Goal: Task Accomplishment & Management: Use online tool/utility

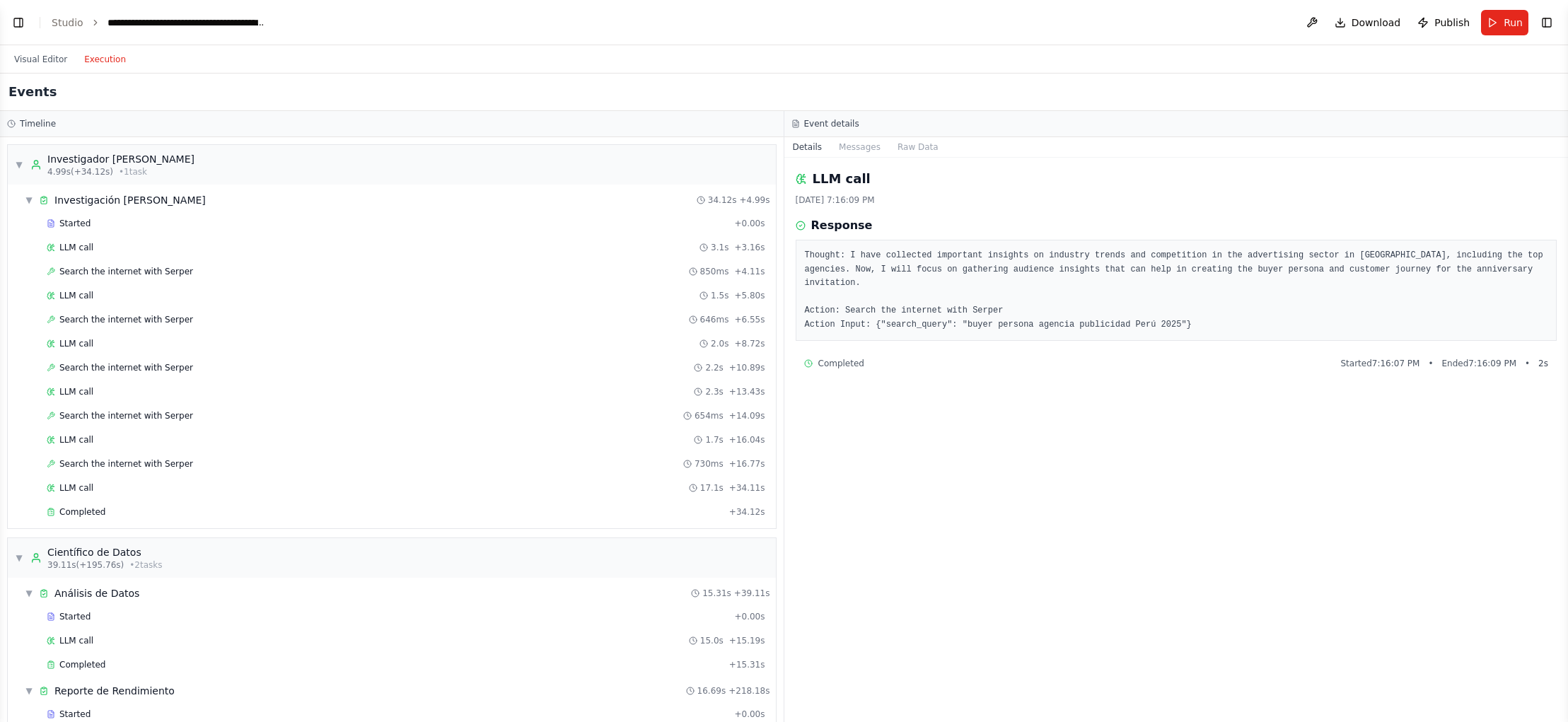
click at [31, 57] on button "Visual Editor" at bounding box center [41, 60] width 70 height 17
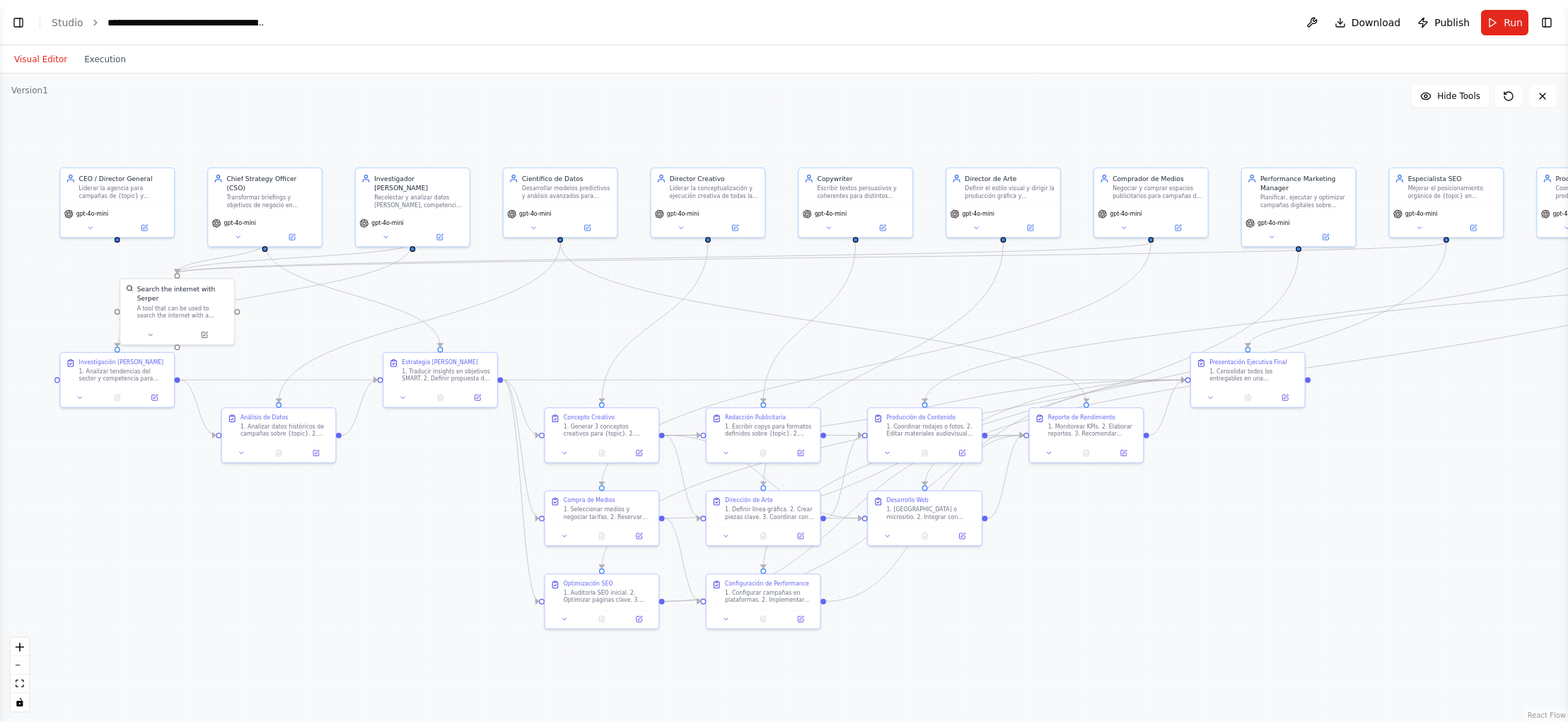
drag, startPoint x: 400, startPoint y: 110, endPoint x: 415, endPoint y: 110, distance: 15.0
click at [485, 157] on div ".deletable-edge-delete-btn { width: 20px; height: 20px; border: 0px solid #ffff…" at bounding box center [784, 398] width 1568 height 649
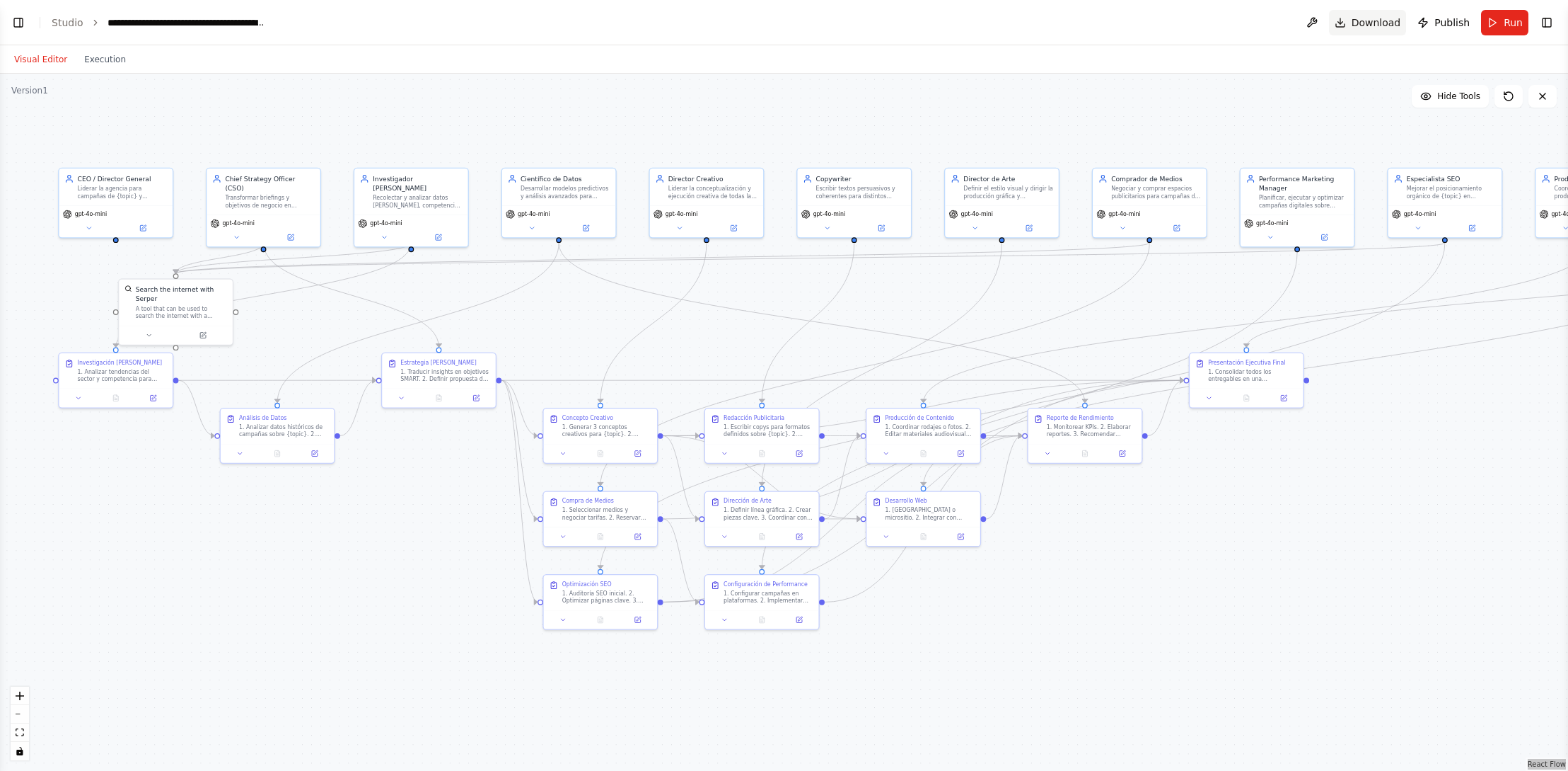
drag, startPoint x: 1547, startPoint y: 763, endPoint x: 1340, endPoint y: 31, distance: 760.7
click at [0, 0] on main "**********" at bounding box center [784, 385] width 1568 height 771
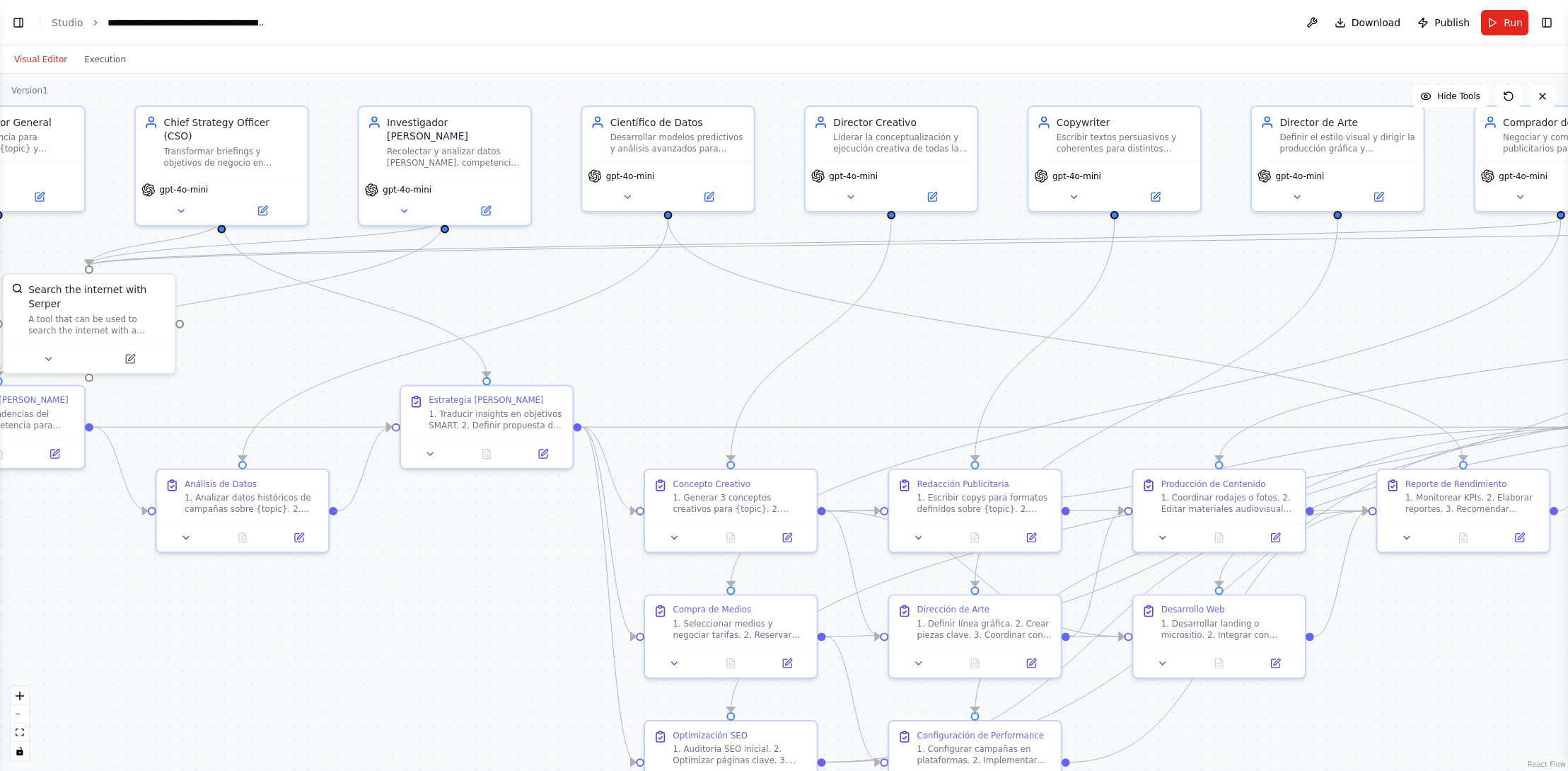
drag, startPoint x: 1335, startPoint y: 313, endPoint x: 1158, endPoint y: 273, distance: 181.5
click at [1158, 273] on div ".deletable-edge-delete-btn { width: 20px; height: 20px; border: 0px solid #ffff…" at bounding box center [784, 422] width 1568 height 697
click at [21, 717] on button "zoom out" at bounding box center [20, 714] width 18 height 18
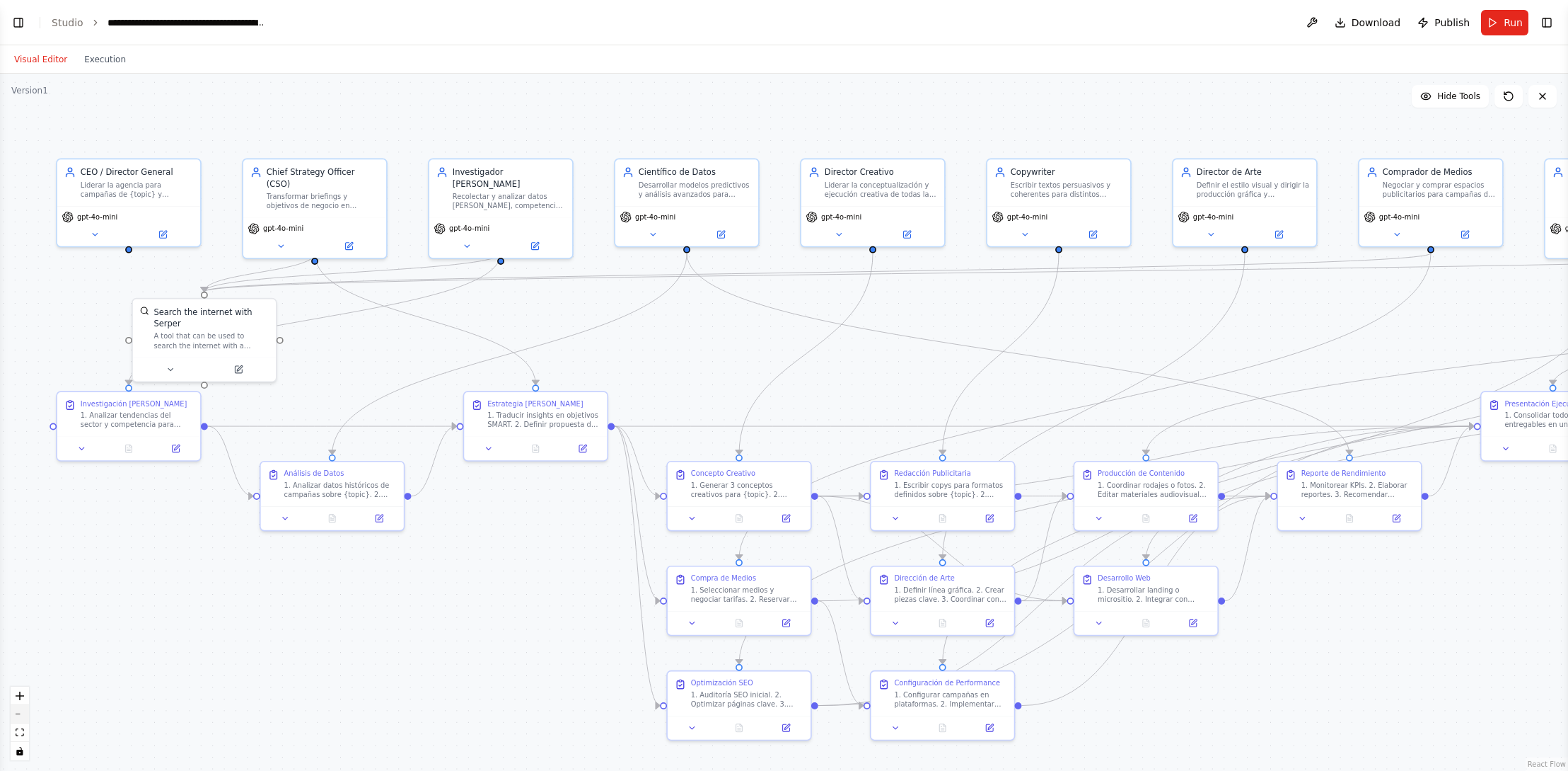
click at [21, 717] on button "zoom out" at bounding box center [20, 714] width 18 height 18
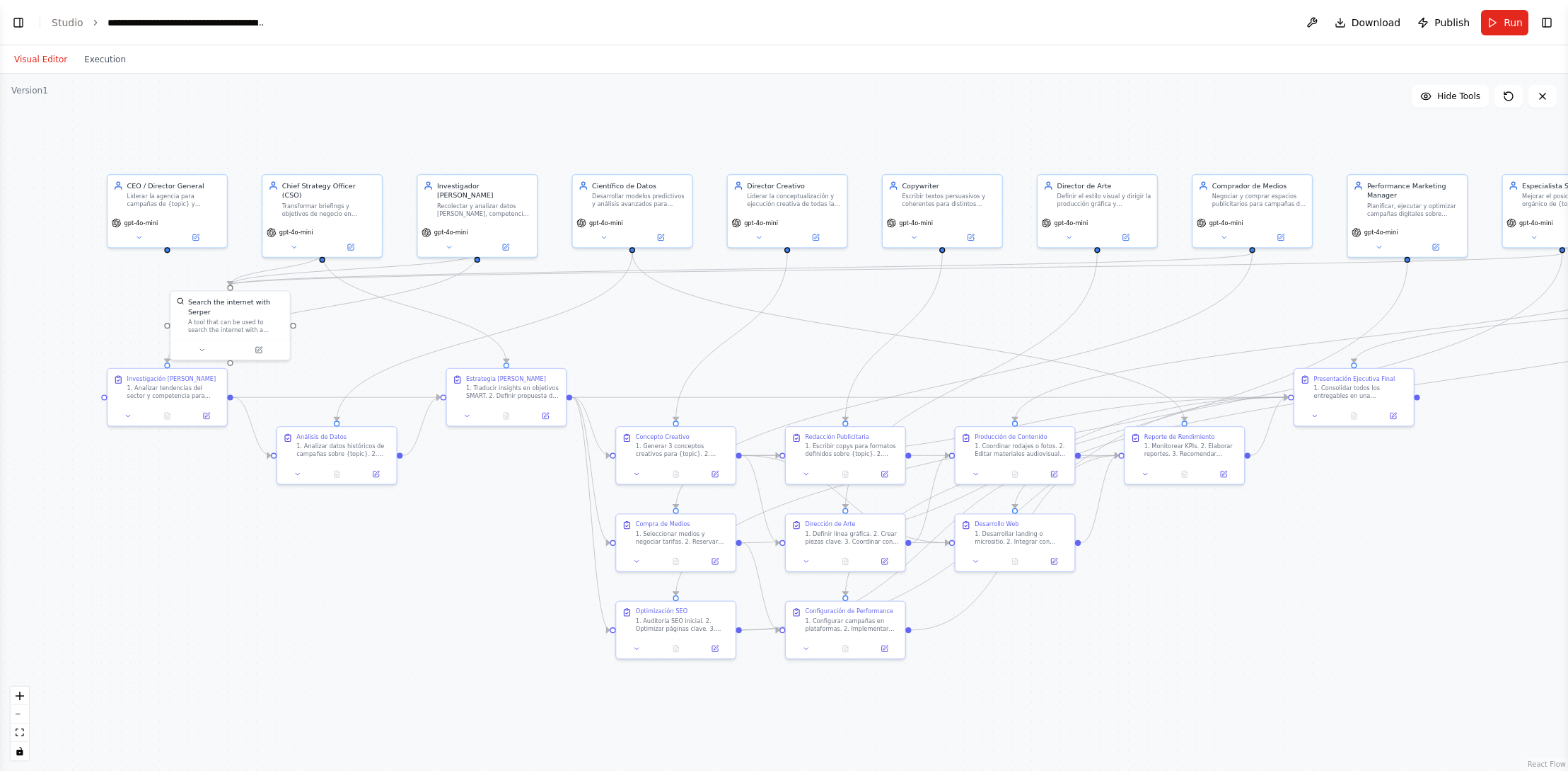
drag, startPoint x: 1315, startPoint y: 348, endPoint x: 1259, endPoint y: 320, distance: 62.6
click at [1259, 320] on div ".deletable-edge-delete-btn { width: 20px; height: 20px; border: 0px solid #ffff…" at bounding box center [784, 422] width 1568 height 697
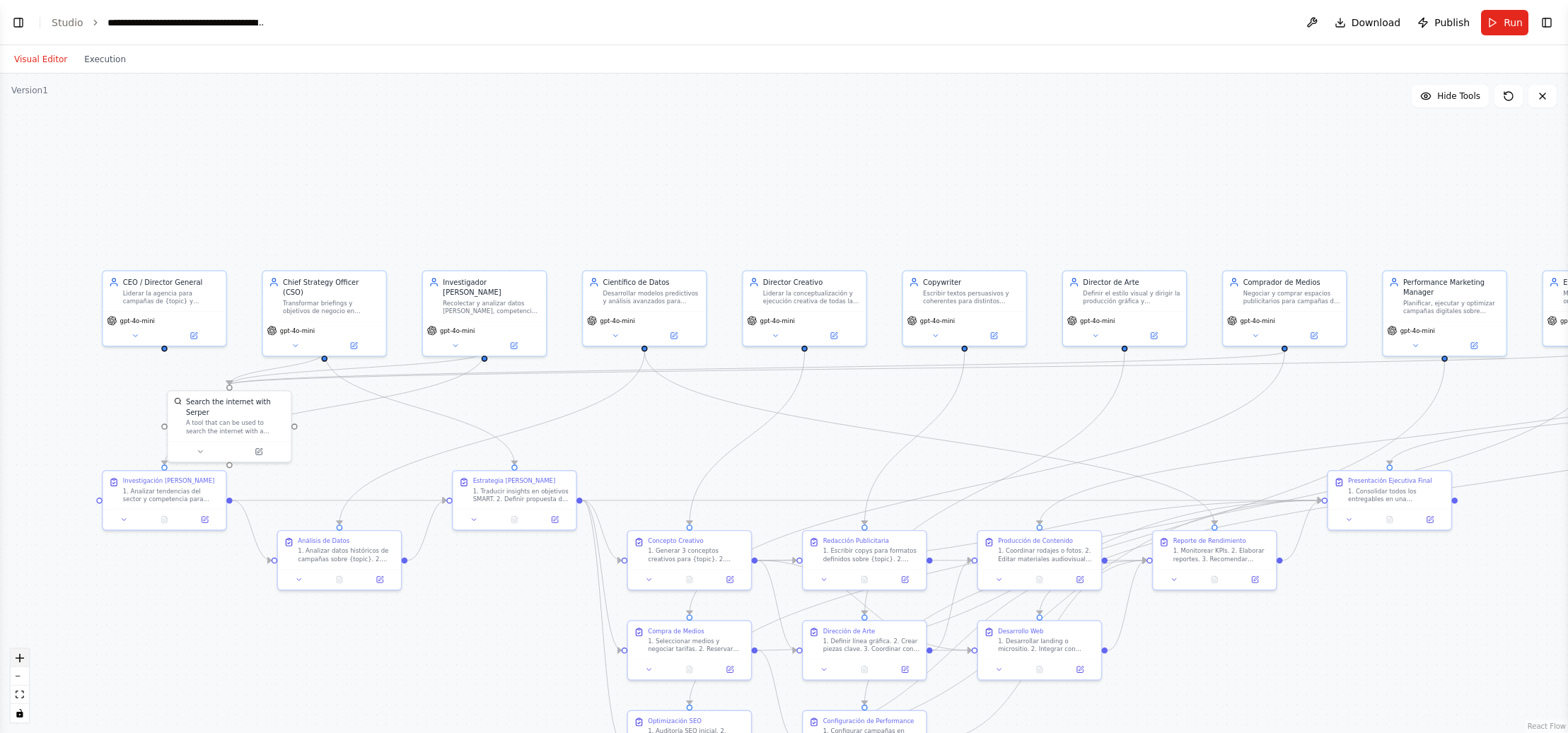
click at [19, 654] on icon "zoom in" at bounding box center [19, 658] width 8 height 8
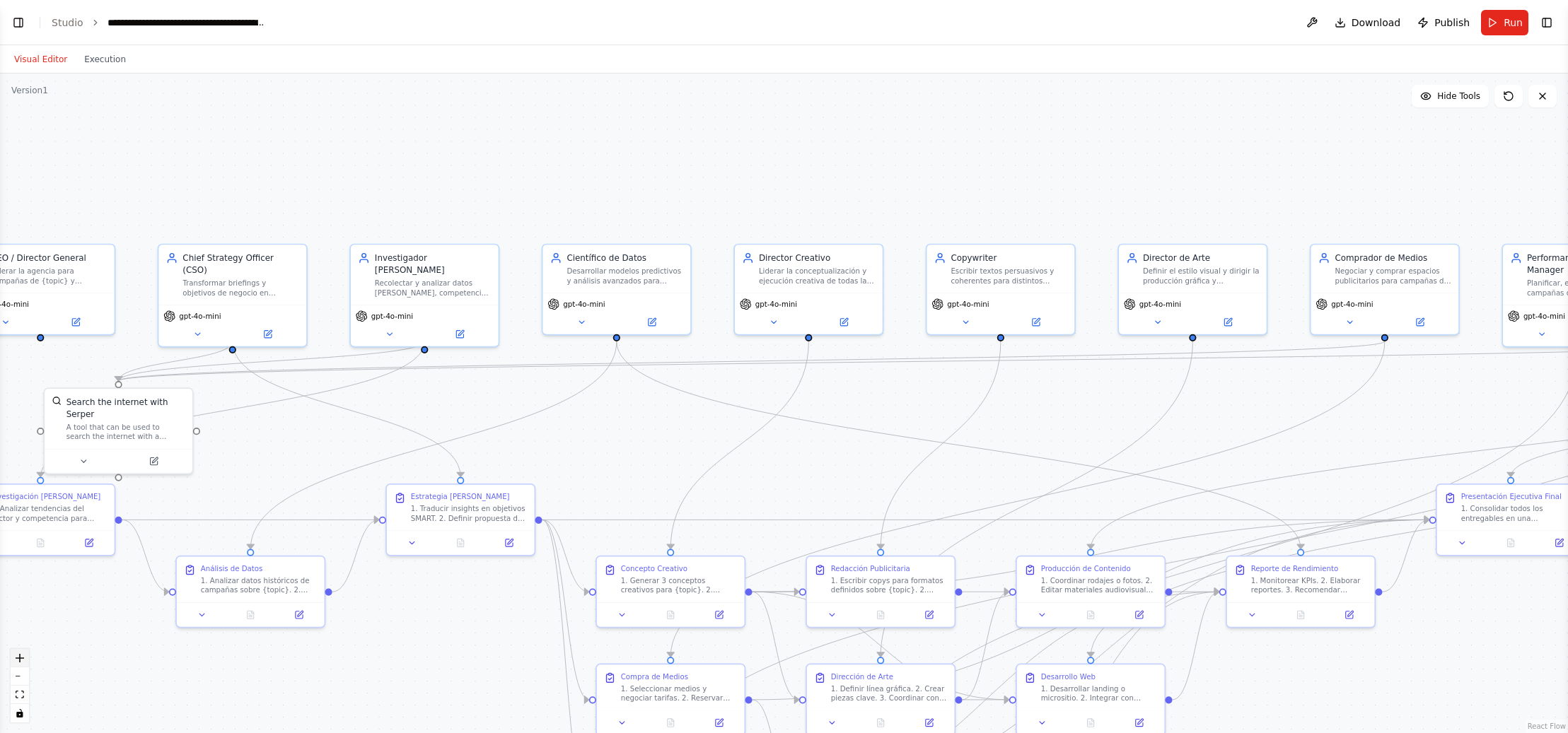
click at [19, 654] on icon "zoom in" at bounding box center [19, 658] width 8 height 8
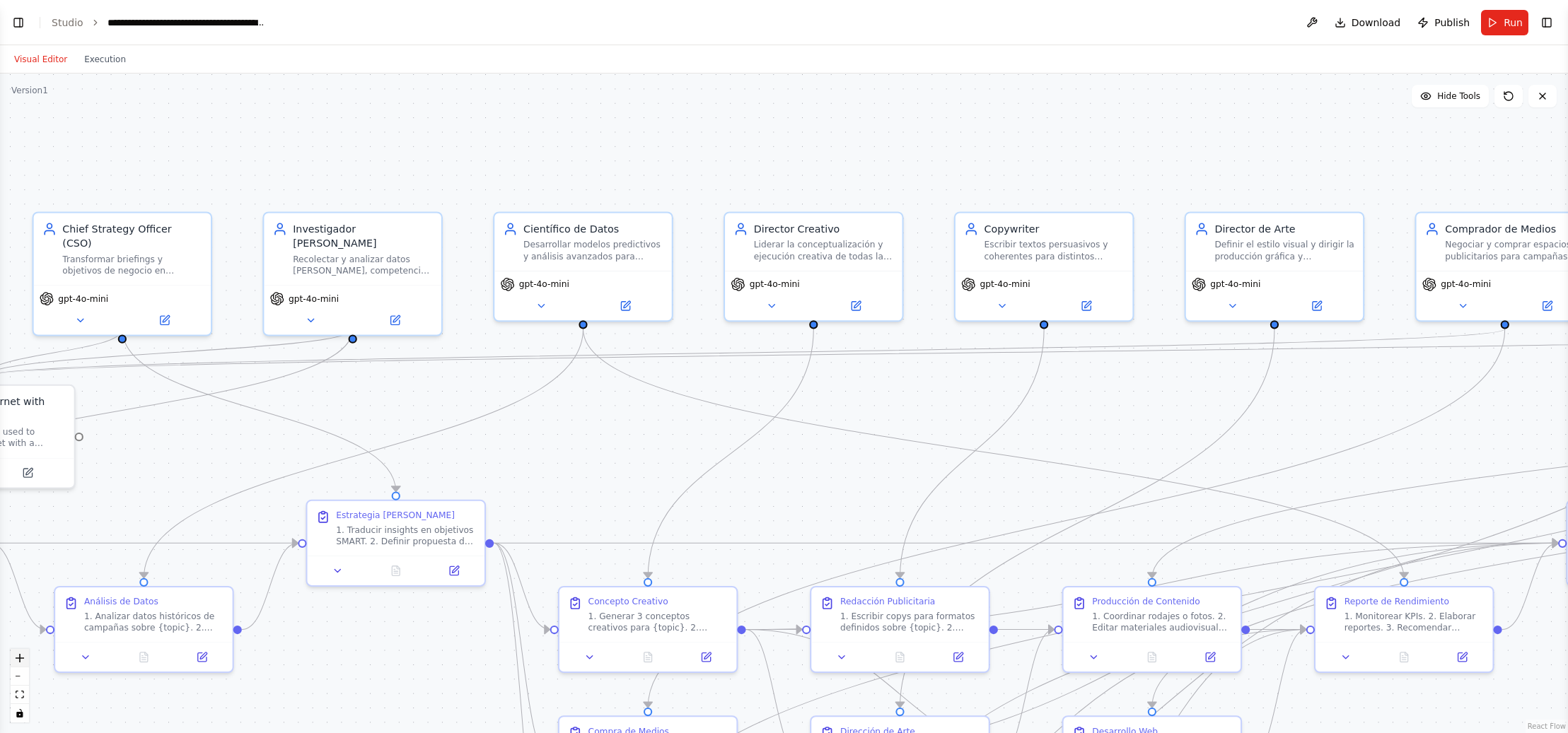
click at [19, 654] on icon "zoom in" at bounding box center [19, 658] width 8 height 8
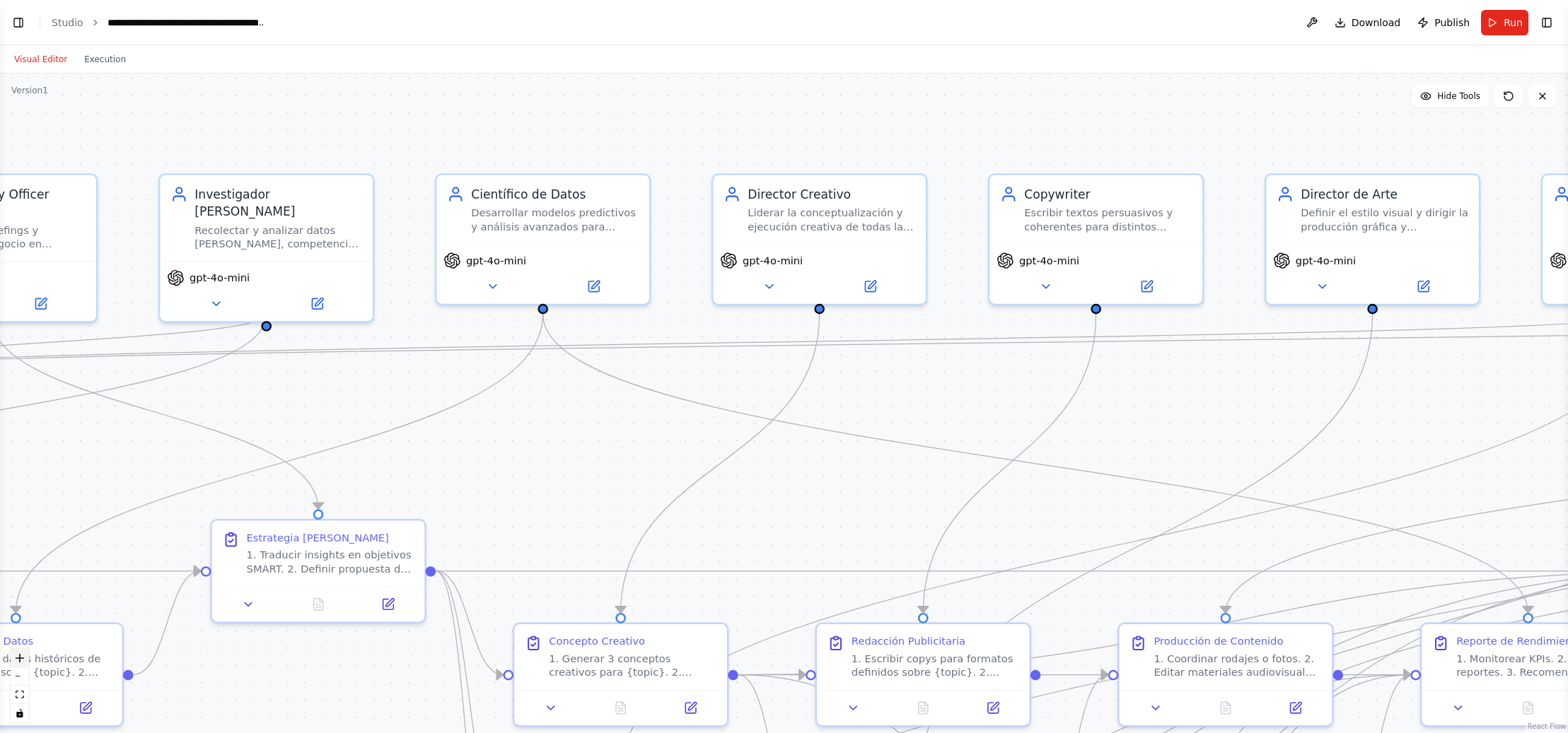
click at [19, 654] on icon "zoom in" at bounding box center [19, 658] width 8 height 8
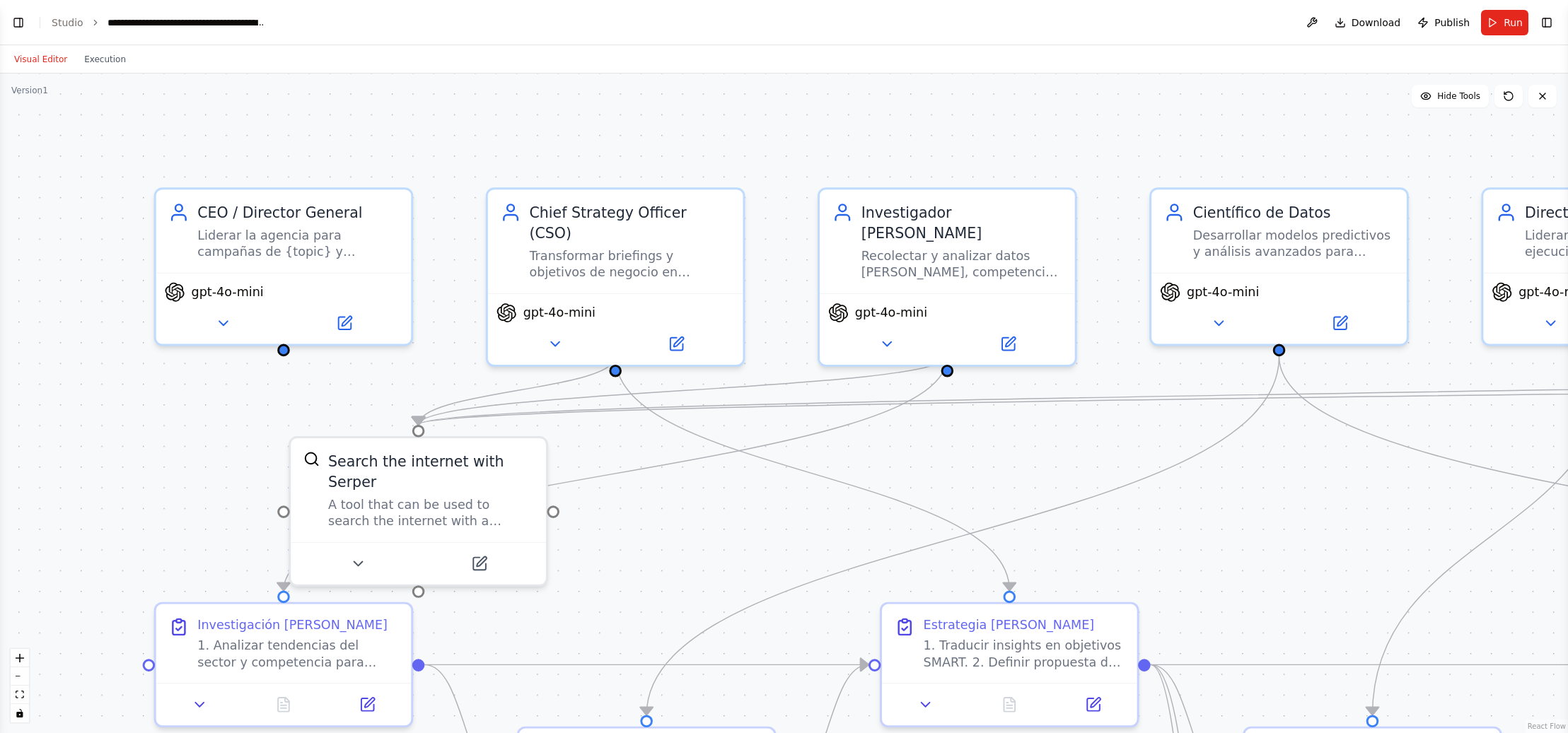
drag, startPoint x: 268, startPoint y: 406, endPoint x: 1020, endPoint y: 471, distance: 754.8
click at [1050, 466] on div ".deletable-edge-delete-btn { width: 20px; height: 20px; border: 0px solid #ffff…" at bounding box center [784, 403] width 1568 height 660
click at [224, 321] on icon at bounding box center [219, 319] width 16 height 16
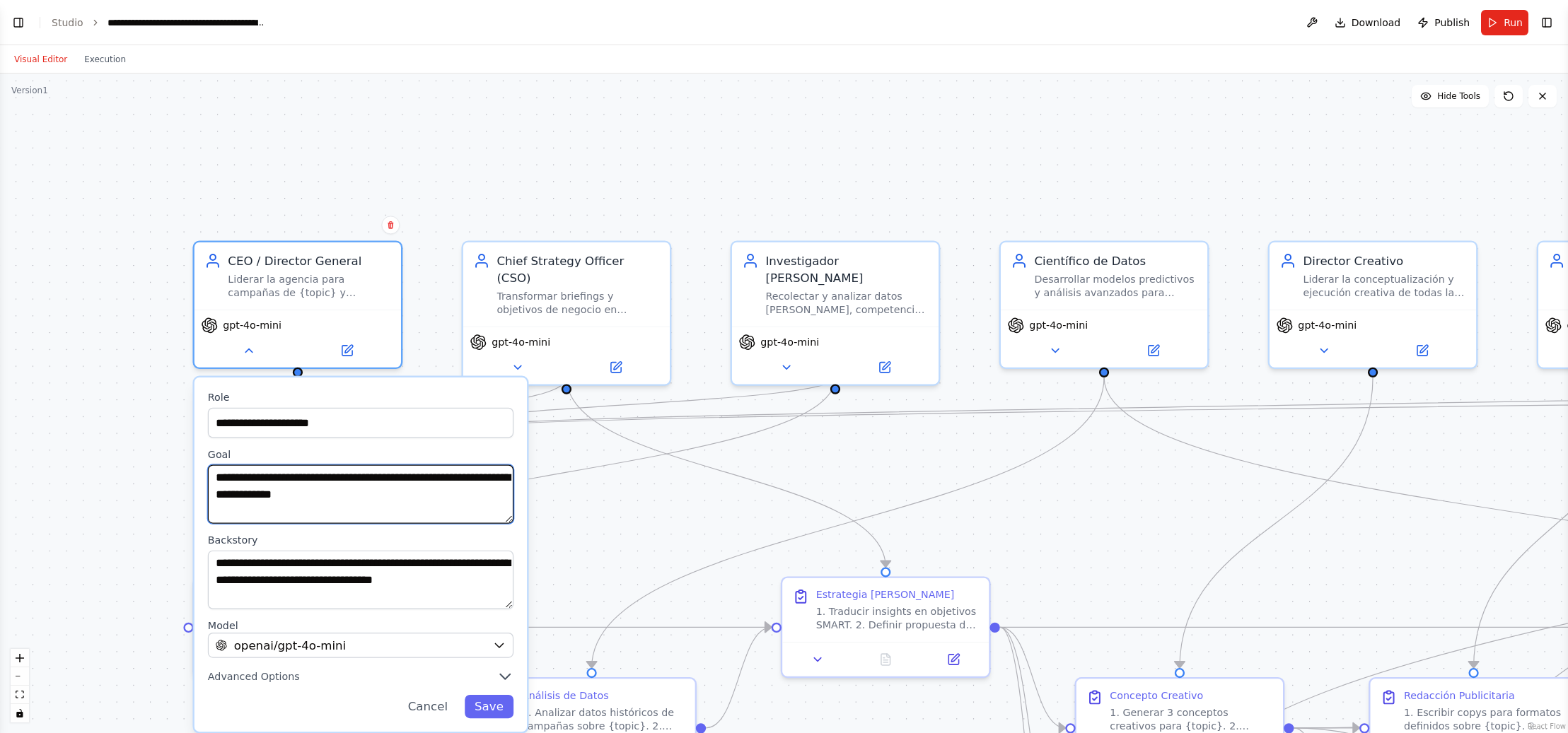
drag, startPoint x: 211, startPoint y: 476, endPoint x: 451, endPoint y: 507, distance: 242.0
click at [451, 507] on textarea "**********" at bounding box center [360, 494] width 305 height 59
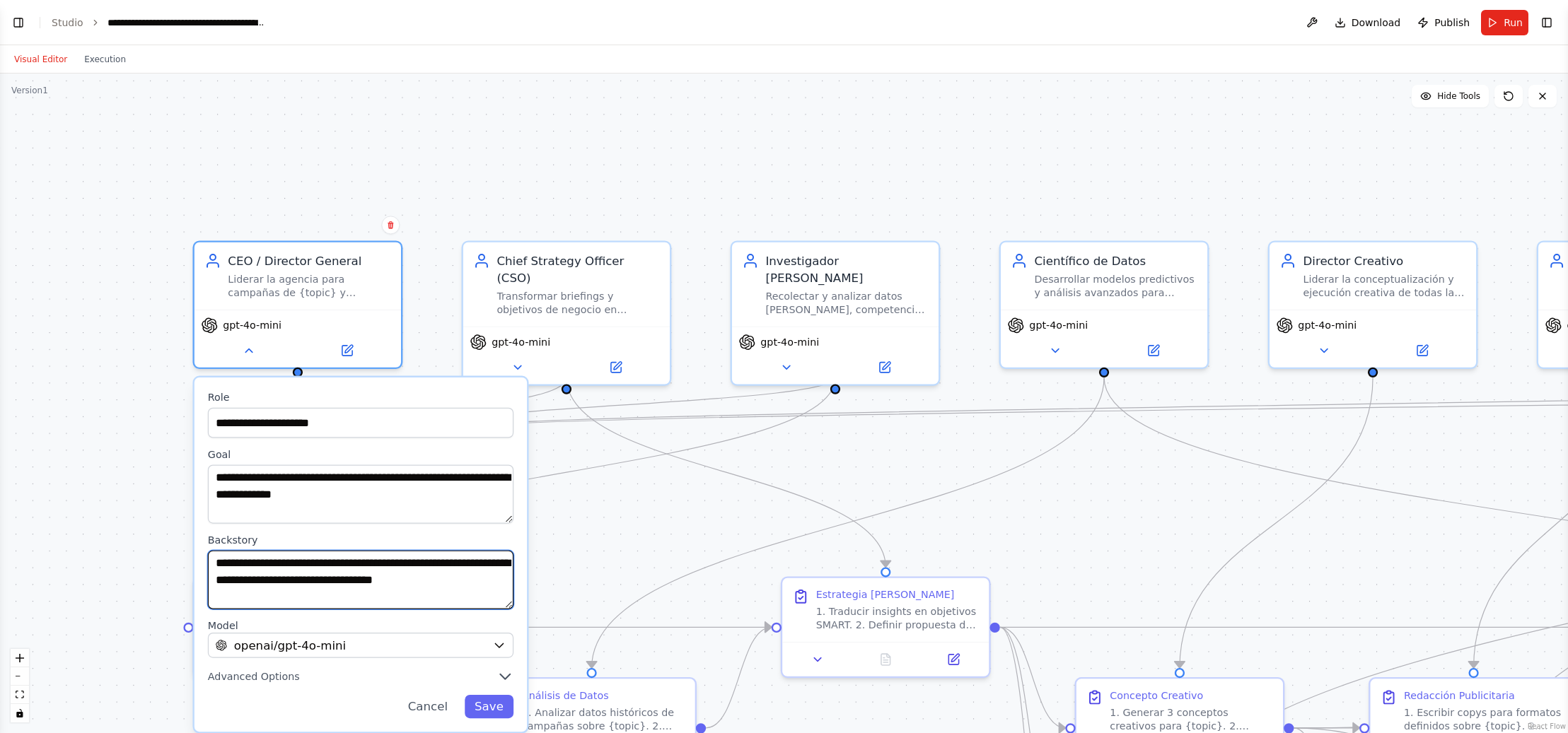
drag, startPoint x: 226, startPoint y: 564, endPoint x: 514, endPoint y: 577, distance: 288.3
click at [513, 576] on div "**********" at bounding box center [360, 555] width 332 height 354
drag, startPoint x: 453, startPoint y: 168, endPoint x: 461, endPoint y: 177, distance: 12.0
click at [453, 168] on div "**********" at bounding box center [784, 403] width 1568 height 660
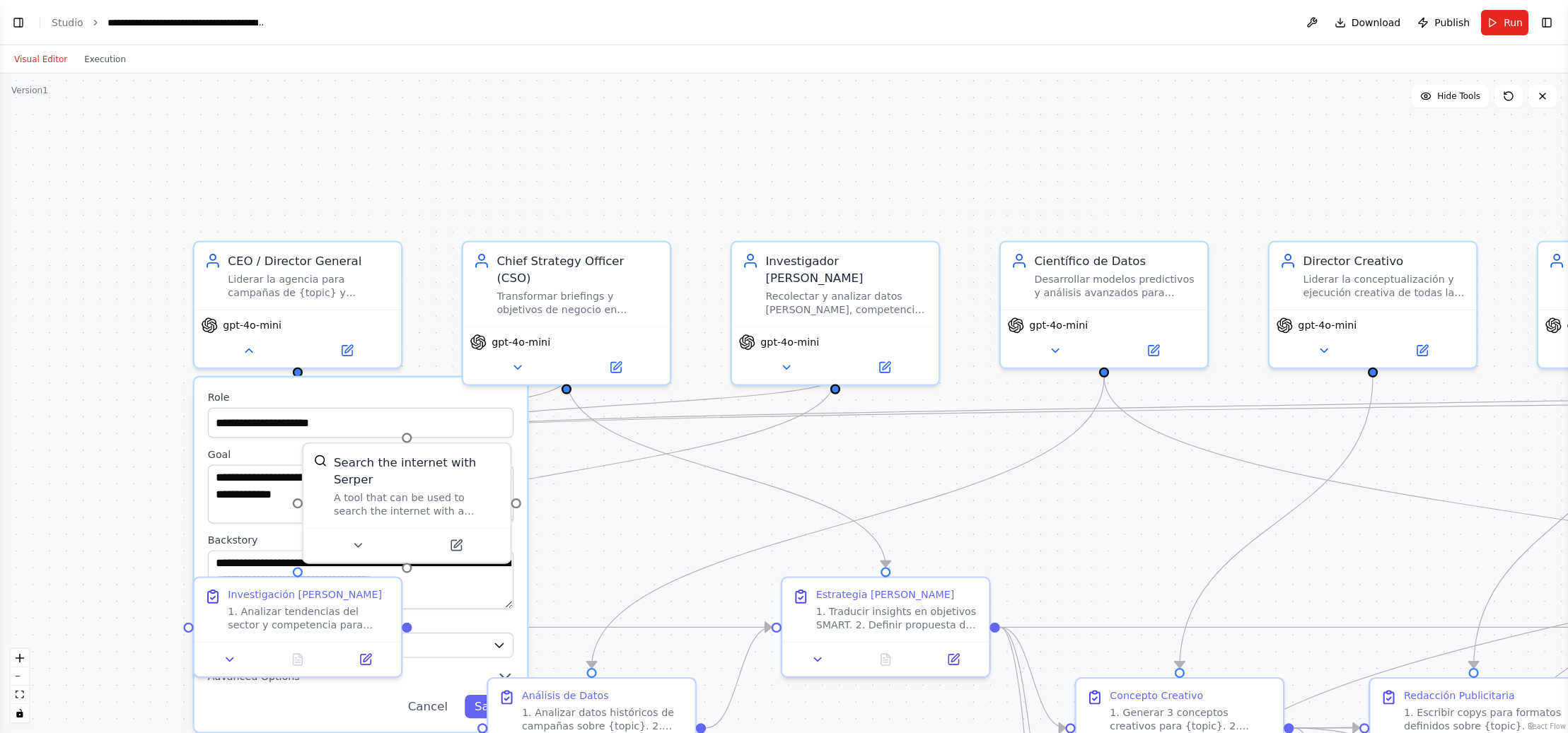
click at [100, 387] on div "**********" at bounding box center [784, 403] width 1568 height 660
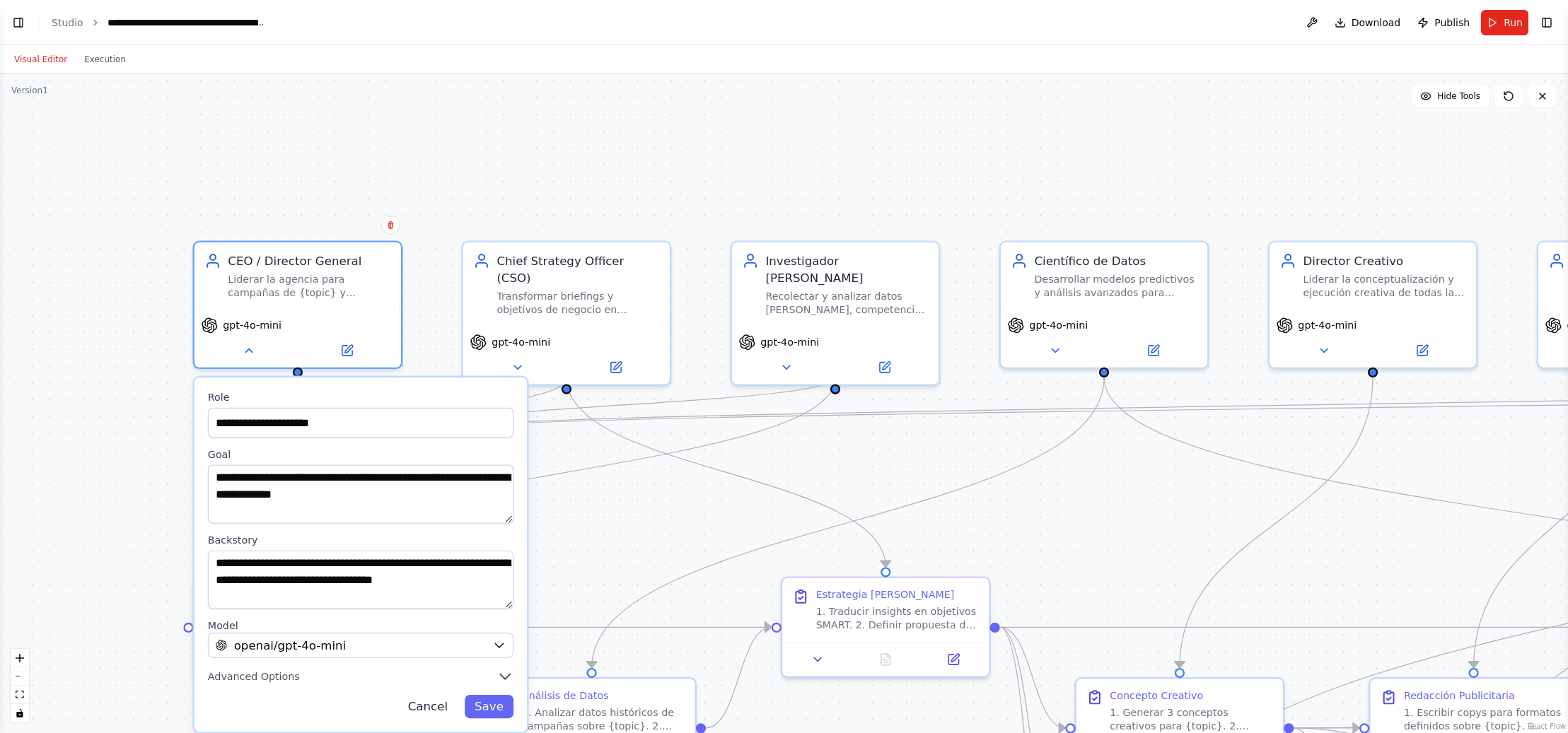
click at [430, 705] on button "Cancel" at bounding box center [427, 707] width 60 height 24
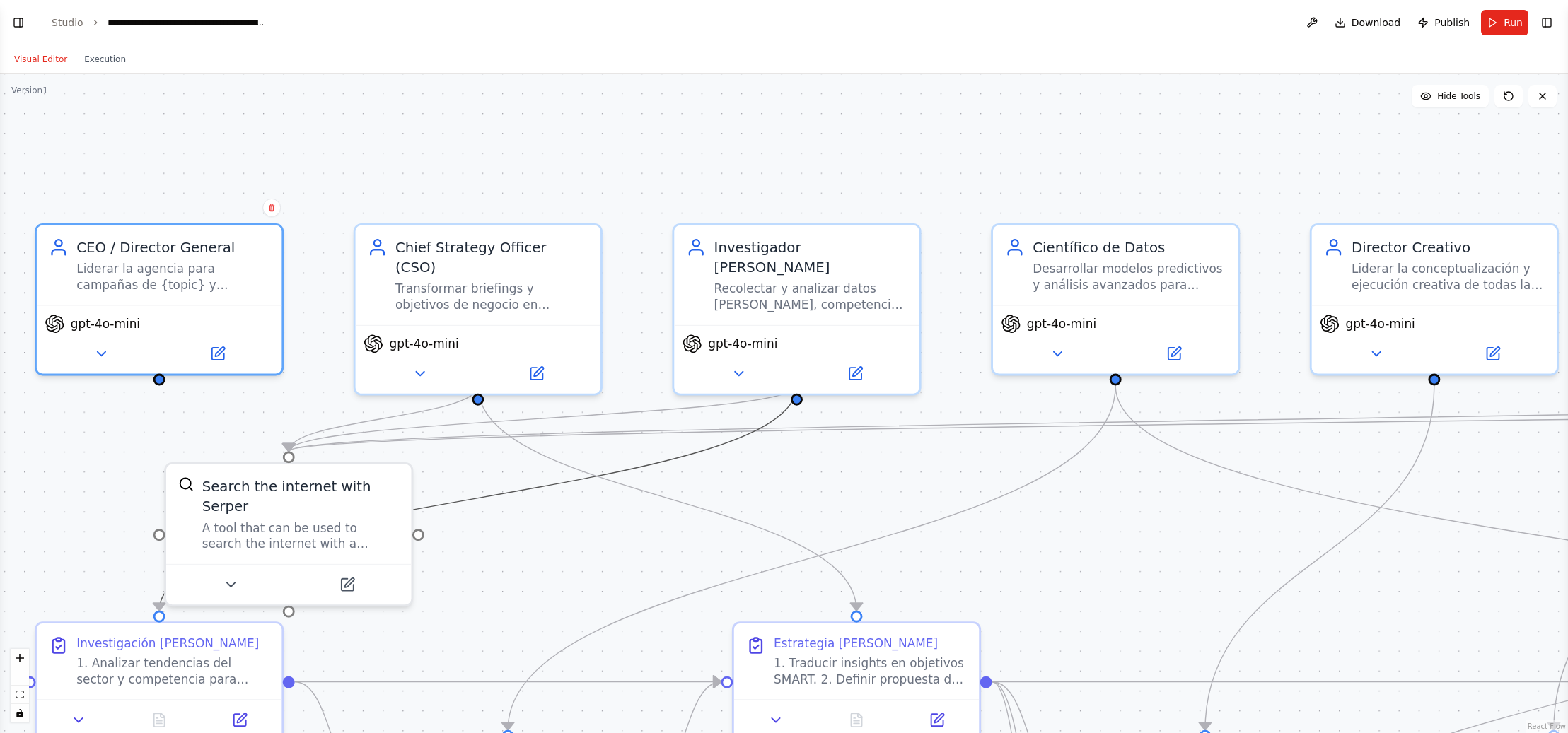
drag, startPoint x: 473, startPoint y: 502, endPoint x: 1260, endPoint y: 468, distance: 787.7
click at [1261, 468] on div ".deletable-edge-delete-btn { width: 20px; height: 20px; border: 0px solid #ffff…" at bounding box center [784, 403] width 1568 height 660
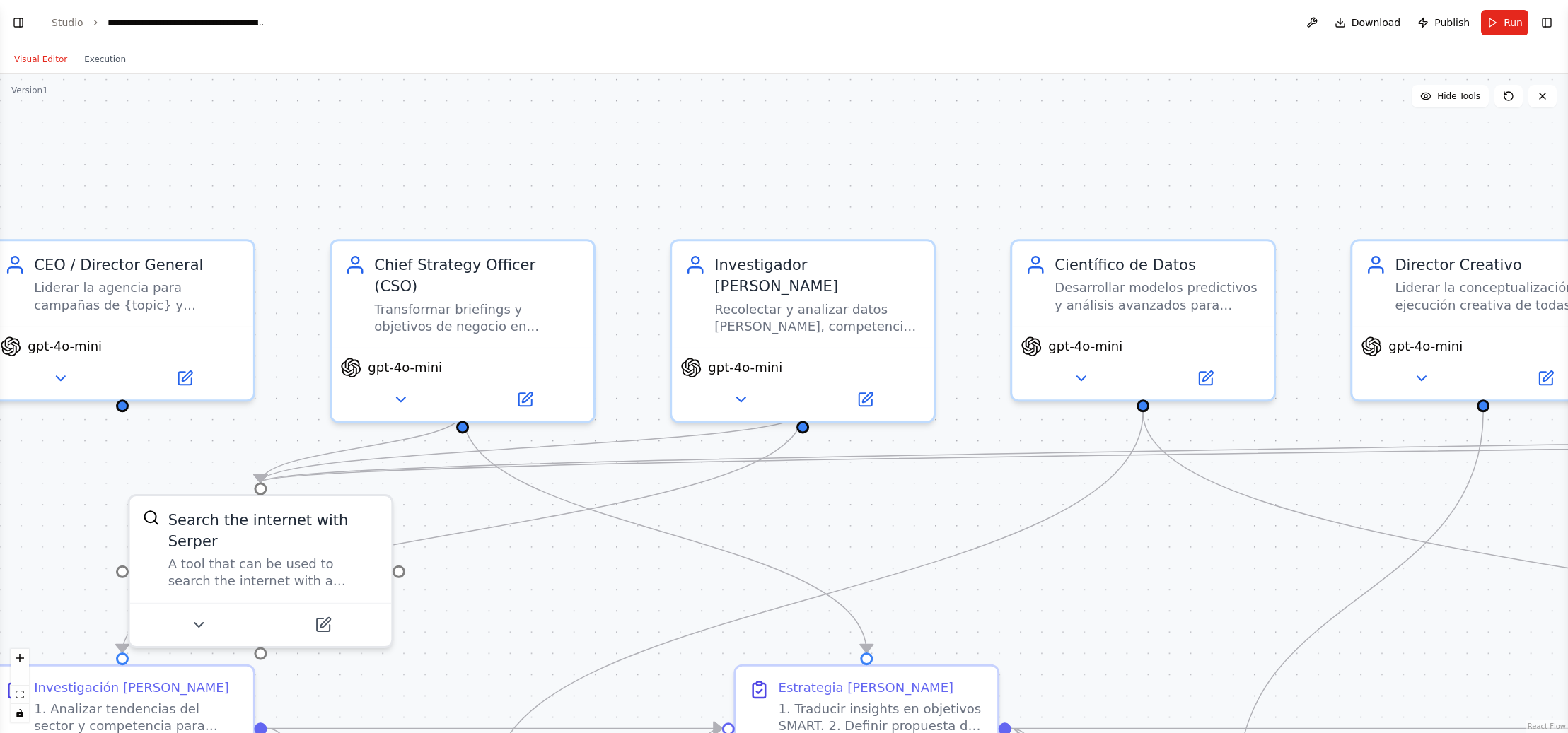
drag, startPoint x: 1295, startPoint y: 461, endPoint x: 1334, endPoint y: 492, distance: 49.8
click at [1332, 493] on div ".deletable-edge-delete-btn { width: 20px; height: 20px; border: 0px solid #ffff…" at bounding box center [784, 403] width 1568 height 660
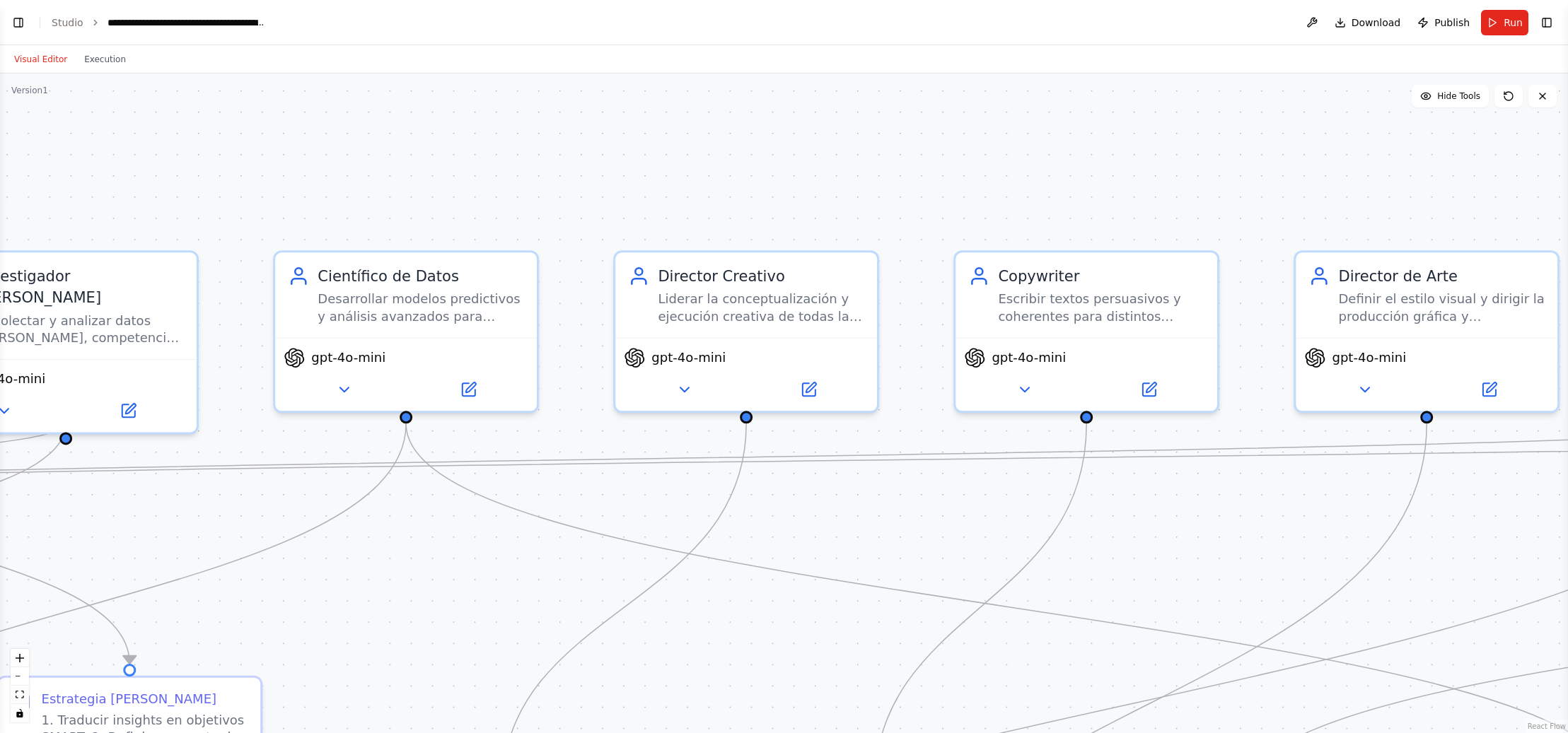
drag, startPoint x: 1488, startPoint y: 180, endPoint x: 762, endPoint y: 191, distance: 726.1
click at [762, 190] on div ".deletable-edge-delete-btn { width: 20px; height: 20px; border: 0px solid #ffff…" at bounding box center [784, 403] width 1568 height 660
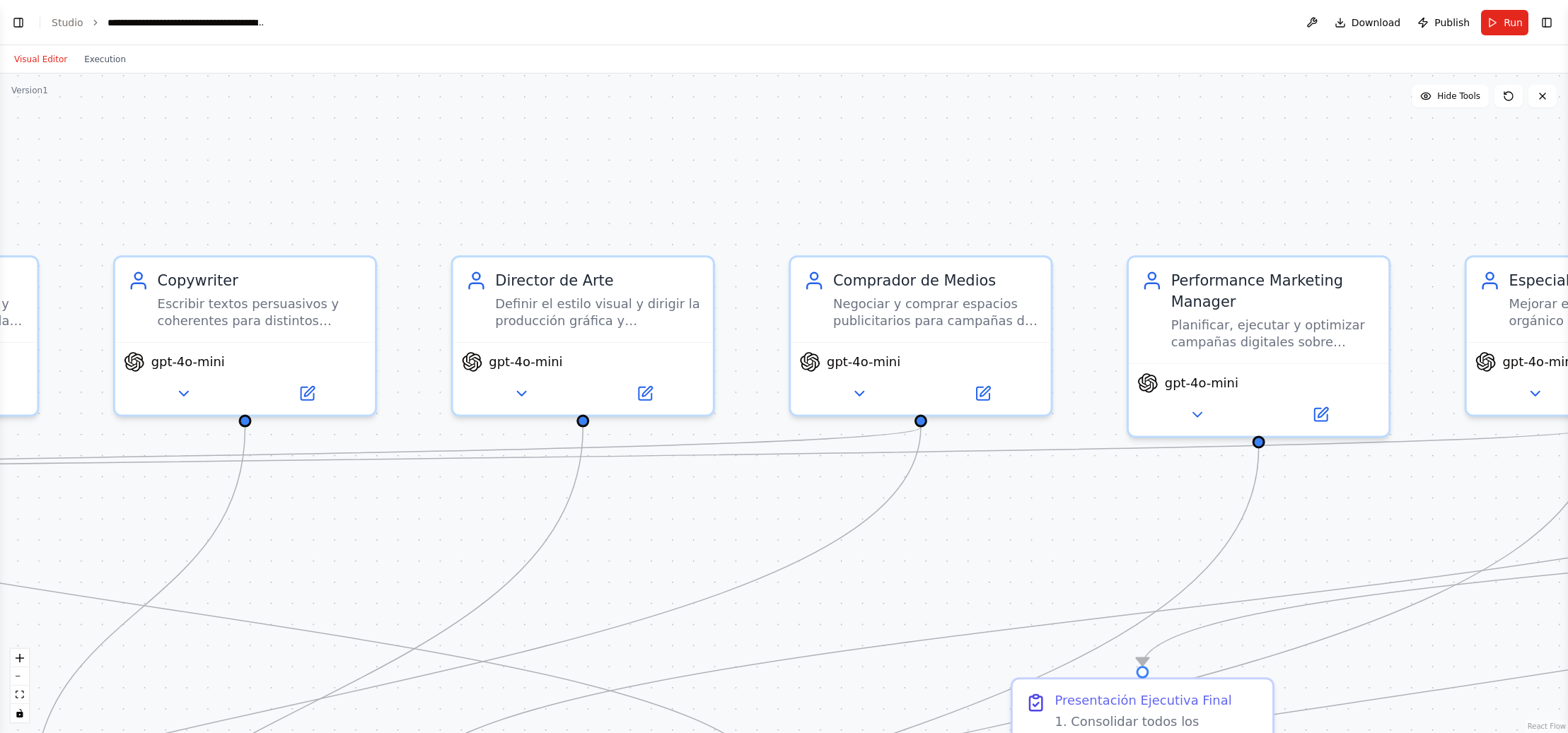
drag, startPoint x: 1429, startPoint y: 210, endPoint x: 616, endPoint y: 230, distance: 813.2
click at [596, 214] on div ".deletable-edge-delete-btn { width: 20px; height: 20px; border: 0px solid #ffff…" at bounding box center [784, 403] width 1568 height 660
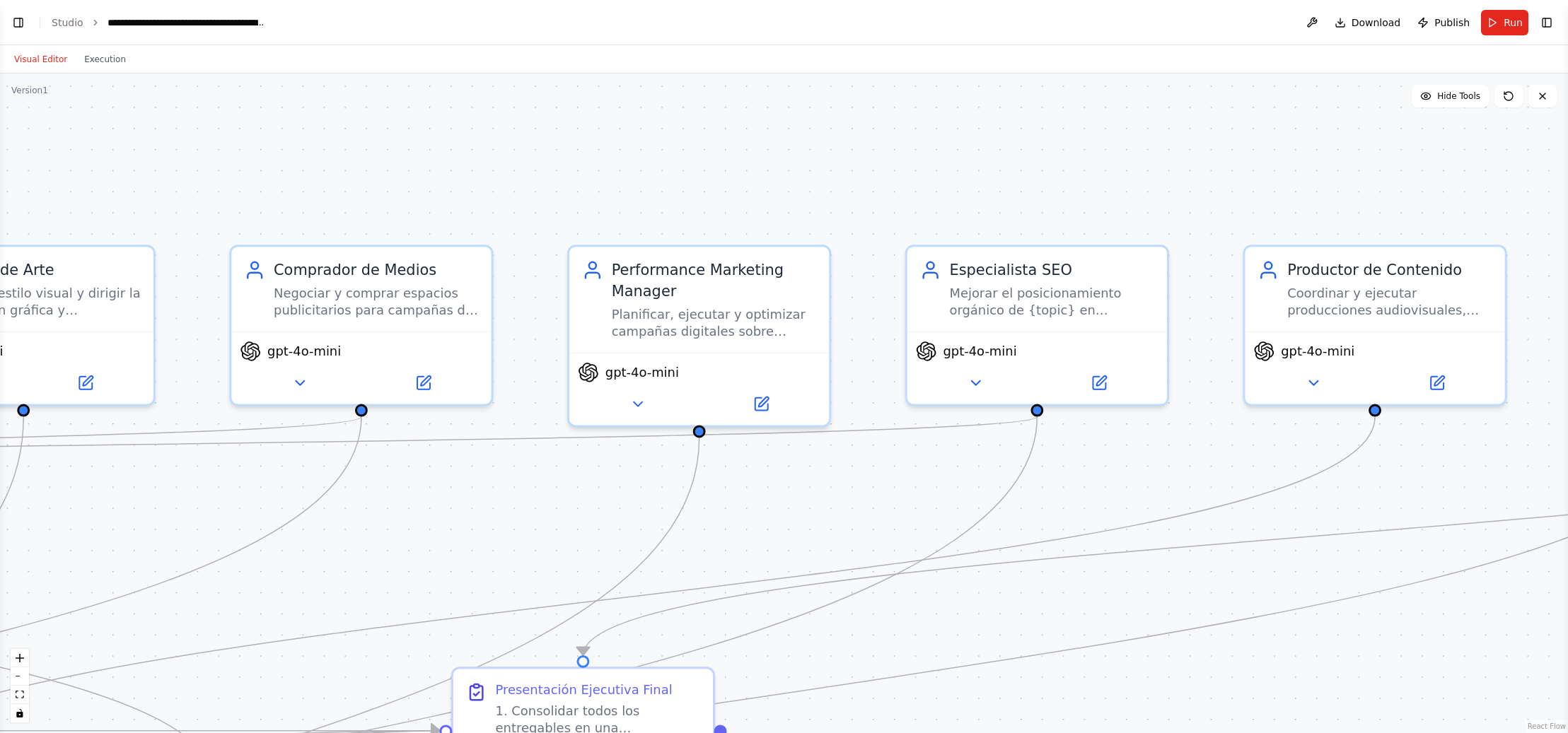
drag, startPoint x: 1153, startPoint y: 198, endPoint x: 735, endPoint y: 187, distance: 418.1
click at [735, 187] on div ".deletable-edge-delete-btn { width: 20px; height: 20px; border: 0px solid #ffff…" at bounding box center [784, 403] width 1568 height 660
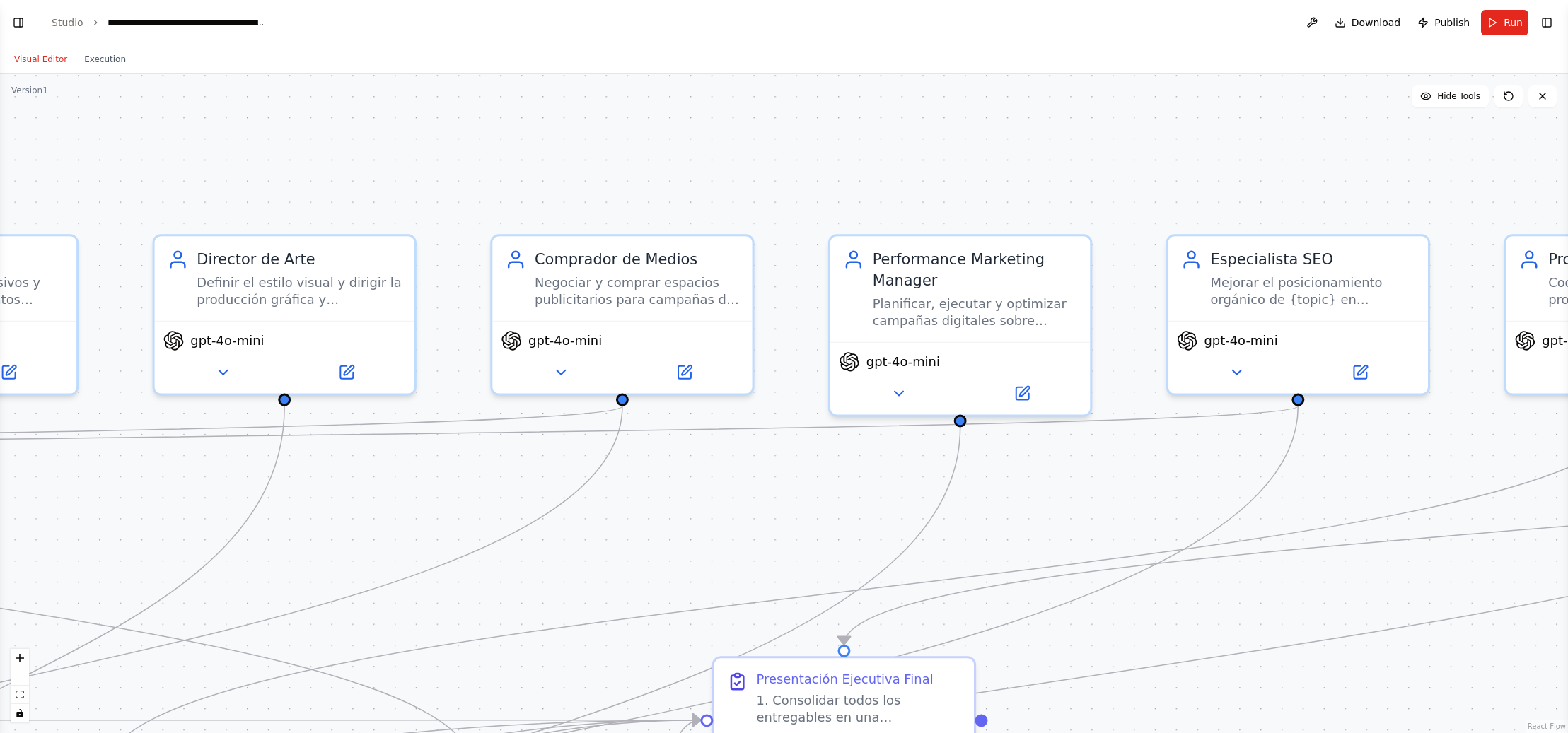
drag, startPoint x: 1416, startPoint y: 198, endPoint x: 1677, endPoint y: 187, distance: 261.2
click at [1567, 187] on html "**********" at bounding box center [784, 366] width 1568 height 733
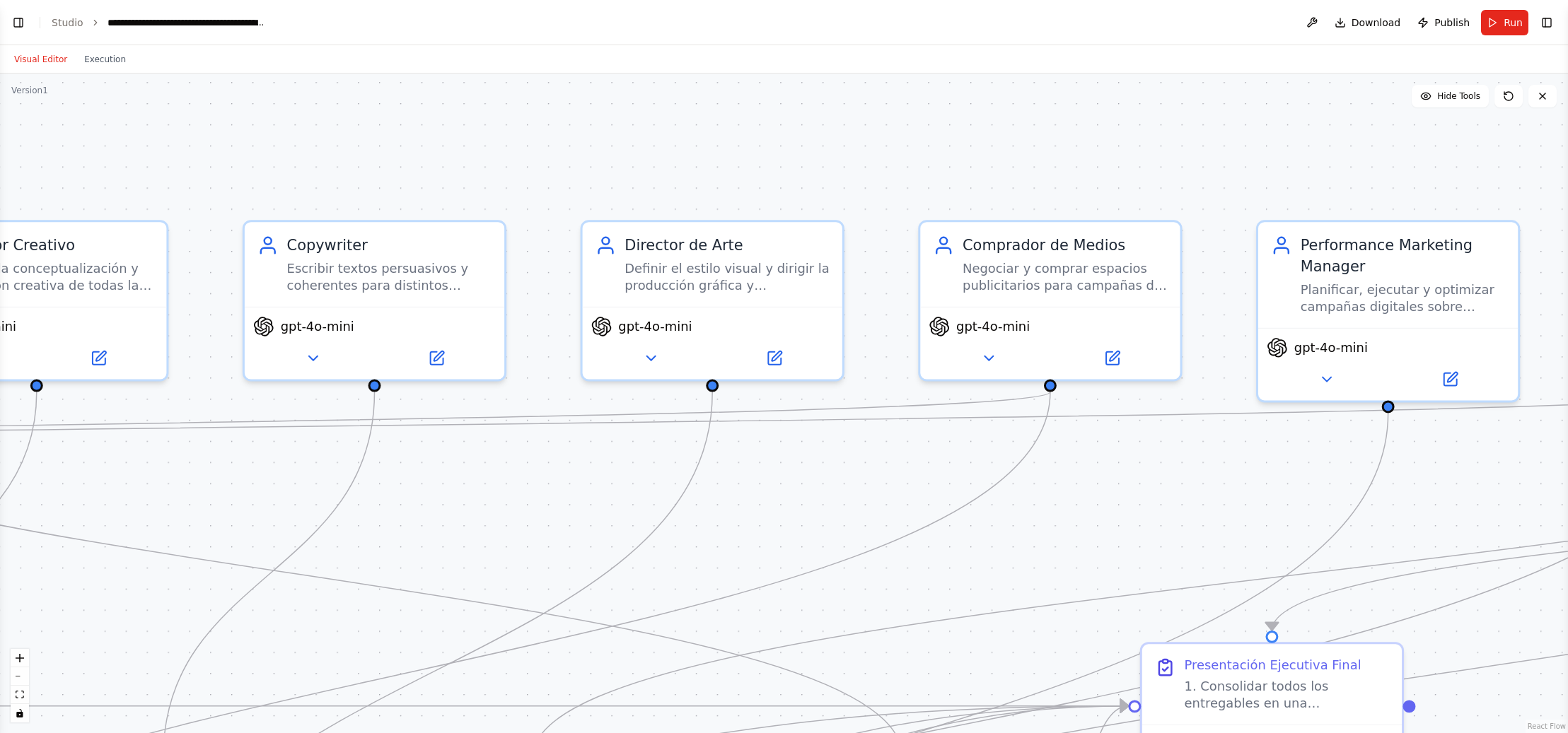
drag, startPoint x: 674, startPoint y: 148, endPoint x: 1085, endPoint y: 142, distance: 411.0
click at [1102, 135] on div ".deletable-edge-delete-btn { width: 20px; height: 20px; border: 0px solid #ffff…" at bounding box center [784, 403] width 1568 height 660
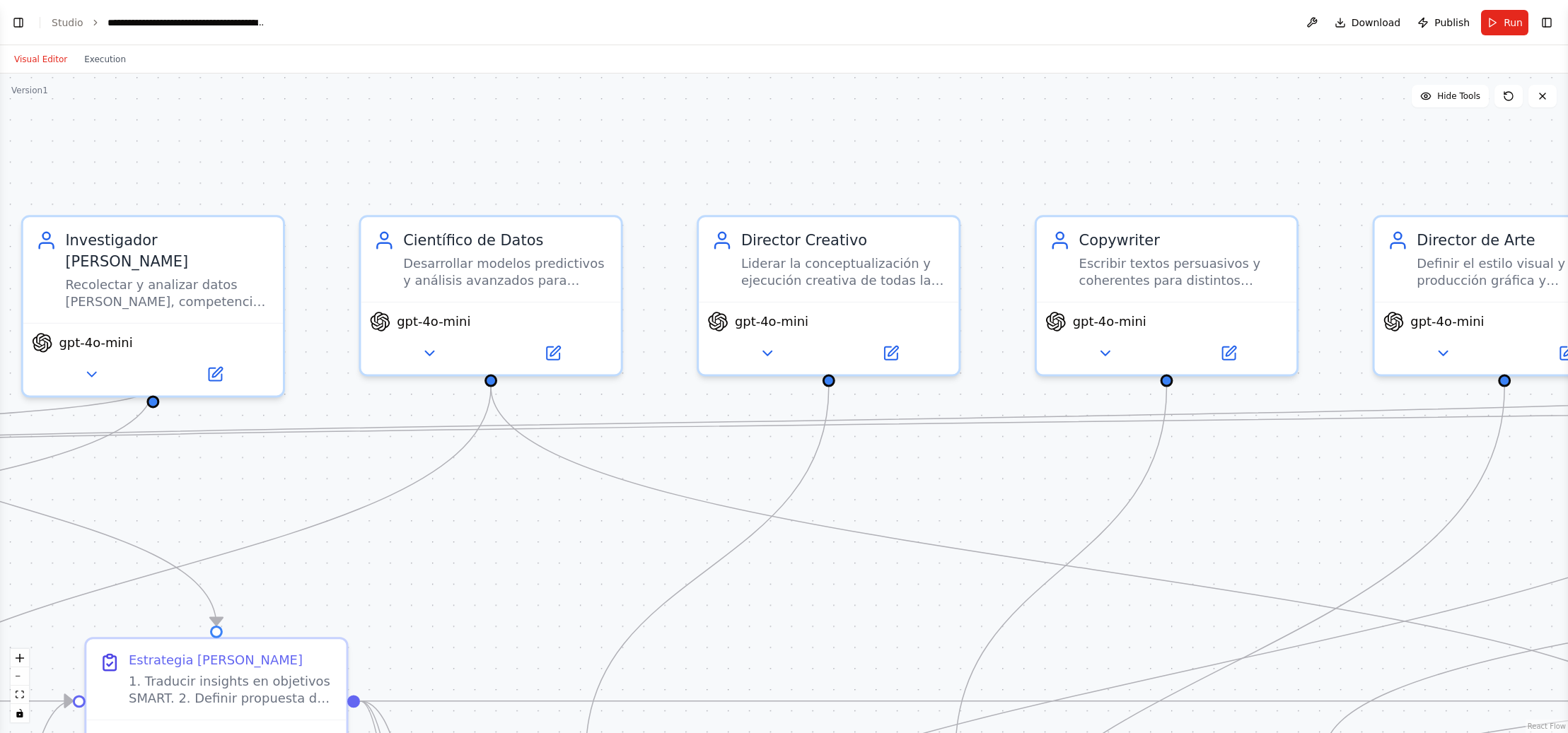
drag, startPoint x: 745, startPoint y: 148, endPoint x: 1411, endPoint y: 149, distance: 666.0
click at [1427, 148] on div ".deletable-edge-delete-btn { width: 20px; height: 20px; border: 0px solid #ffff…" at bounding box center [784, 403] width 1568 height 660
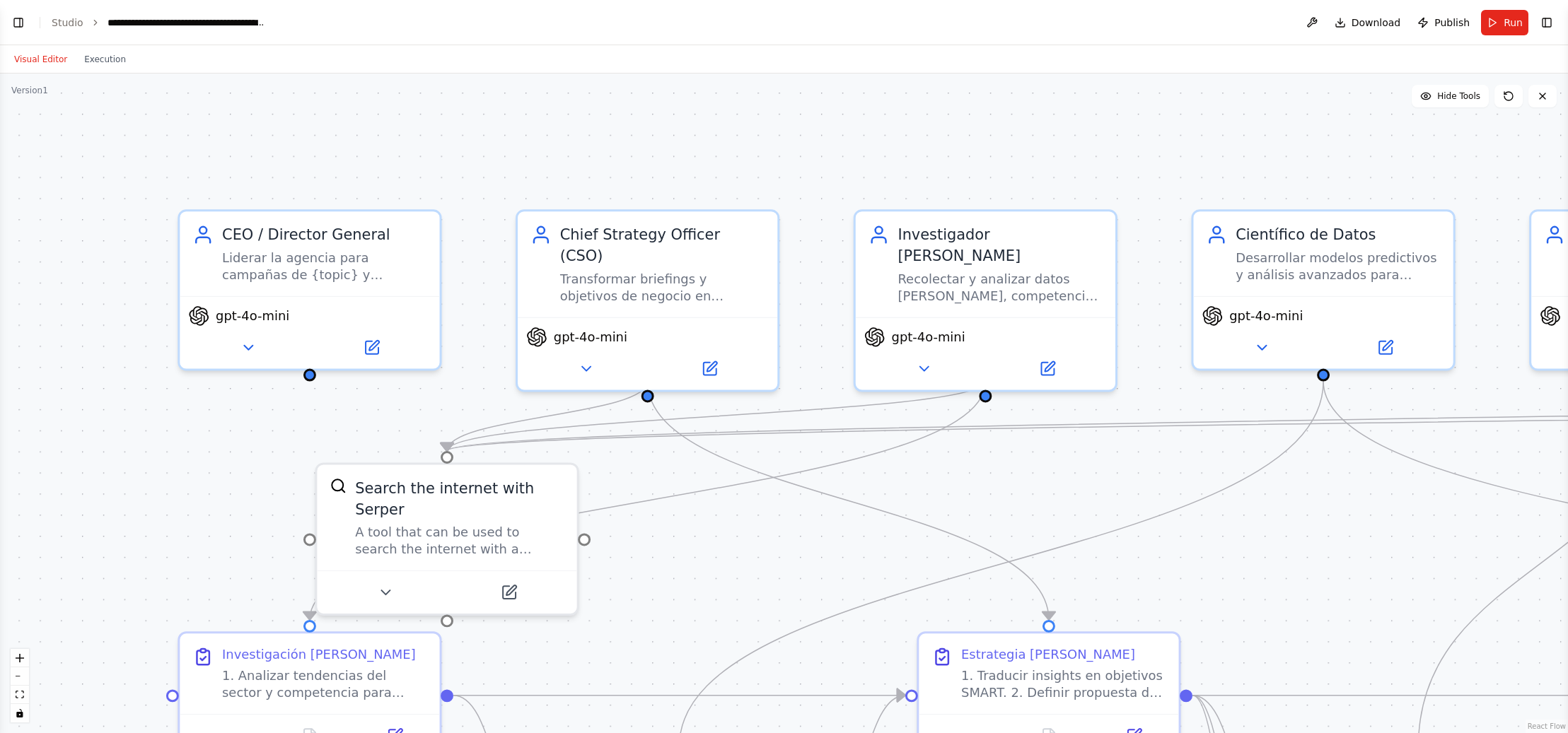
drag, startPoint x: 329, startPoint y: 168, endPoint x: 1124, endPoint y: 160, distance: 795.0
click at [1162, 162] on div ".deletable-edge-delete-btn { width: 20px; height: 20px; border: 0px solid #ffff…" at bounding box center [784, 403] width 1568 height 660
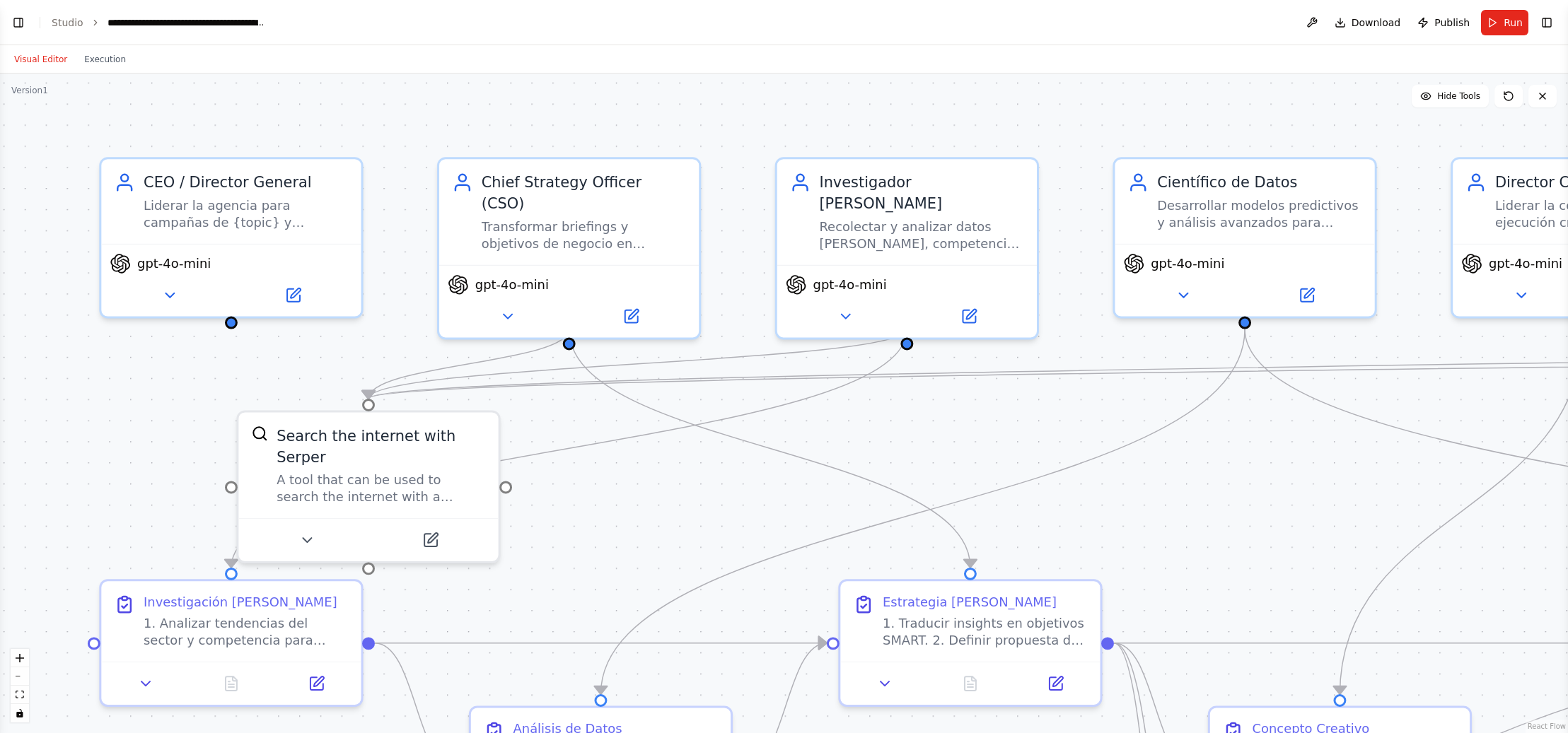
drag, startPoint x: 247, startPoint y: 148, endPoint x: 168, endPoint y: 96, distance: 94.6
click at [168, 96] on div ".deletable-edge-delete-btn { width: 20px; height: 20px; border: 0px solid #ffff…" at bounding box center [784, 403] width 1568 height 660
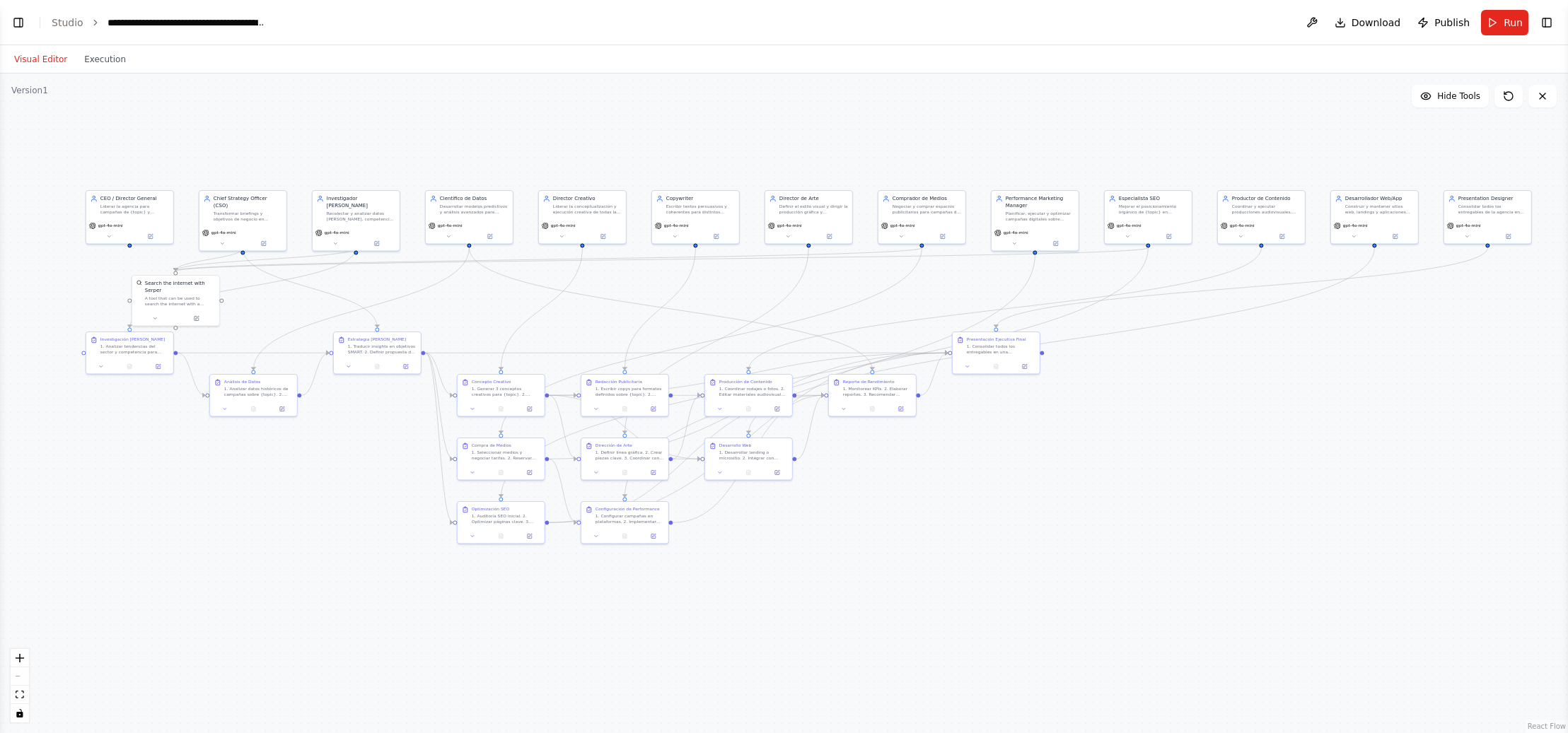
drag, startPoint x: 1244, startPoint y: 439, endPoint x: 638, endPoint y: 290, distance: 624.0
click at [675, 277] on div ".deletable-edge-delete-btn { width: 20px; height: 20px; border: 0px solid #ffff…" at bounding box center [784, 403] width 1568 height 660
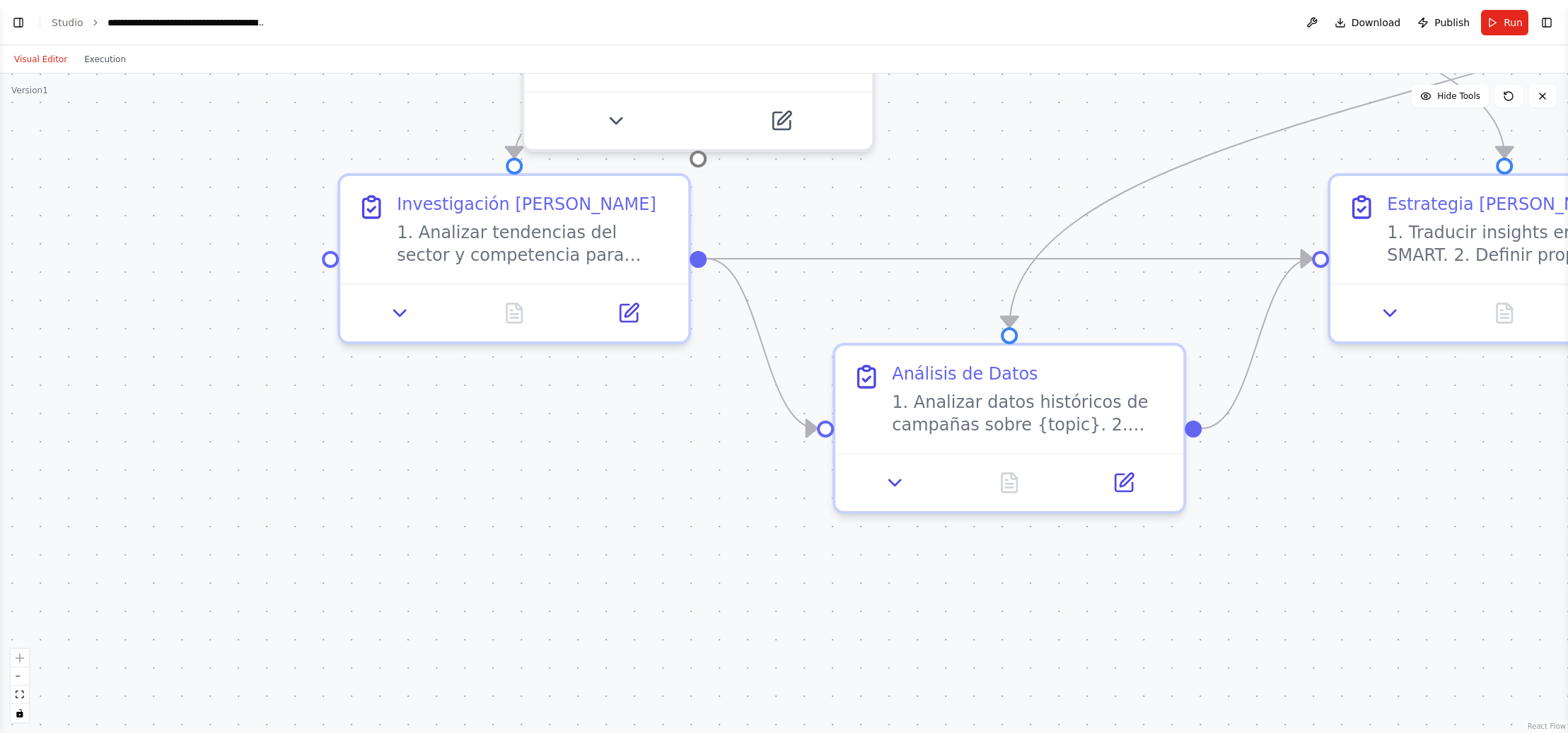
drag, startPoint x: 141, startPoint y: 406, endPoint x: 592, endPoint y: 435, distance: 451.9
click at [592, 435] on div ".deletable-edge-delete-btn { width: 20px; height: 20px; border: 0px solid #ffff…" at bounding box center [784, 403] width 1568 height 660
click at [634, 308] on icon at bounding box center [628, 308] width 17 height 17
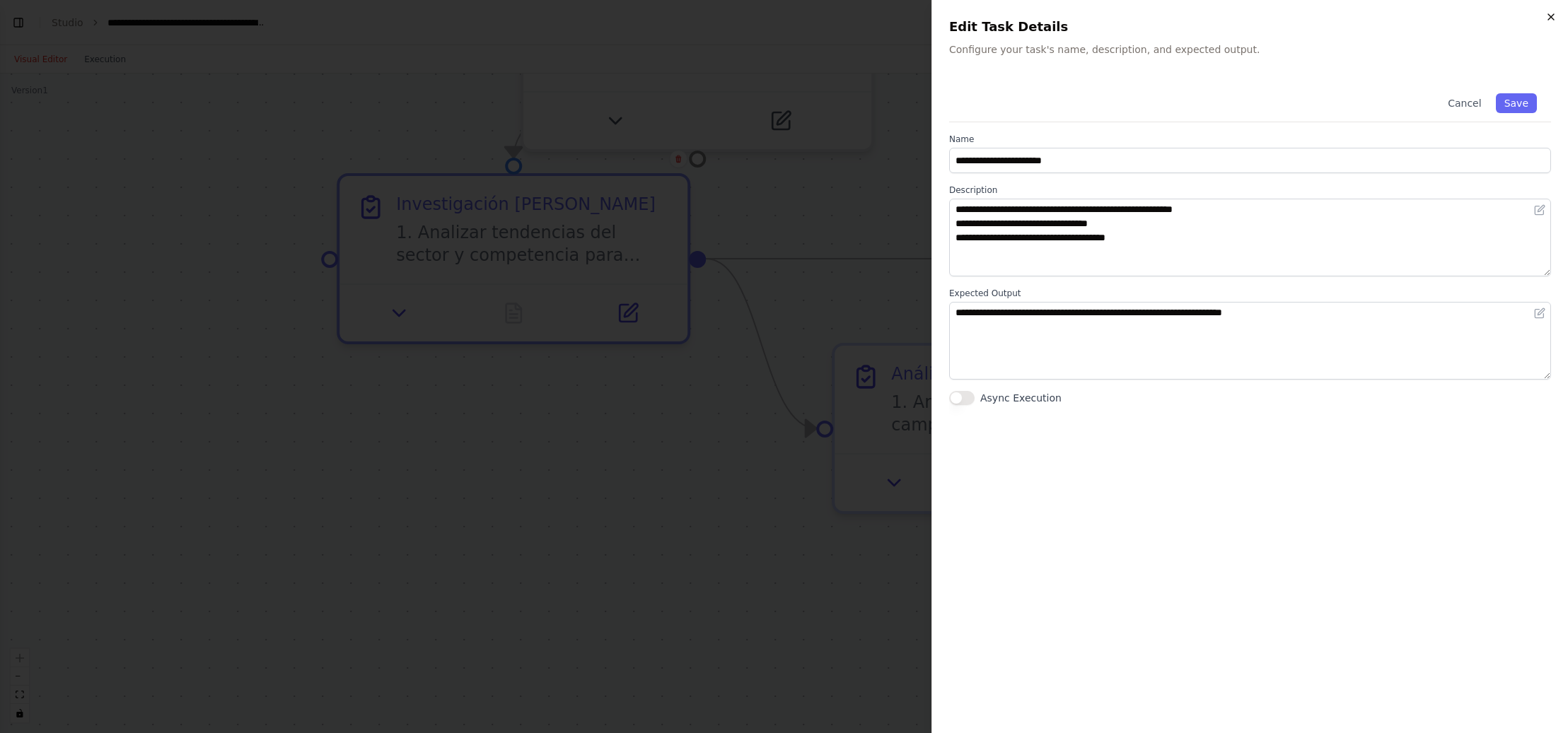
click at [1552, 15] on icon "button" at bounding box center [1550, 16] width 5 height 5
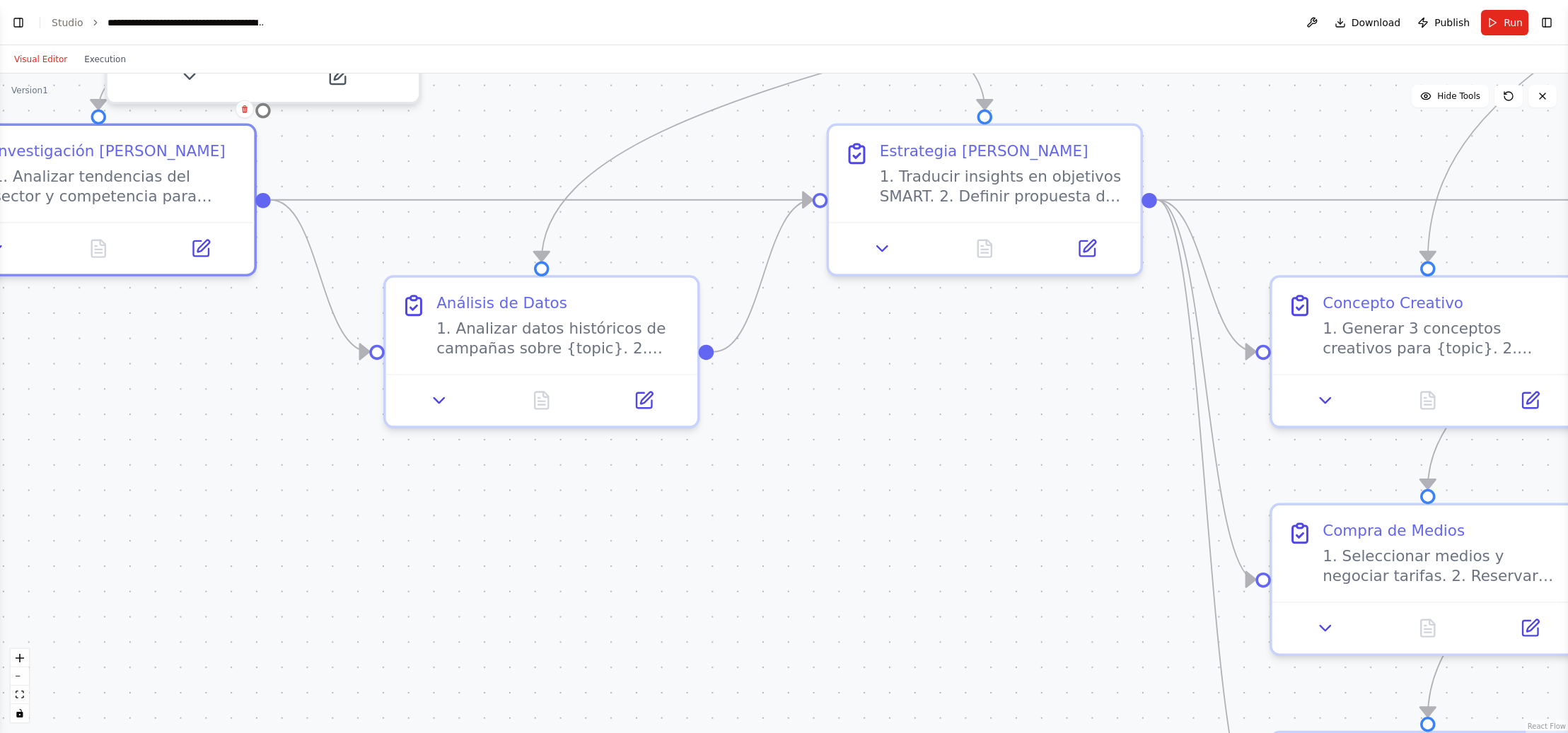
drag, startPoint x: 1471, startPoint y: 527, endPoint x: 955, endPoint y: 440, distance: 523.3
click at [955, 440] on div ".deletable-edge-delete-btn { width: 20px; height: 20px; border: 0px solid #ffff…" at bounding box center [784, 403] width 1568 height 660
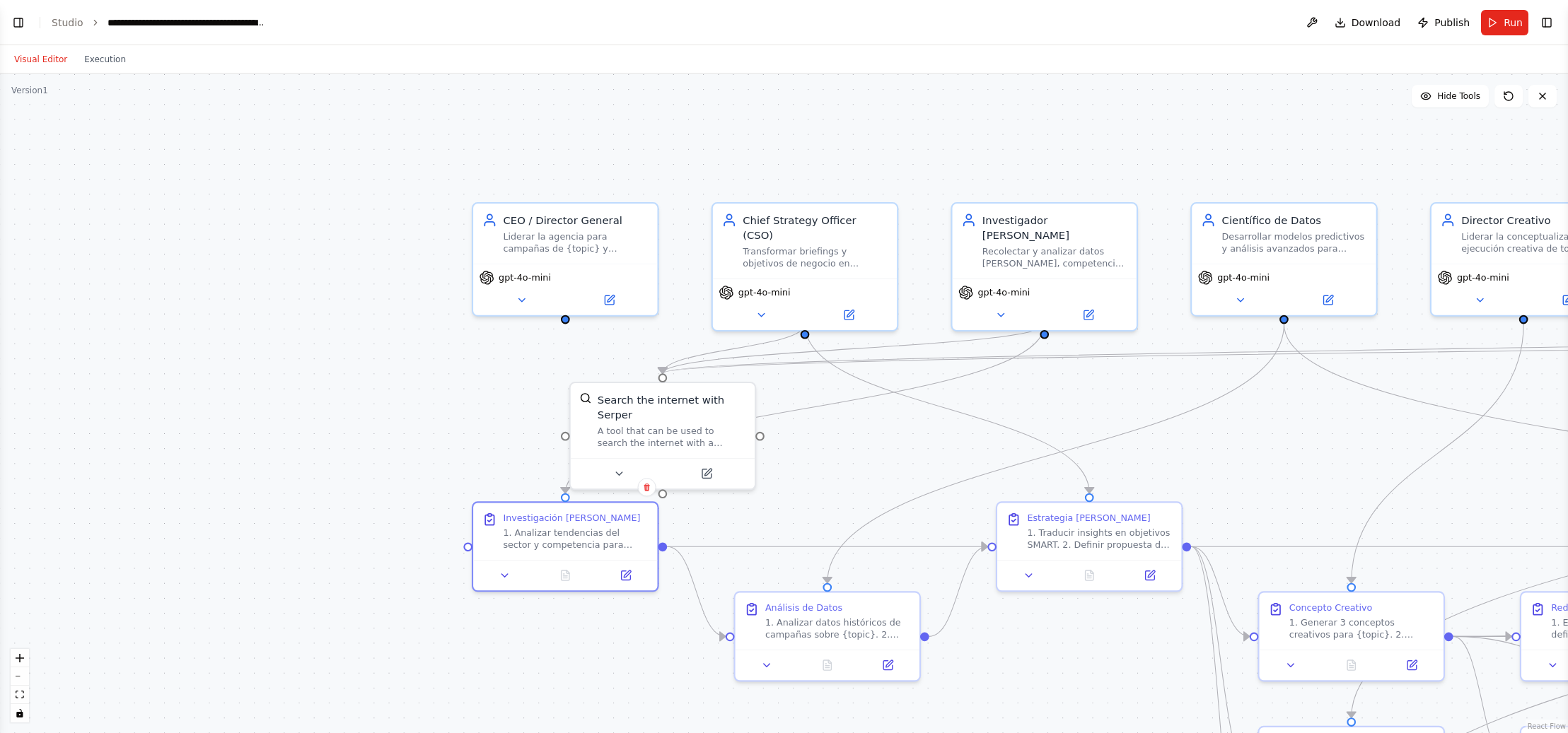
drag, startPoint x: 851, startPoint y: 108, endPoint x: 865, endPoint y: 450, distance: 342.3
click at [875, 451] on div ".deletable-edge-delete-btn { width: 20px; height: 20px; border: 0px solid #ffff…" at bounding box center [784, 403] width 1568 height 660
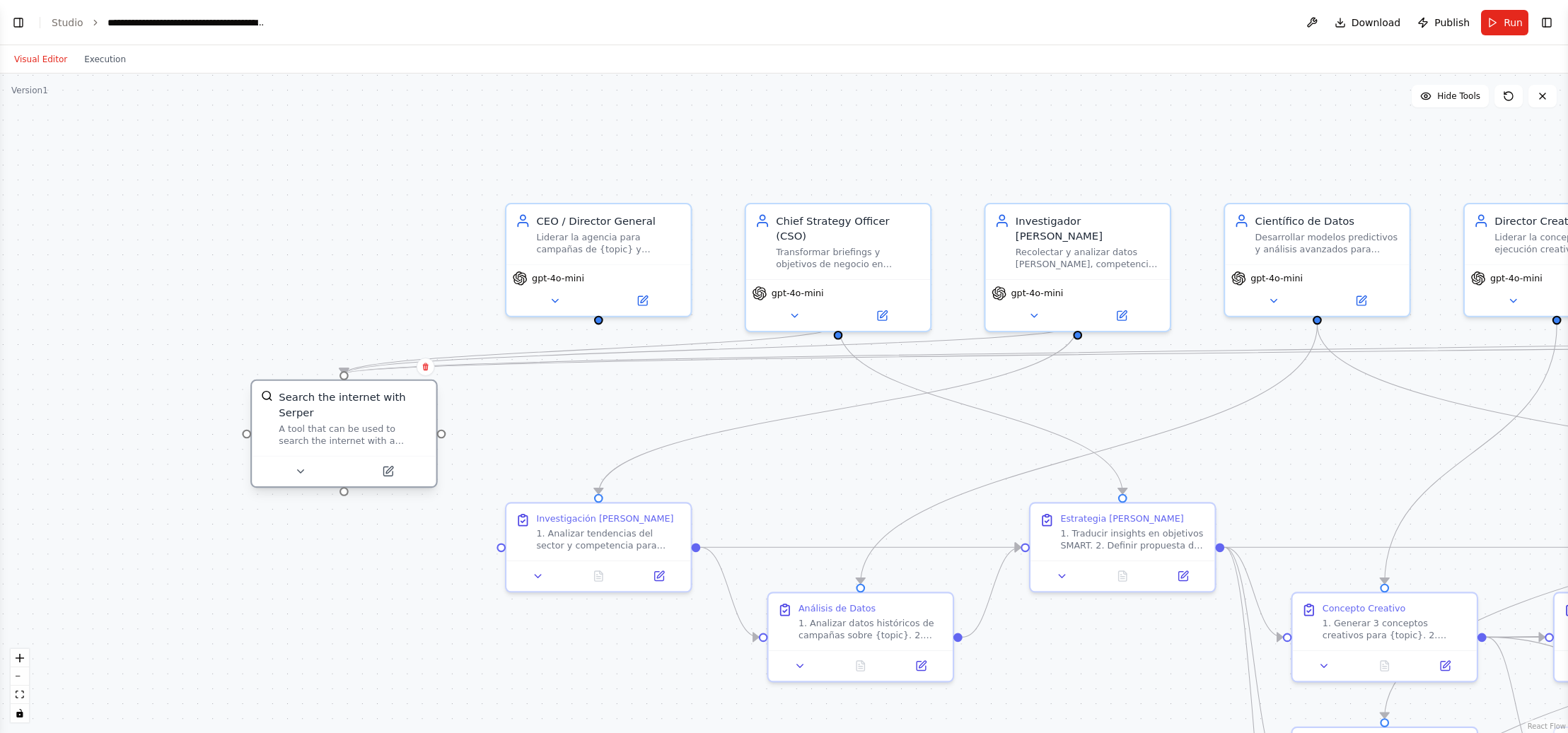
drag, startPoint x: 698, startPoint y: 402, endPoint x: 403, endPoint y: 407, distance: 295.0
click at [403, 407] on div "Search the internet with Serper" at bounding box center [353, 405] width 148 height 30
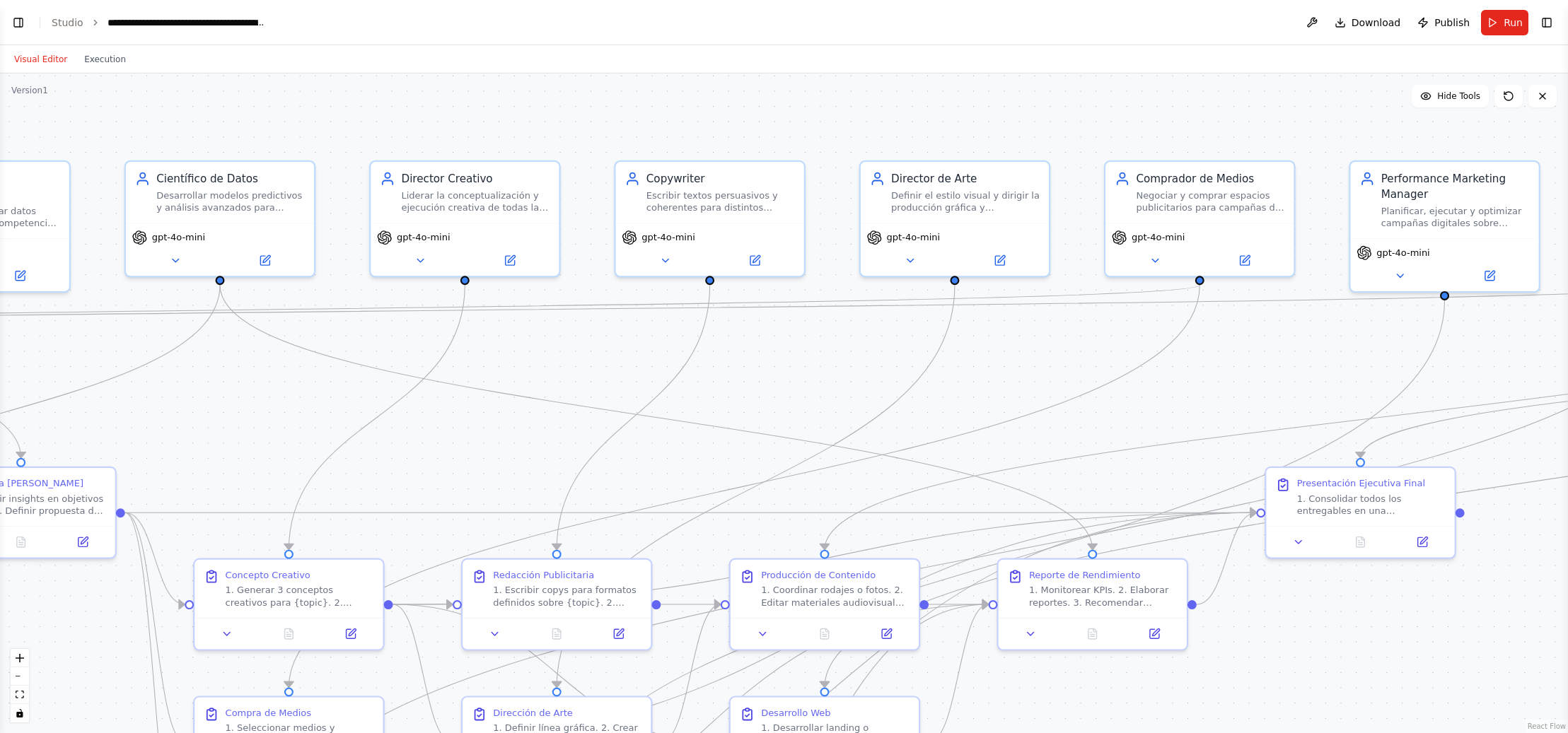
drag, startPoint x: 1331, startPoint y: 425, endPoint x: 247, endPoint y: 383, distance: 1084.8
click at [234, 388] on div ".deletable-edge-delete-btn { width: 20px; height: 20px; border: 0px solid #ffff…" at bounding box center [784, 403] width 1568 height 660
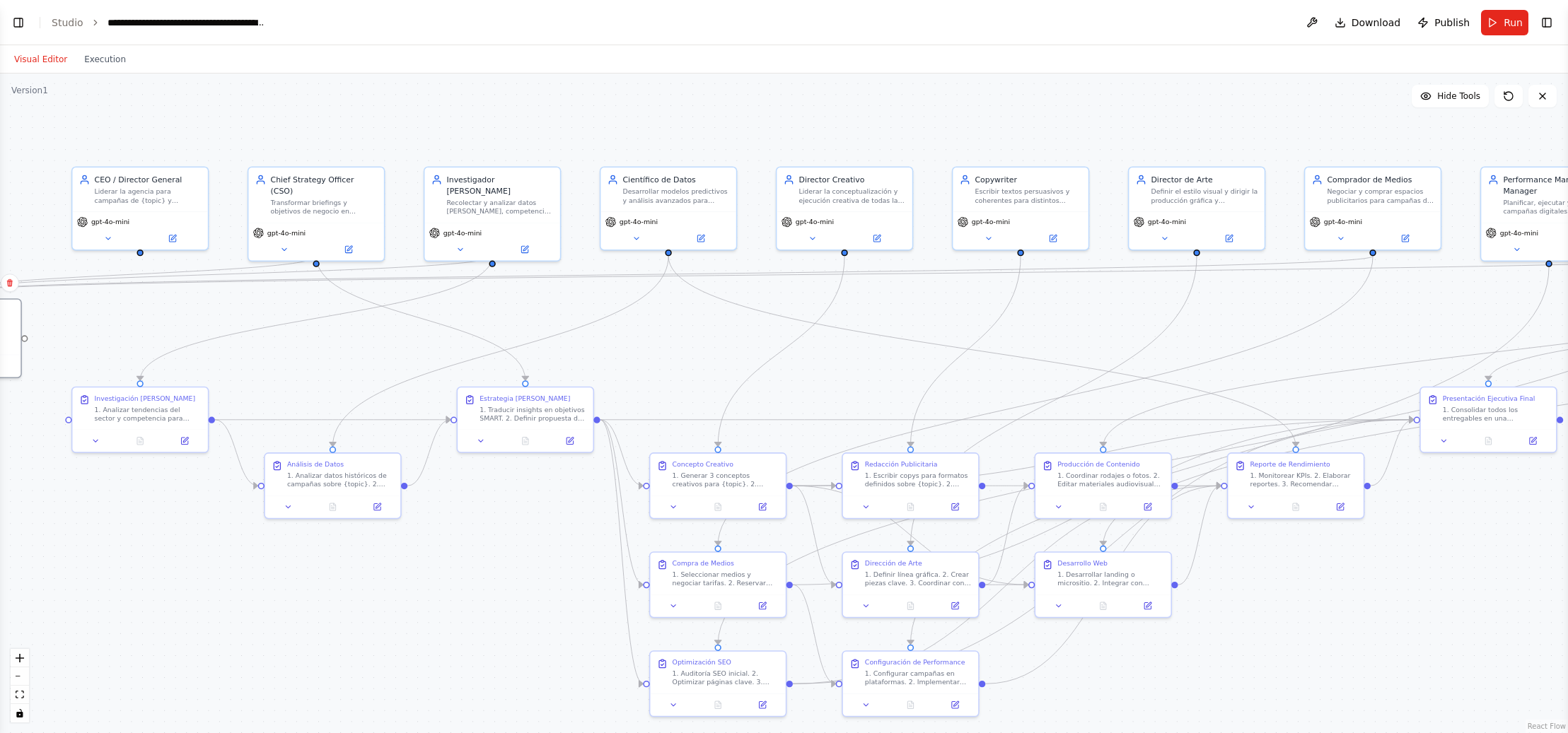
drag, startPoint x: 995, startPoint y: 363, endPoint x: 1195, endPoint y: 316, distance: 205.4
click at [1216, 316] on div ".deletable-edge-delete-btn { width: 20px; height: 20px; border: 0px solid #ffff…" at bounding box center [784, 403] width 1568 height 660
click at [878, 238] on icon at bounding box center [876, 237] width 6 height 6
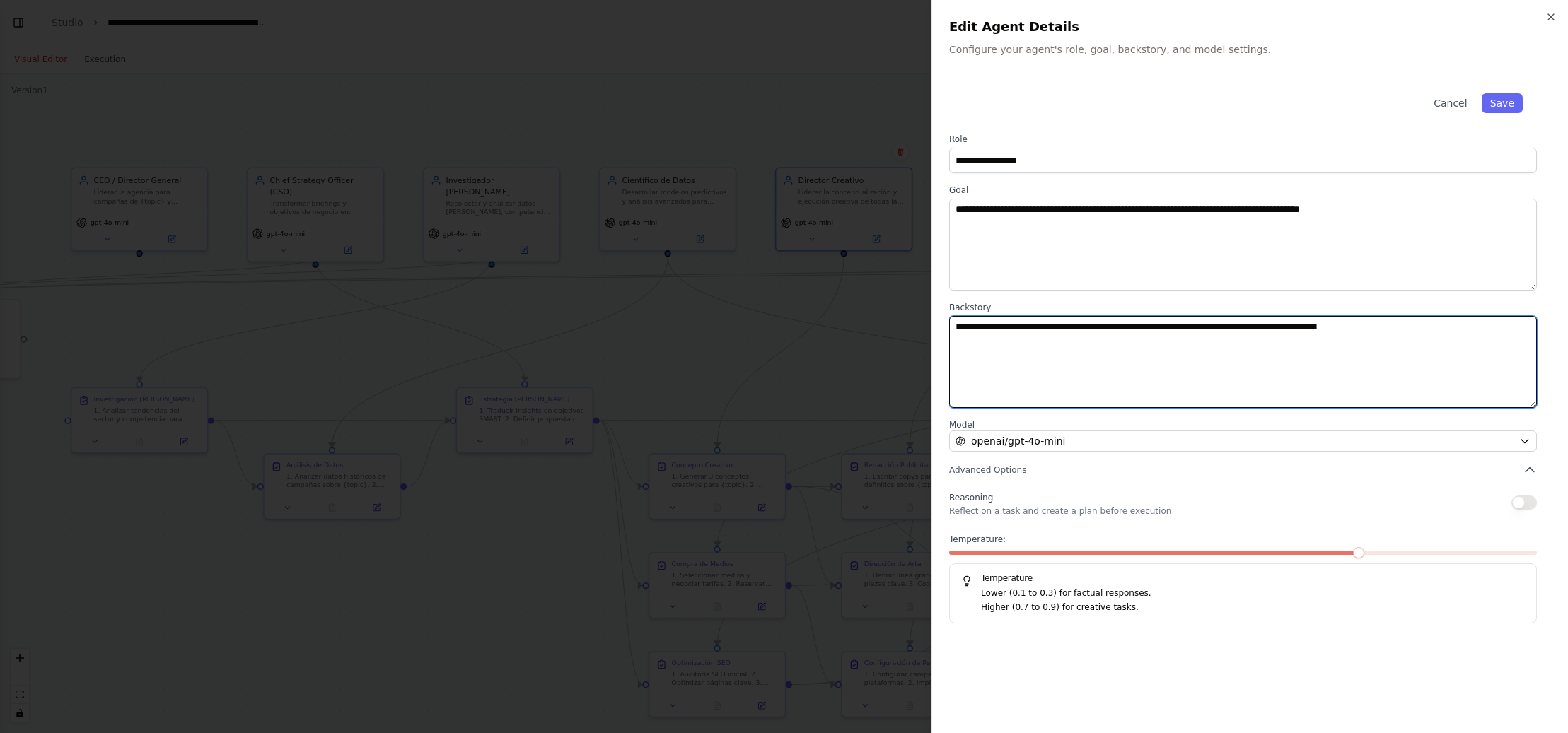
drag, startPoint x: 989, startPoint y: 328, endPoint x: 1469, endPoint y: 334, distance: 480.0
click at [1469, 334] on textarea "**********" at bounding box center [1243, 362] width 588 height 92
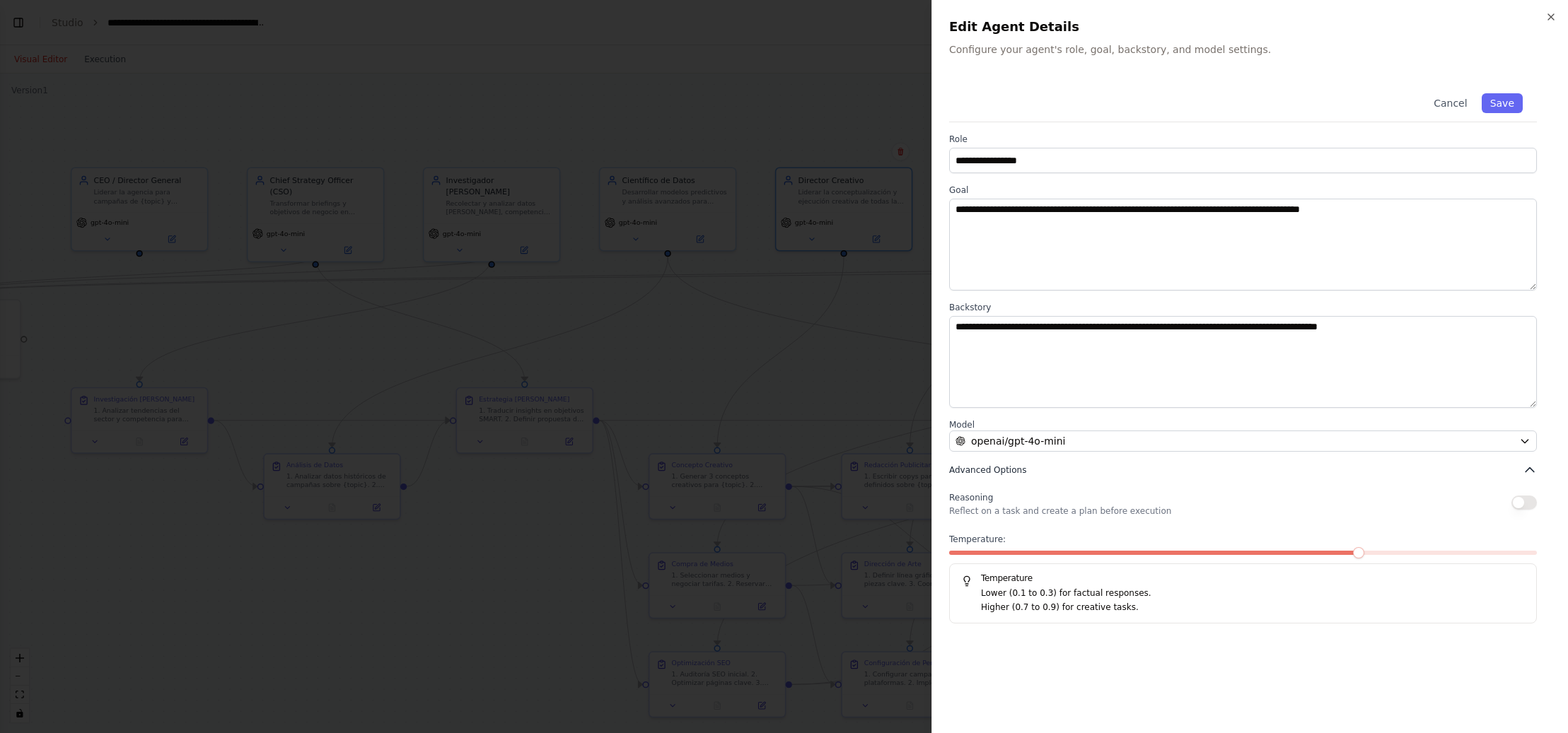
click at [1528, 471] on icon "button" at bounding box center [1530, 470] width 14 height 14
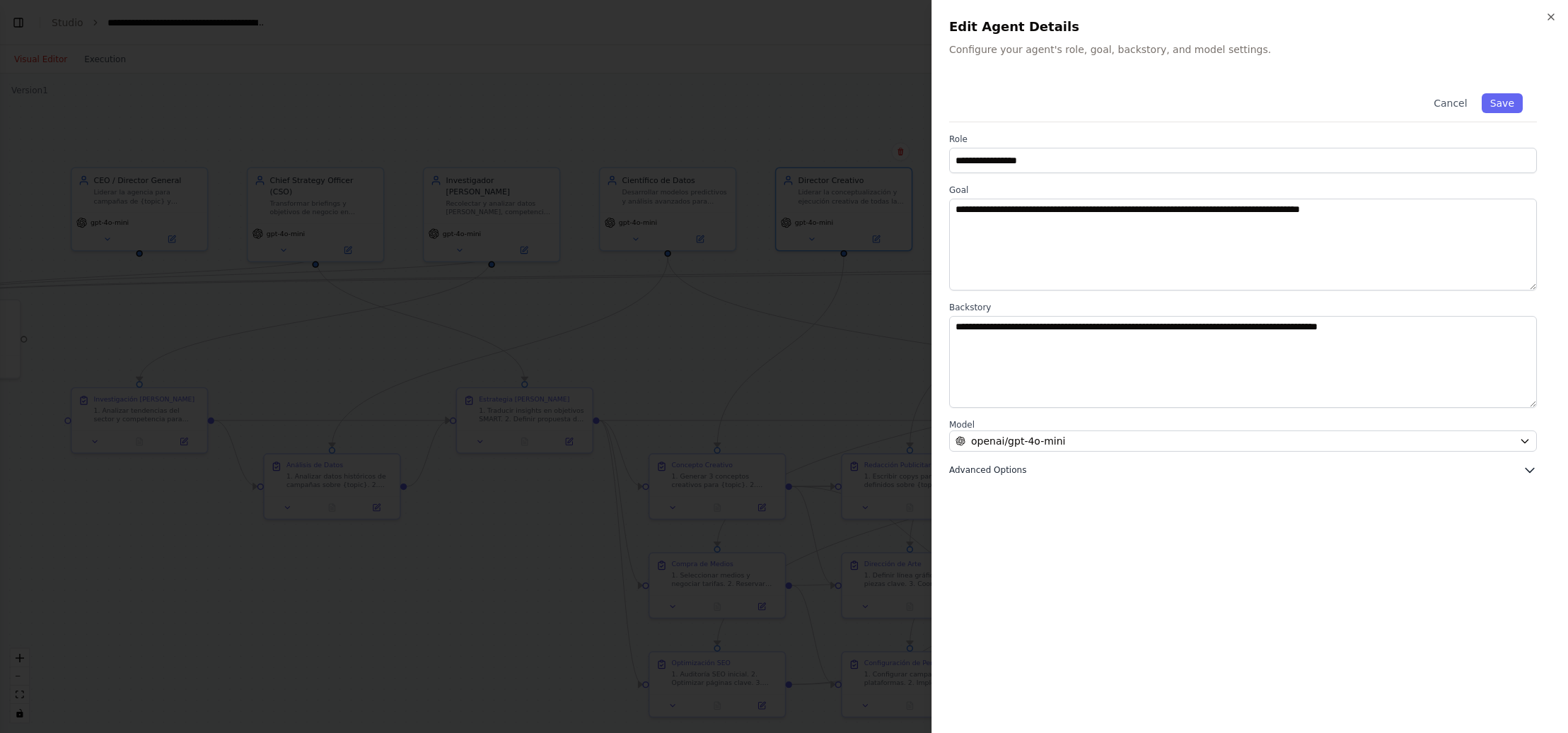
click at [1528, 471] on icon "button" at bounding box center [1530, 471] width 8 height 5
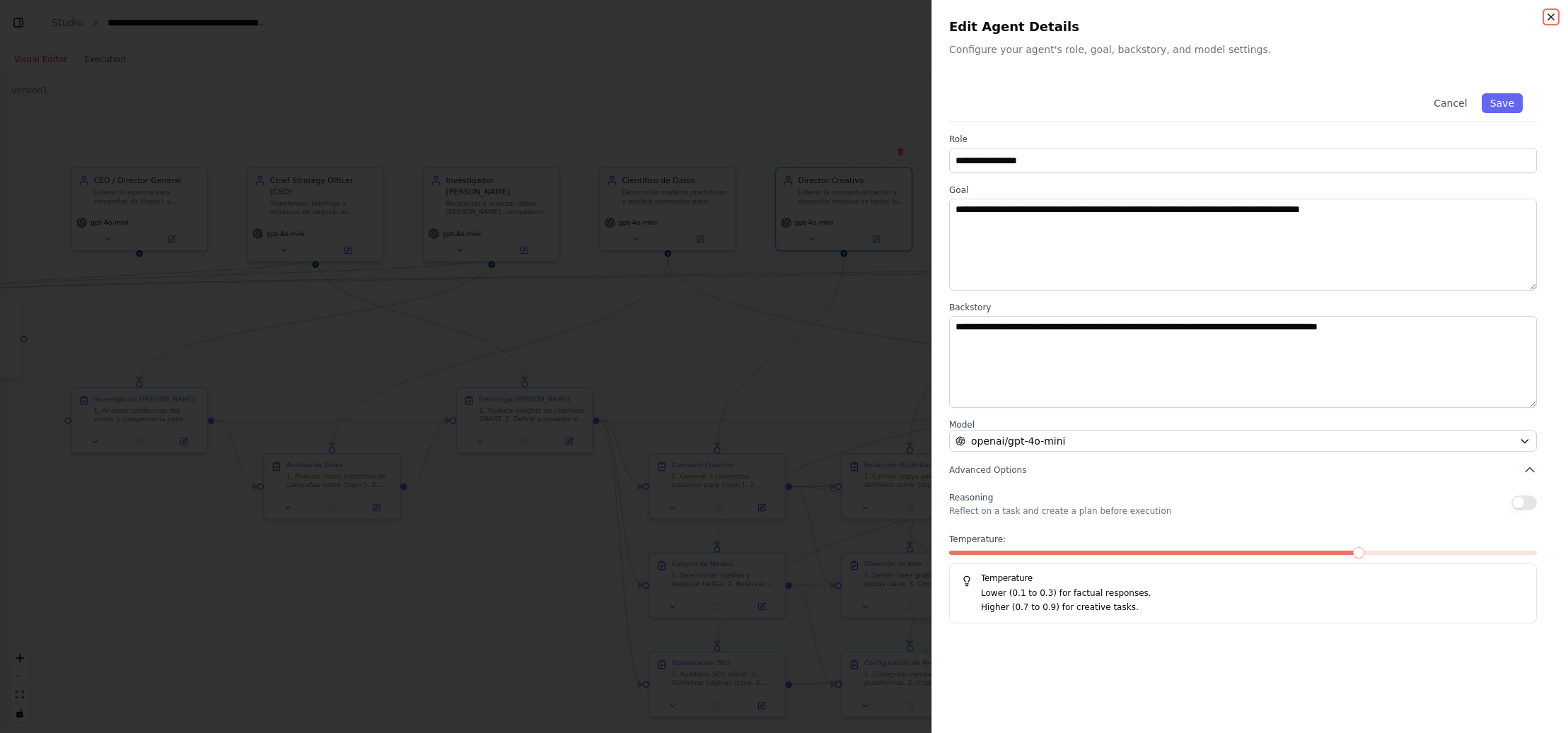
drag, startPoint x: 1552, startPoint y: 12, endPoint x: 1485, endPoint y: 45, distance: 74.7
click at [1552, 12] on icon "button" at bounding box center [1551, 17] width 11 height 11
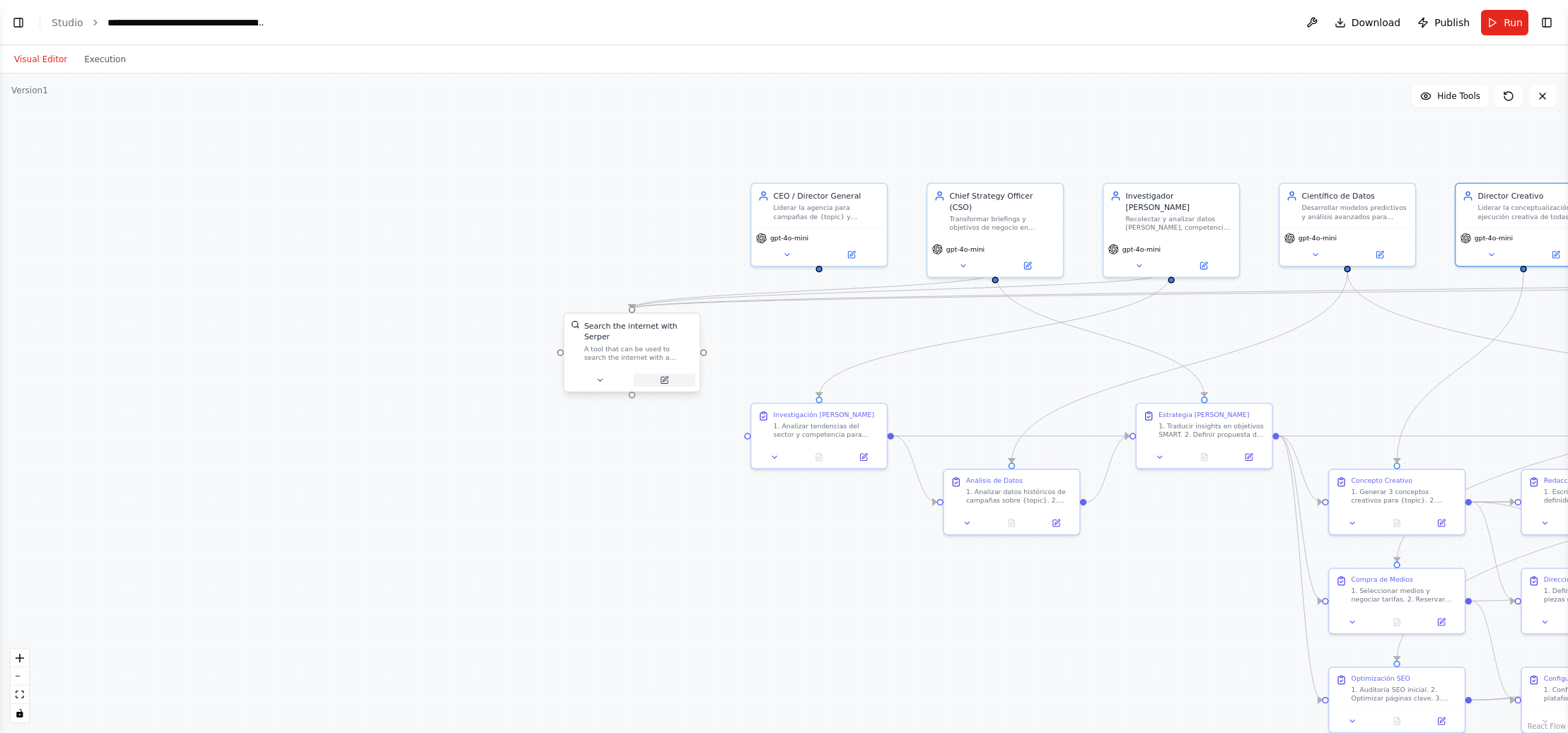
drag, startPoint x: 174, startPoint y: 314, endPoint x: 632, endPoint y: 378, distance: 462.4
click at [850, 330] on div ".deletable-edge-delete-btn { width: 20px; height: 20px; border: 0px solid #ffff…" at bounding box center [784, 403] width 1568 height 660
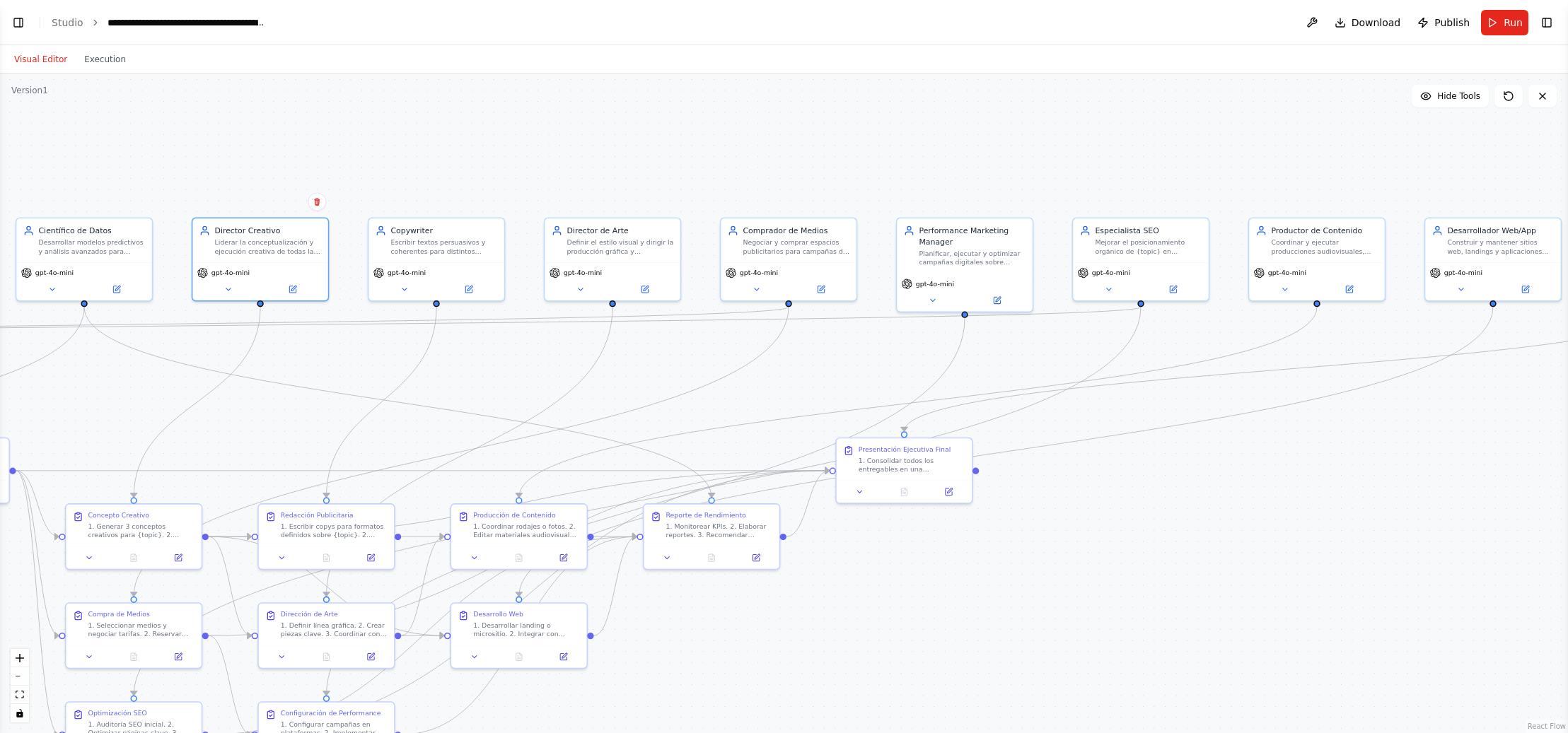
drag, startPoint x: 1419, startPoint y: 351, endPoint x: 158, endPoint y: 386, distance: 1261.5
click at [158, 386] on div ".deletable-edge-delete-btn { width: 20px; height: 20px; border: 0px solid #ffff…" at bounding box center [784, 403] width 1568 height 660
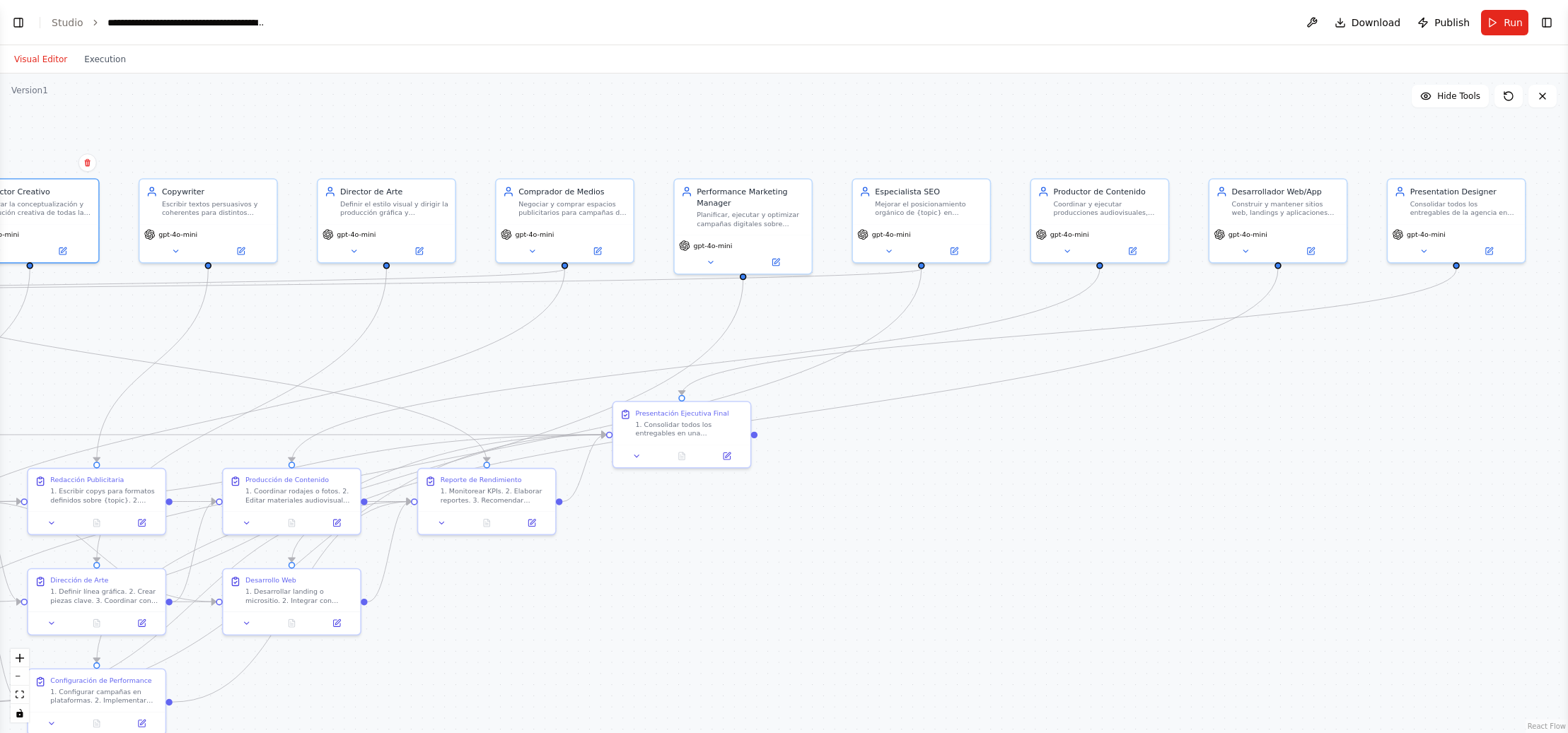
drag, startPoint x: 1437, startPoint y: 461, endPoint x: 1221, endPoint y: 425, distance: 219.0
click at [1221, 425] on div ".deletable-edge-delete-btn { width: 20px; height: 20px; border: 0px solid #ffff…" at bounding box center [784, 403] width 1568 height 660
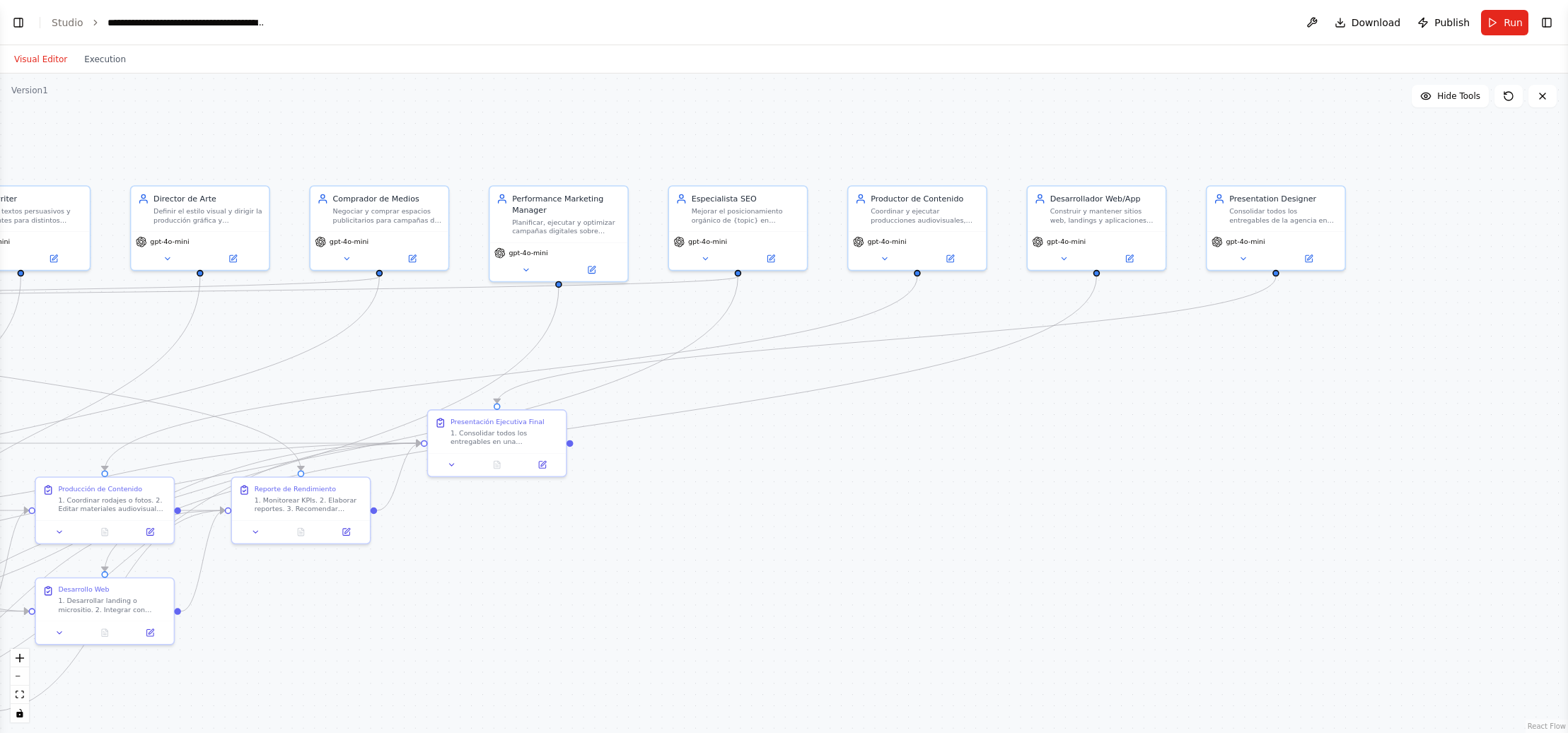
drag, startPoint x: 1275, startPoint y: 480, endPoint x: 1035, endPoint y: 504, distance: 241.2
click at [1094, 488] on div ".deletable-edge-delete-btn { width: 20px; height: 20px; border: 0px solid #ffff…" at bounding box center [784, 403] width 1568 height 660
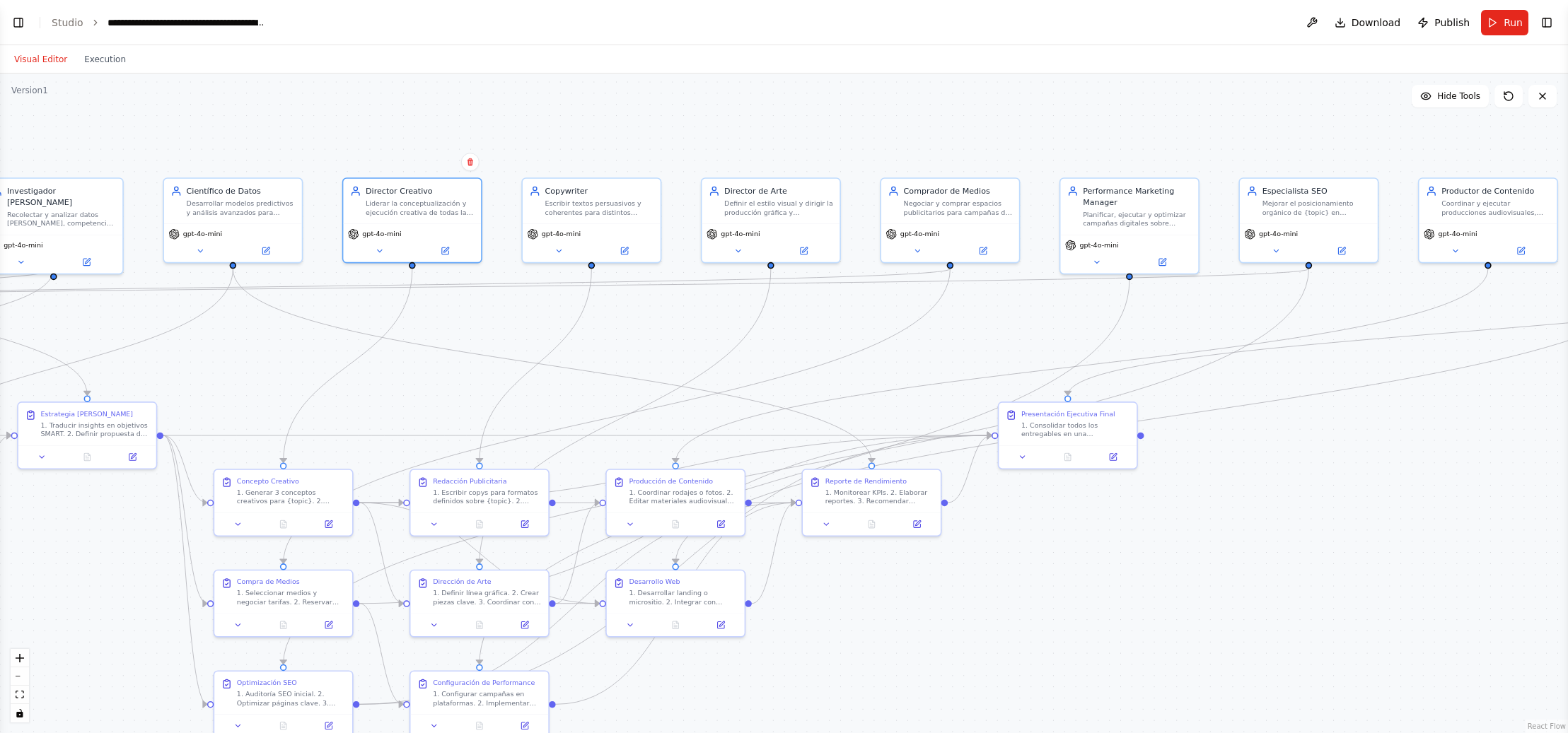
drag, startPoint x: 727, startPoint y: 491, endPoint x: 1246, endPoint y: 488, distance: 519.0
click at [1317, 483] on div ".deletable-edge-delete-btn { width: 20px; height: 20px; border: 0px solid #ffff…" at bounding box center [784, 403] width 1568 height 660
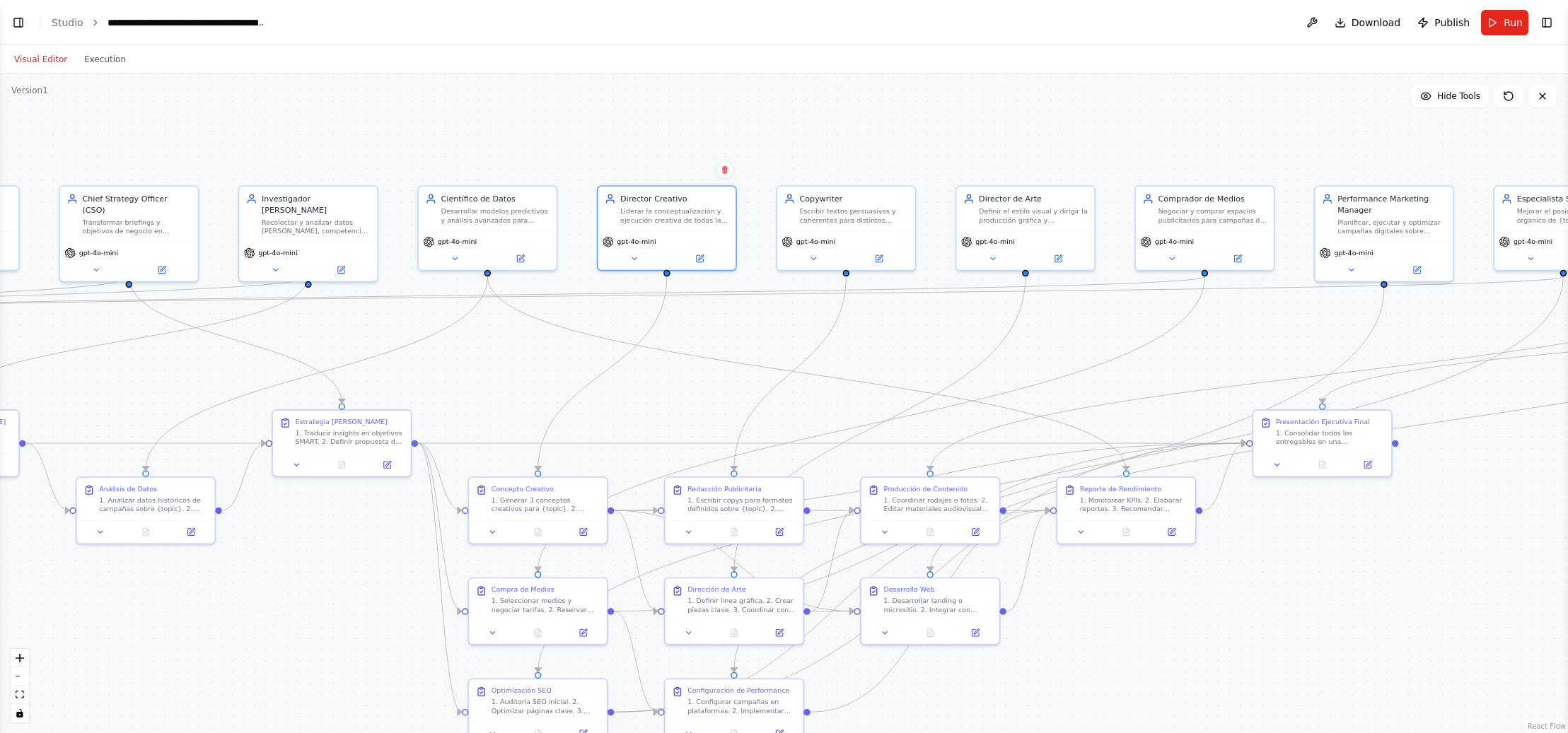
drag, startPoint x: 254, startPoint y: 325, endPoint x: 490, endPoint y: 334, distance: 236.2
click at [490, 334] on div ".deletable-edge-delete-btn { width: 20px; height: 20px; border: 0px solid #ffff…" at bounding box center [784, 403] width 1568 height 660
click at [1511, 21] on span "Run" at bounding box center [1513, 22] width 19 height 14
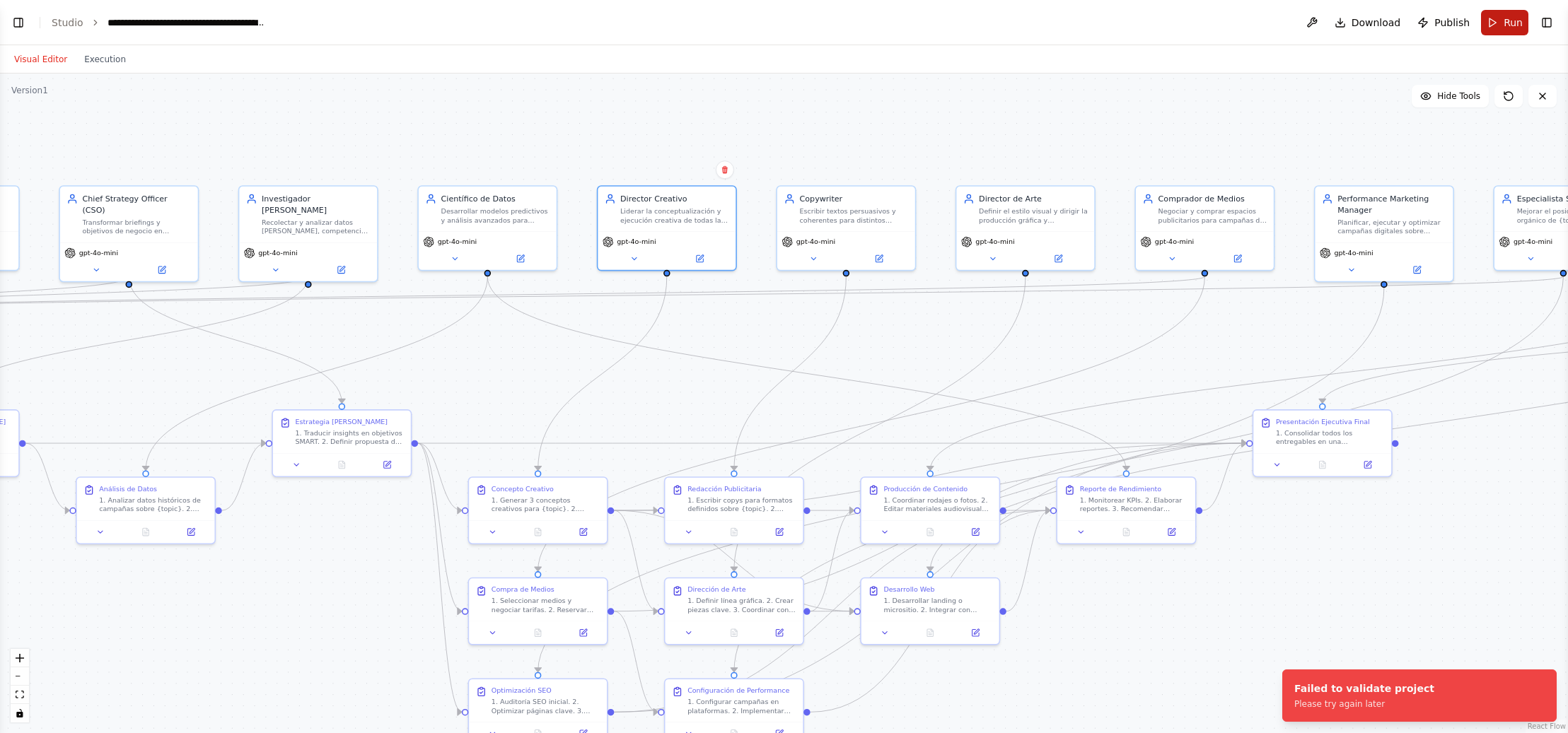
click at [1504, 21] on span "Run" at bounding box center [1513, 22] width 19 height 14
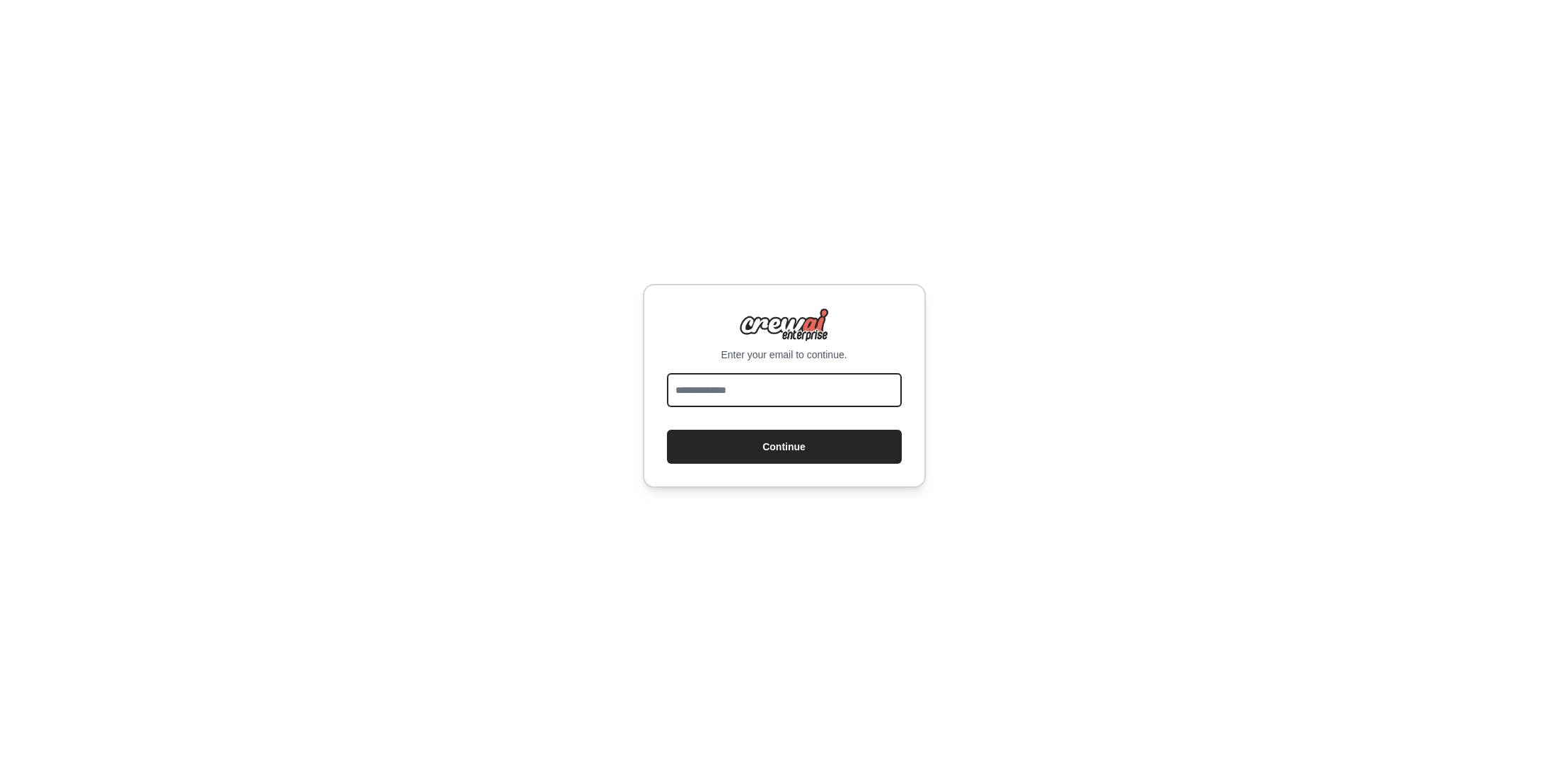
click at [842, 397] on input "email" at bounding box center [784, 390] width 235 height 34
type input "**********"
click at [746, 449] on button "Continue" at bounding box center [784, 446] width 235 height 34
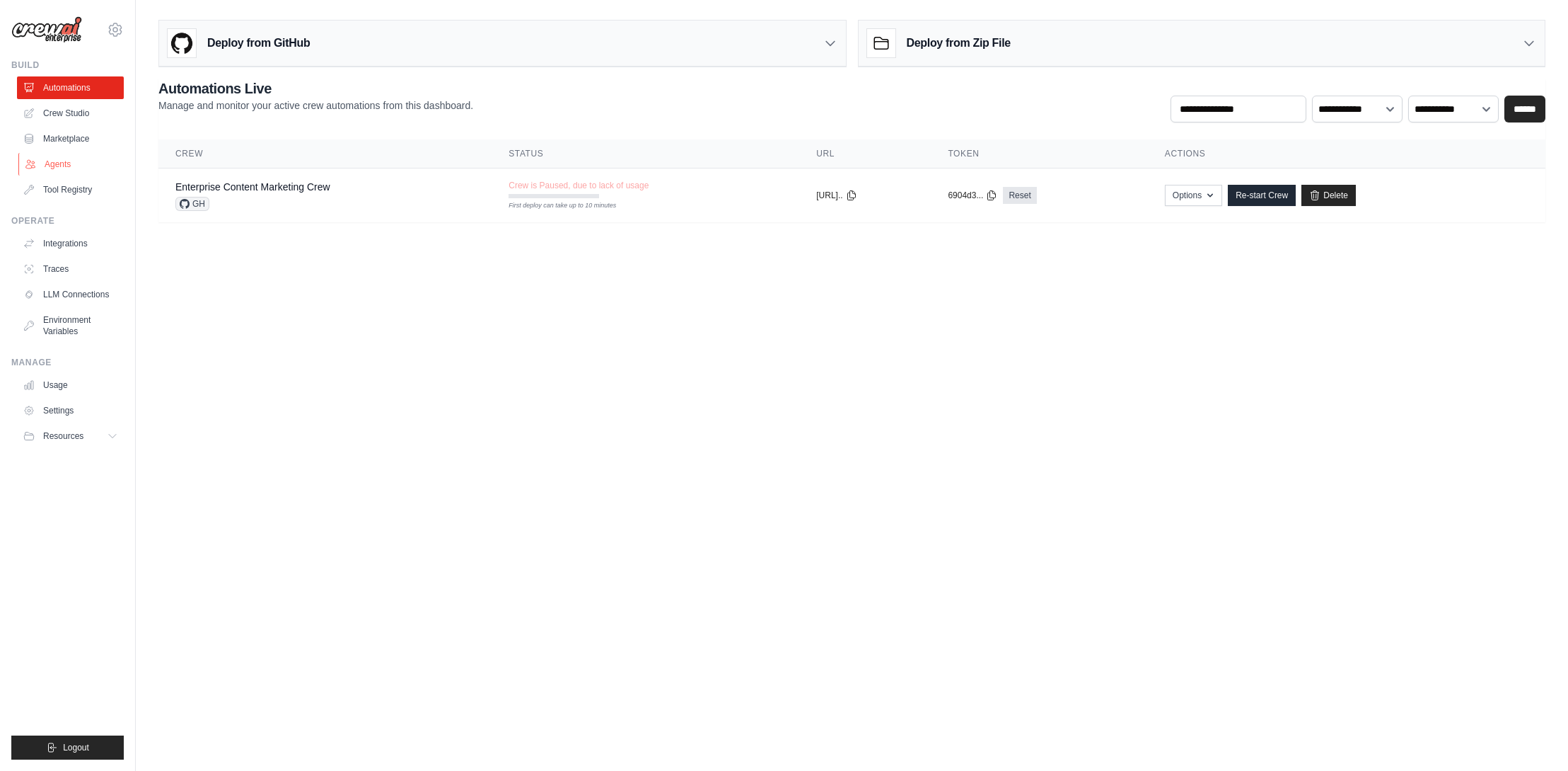
click at [60, 165] on link "Agents" at bounding box center [72, 165] width 107 height 23
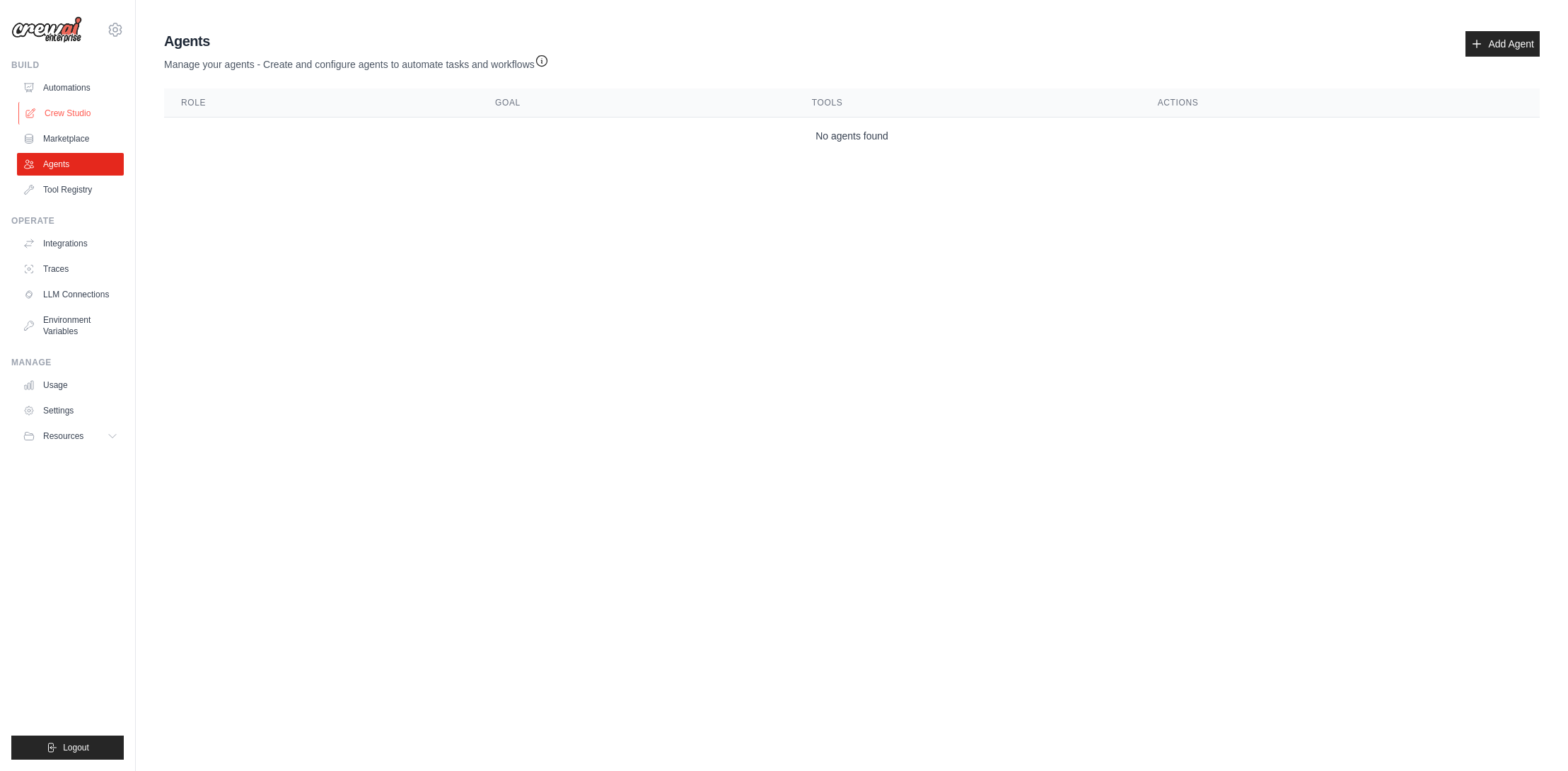
click at [70, 114] on link "Crew Studio" at bounding box center [72, 113] width 107 height 23
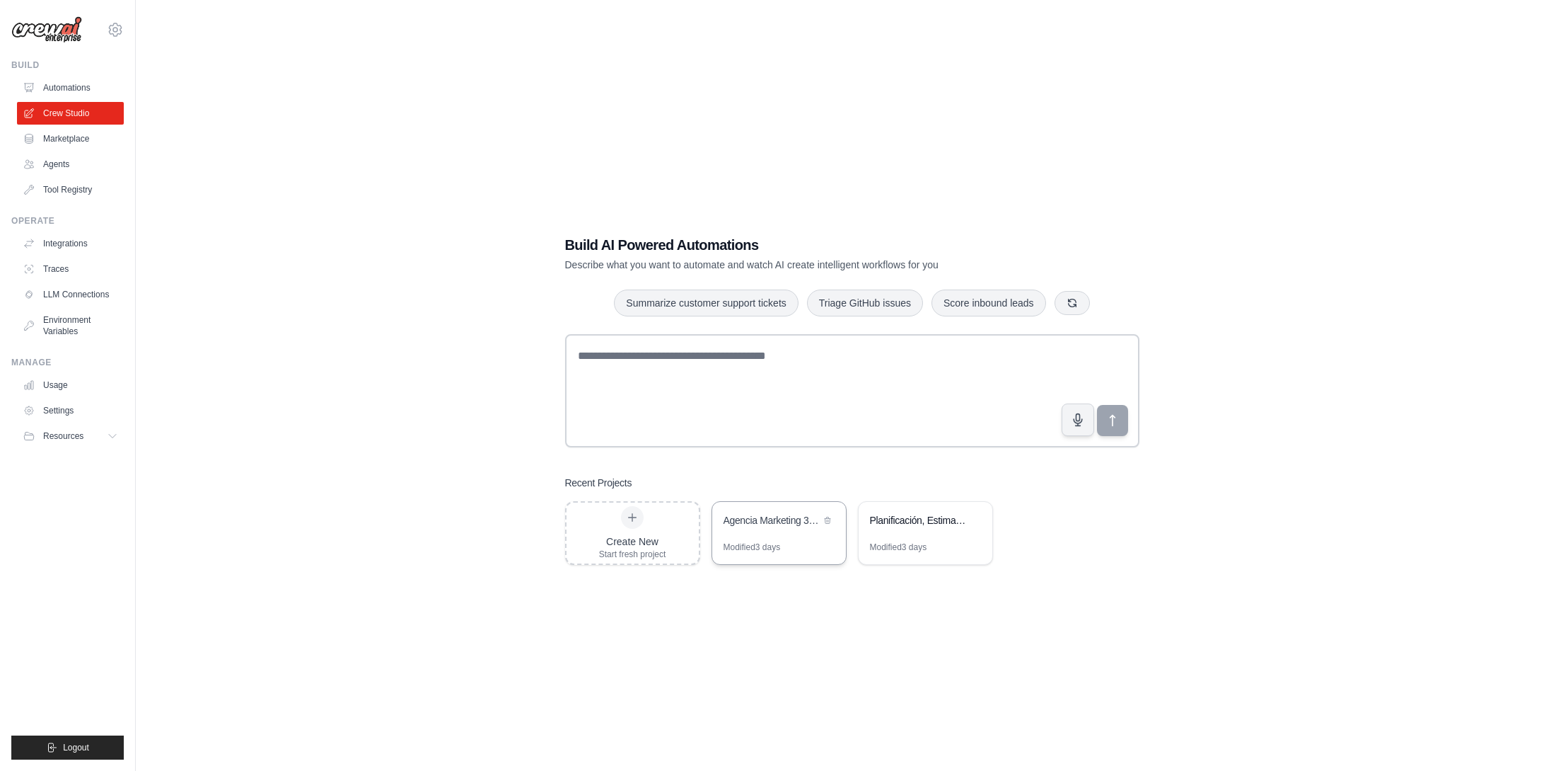
click at [792, 532] on div "Agencia Marketing 360 - Automatización de Campañas Completas" at bounding box center [779, 521] width 134 height 40
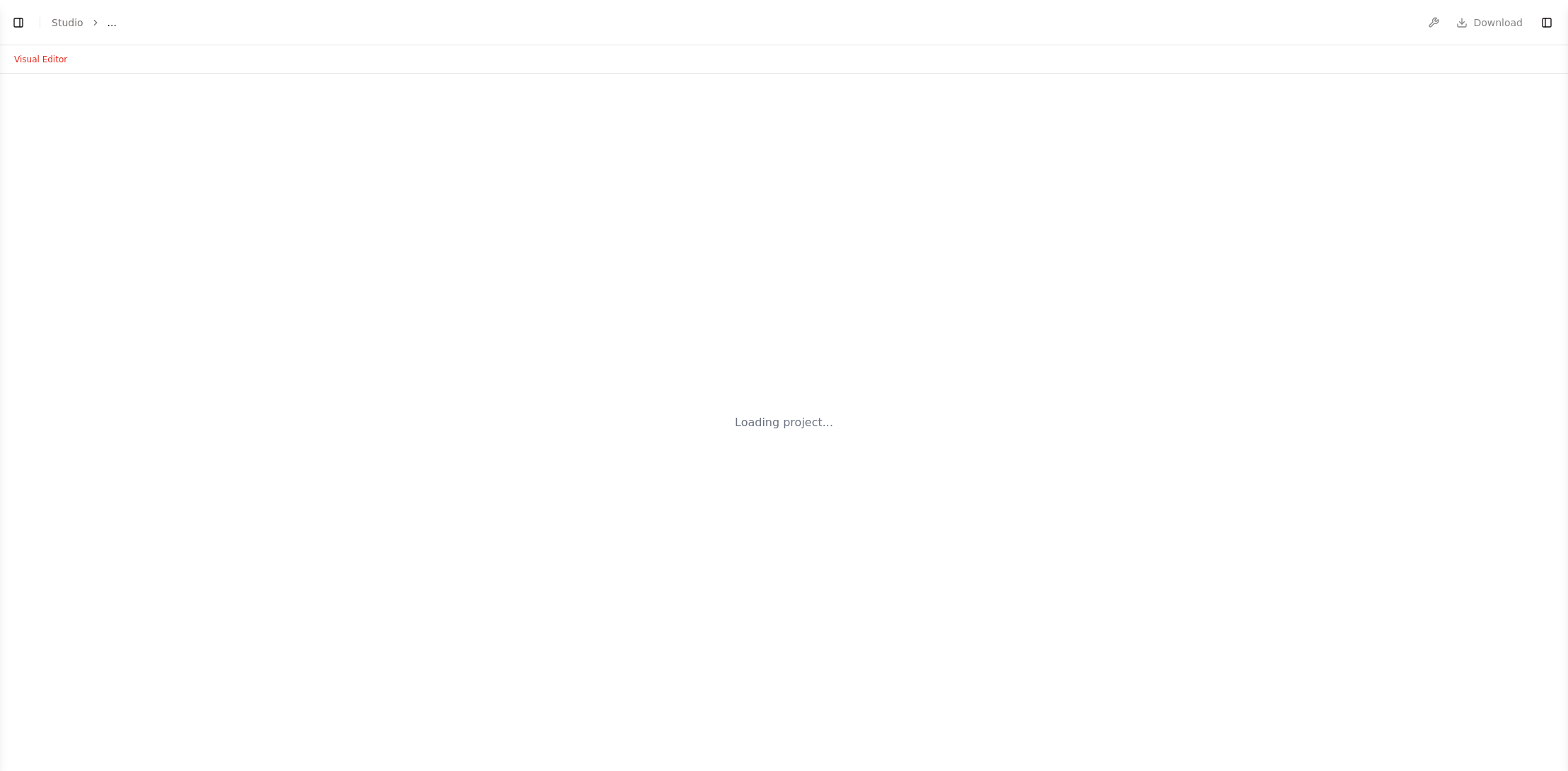
select select "****"
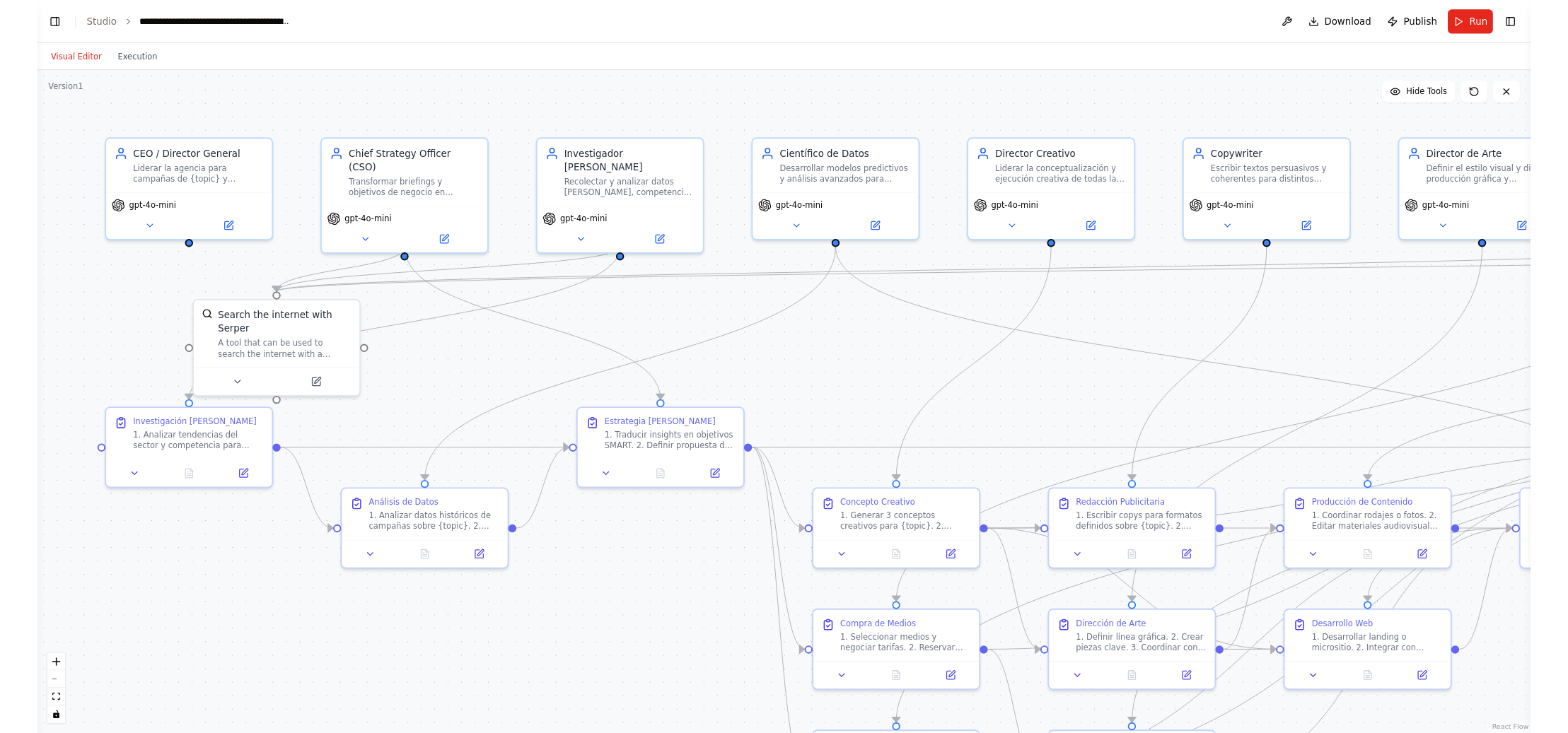
scroll to position [8539, 0]
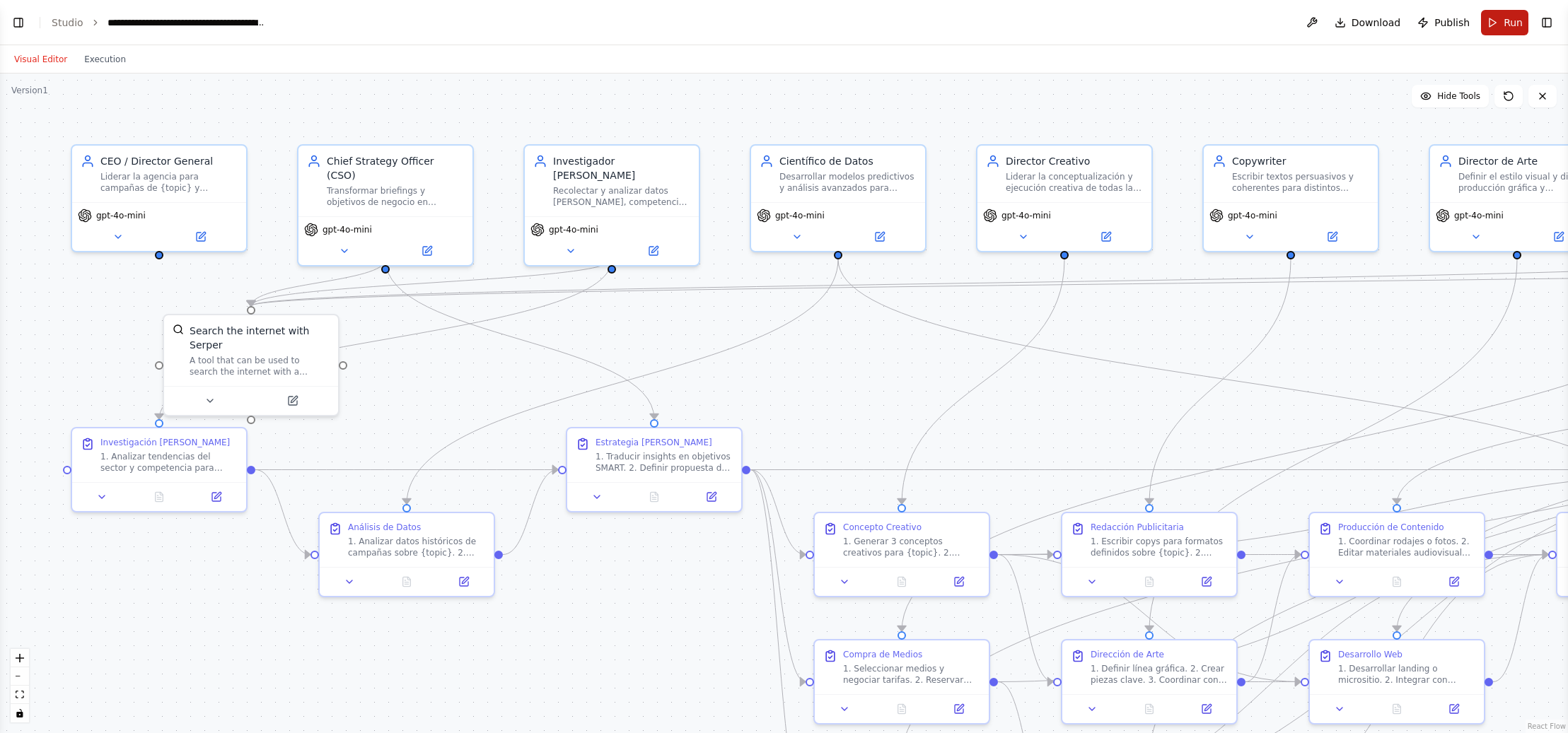
click at [1513, 25] on span "Run" at bounding box center [1513, 22] width 19 height 14
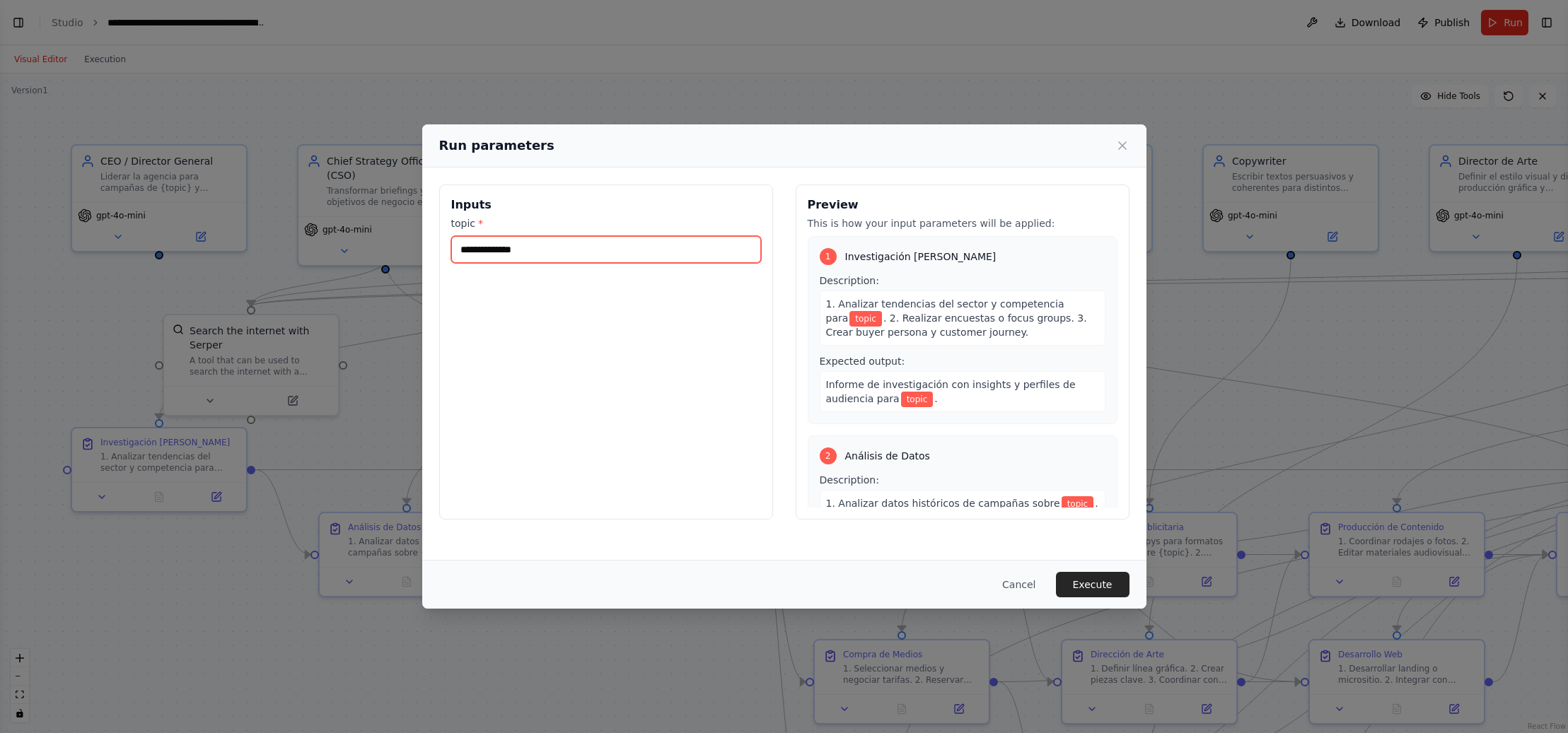
click at [549, 255] on input "topic *" at bounding box center [606, 249] width 310 height 27
click at [555, 251] on input "topic *" at bounding box center [606, 249] width 310 height 27
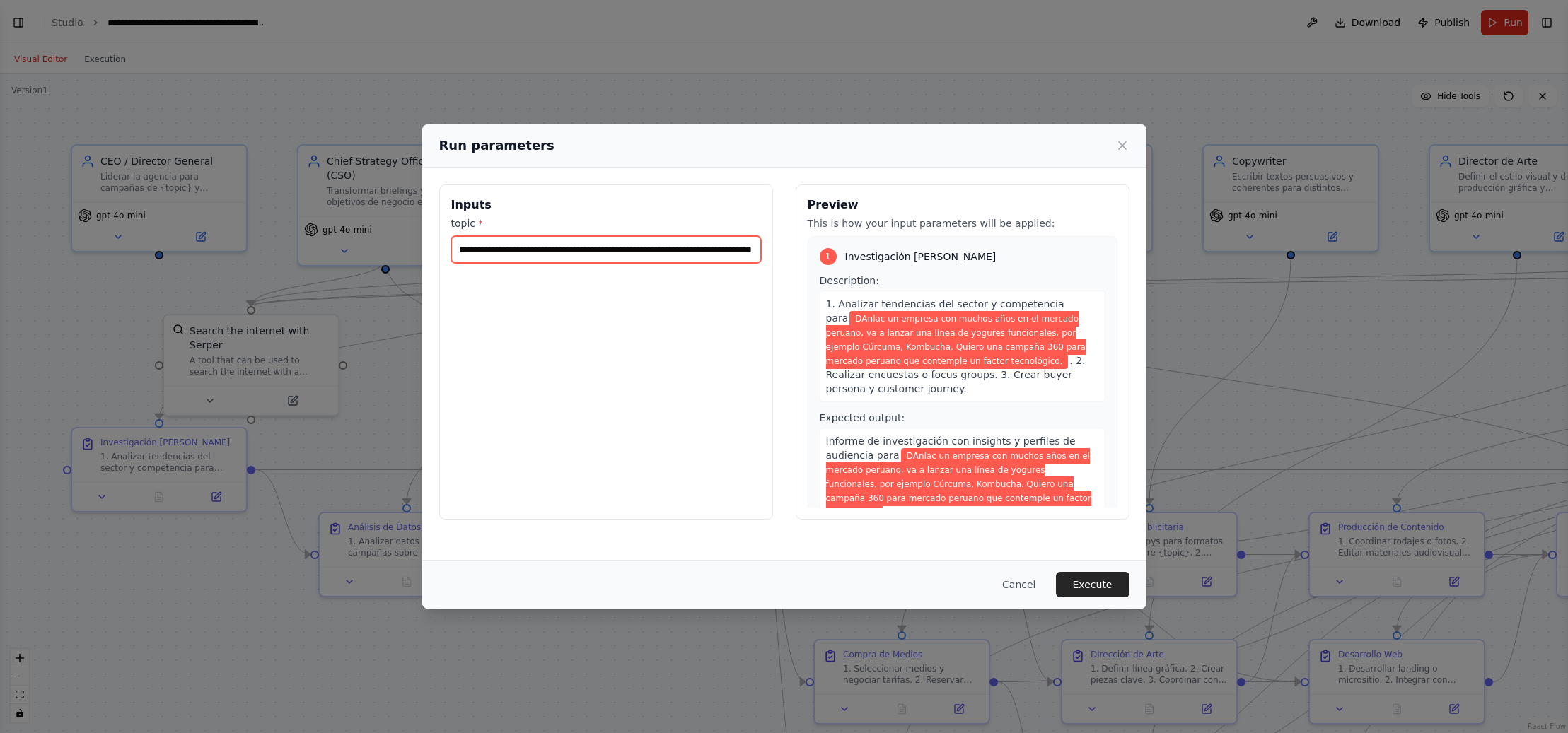
scroll to position [0, 751]
type input "**********"
click at [481, 252] on input "**********" at bounding box center [606, 249] width 310 height 27
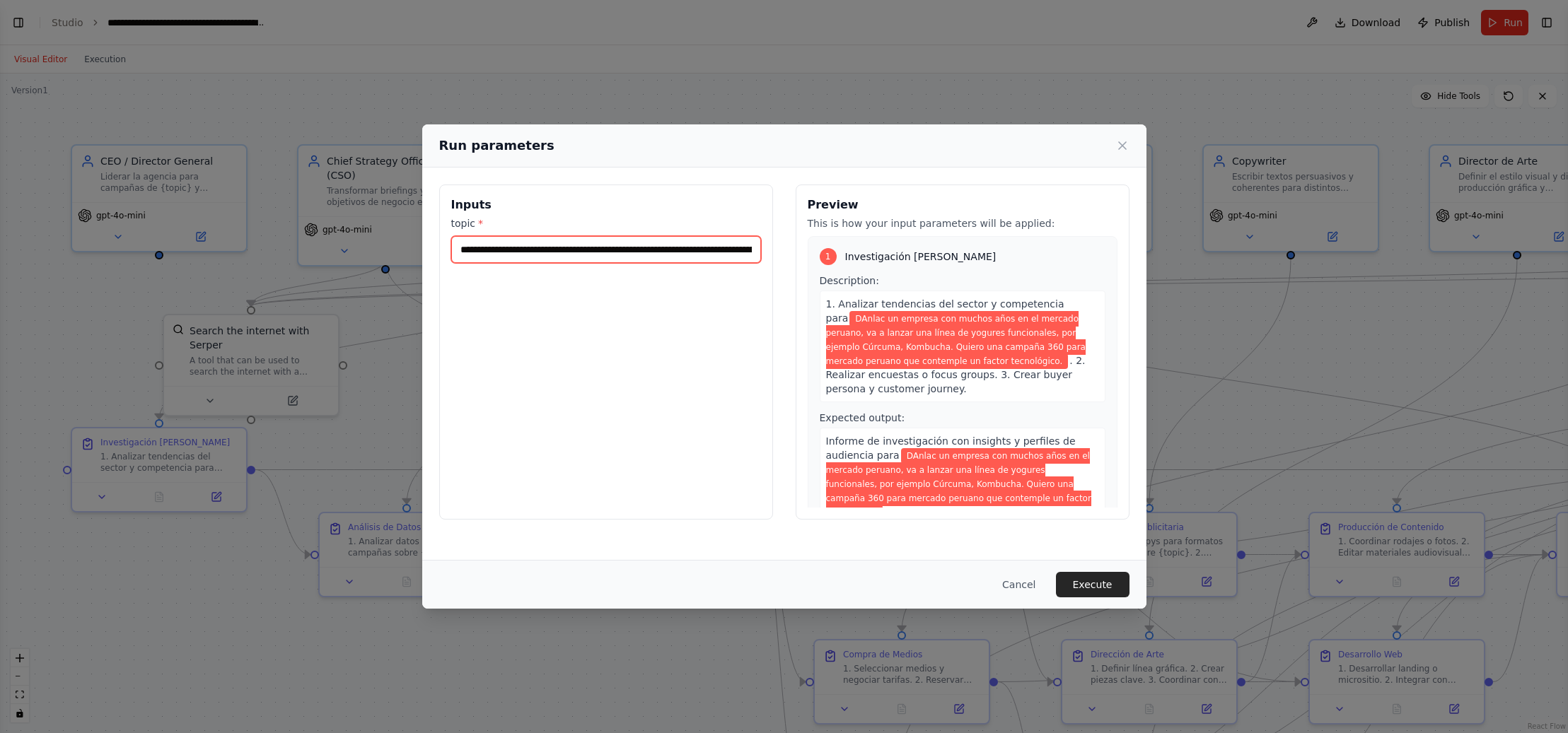
click at [481, 252] on input "**********" at bounding box center [606, 249] width 310 height 27
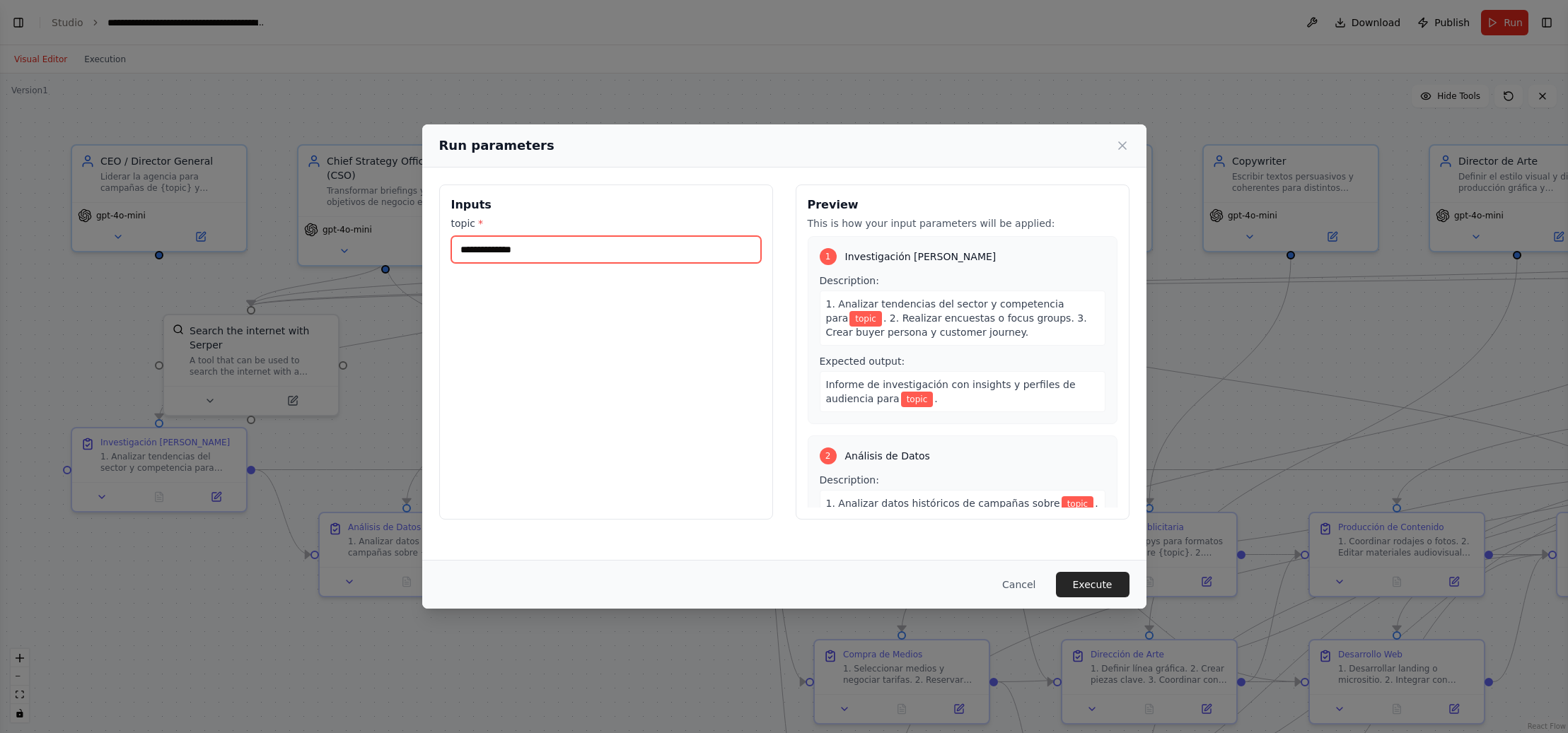
paste input "**********"
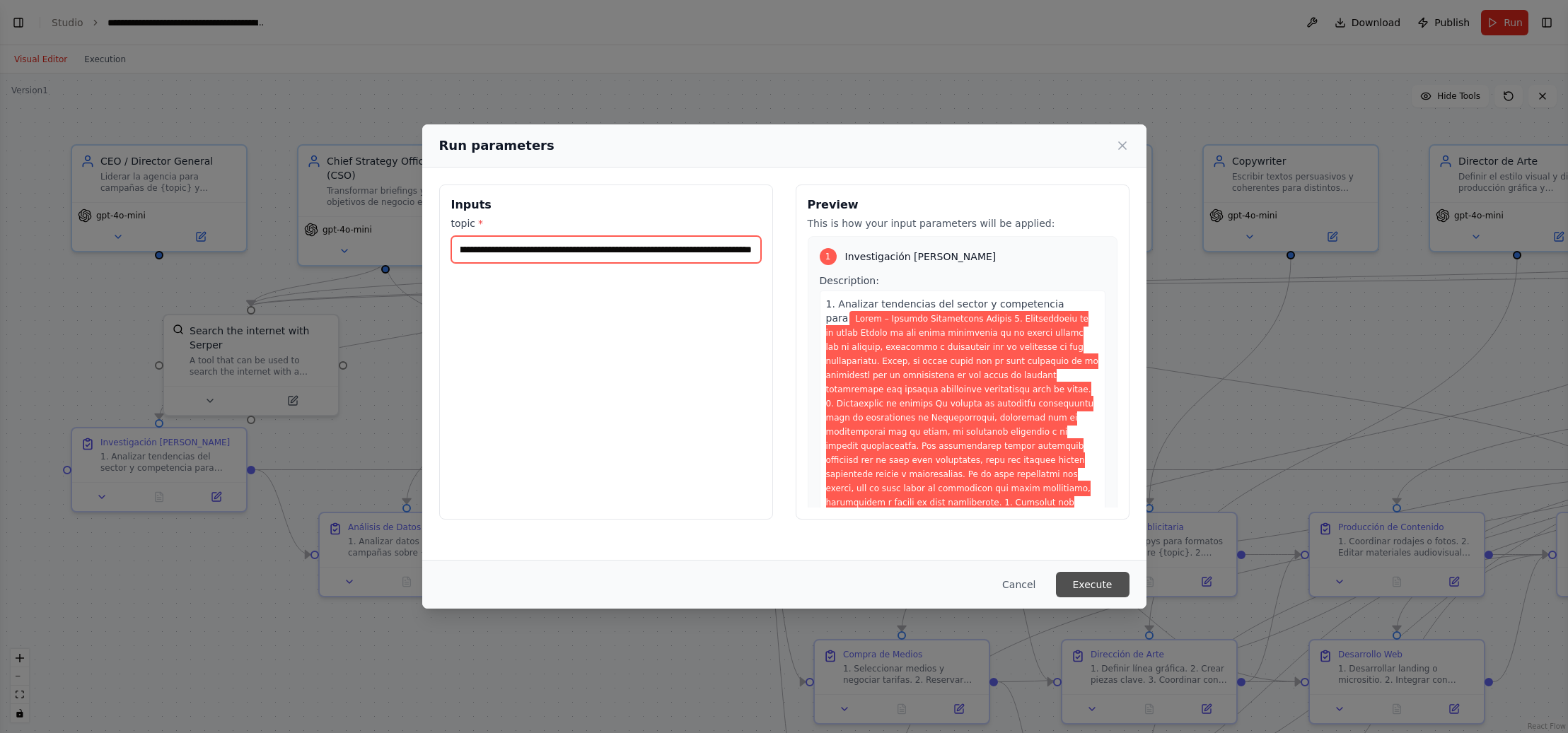
type input "**********"
click at [1097, 583] on button "Execute" at bounding box center [1093, 585] width 73 height 25
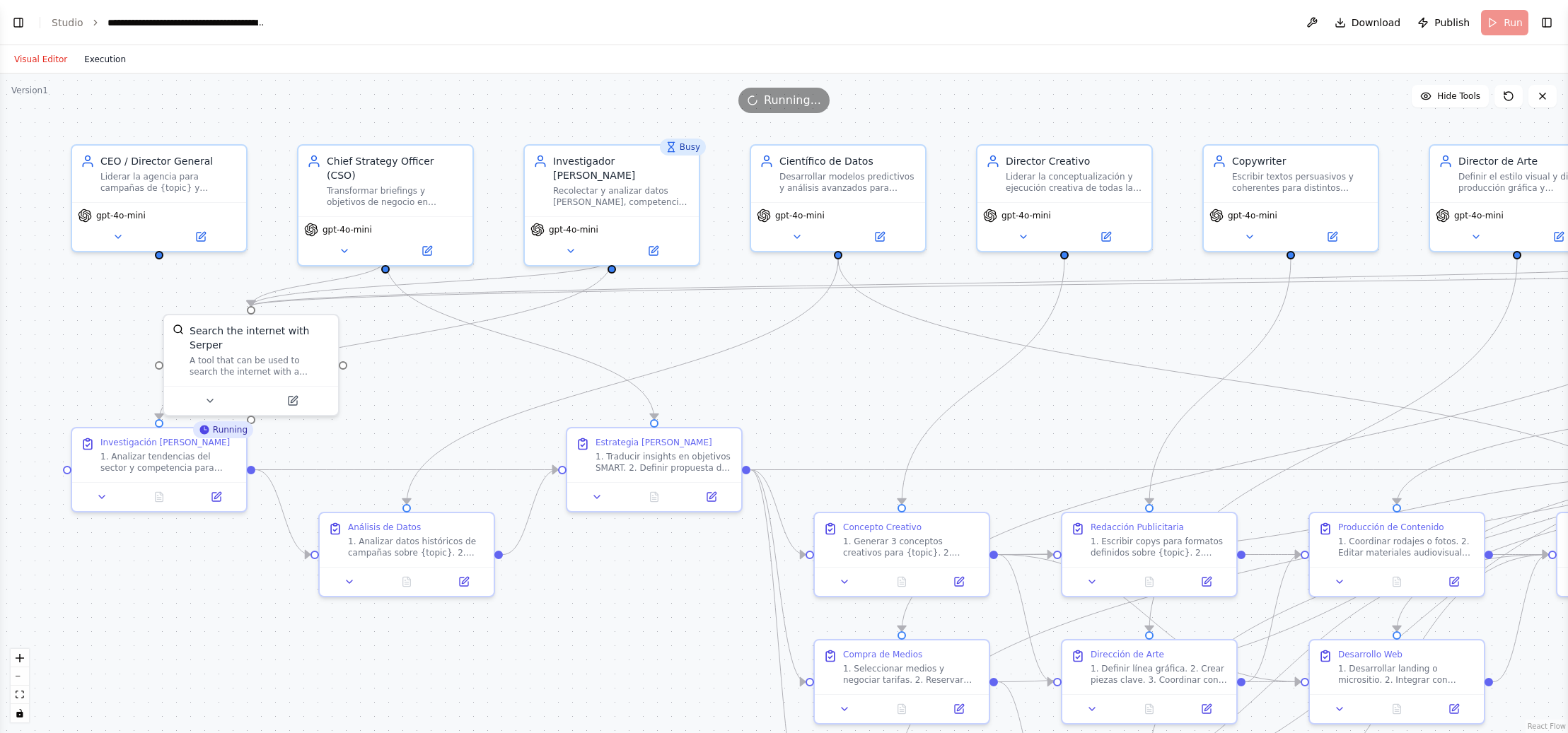
click at [101, 60] on button "Execution" at bounding box center [105, 60] width 59 height 17
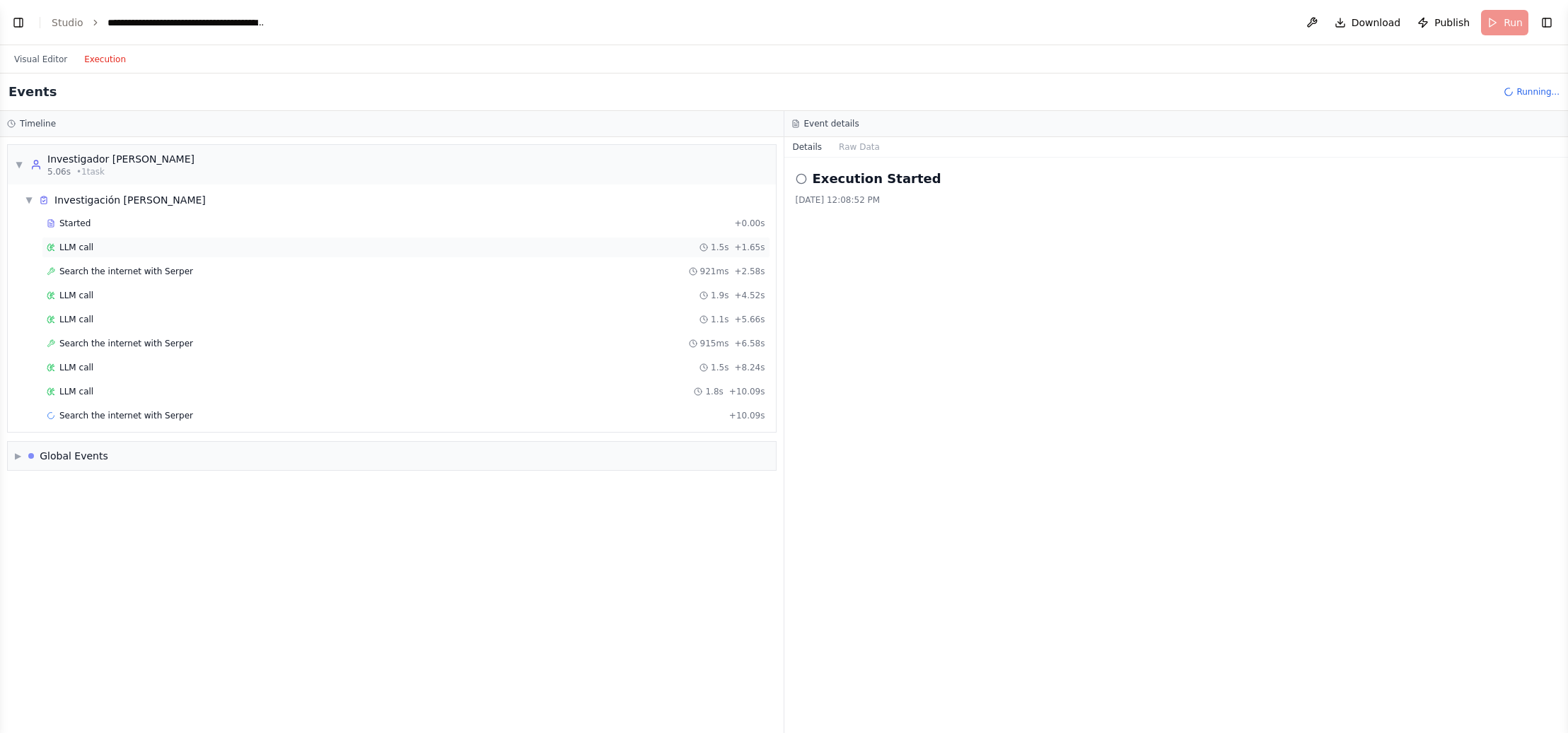
click at [89, 243] on span "LLM call" at bounding box center [77, 247] width 34 height 11
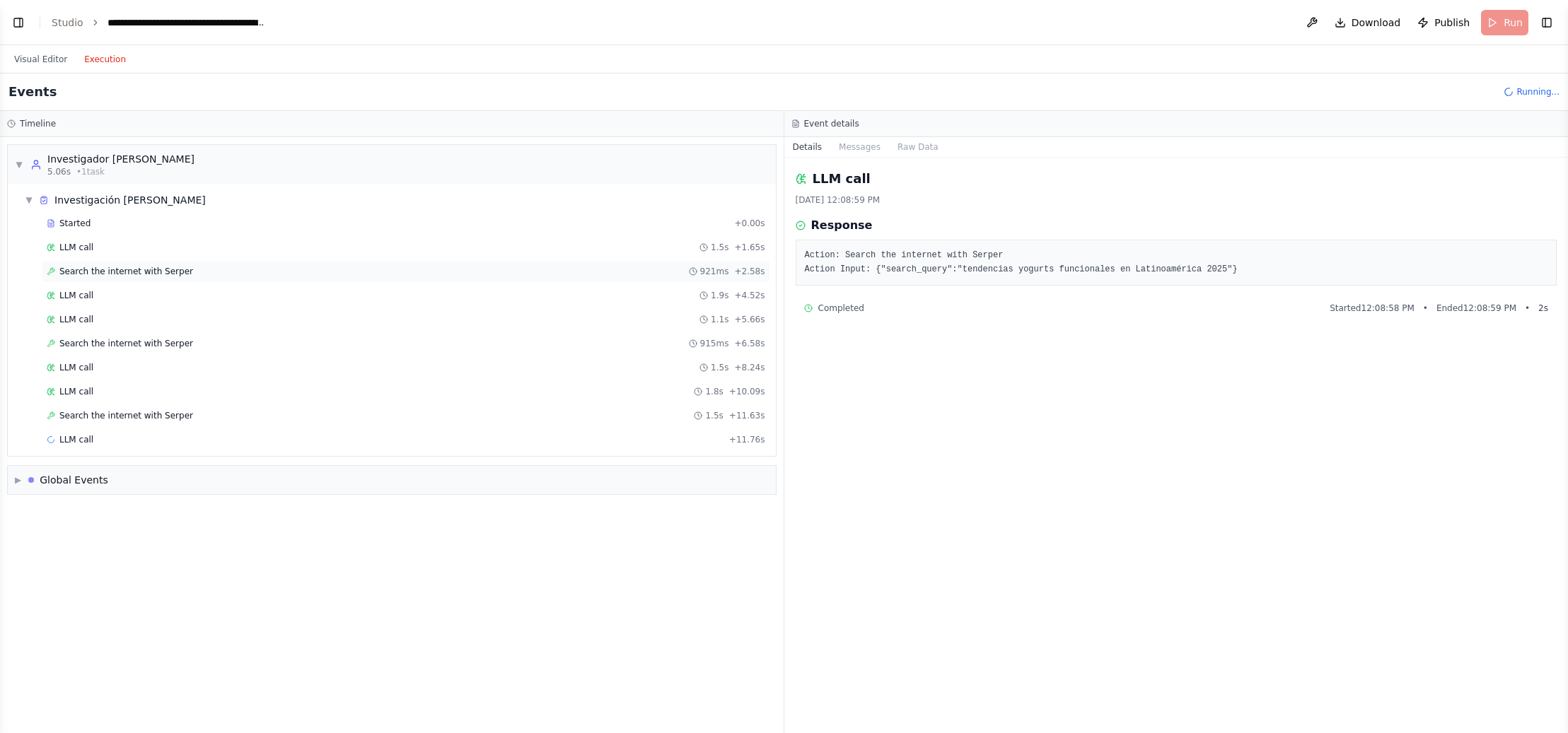
click at [94, 272] on span "Search the internet with Serper" at bounding box center [126, 272] width 134 height 11
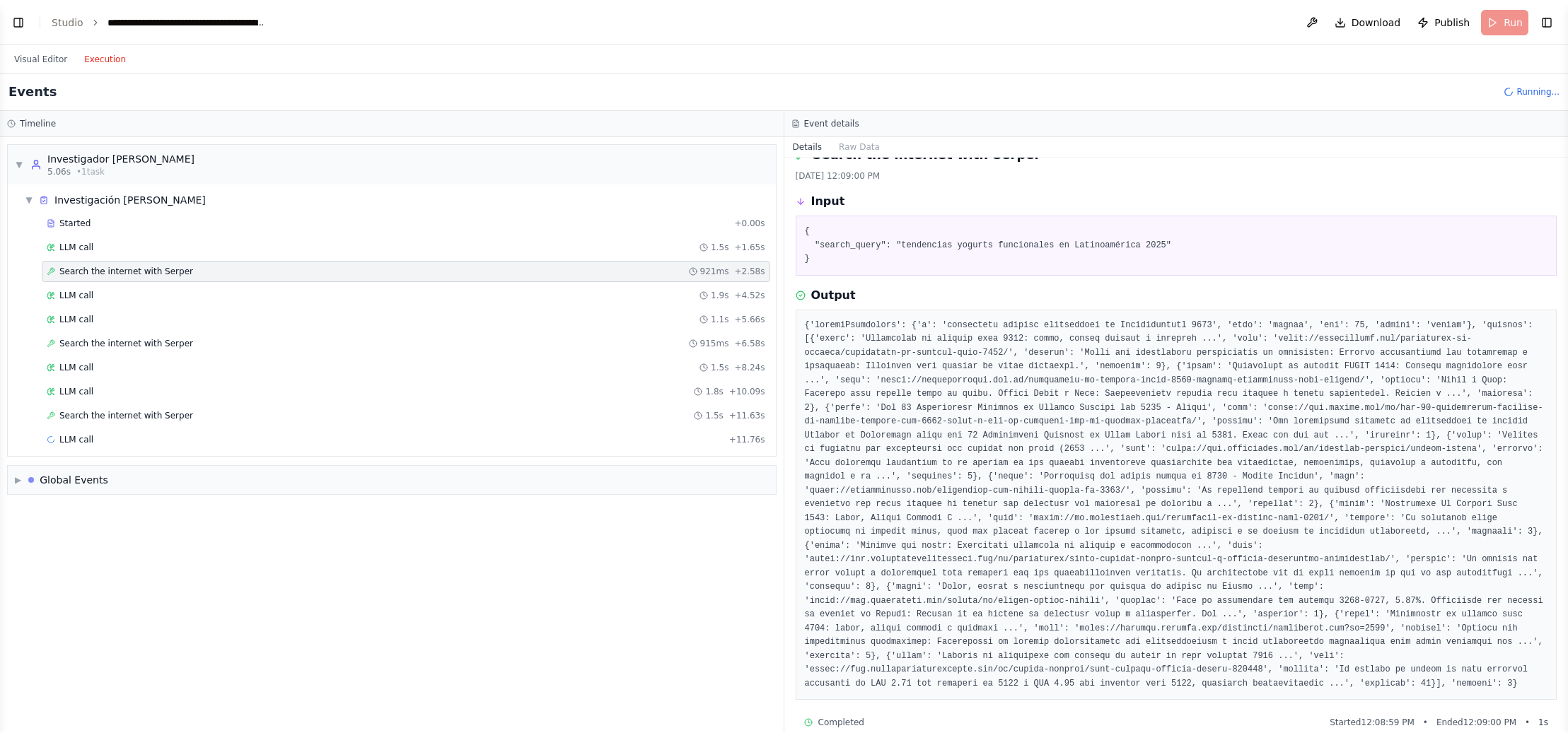
scroll to position [0, 0]
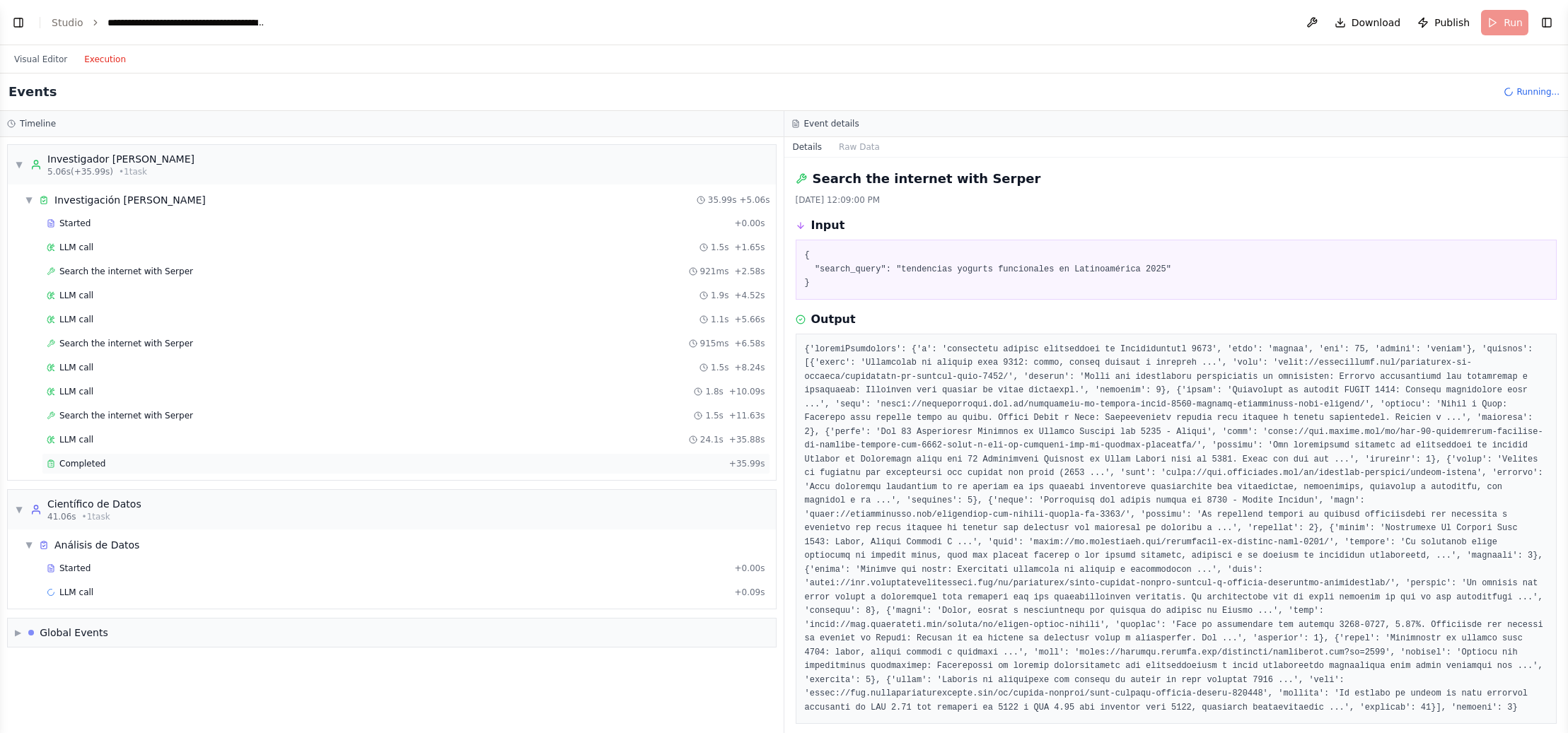
click at [96, 461] on span "Completed" at bounding box center [83, 464] width 46 height 11
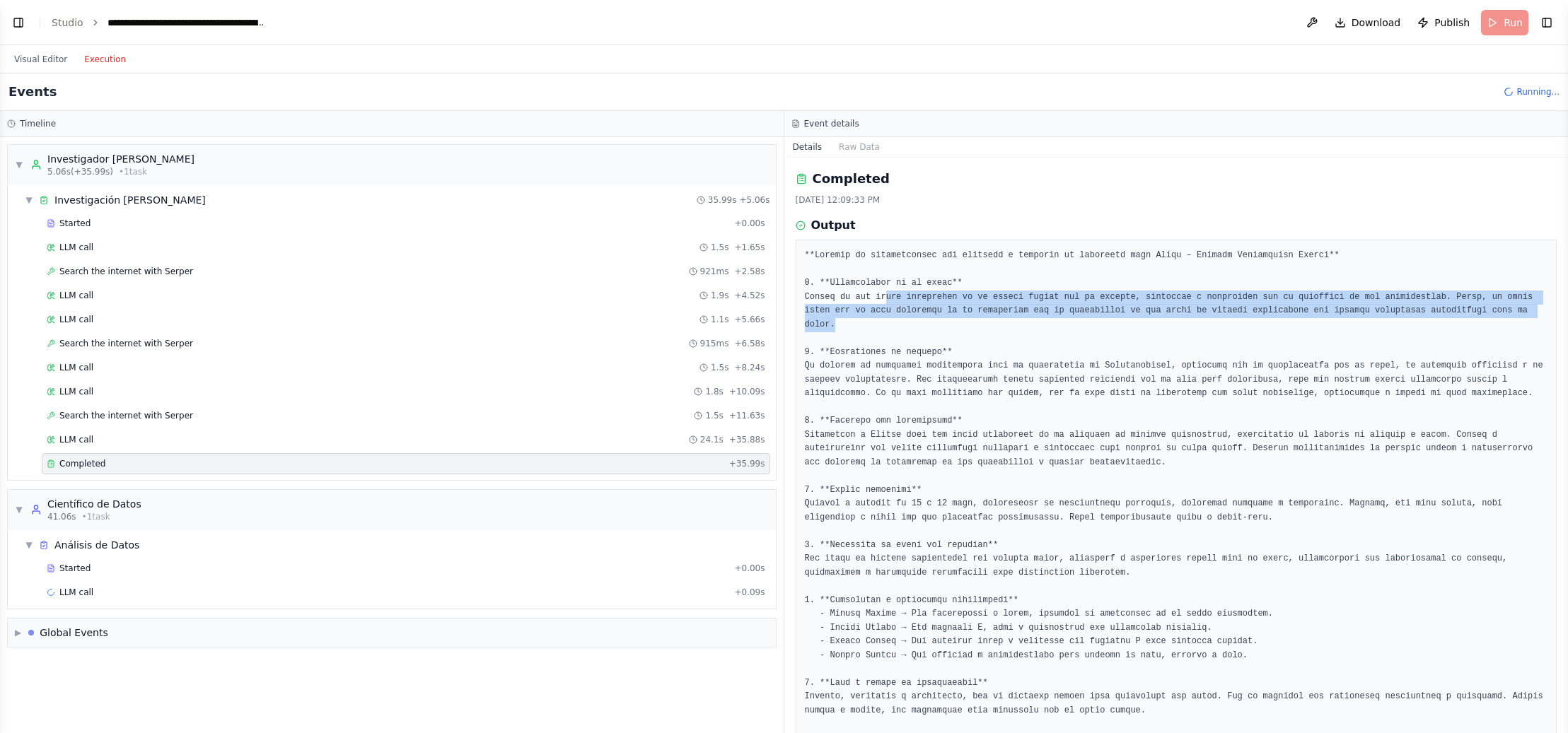
drag, startPoint x: 884, startPoint y: 298, endPoint x: 1533, endPoint y: 322, distance: 649.4
click at [1537, 322] on pre at bounding box center [1176, 656] width 743 height 814
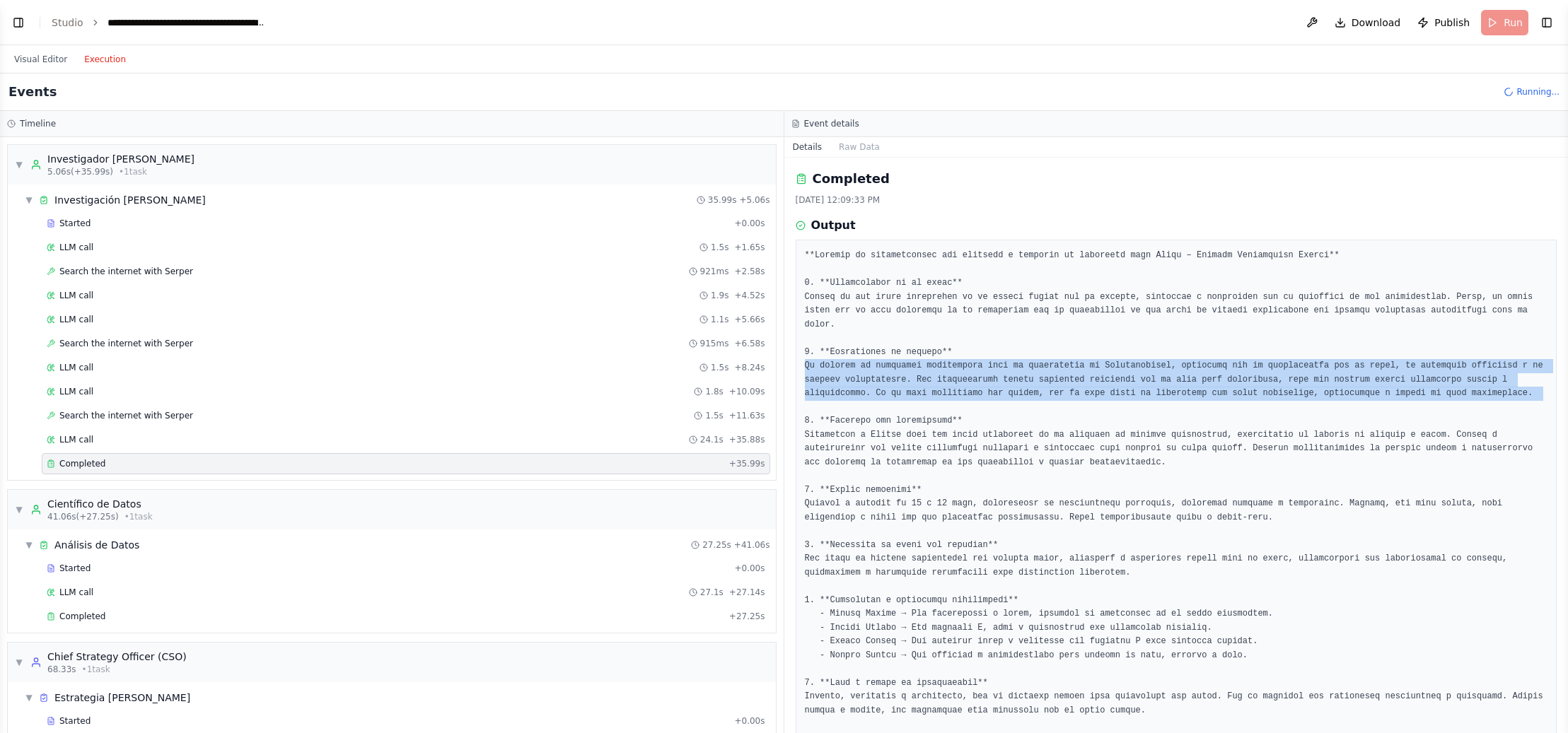
drag, startPoint x: 816, startPoint y: 366, endPoint x: 1153, endPoint y: 400, distance: 338.7
click at [1162, 401] on pre at bounding box center [1176, 656] width 743 height 814
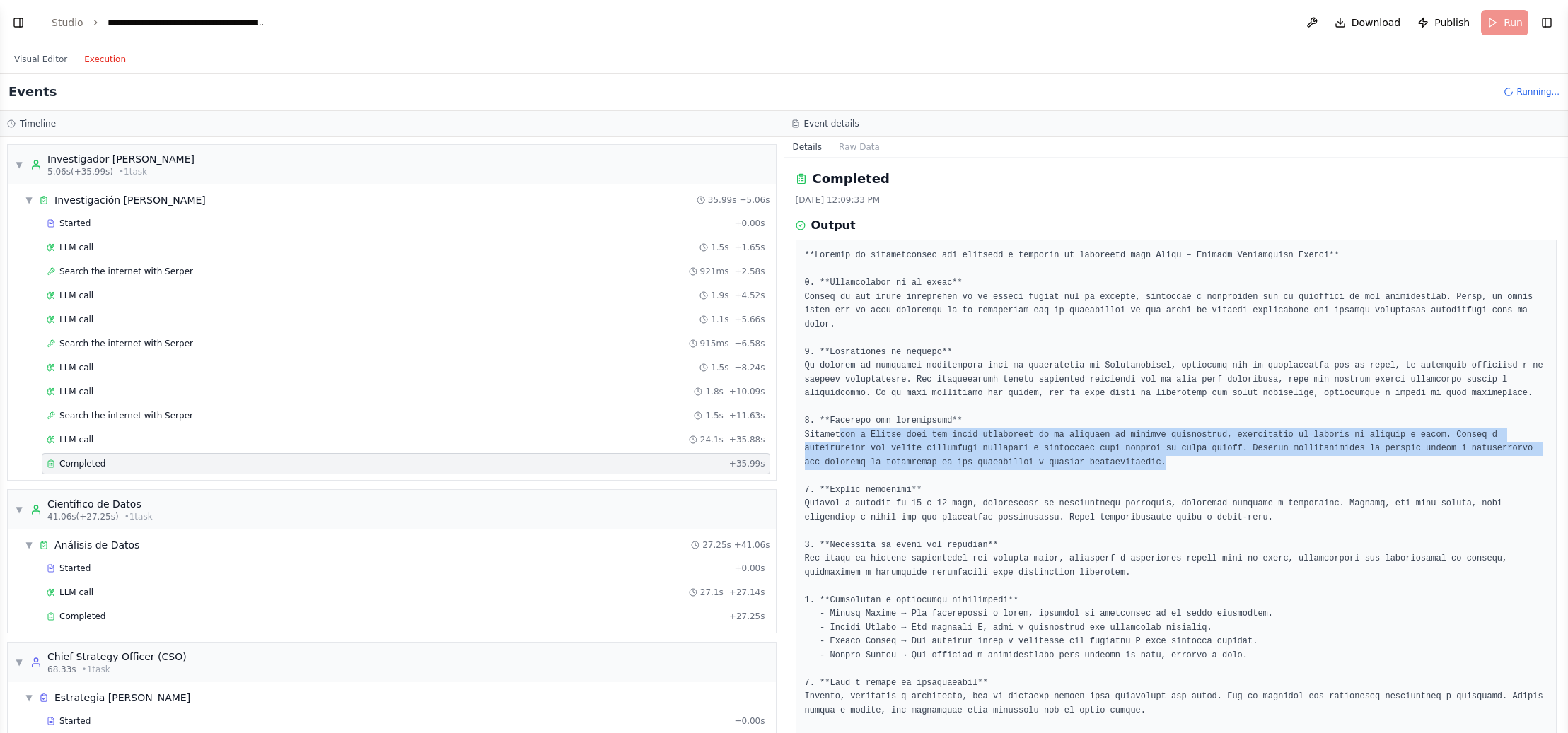
drag, startPoint x: 908, startPoint y: 435, endPoint x: 1459, endPoint y: 462, distance: 551.7
click at [1459, 462] on pre at bounding box center [1176, 656] width 743 height 814
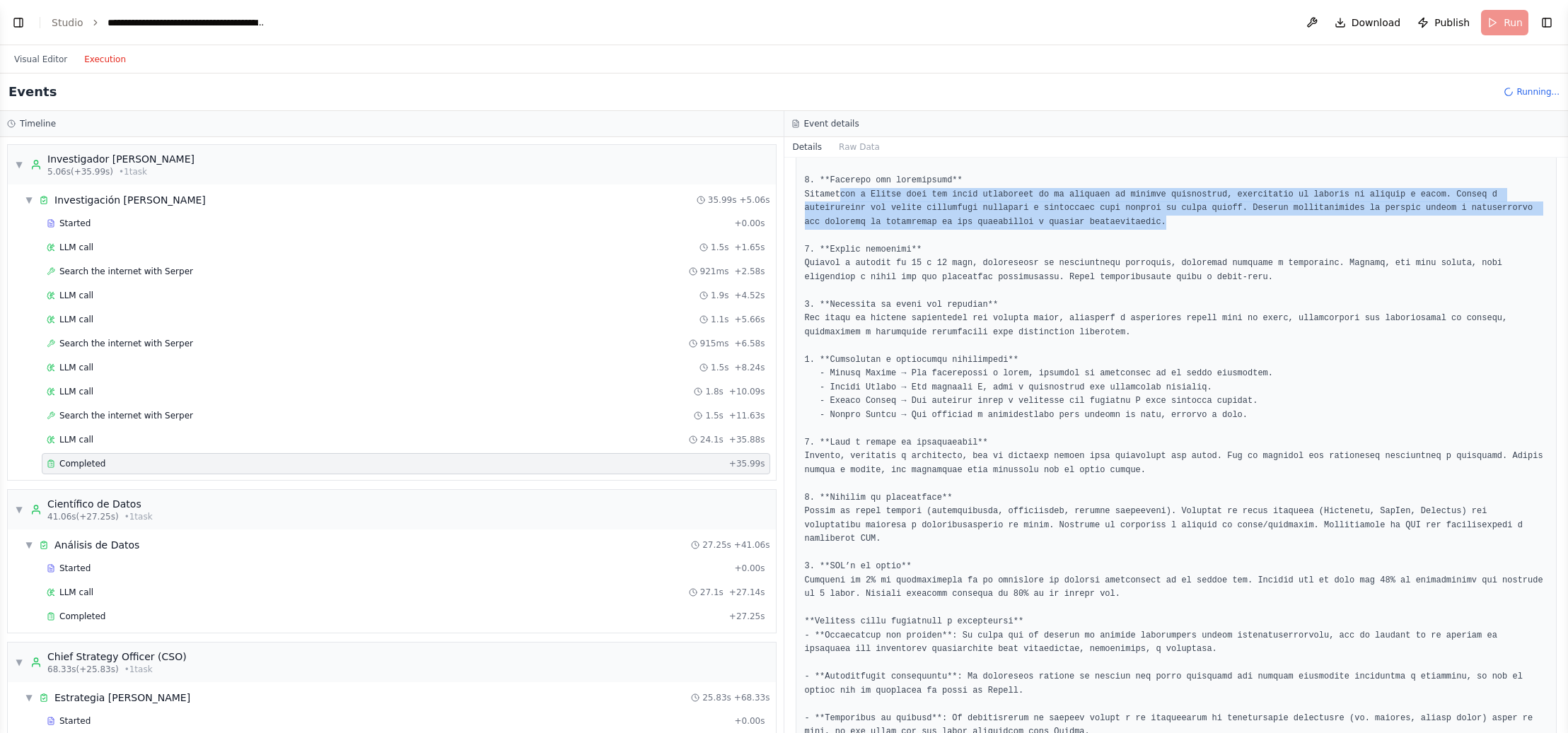
scroll to position [284, 0]
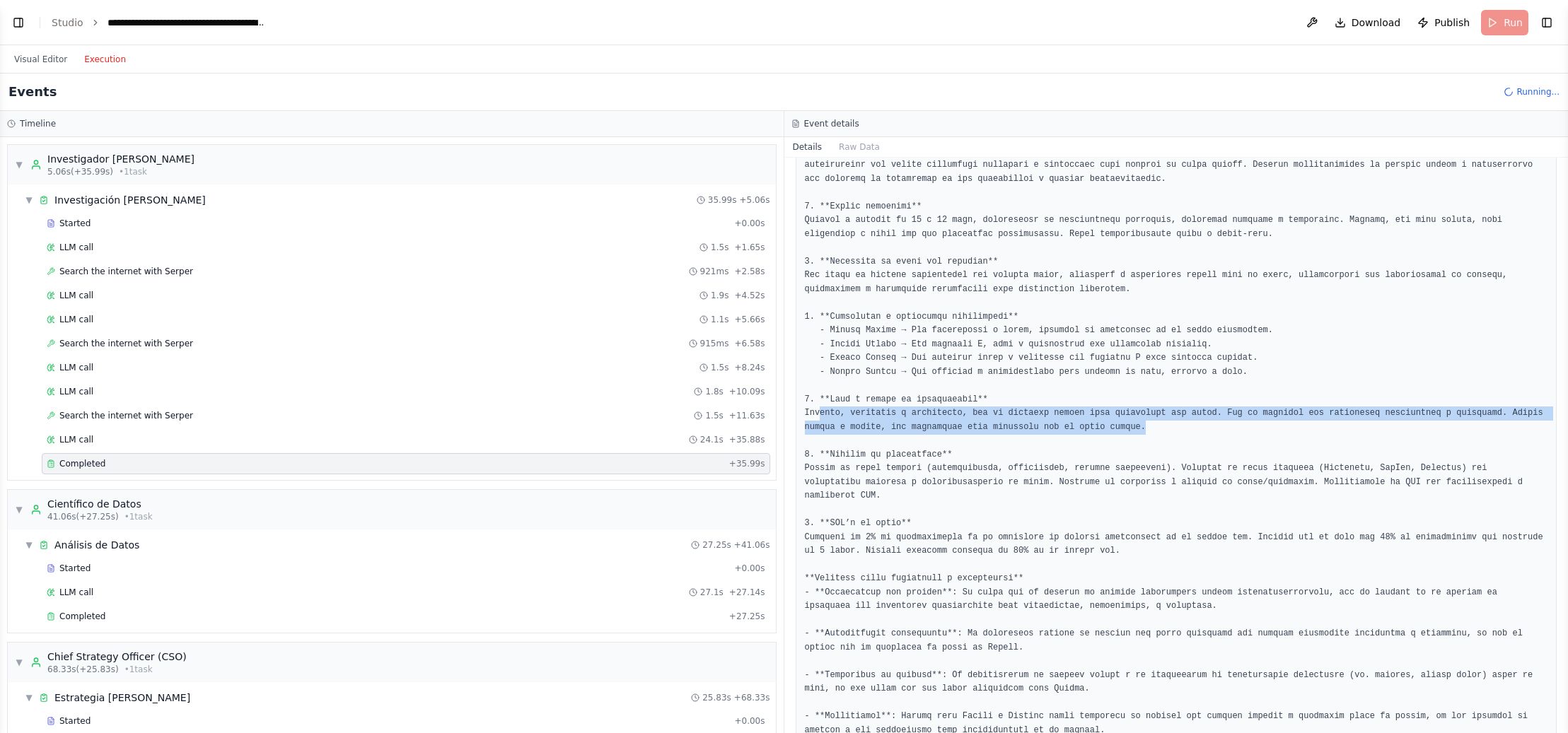
drag, startPoint x: 861, startPoint y: 415, endPoint x: 1203, endPoint y: 430, distance: 342.3
click at [1209, 428] on pre at bounding box center [1176, 373] width 743 height 814
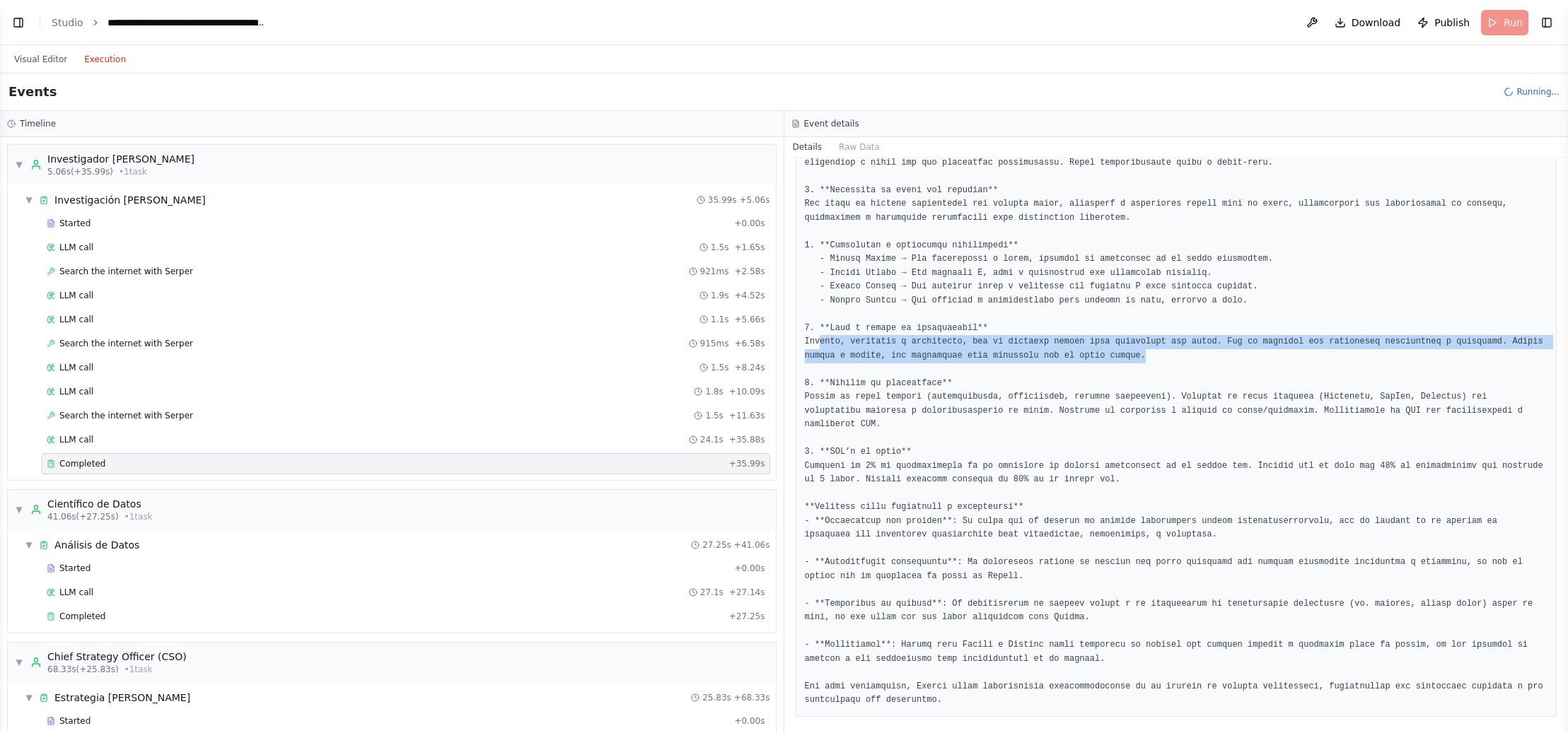
scroll to position [360, 0]
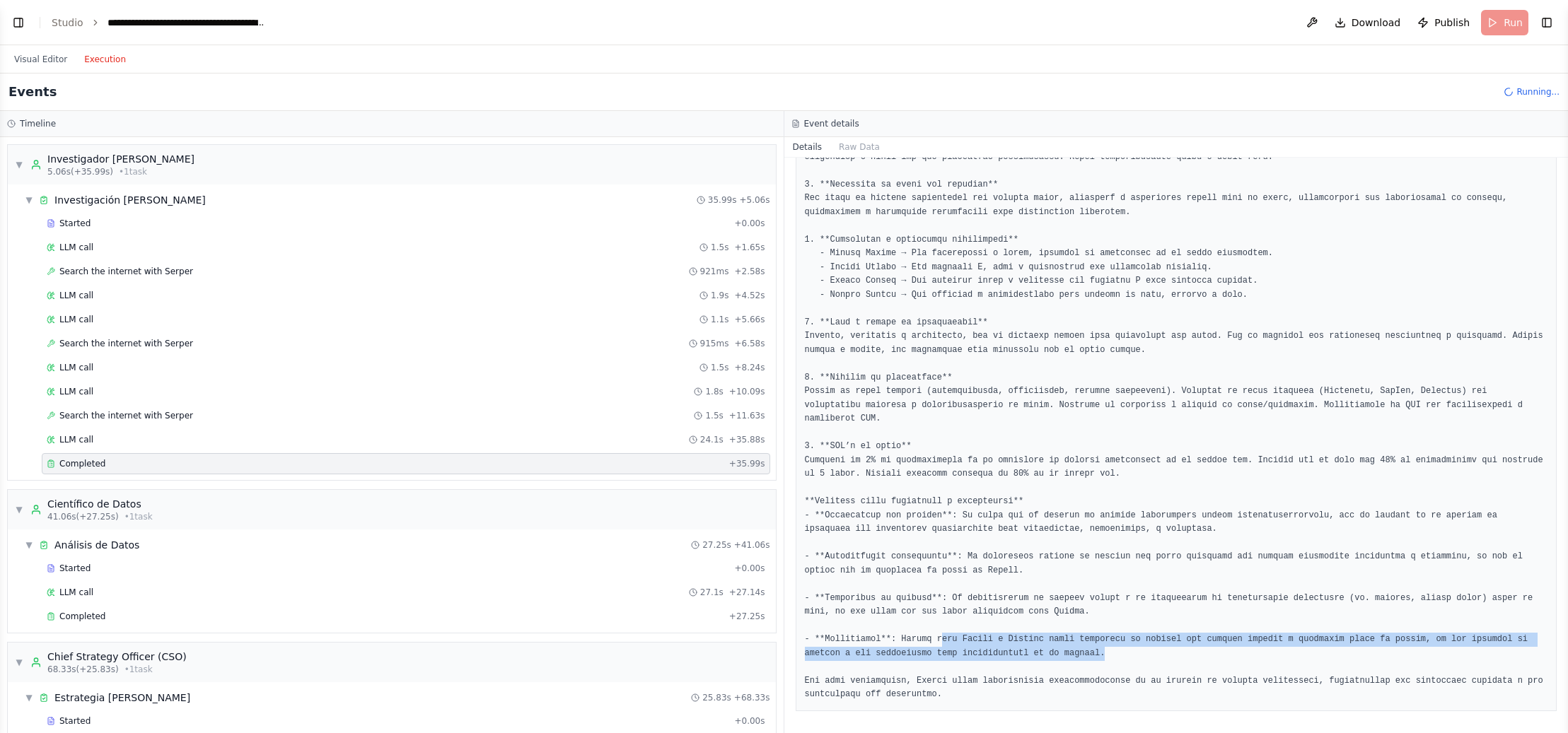
drag, startPoint x: 940, startPoint y: 640, endPoint x: 1194, endPoint y: 653, distance: 254.3
click at [1194, 653] on pre at bounding box center [1176, 295] width 743 height 814
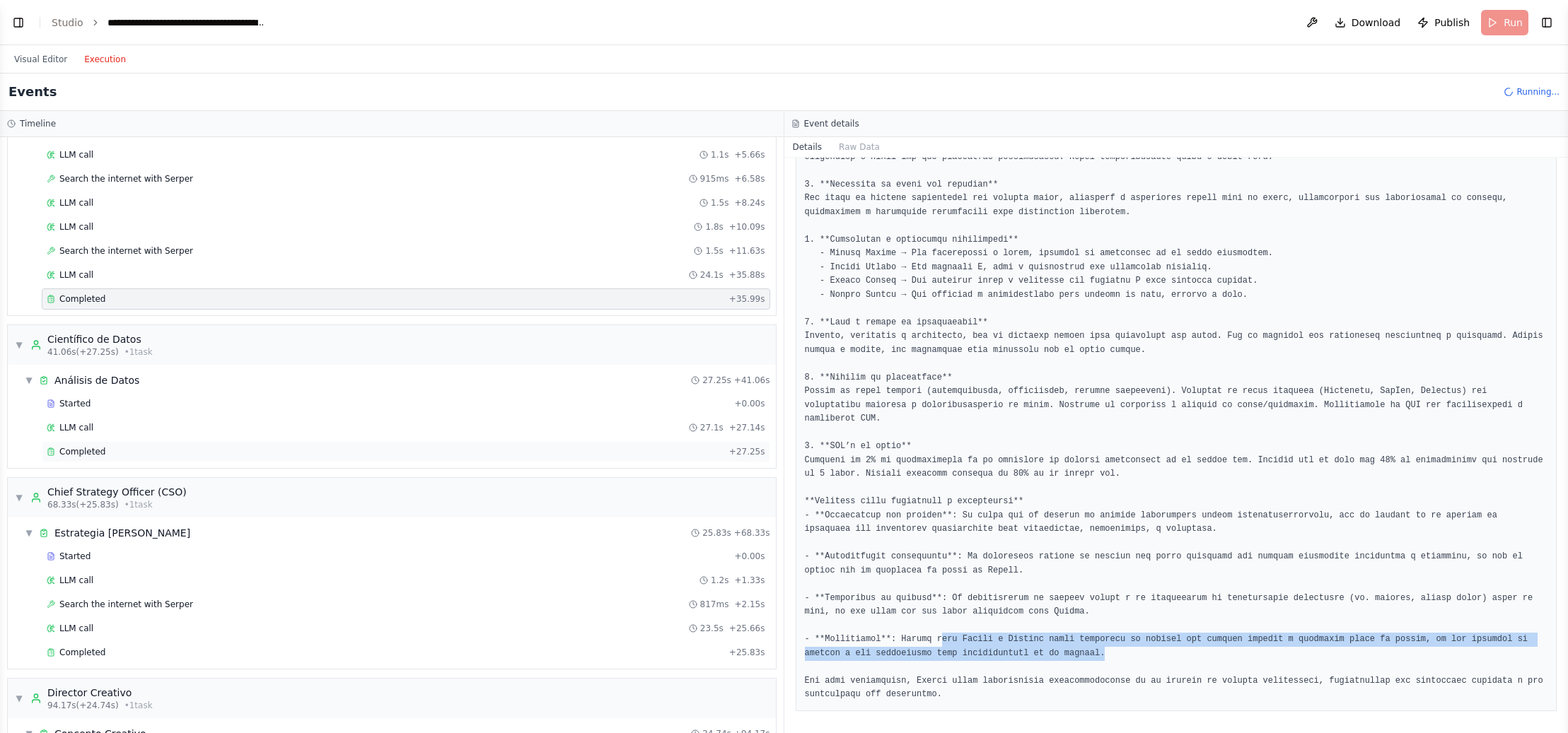
scroll to position [167, 0]
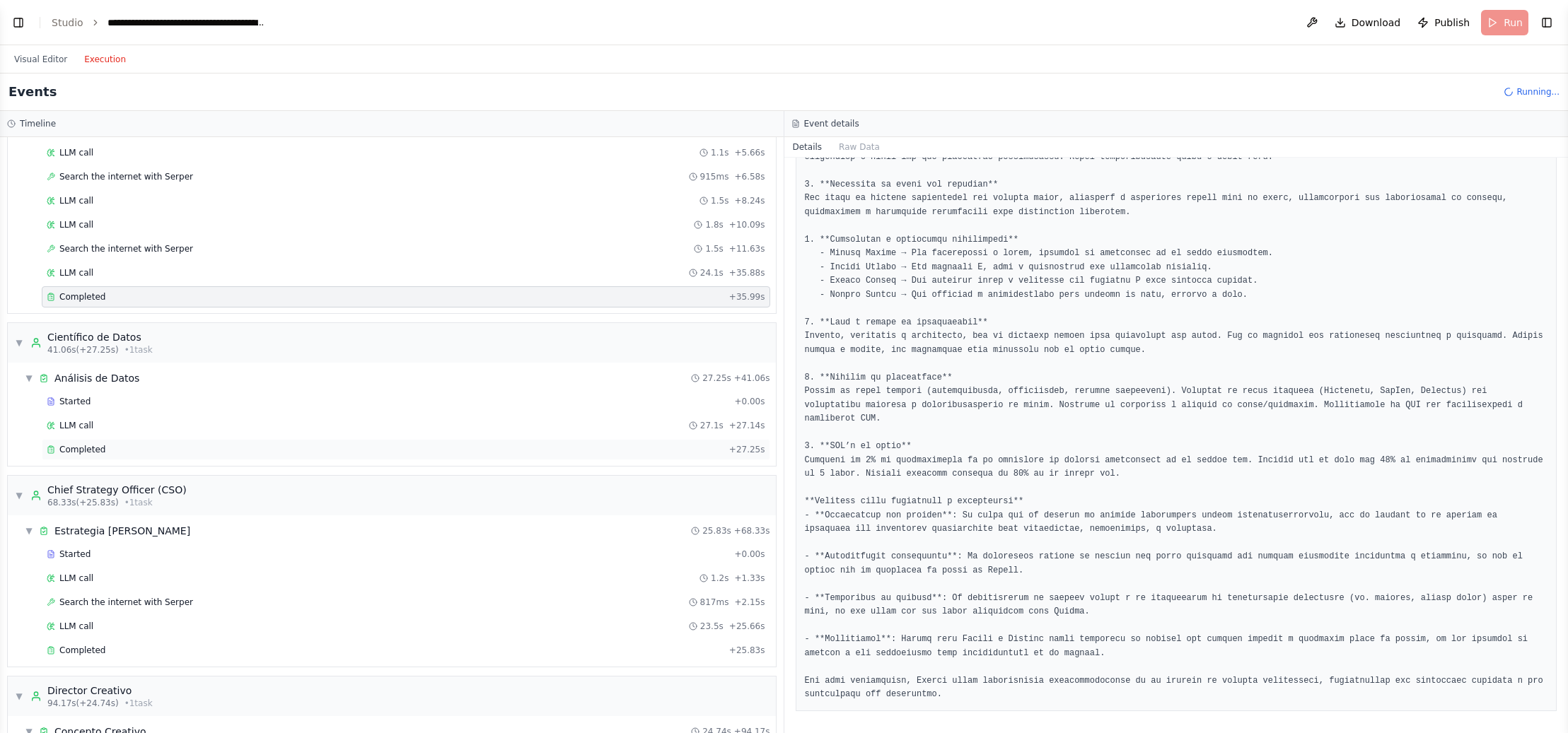
click at [81, 446] on span "Completed" at bounding box center [83, 449] width 46 height 11
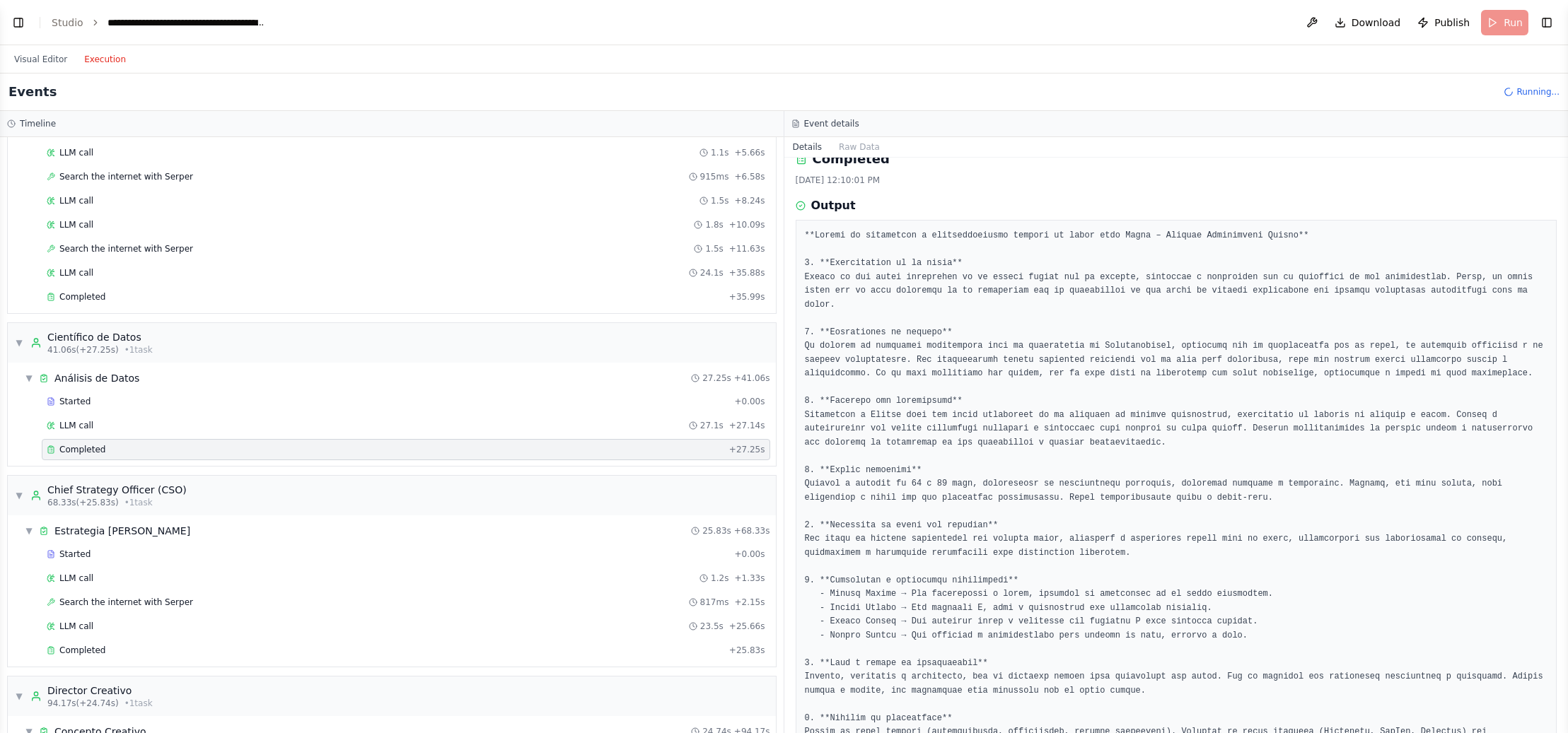
scroll to position [0, 0]
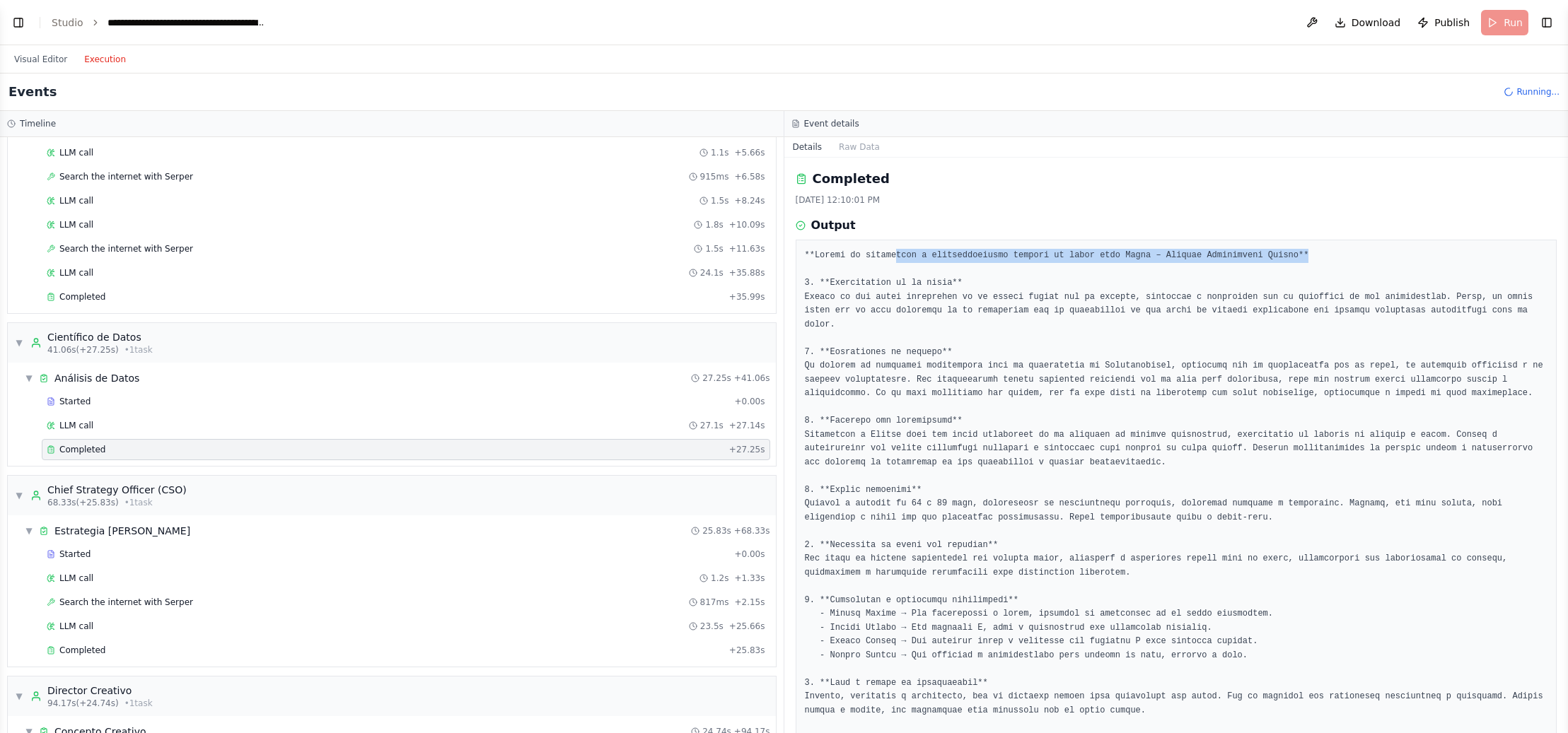
drag, startPoint x: 895, startPoint y: 257, endPoint x: 1193, endPoint y: 343, distance: 310.2
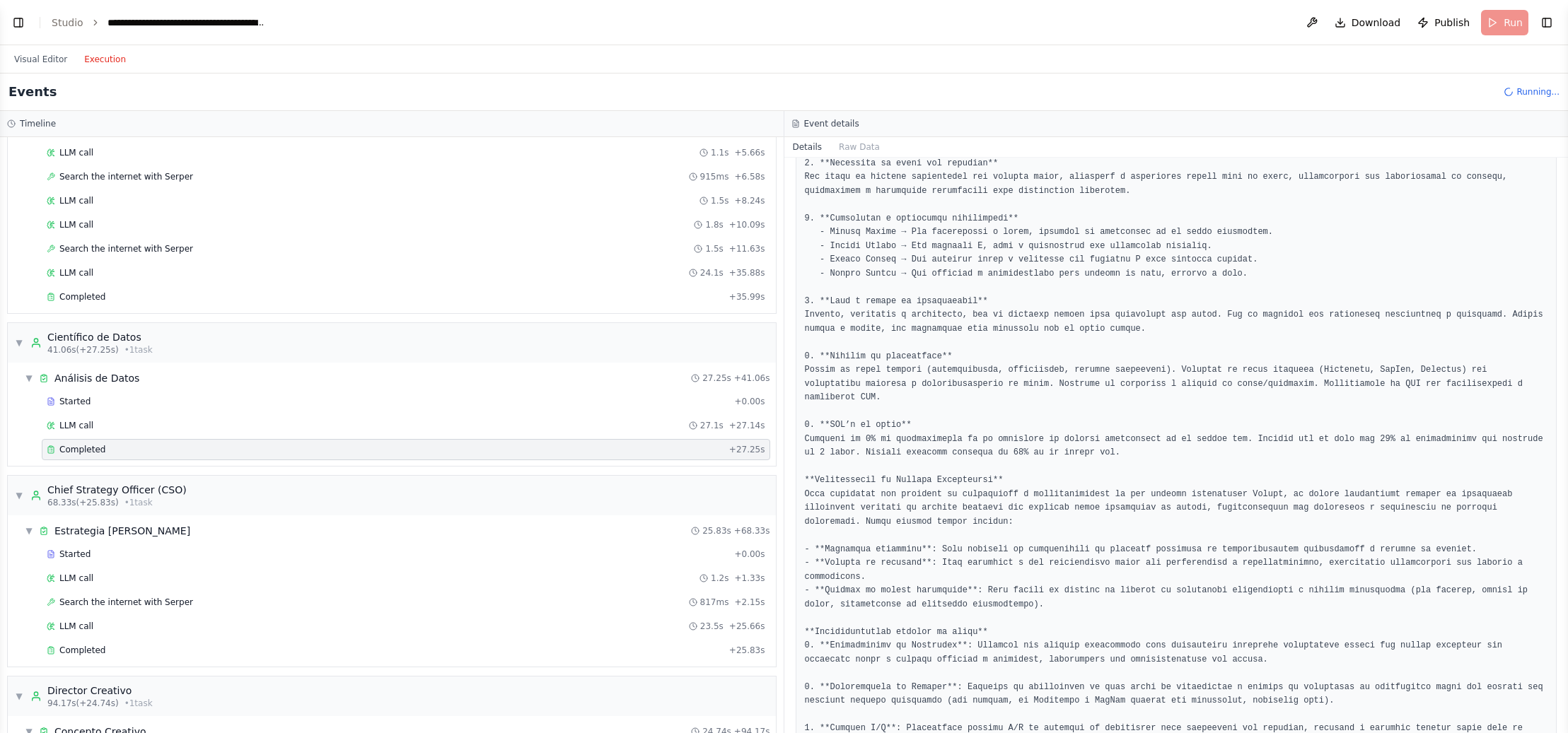
scroll to position [554, 0]
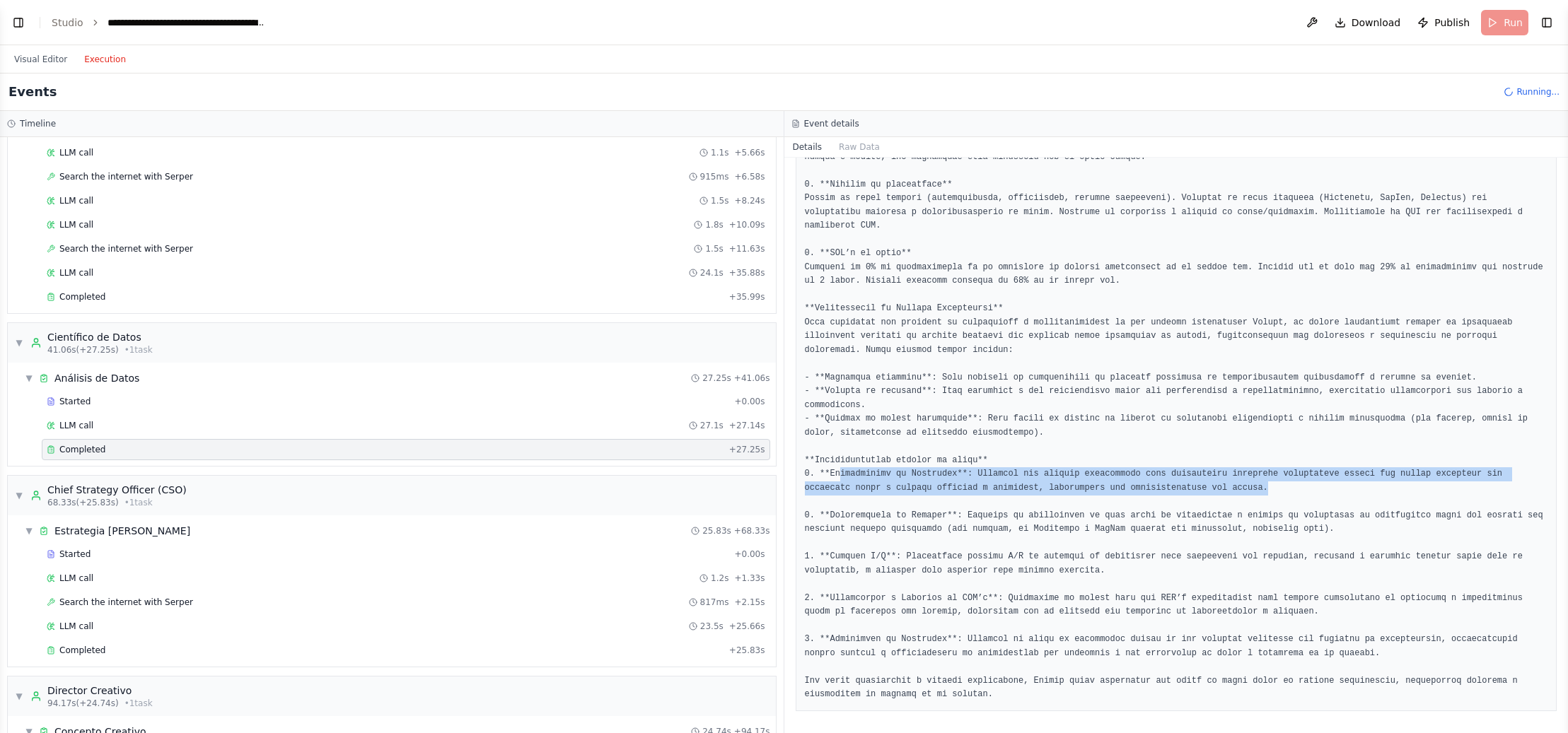
drag, startPoint x: 839, startPoint y: 473, endPoint x: 1253, endPoint y: 513, distance: 415.9
click at [1302, 490] on pre at bounding box center [1176, 199] width 743 height 1007
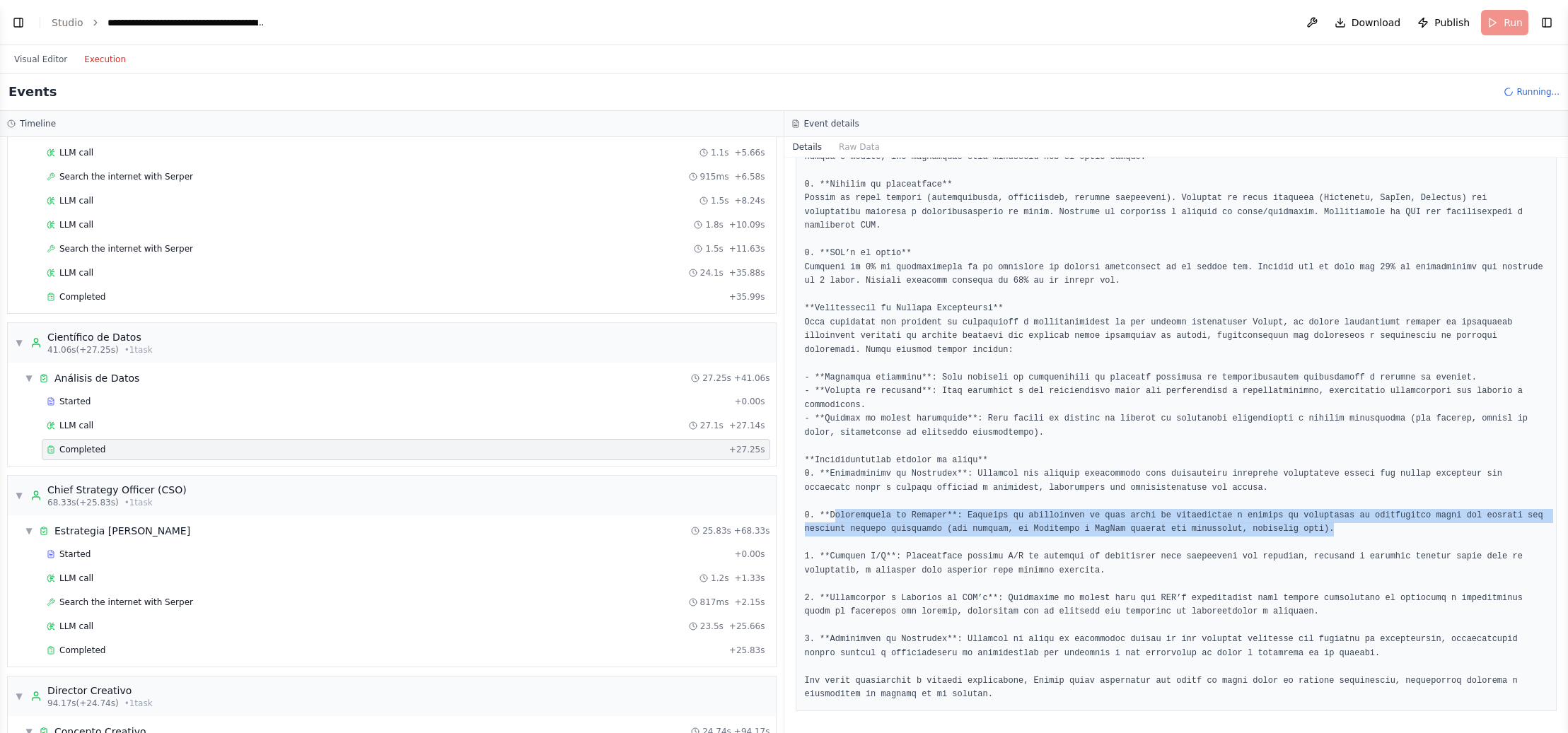
drag, startPoint x: 833, startPoint y: 509, endPoint x: 1336, endPoint y: 528, distance: 503.4
click at [1336, 528] on pre at bounding box center [1176, 199] width 743 height 1007
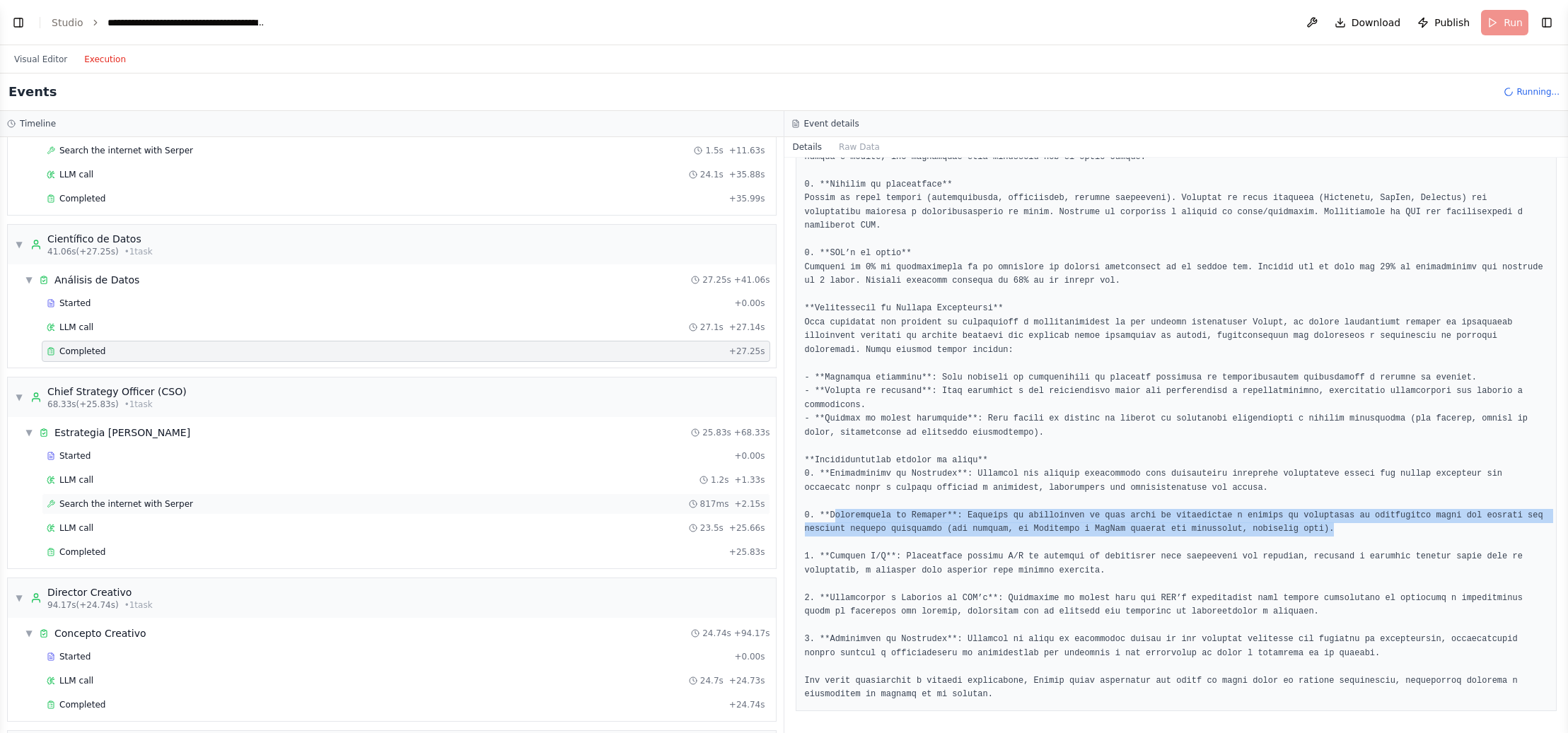
scroll to position [304, 0]
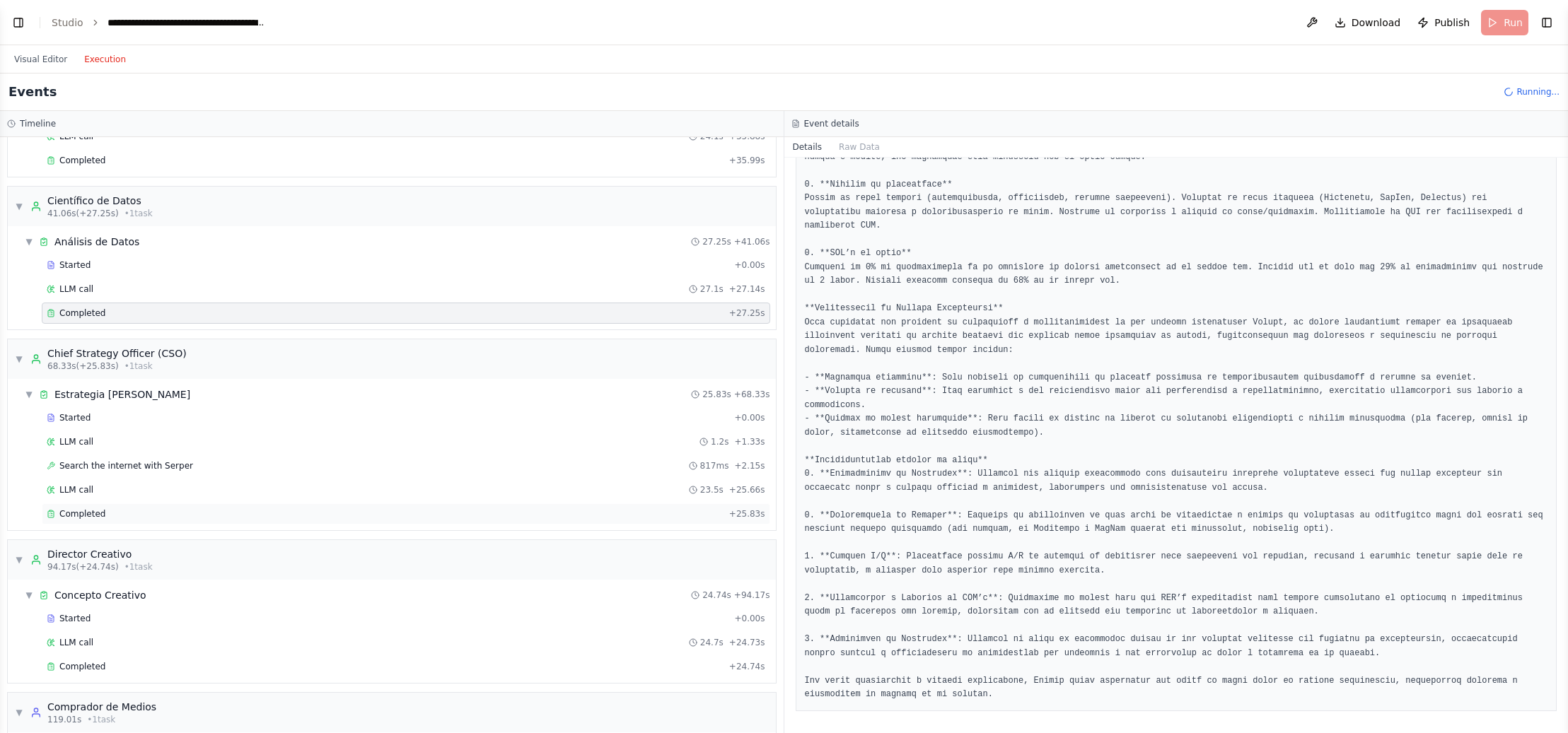
click at [80, 516] on span "Completed" at bounding box center [83, 514] width 46 height 11
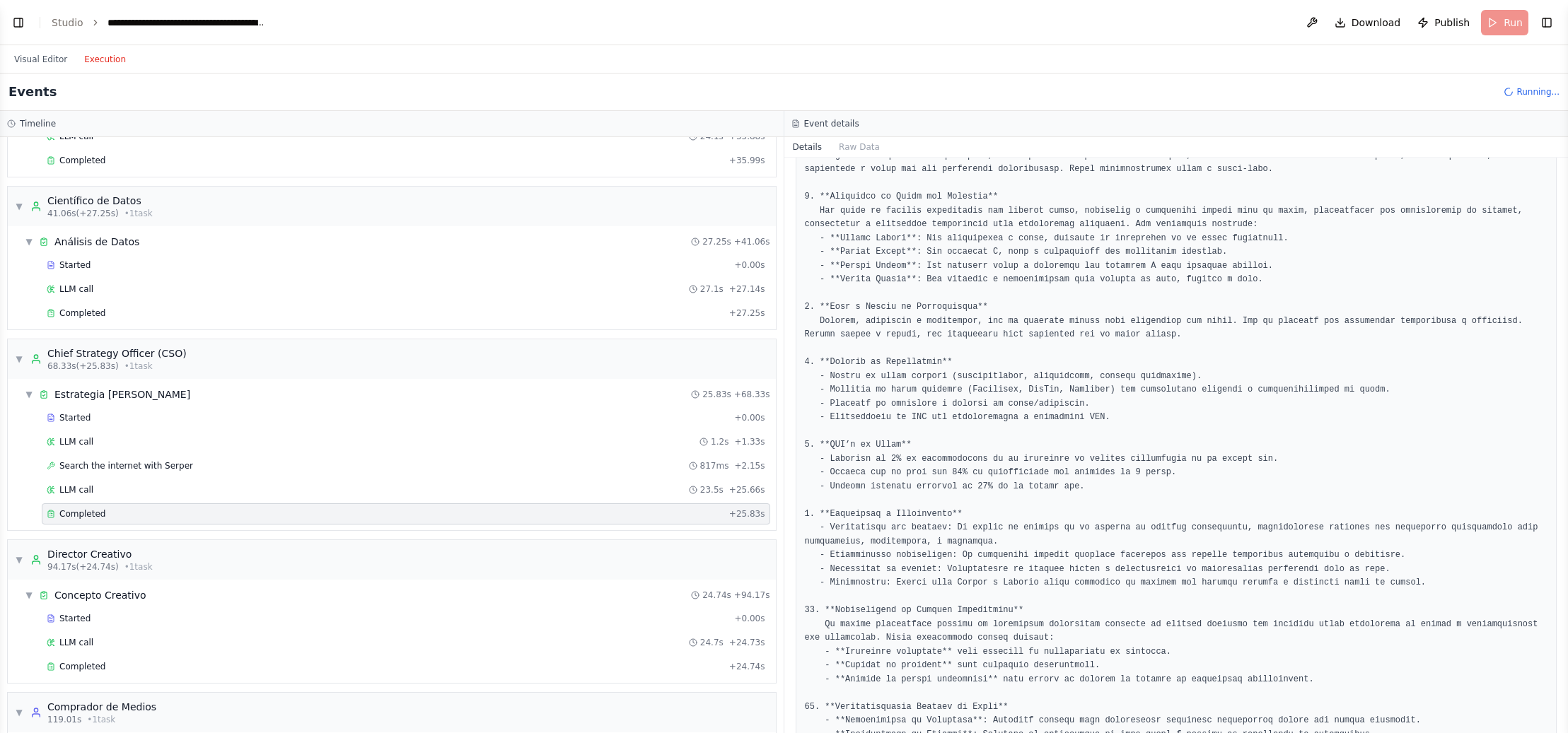
scroll to position [419, 0]
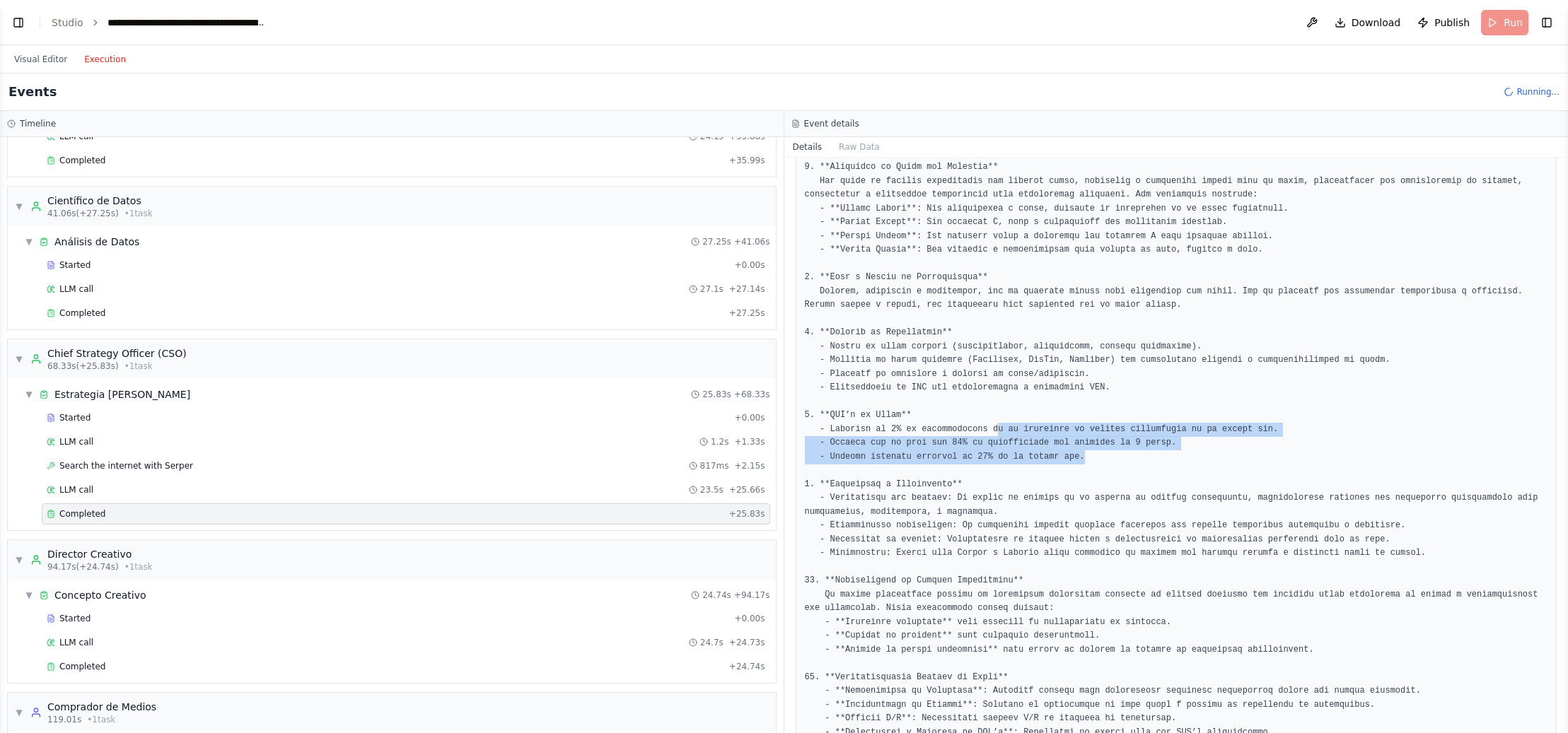
drag, startPoint x: 996, startPoint y: 428, endPoint x: 1159, endPoint y: 456, distance: 165.4
click at [1308, 454] on pre at bounding box center [1176, 319] width 743 height 979
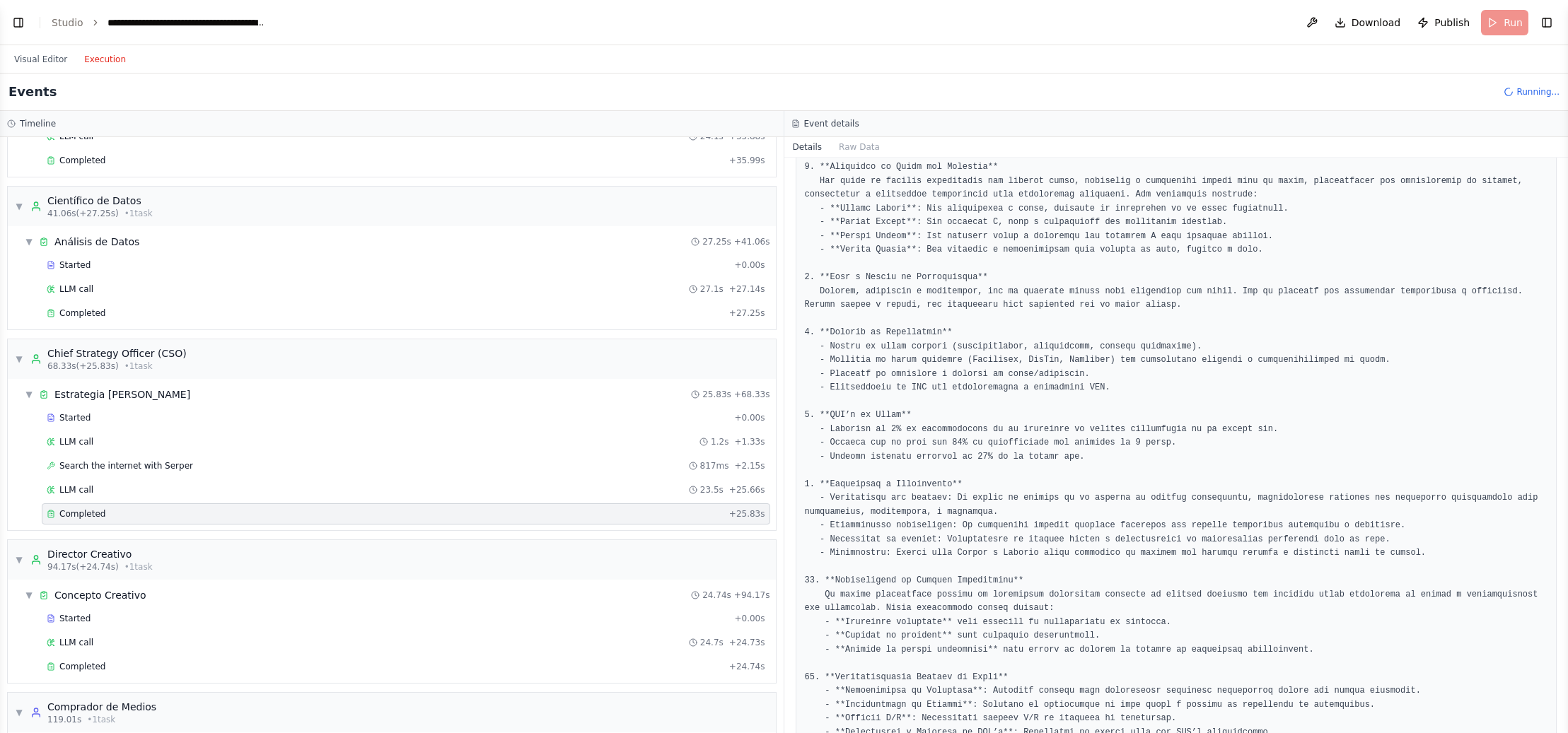
click at [1119, 457] on pre at bounding box center [1176, 319] width 743 height 979
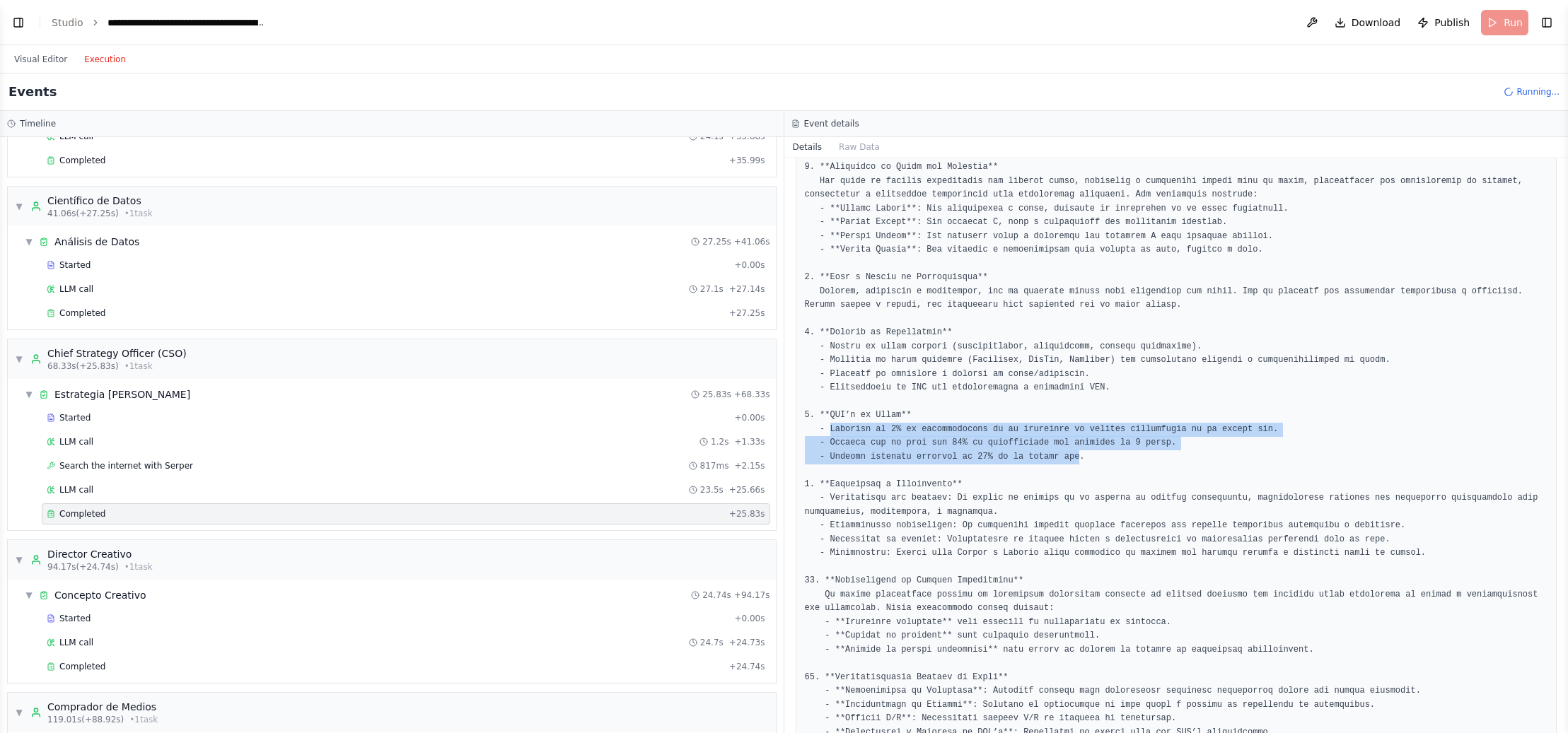
drag, startPoint x: 1074, startPoint y: 460, endPoint x: 827, endPoint y: 428, distance: 249.1
click at [827, 428] on pre at bounding box center [1176, 319] width 743 height 979
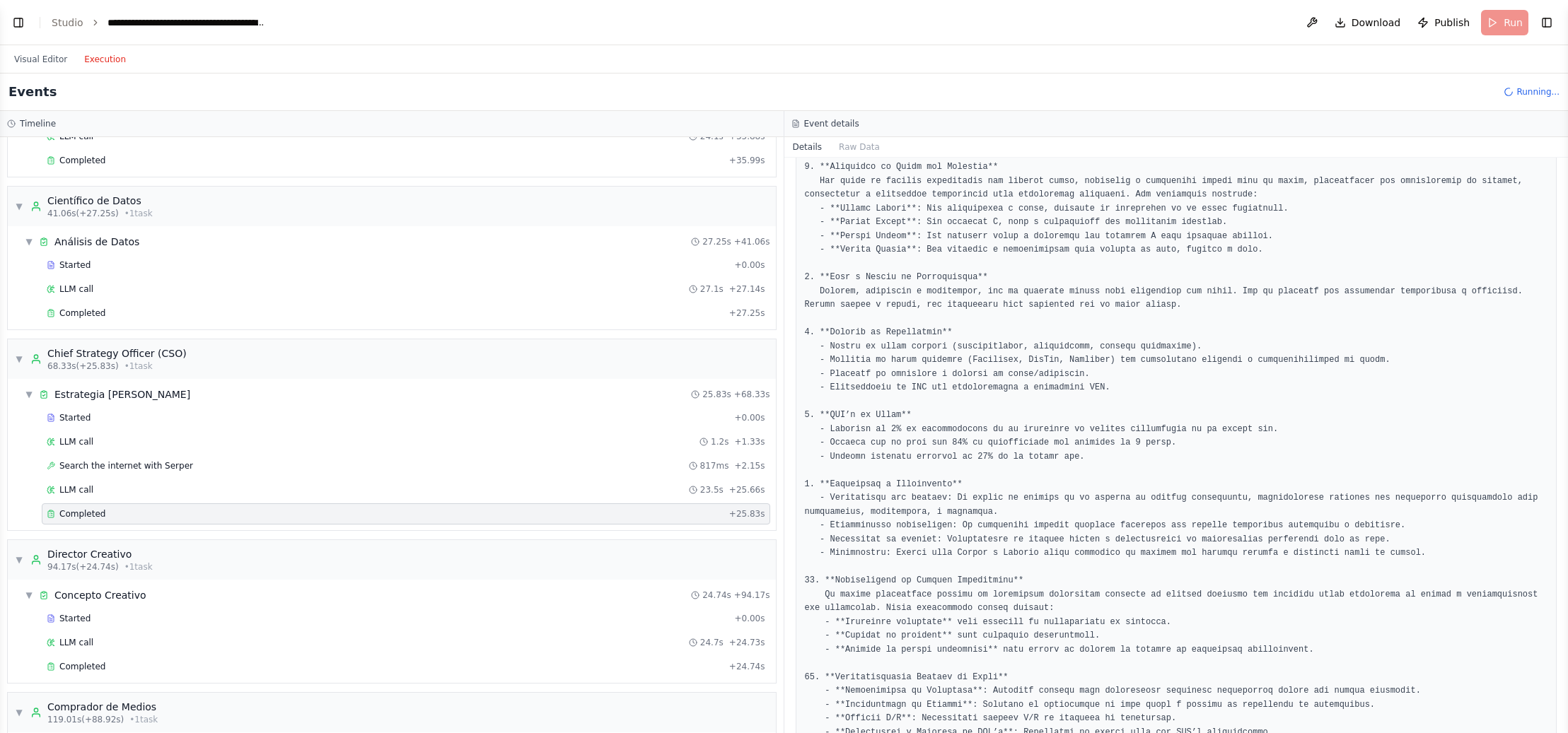
click at [869, 460] on pre at bounding box center [1176, 319] width 743 height 979
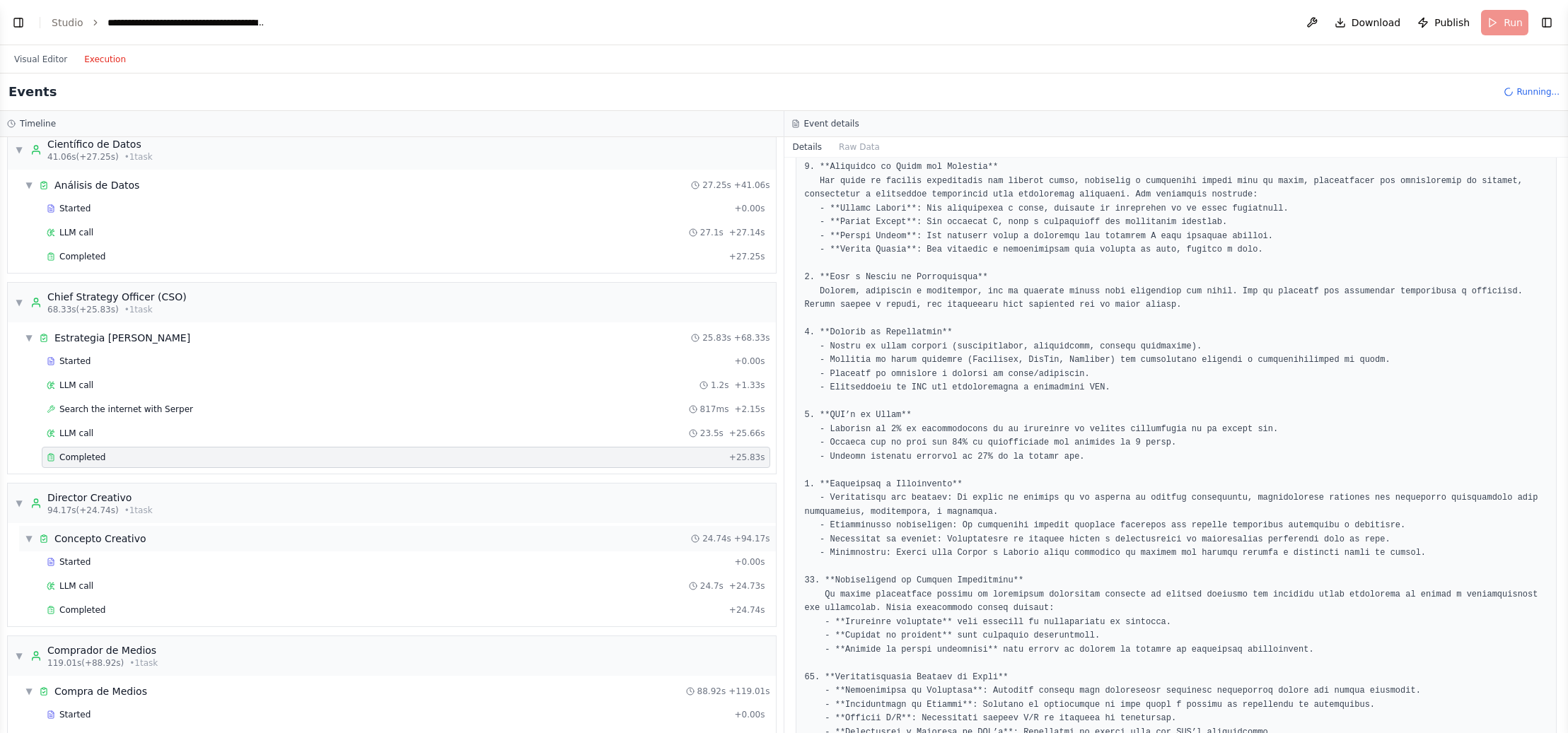
scroll to position [390, 0]
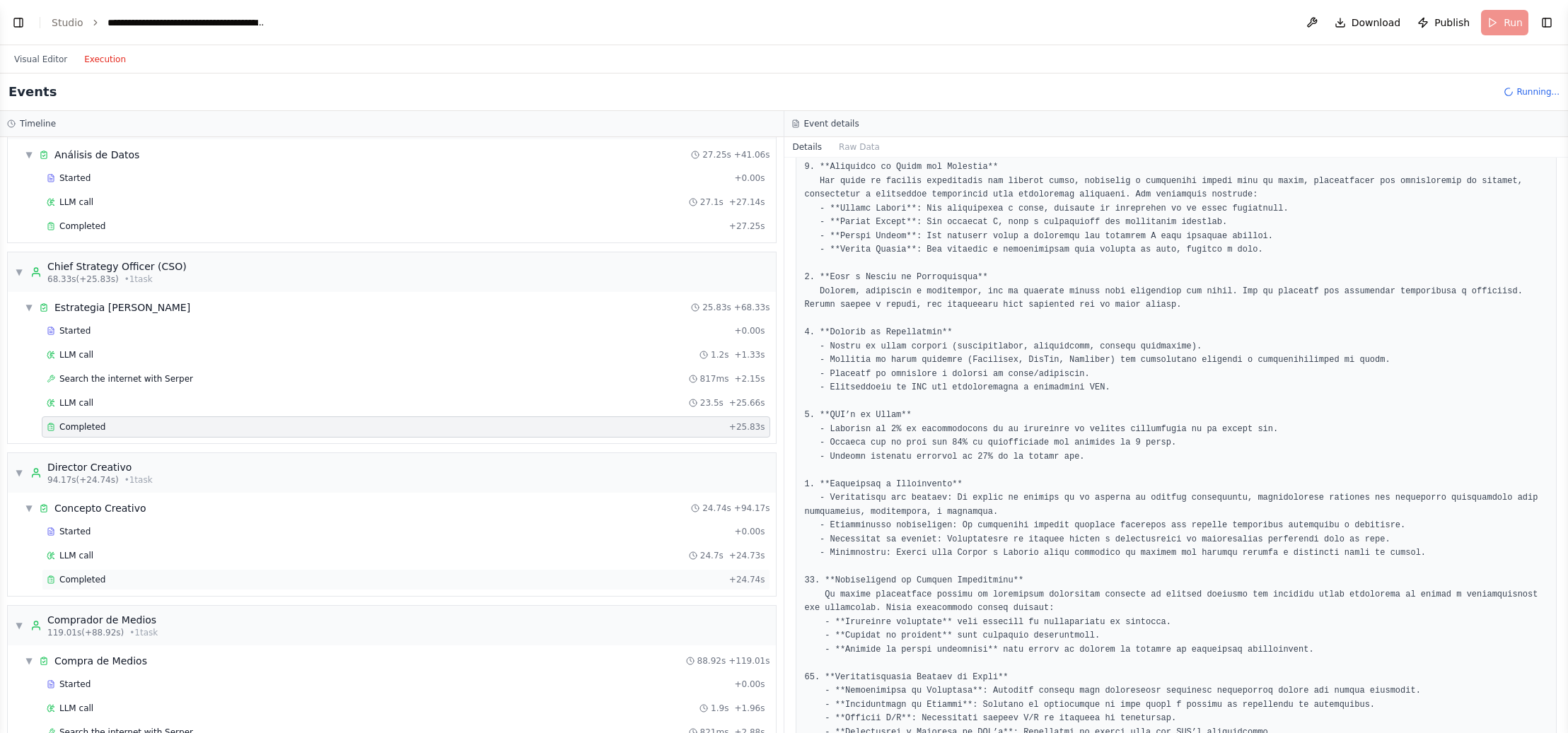
click at [89, 577] on span "Completed" at bounding box center [83, 580] width 46 height 11
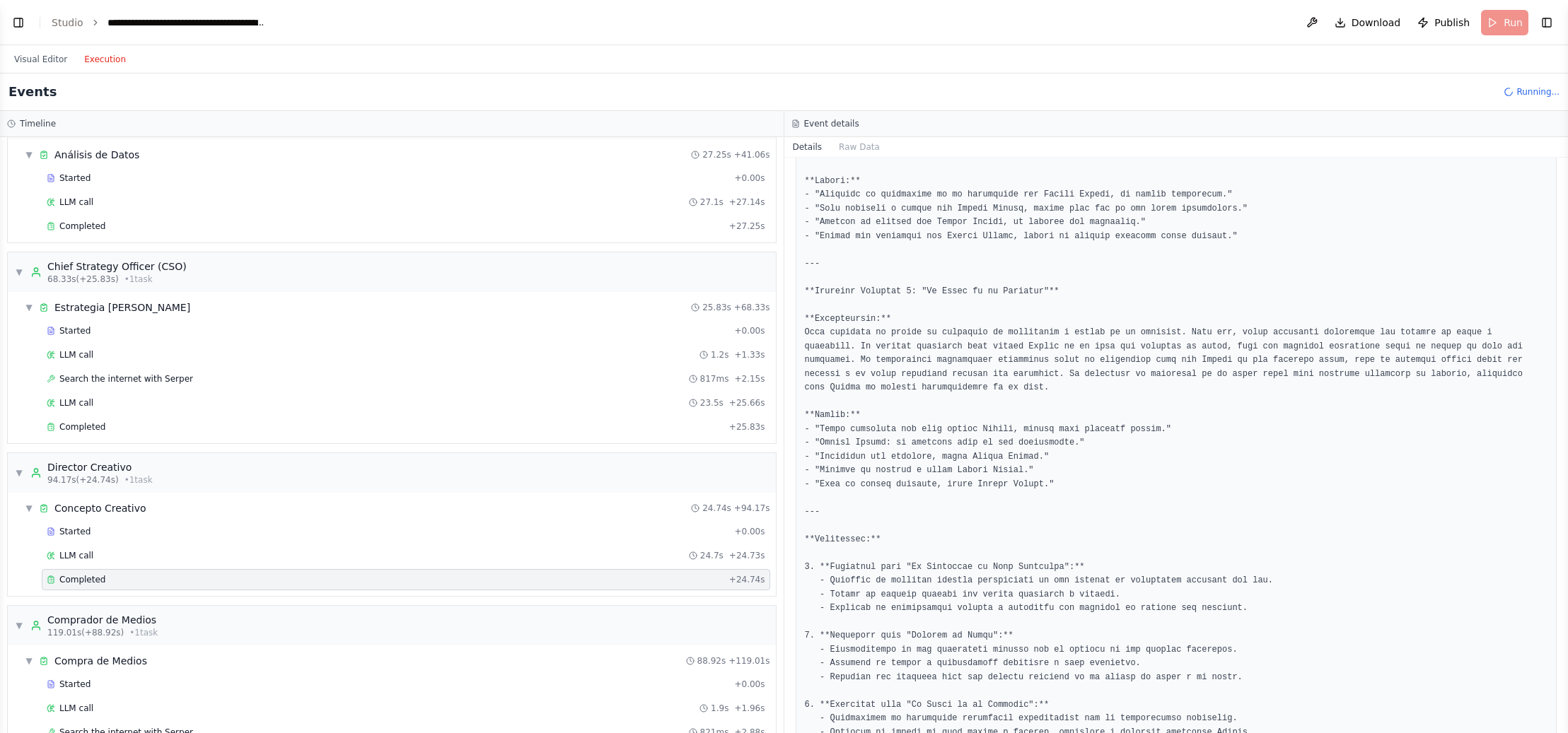
scroll to position [0, 0]
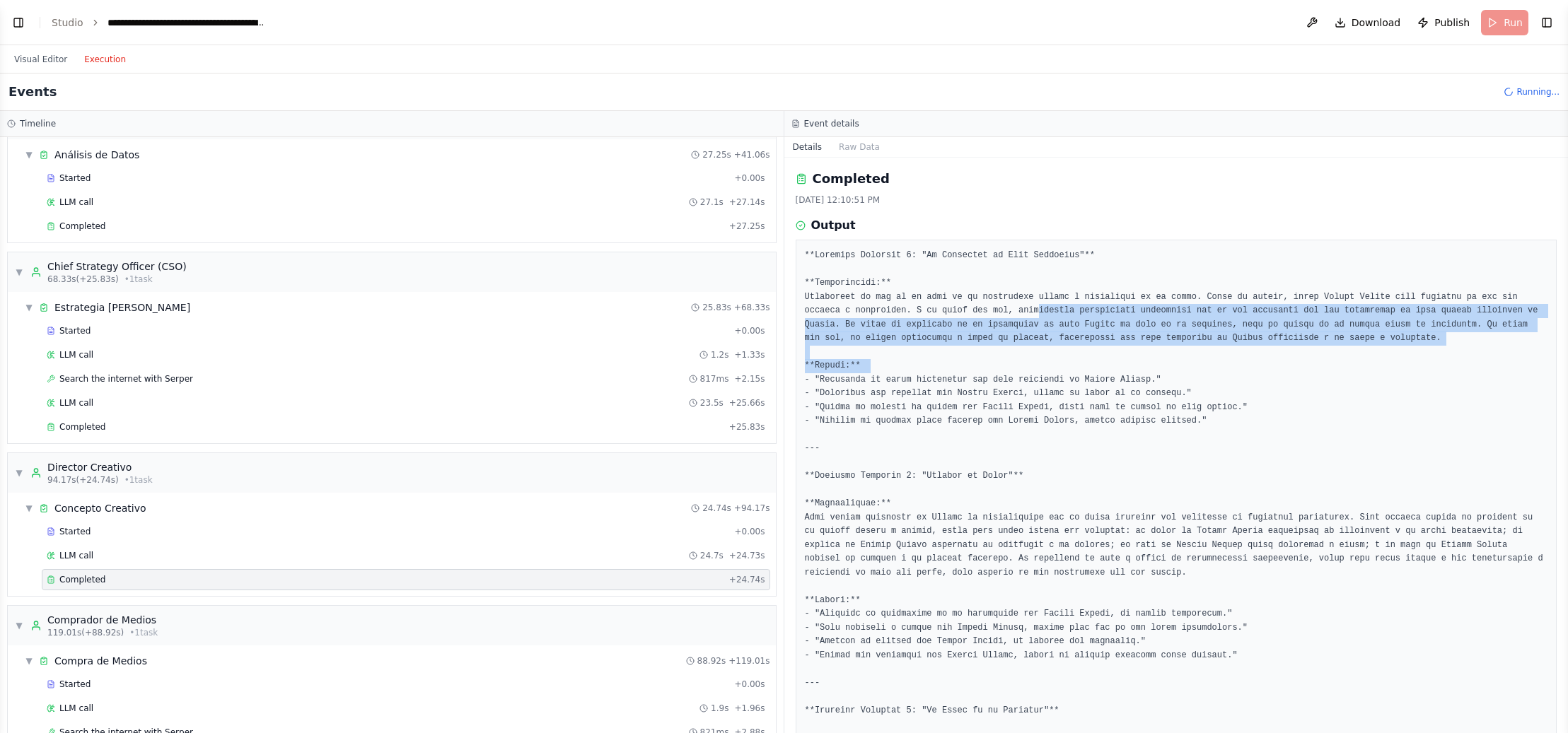
drag, startPoint x: 1039, startPoint y: 314, endPoint x: 1205, endPoint y: 360, distance: 172.3
click at [1205, 360] on pre at bounding box center [1176, 731] width 743 height 966
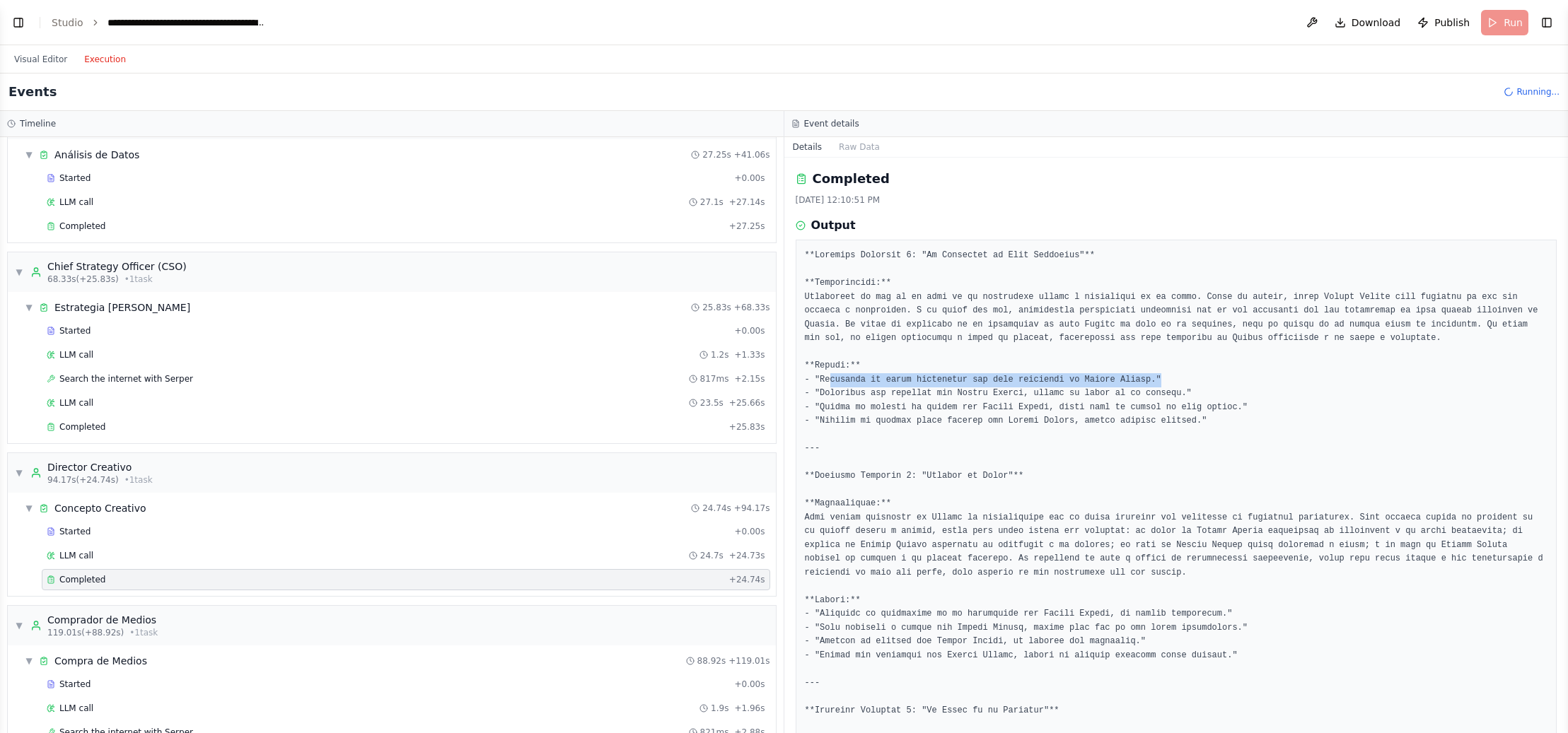
drag, startPoint x: 828, startPoint y: 380, endPoint x: 1081, endPoint y: 383, distance: 253.0
click at [1162, 379] on pre at bounding box center [1176, 731] width 743 height 966
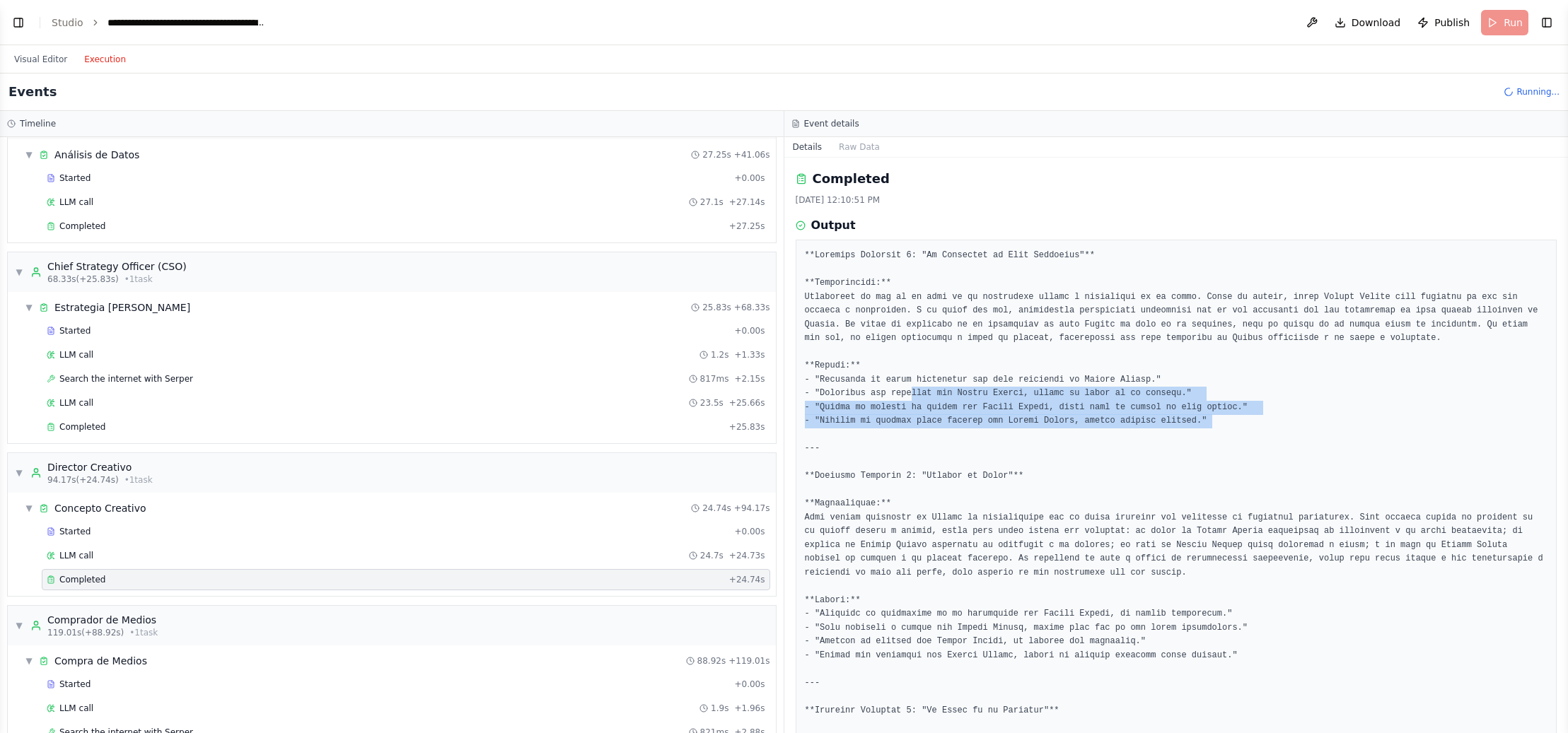
drag, startPoint x: 911, startPoint y: 390, endPoint x: 1235, endPoint y: 438, distance: 327.5
click at [1359, 429] on pre at bounding box center [1176, 731] width 743 height 966
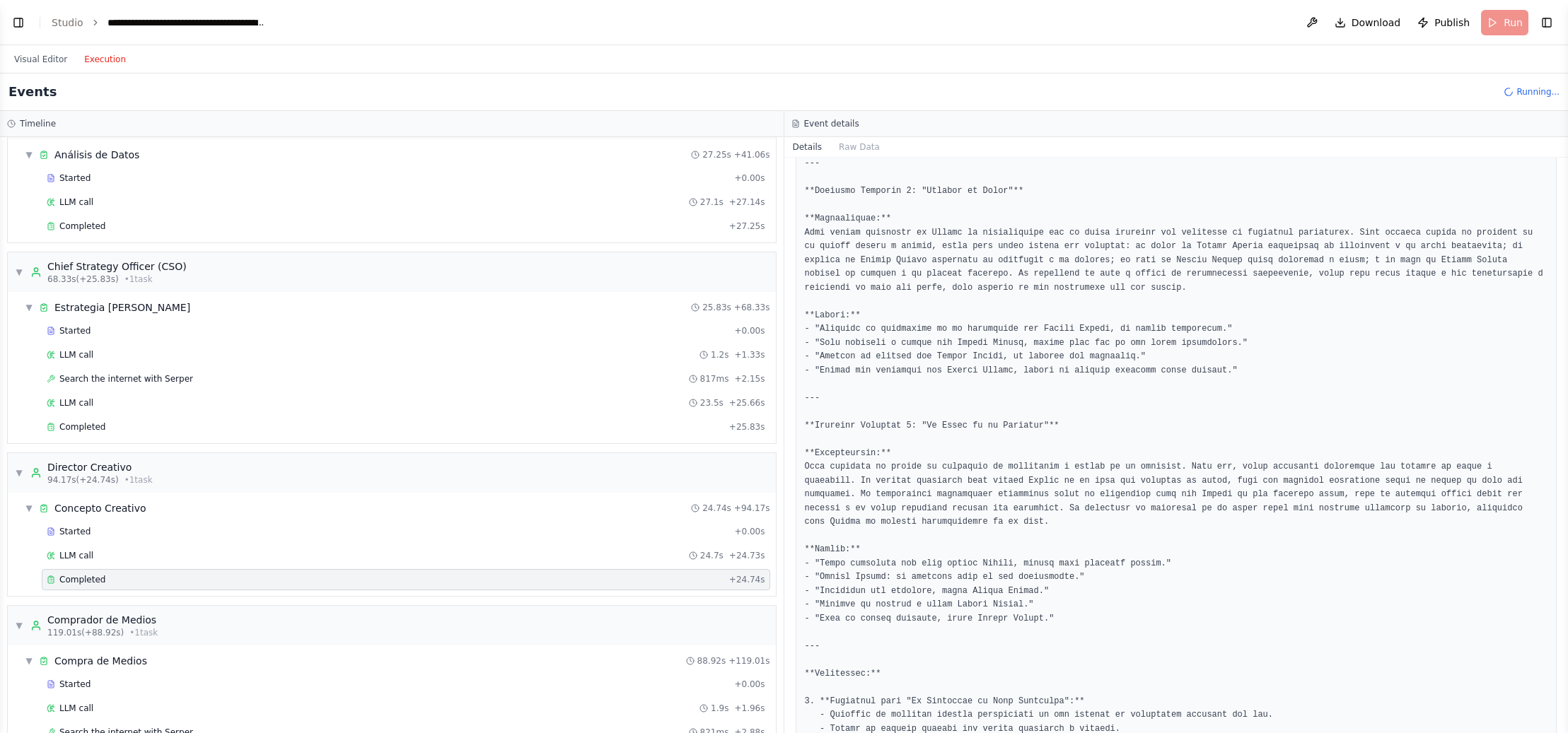
scroll to position [288, 0]
drag, startPoint x: 1002, startPoint y: 424, endPoint x: 1051, endPoint y: 425, distance: 49.0
click at [1051, 425] on pre at bounding box center [1176, 443] width 743 height 966
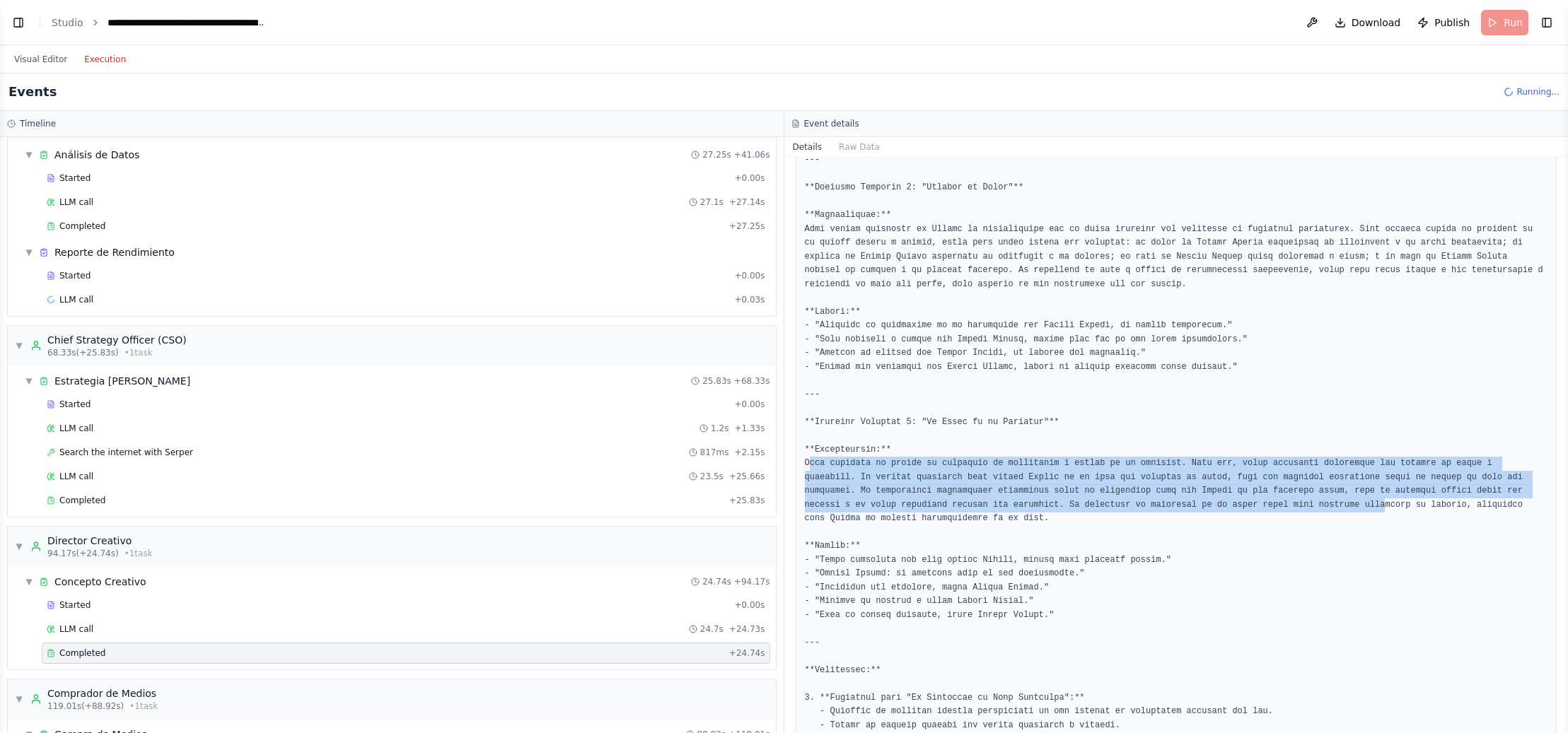
drag, startPoint x: 809, startPoint y: 467, endPoint x: 1387, endPoint y: 500, distance: 578.9
click at [1387, 501] on pre at bounding box center [1176, 443] width 743 height 966
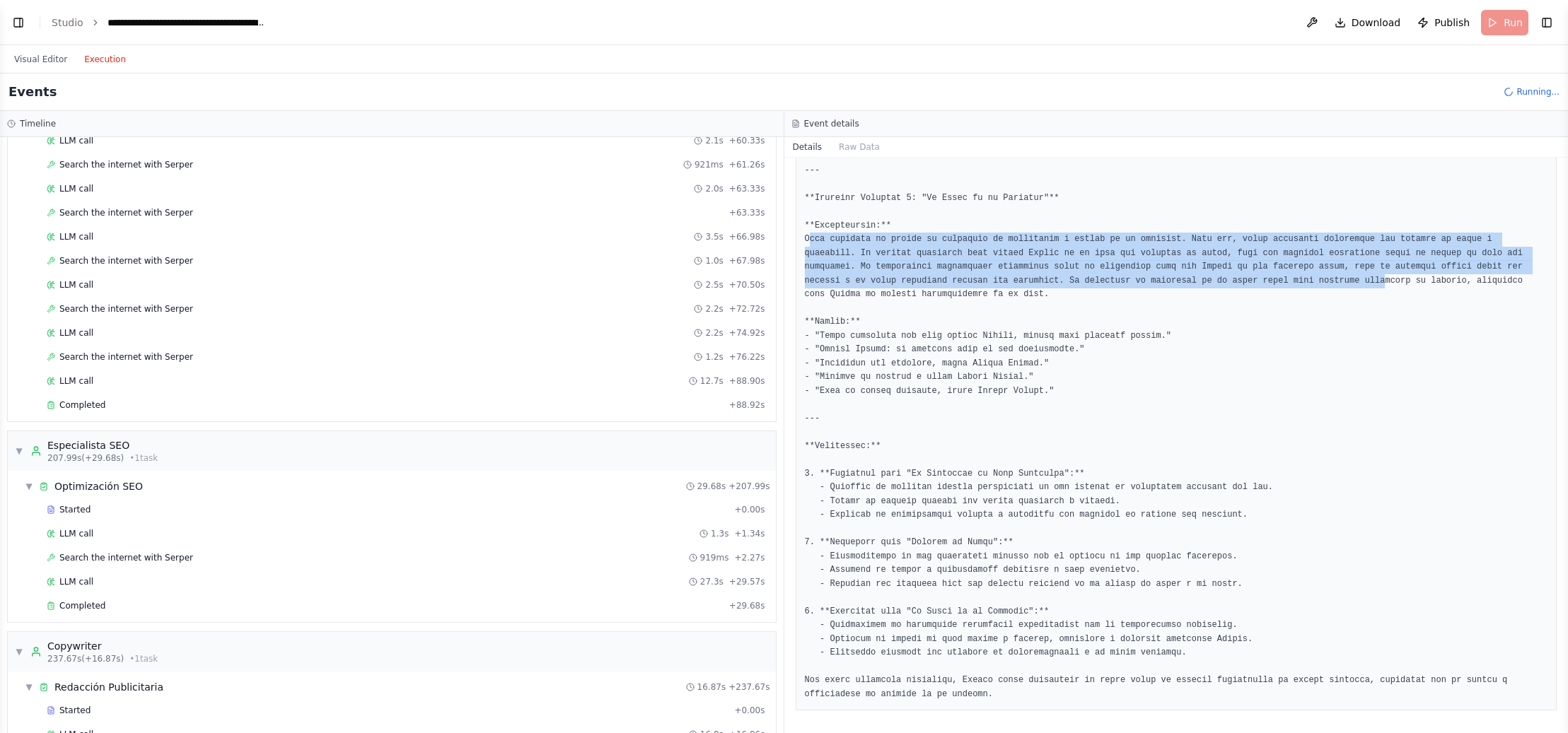
scroll to position [1732, 0]
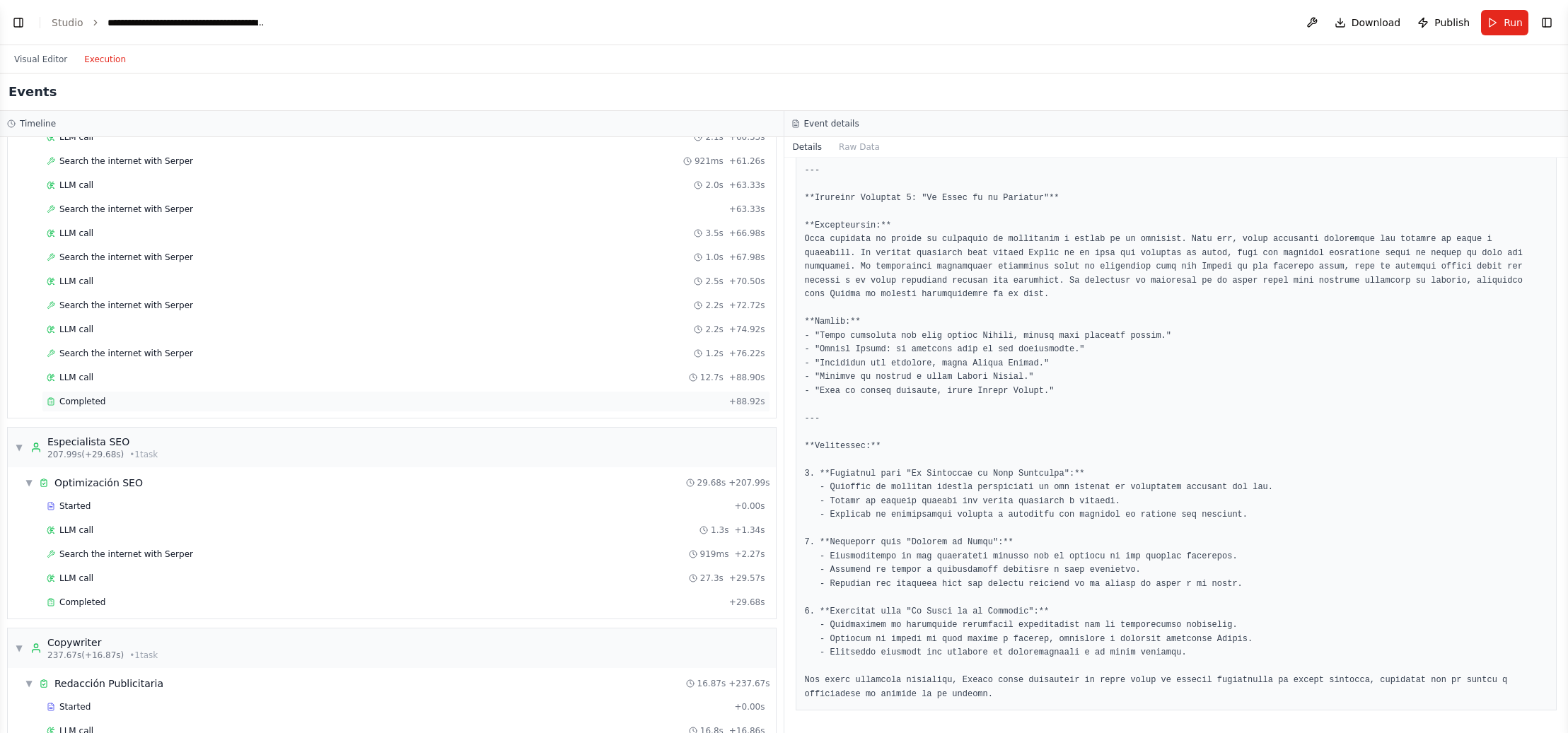
click at [82, 397] on span "Completed" at bounding box center [83, 402] width 46 height 11
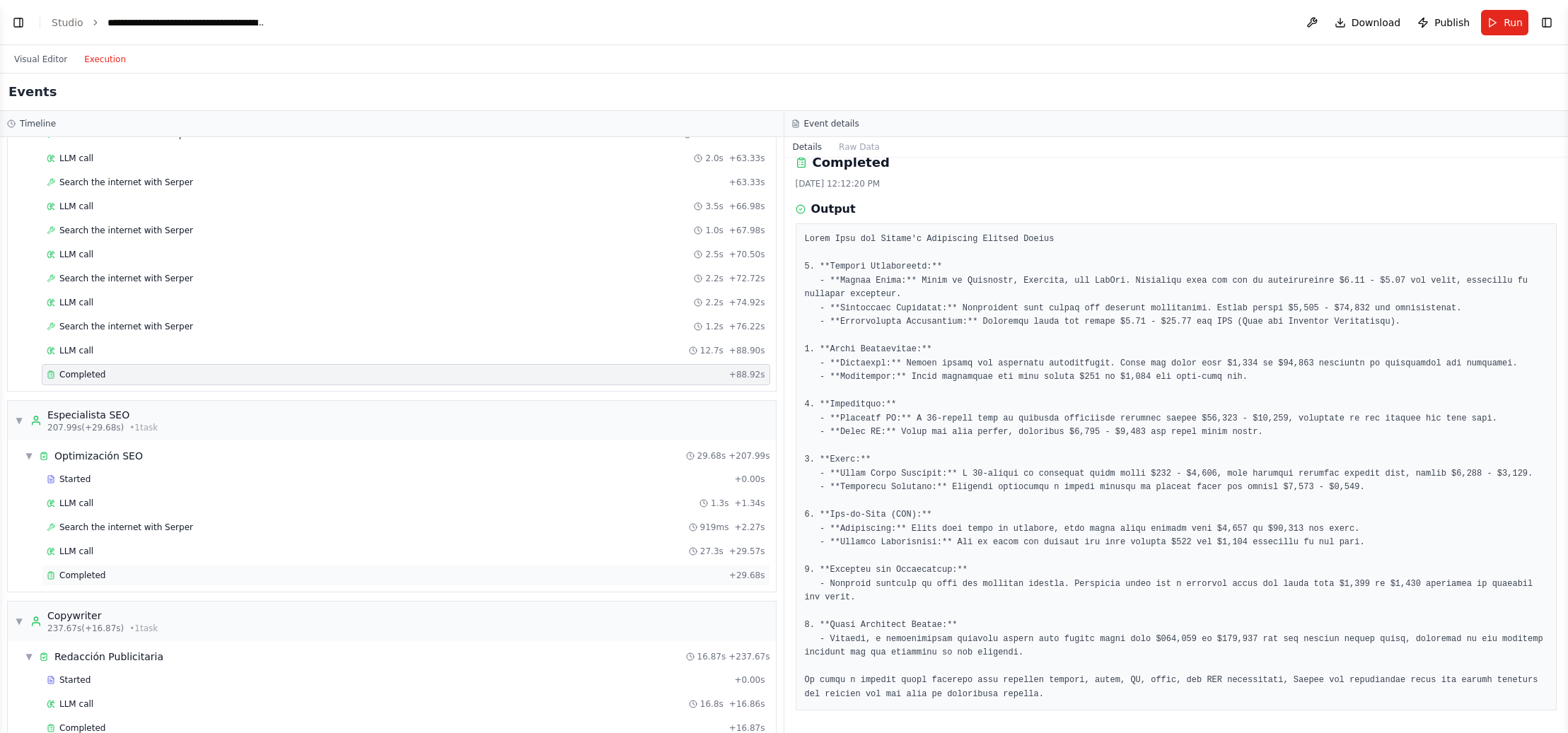
scroll to position [1758, 0]
click at [108, 574] on div "Completed" at bounding box center [385, 577] width 677 height 11
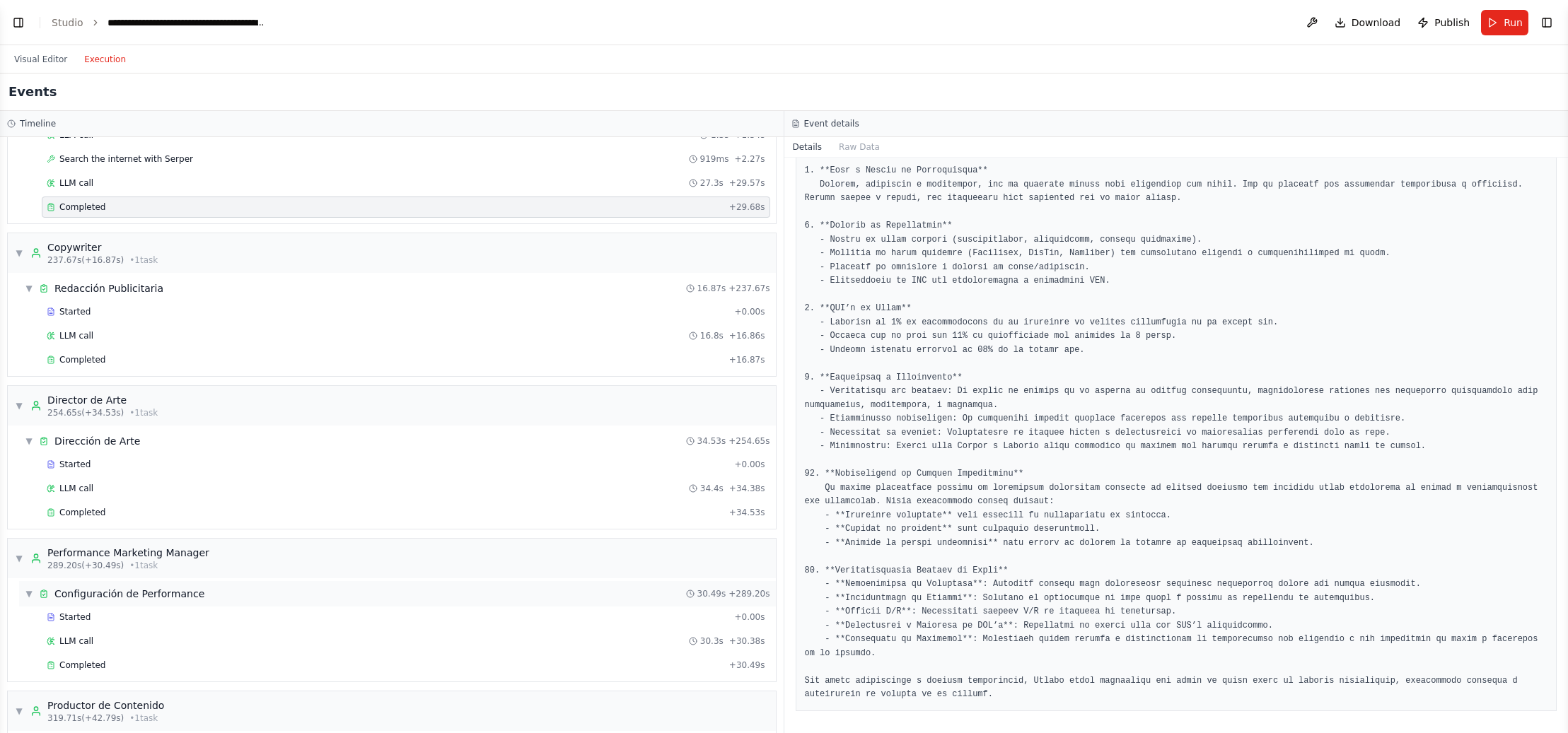
scroll to position [2042, 0]
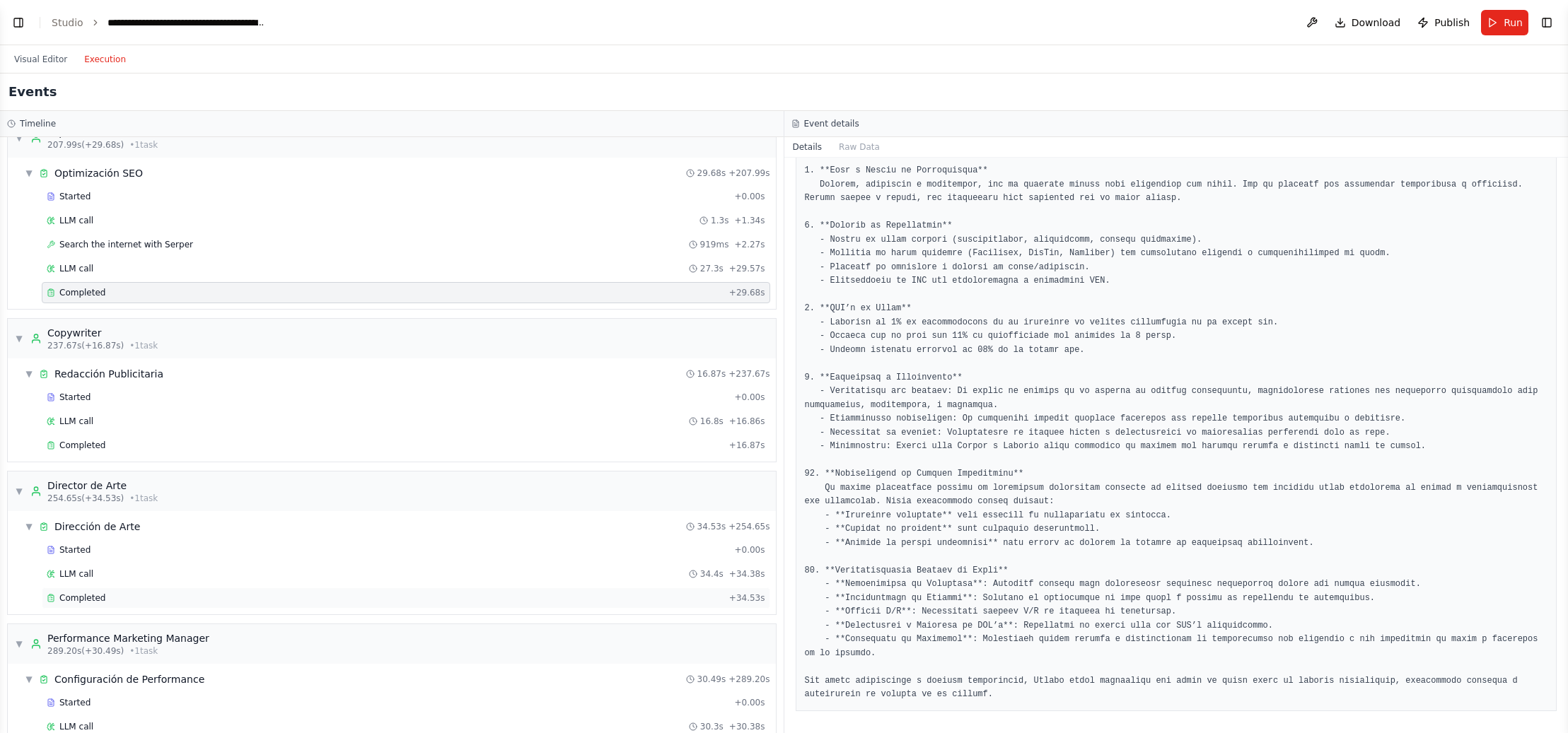
click at [87, 597] on span "Completed" at bounding box center [83, 598] width 46 height 11
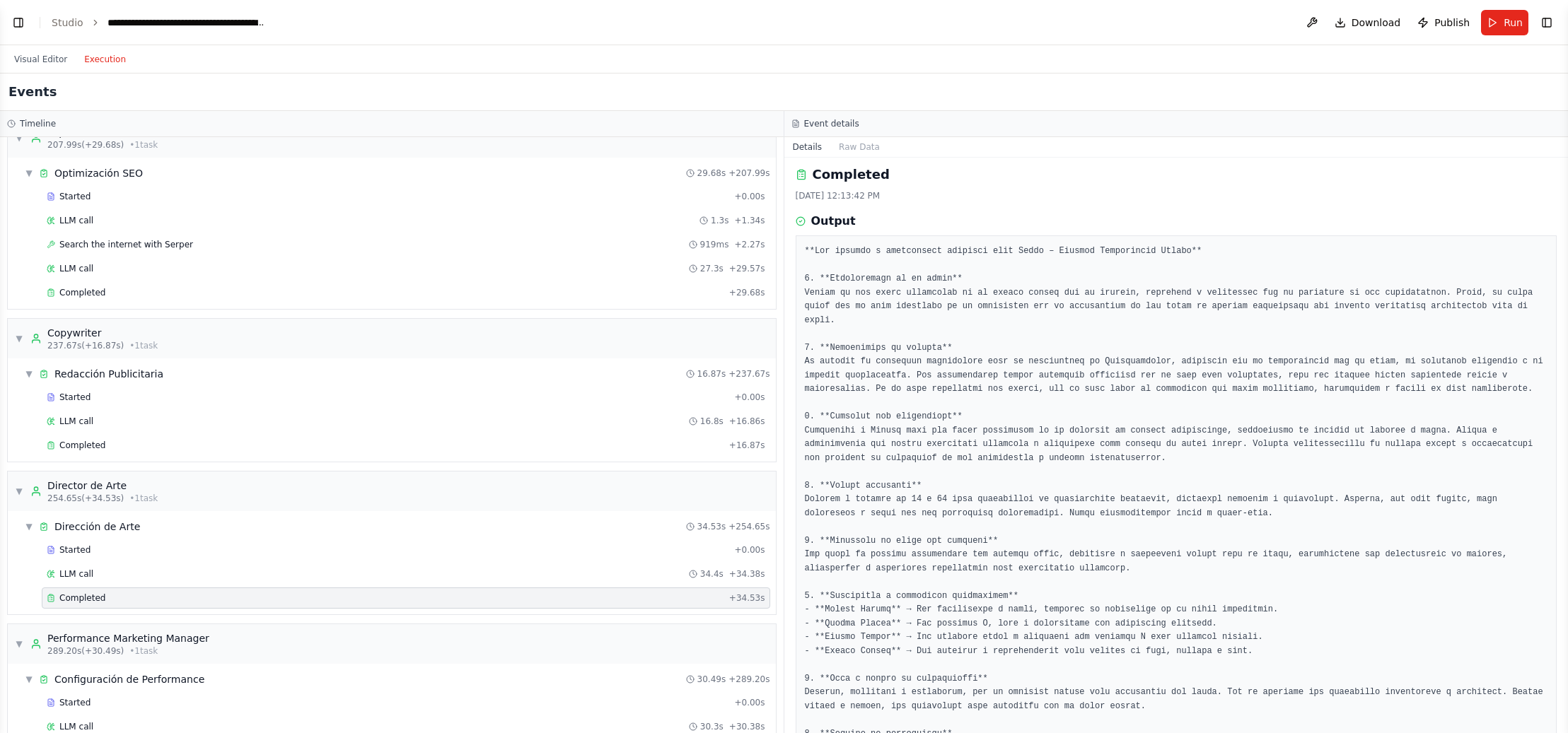
scroll to position [5, 0]
drag, startPoint x: 1226, startPoint y: 293, endPoint x: 1522, endPoint y: 301, distance: 296.1
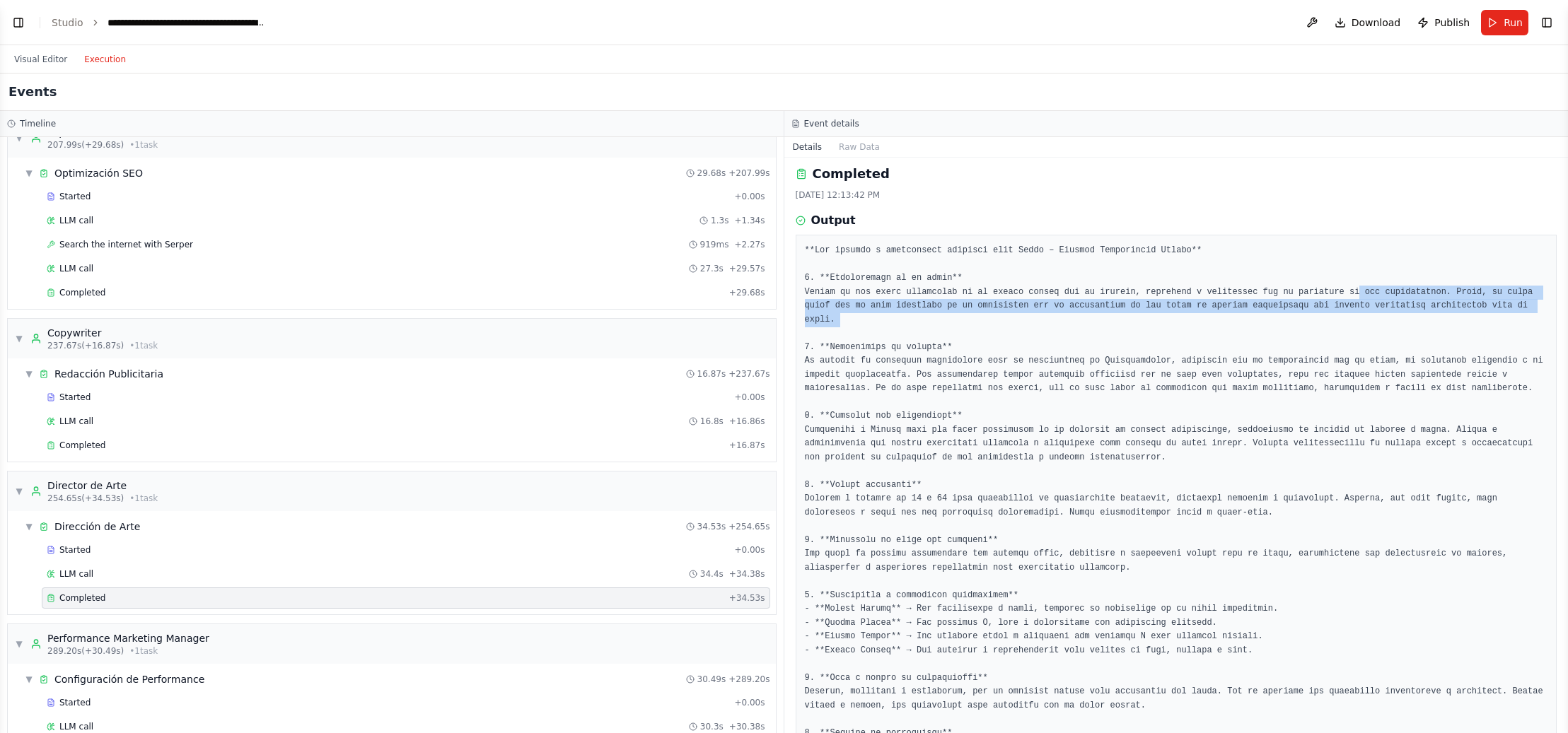
drag, startPoint x: 1363, startPoint y: 293, endPoint x: 902, endPoint y: 332, distance: 462.6
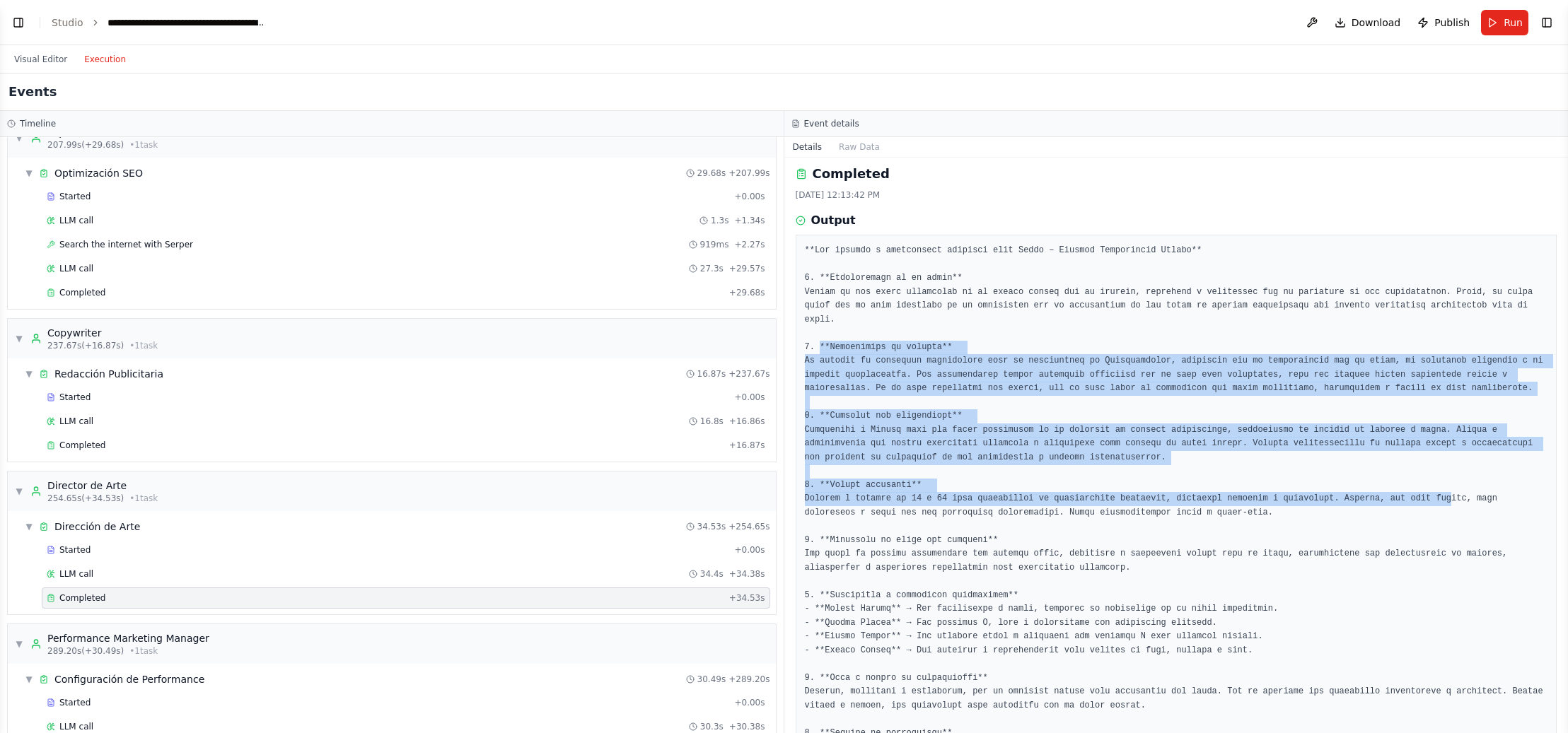
drag, startPoint x: 817, startPoint y: 347, endPoint x: 1444, endPoint y: 501, distance: 645.6
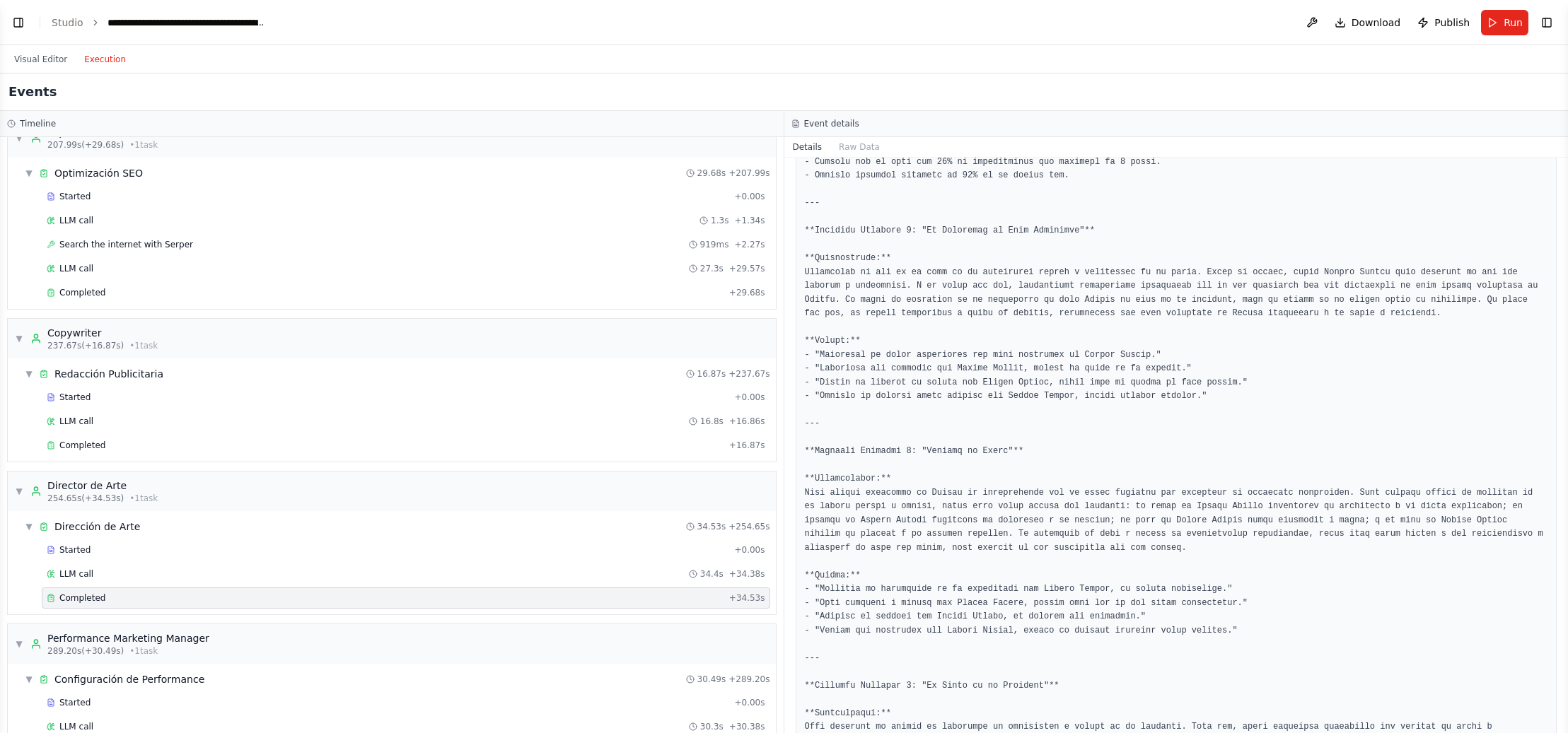
scroll to position [696, 0]
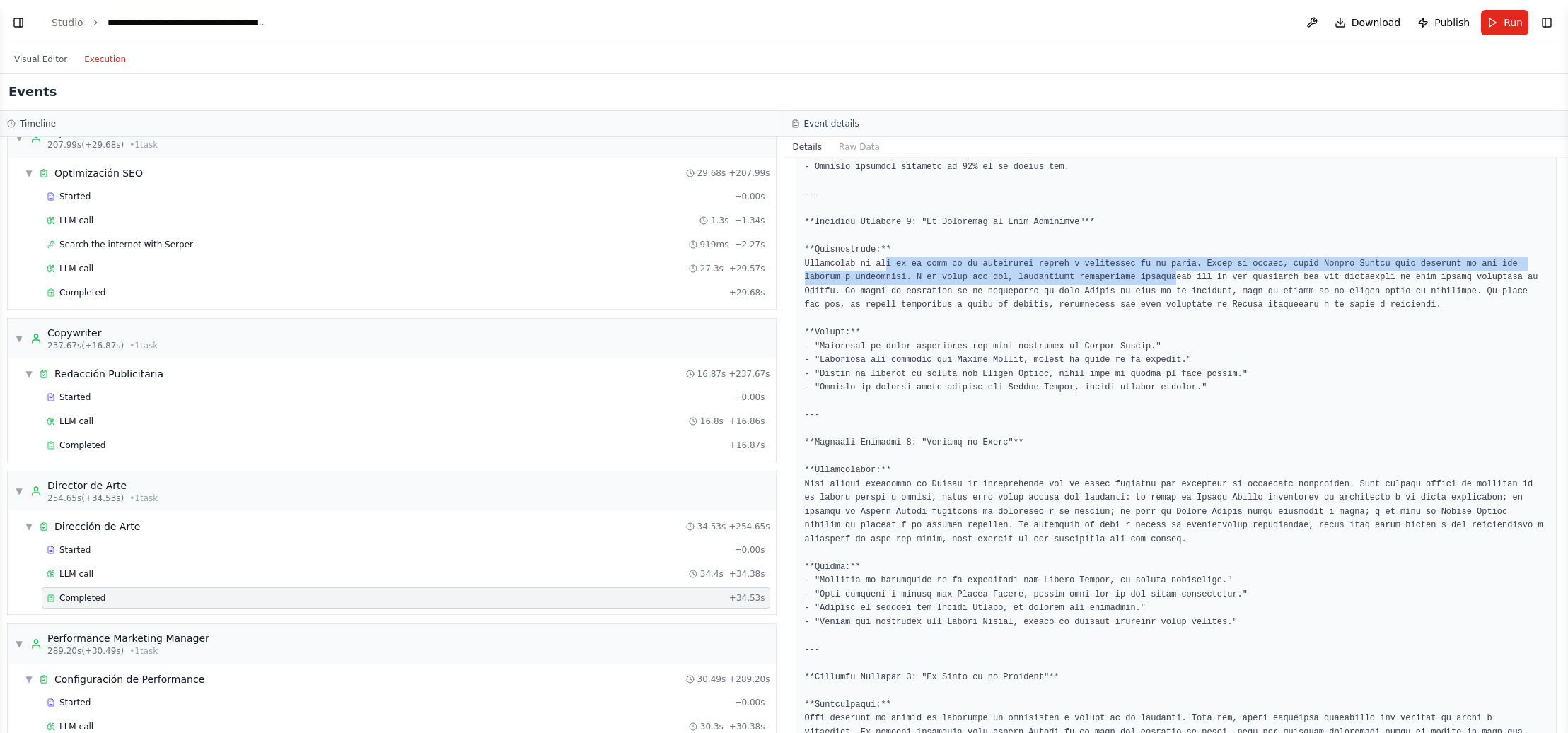
drag, startPoint x: 924, startPoint y: 266, endPoint x: 1175, endPoint y: 276, distance: 251.2
click at [1175, 276] on pre at bounding box center [1176, 367] width 743 height 1627
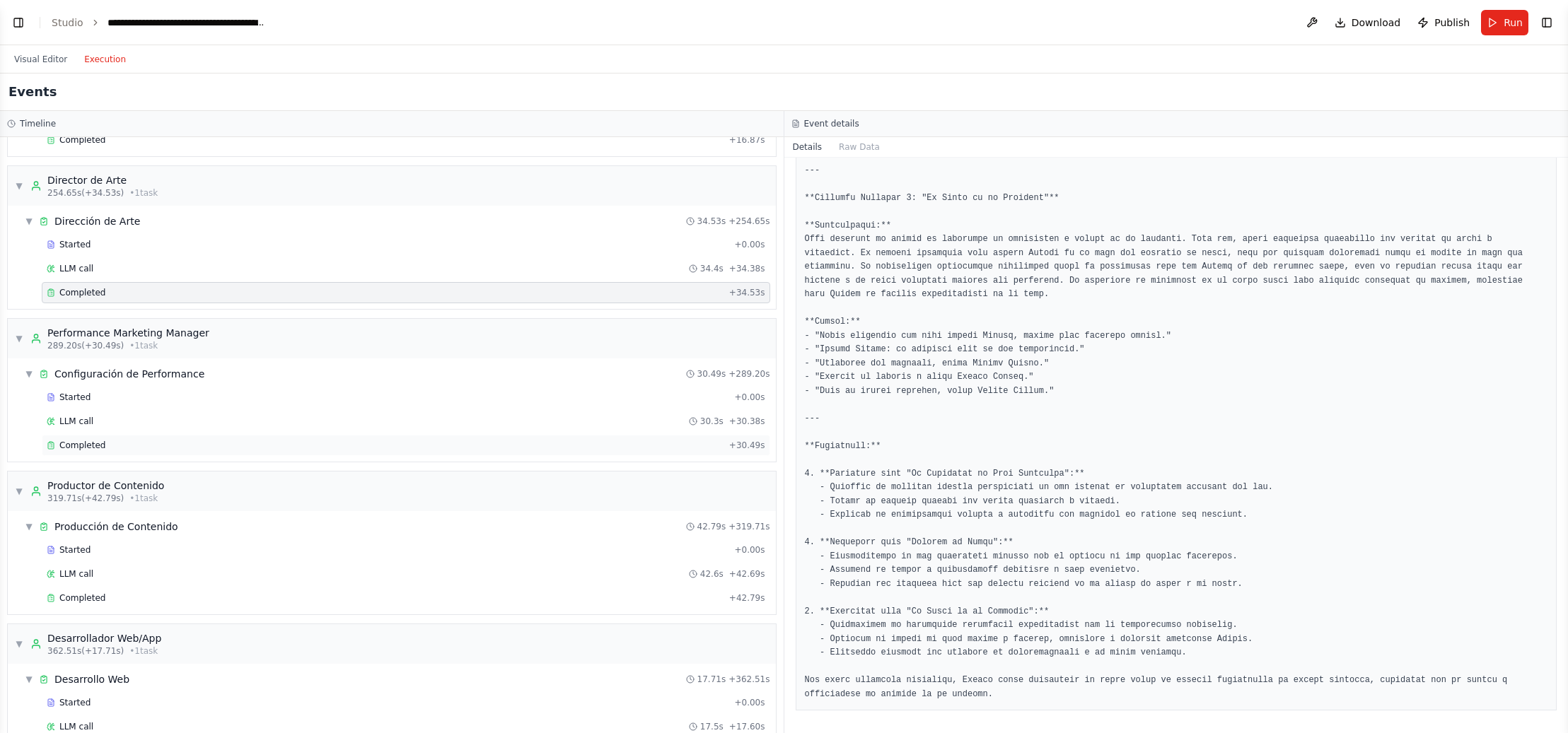
scroll to position [2350, 0]
click at [83, 447] on span "Completed" at bounding box center [83, 442] width 46 height 11
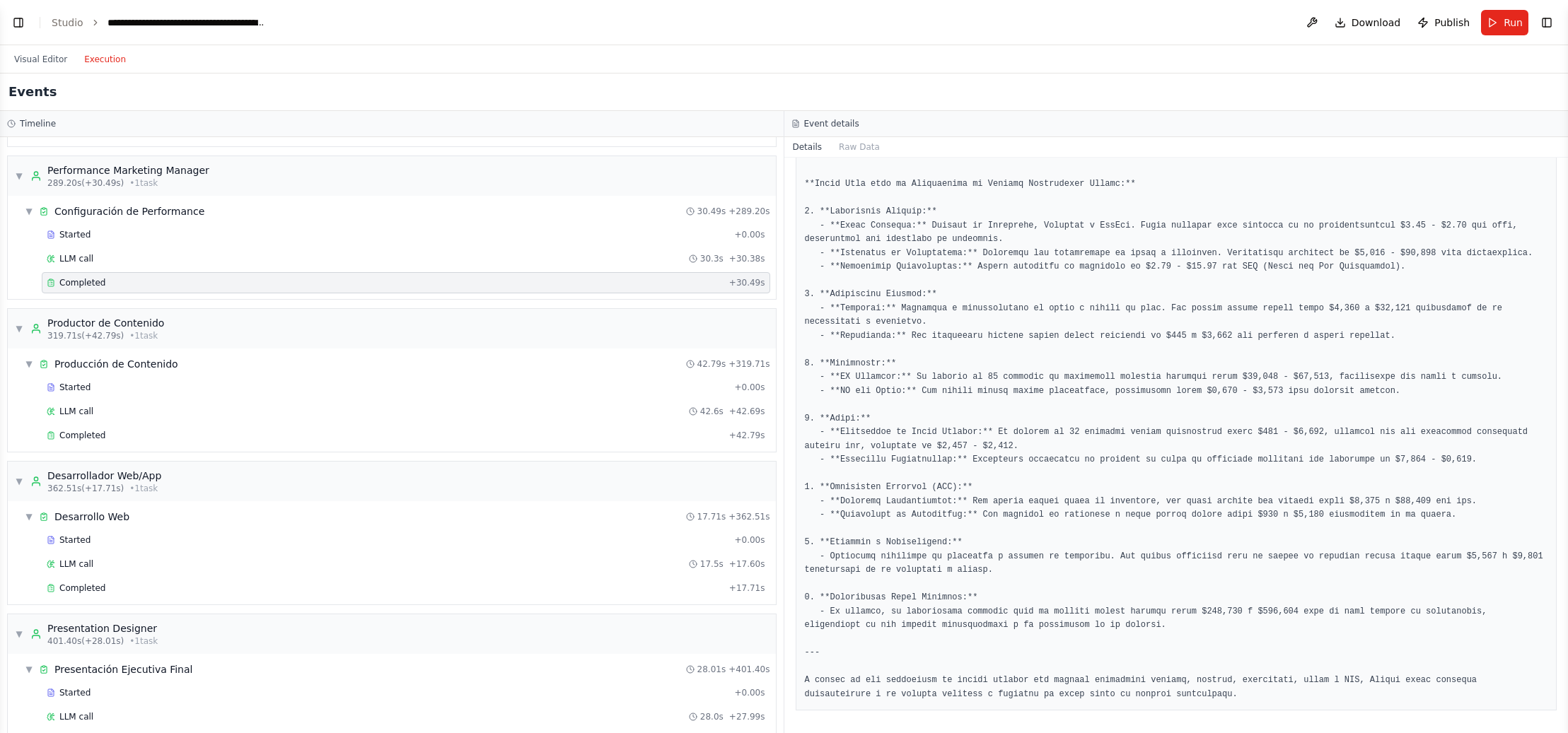
scroll to position [2589, 0]
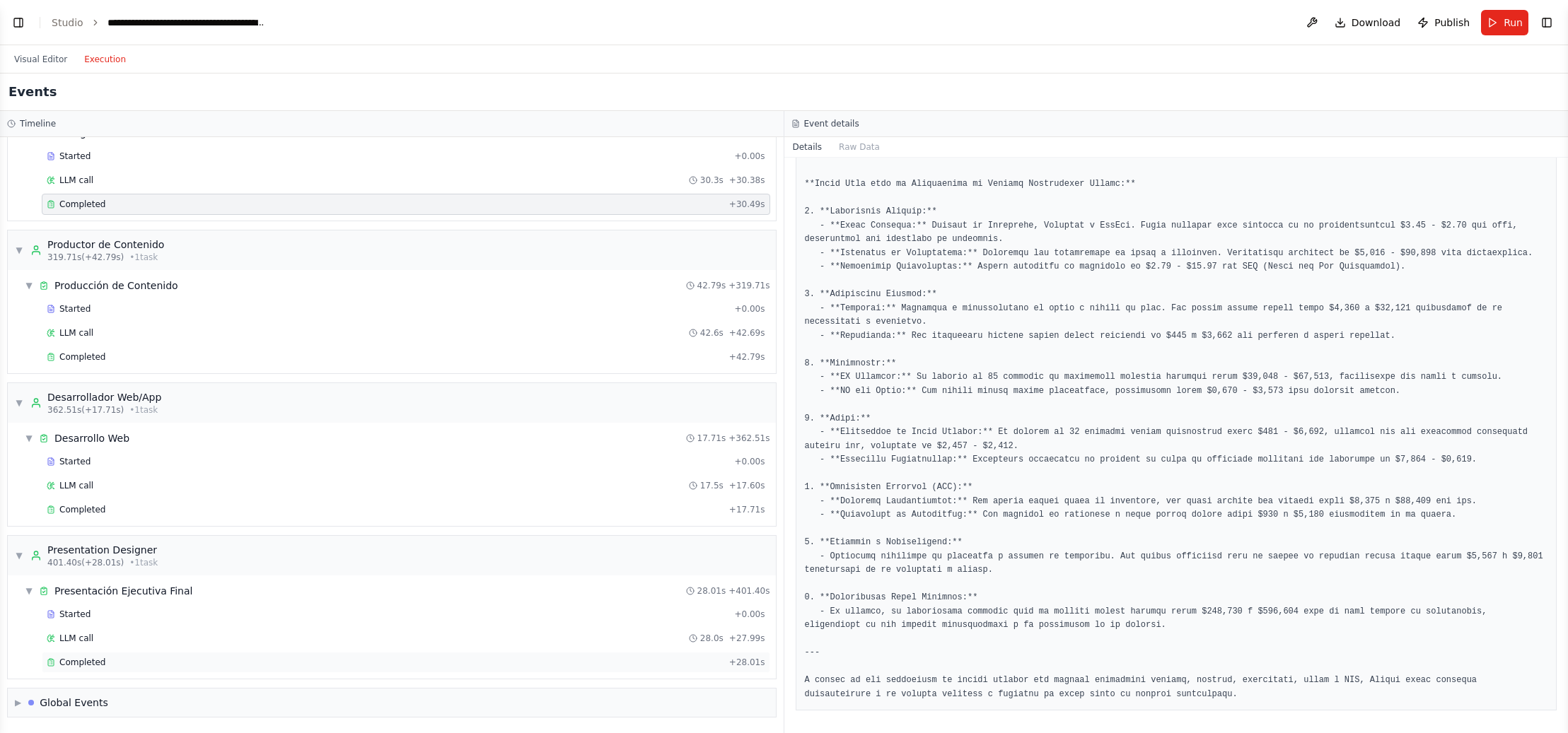
click at [86, 664] on span "Completed" at bounding box center [83, 663] width 46 height 11
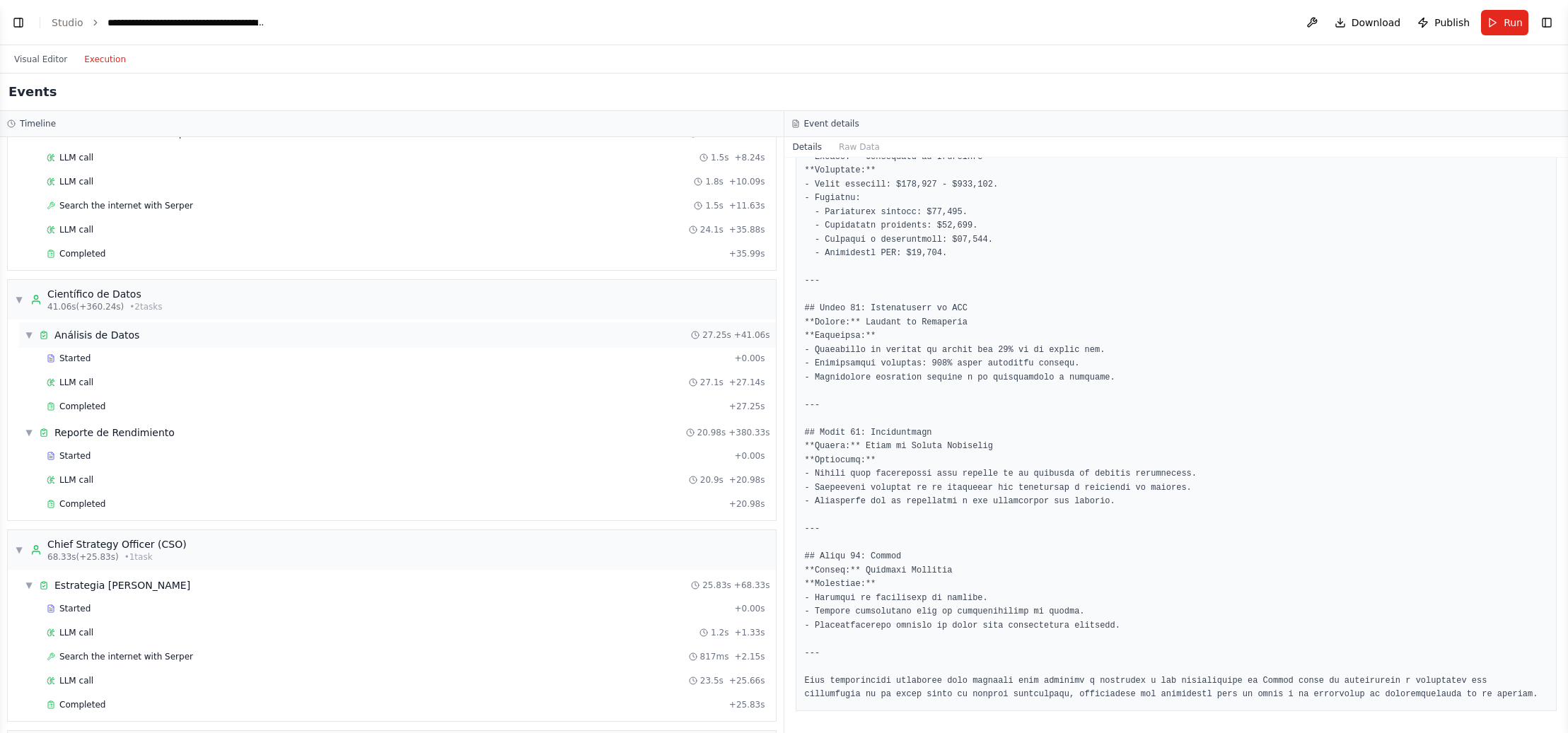
scroll to position [0, 0]
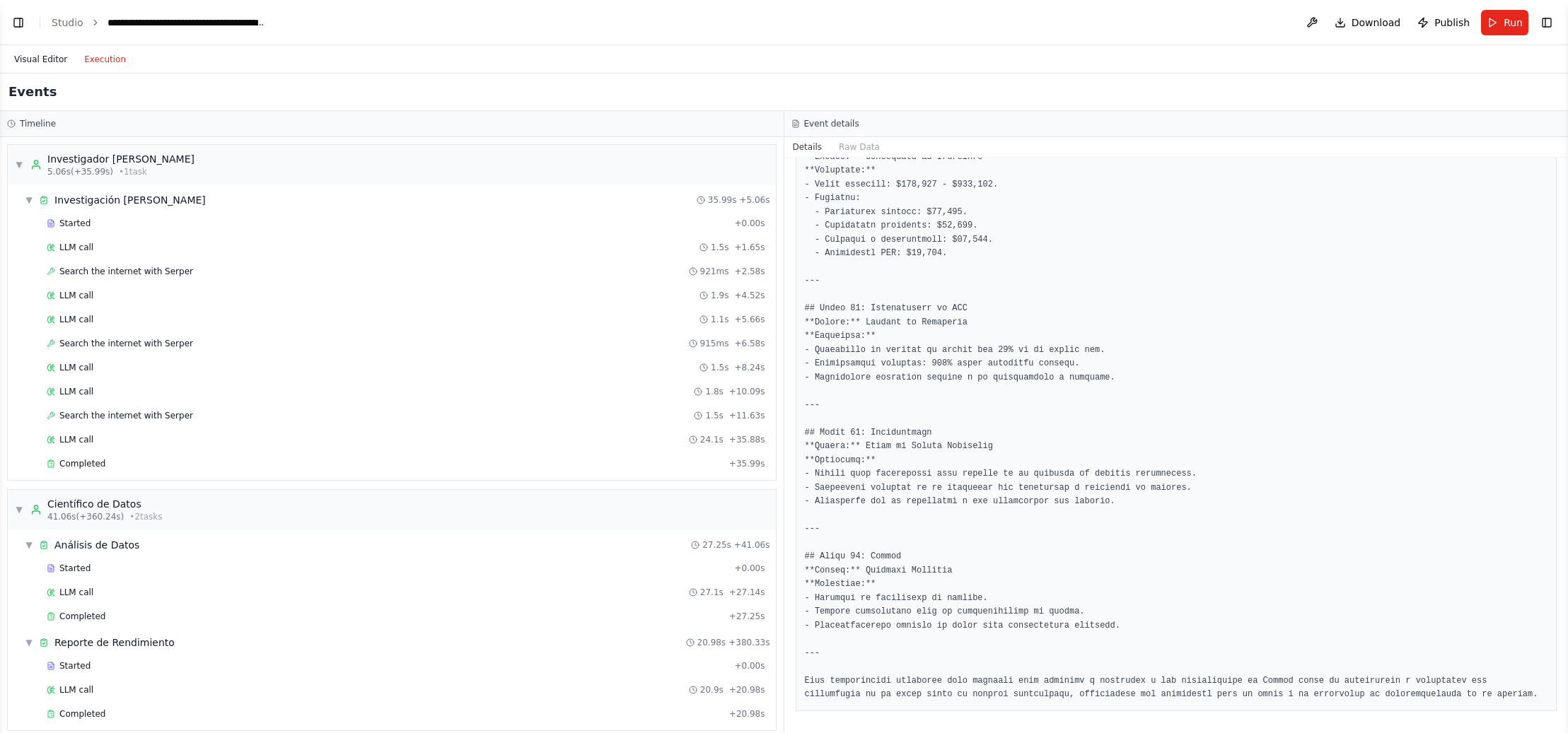
click at [52, 60] on button "Visual Editor" at bounding box center [41, 60] width 70 height 17
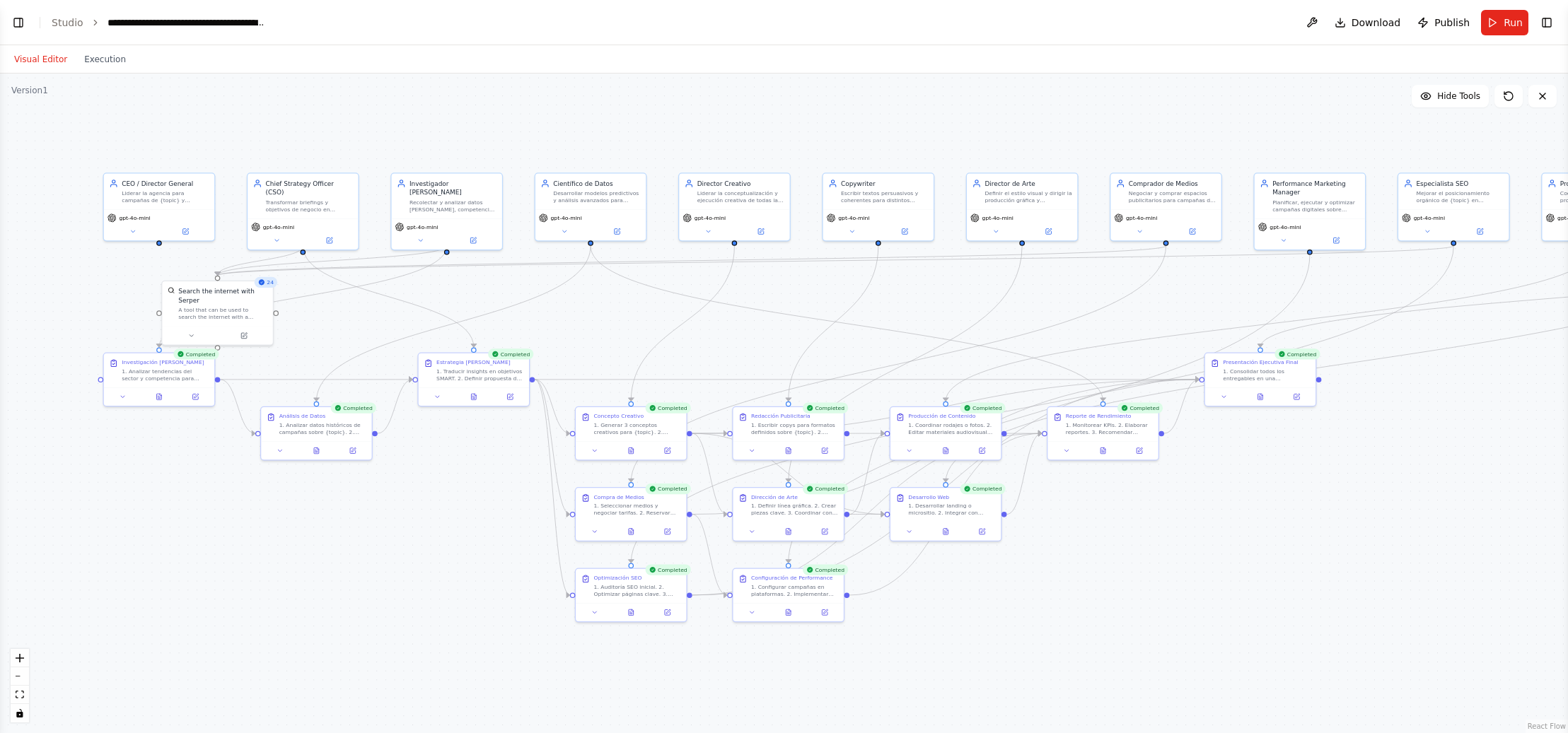
drag, startPoint x: 1456, startPoint y: 340, endPoint x: 1083, endPoint y: 299, distance: 375.2
click at [1083, 299] on div ".deletable-edge-delete-btn { width: 20px; height: 20px; border: 0px solid #ffff…" at bounding box center [784, 403] width 1568 height 660
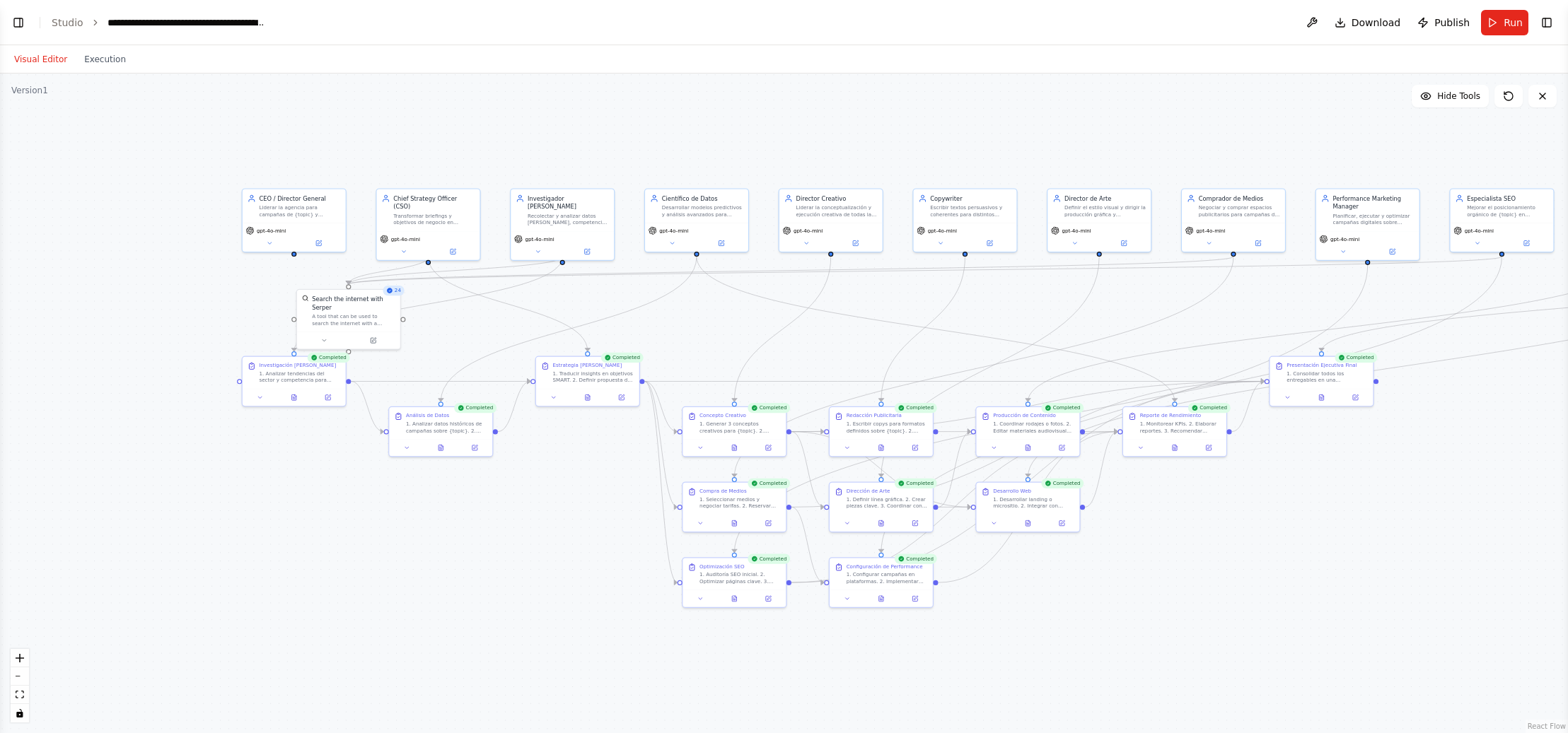
drag, startPoint x: 1534, startPoint y: 220, endPoint x: 1581, endPoint y: 220, distance: 47.0
click at [1567, 220] on html "BETA Hello! I'm the CrewAI assistant. What kind of automation do you want to bu…" at bounding box center [784, 366] width 1568 height 733
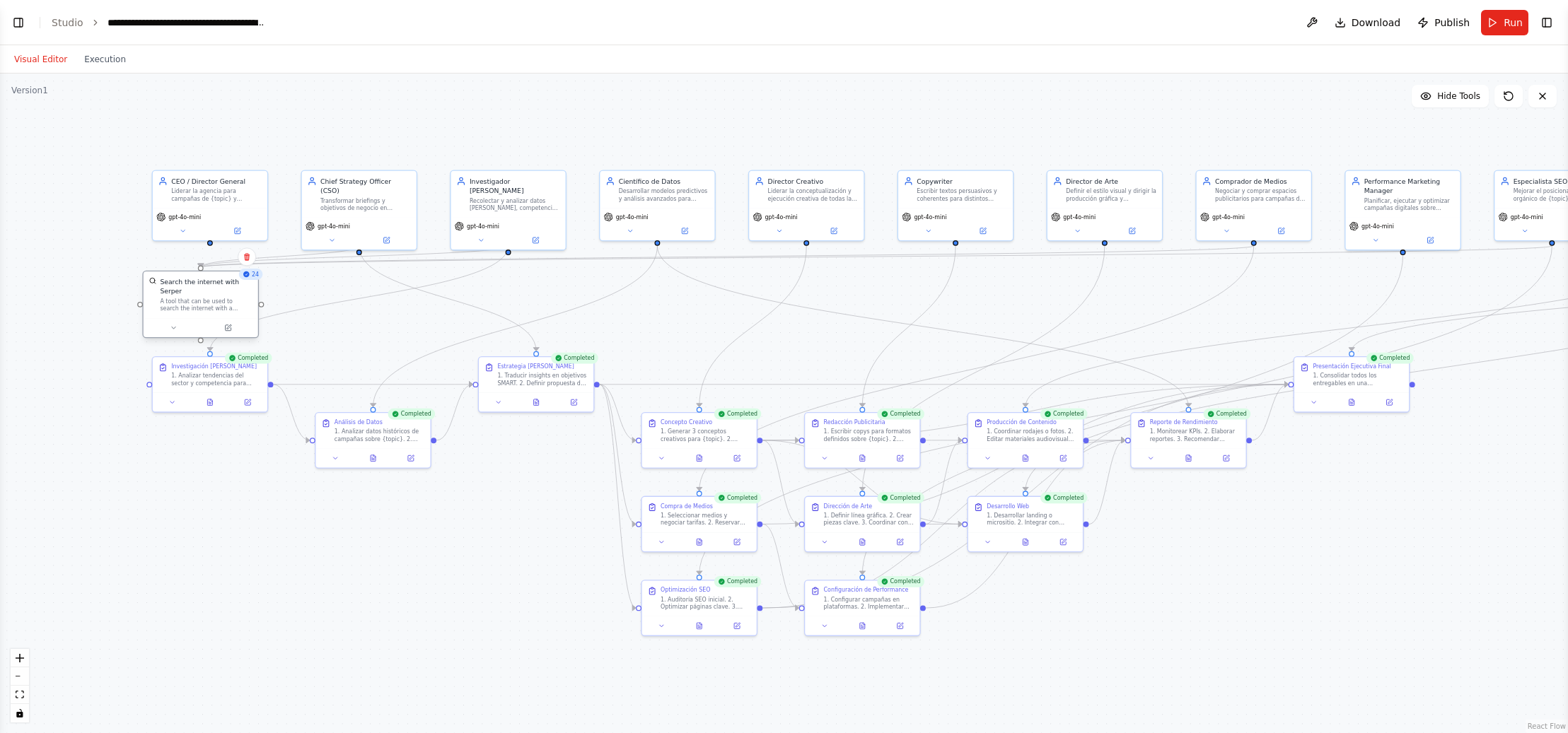
drag, startPoint x: 275, startPoint y: 329, endPoint x: 208, endPoint y: 320, distance: 67.6
click at [208, 320] on div at bounding box center [201, 327] width 115 height 19
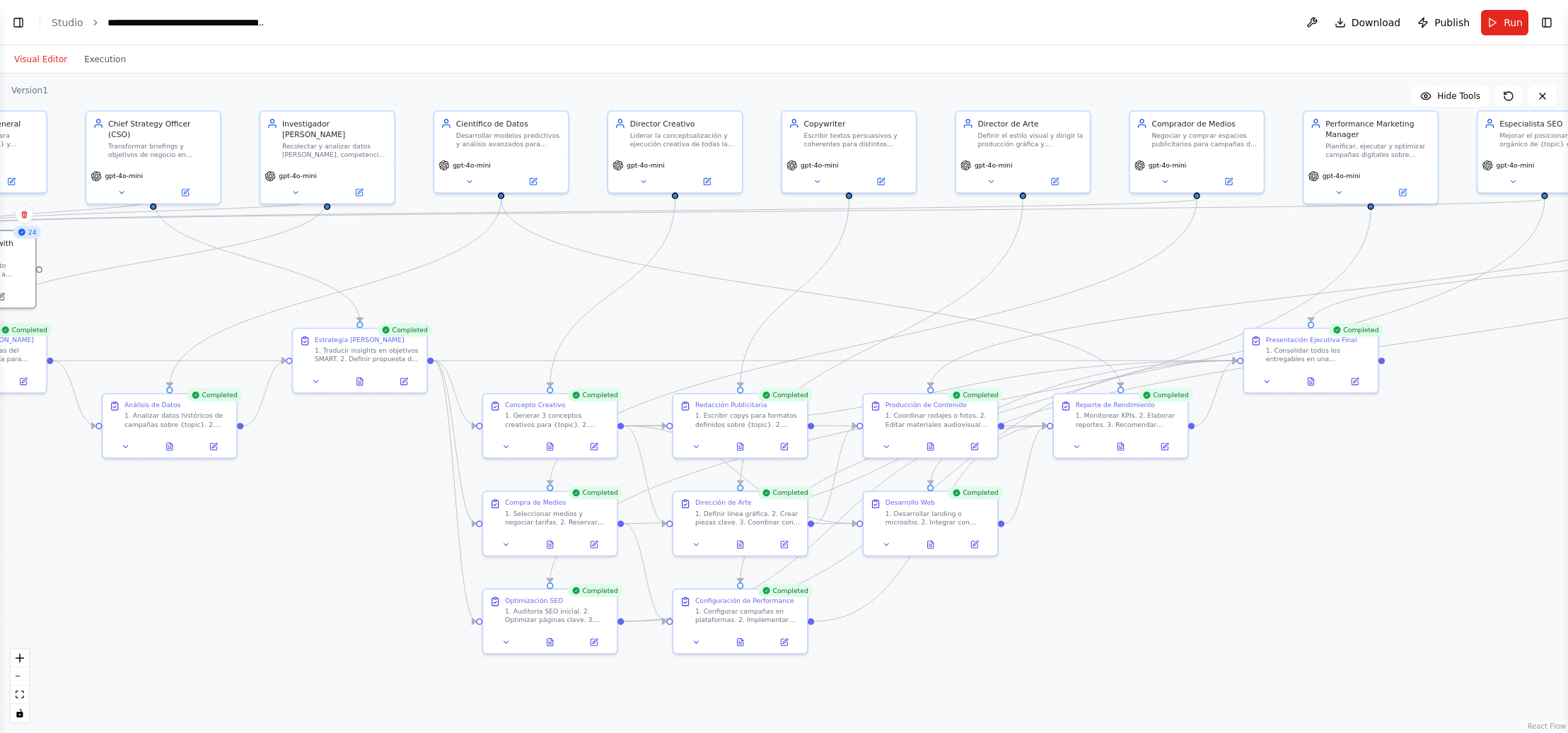
drag, startPoint x: 1400, startPoint y: 322, endPoint x: 1204, endPoint y: 281, distance: 200.2
click at [1204, 281] on div ".deletable-edge-delete-btn { width: 20px; height: 20px; border: 0px solid #ffff…" at bounding box center [784, 403] width 1568 height 660
click at [24, 673] on button "zoom out" at bounding box center [20, 677] width 18 height 18
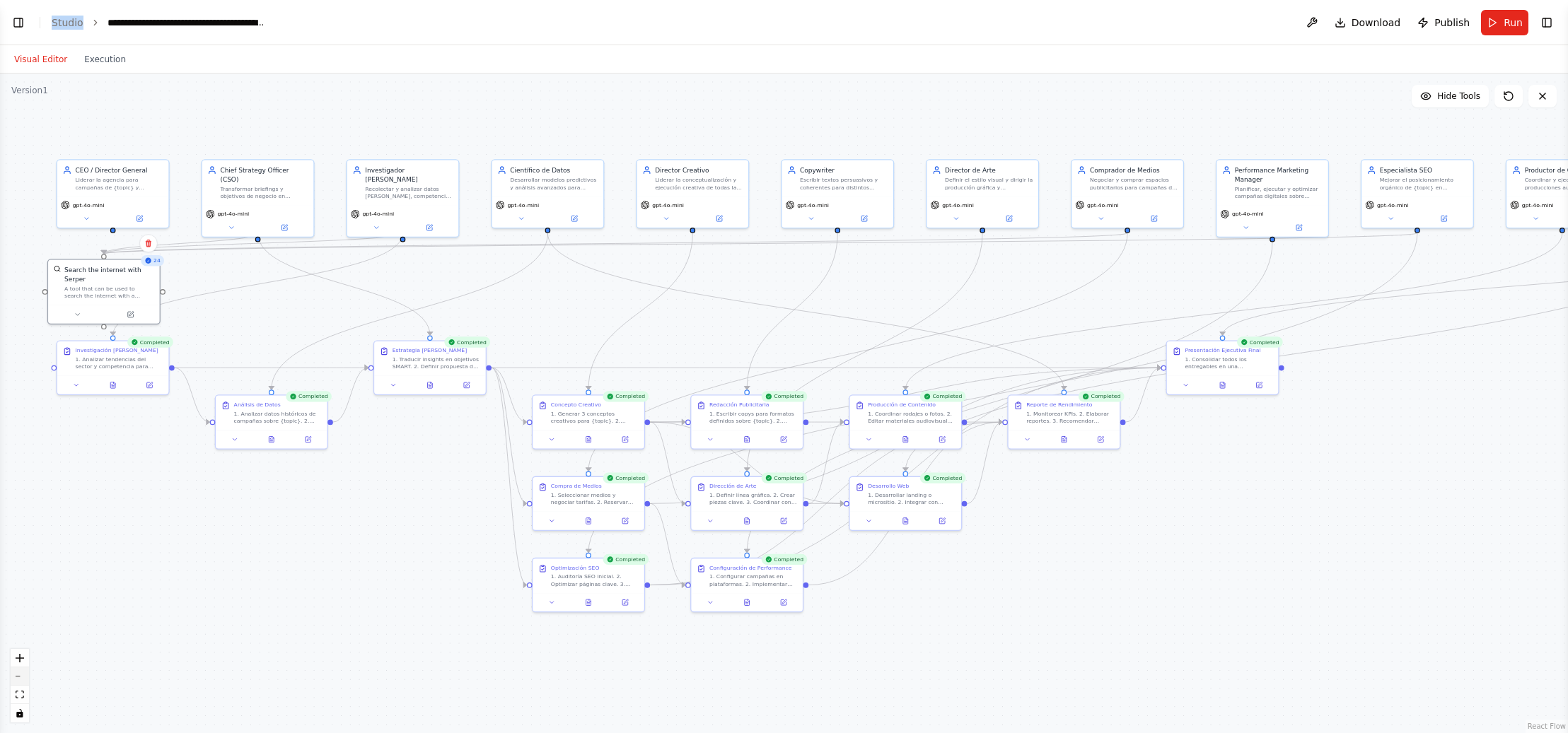
click at [24, 673] on button "zoom out" at bounding box center [20, 677] width 18 height 18
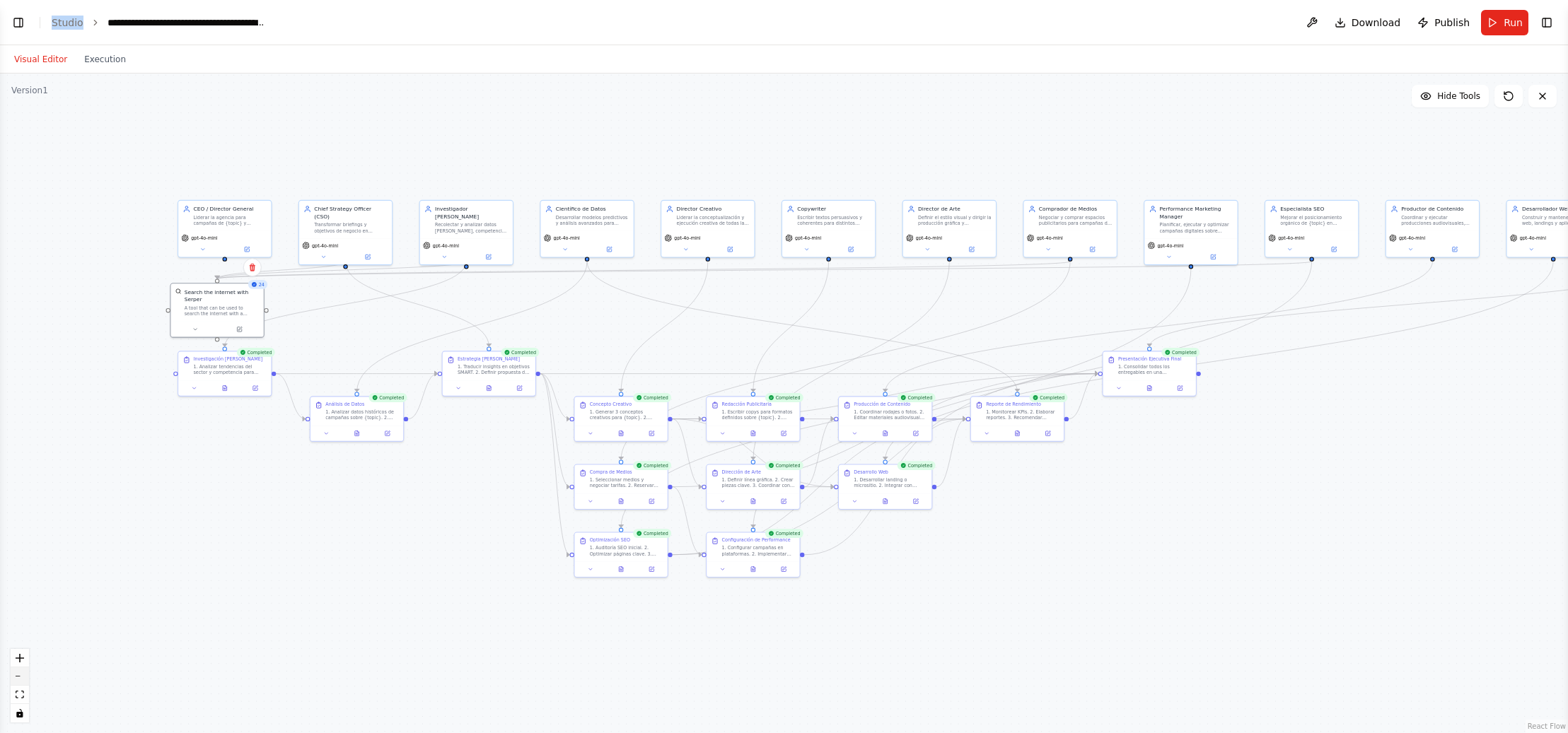
click at [24, 673] on button "zoom out" at bounding box center [20, 677] width 18 height 18
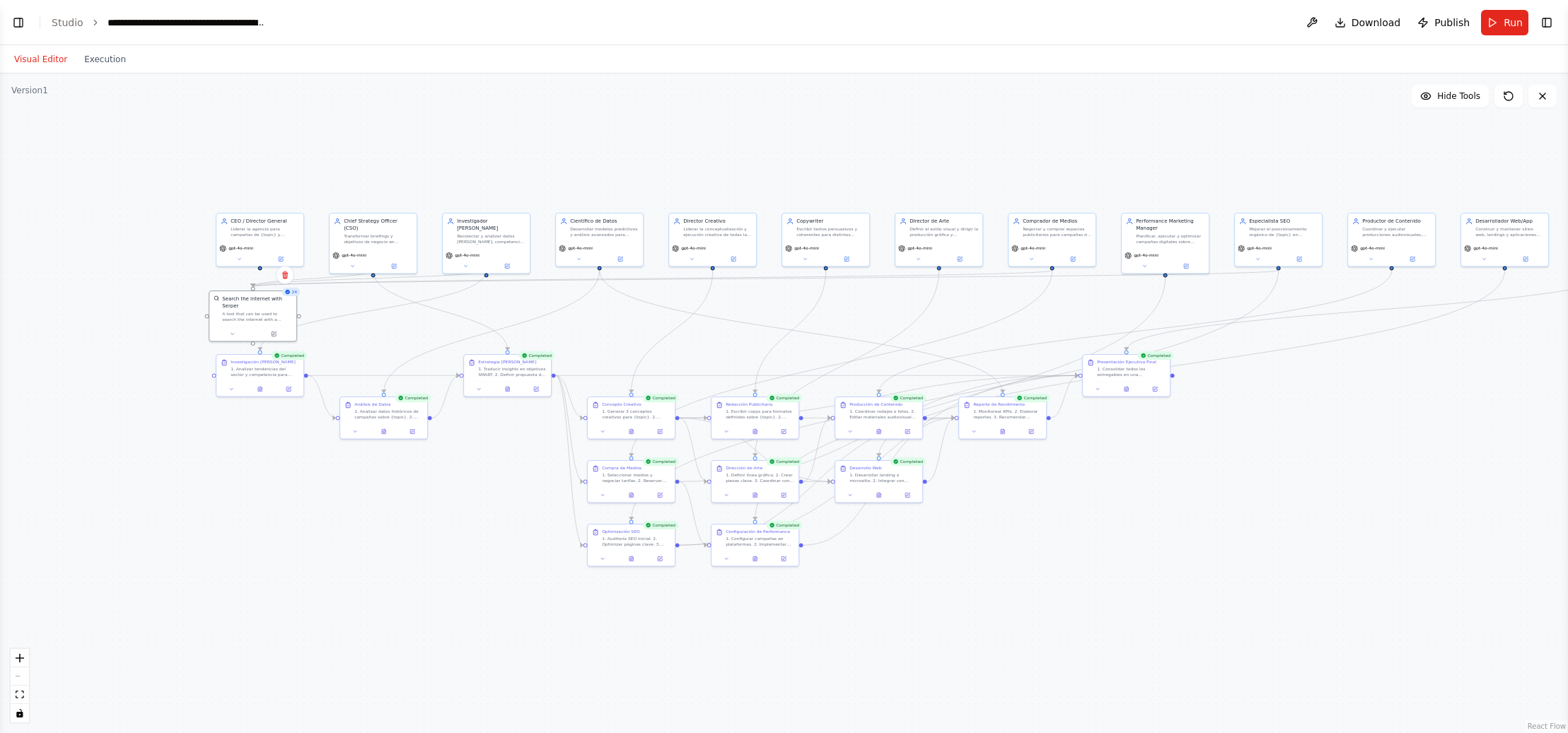
click at [24, 673] on div "React Flow controls" at bounding box center [20, 686] width 18 height 73
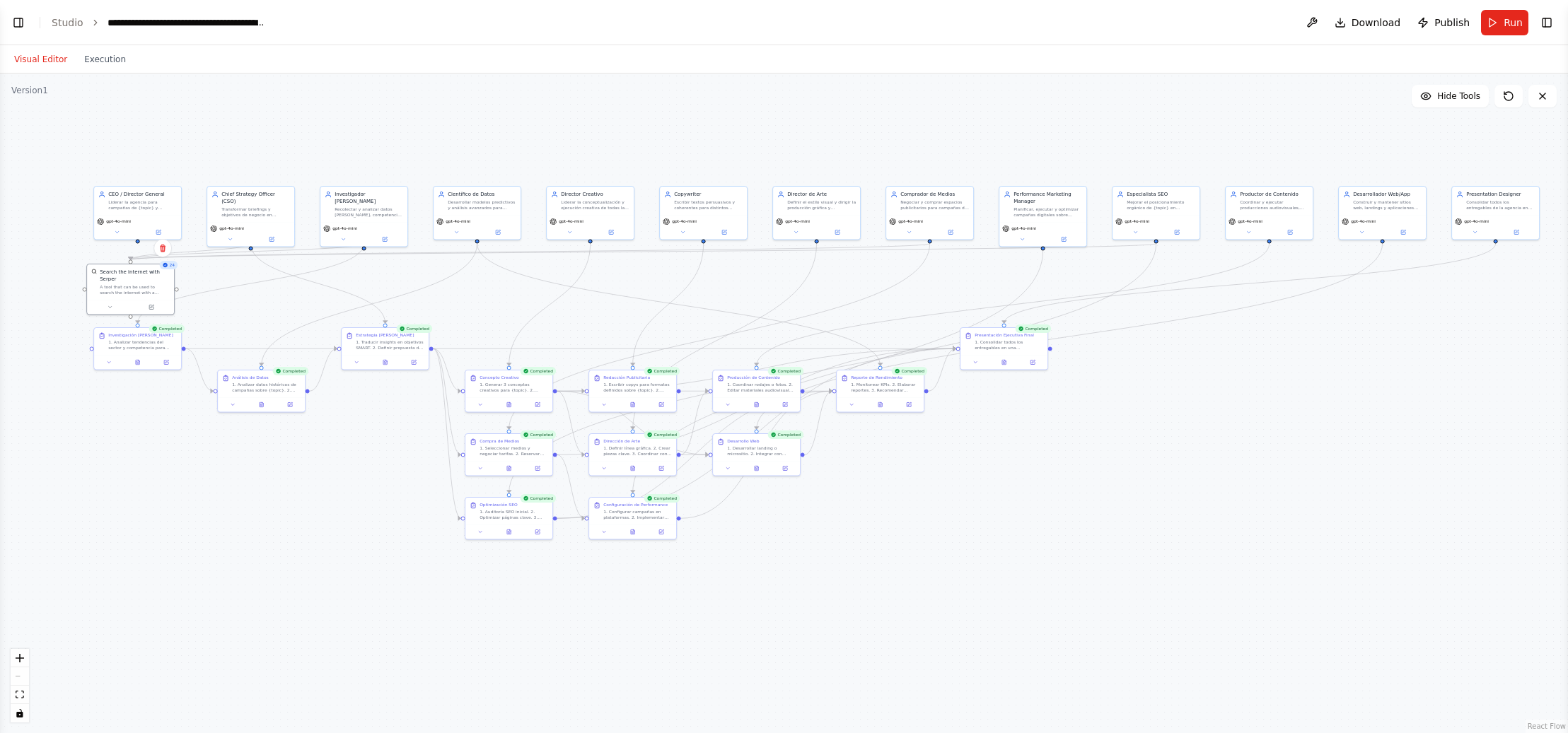
drag, startPoint x: 1115, startPoint y: 561, endPoint x: 1019, endPoint y: 541, distance: 98.1
click at [1019, 541] on div ".deletable-edge-delete-btn { width: 20px; height: 20px; border: 0px solid #ffff…" at bounding box center [784, 403] width 1568 height 660
click at [1276, 208] on div "Coordinar y ejecutar producciones audiovisuales, sesiones de fotos y contenido …" at bounding box center [1274, 204] width 69 height 11
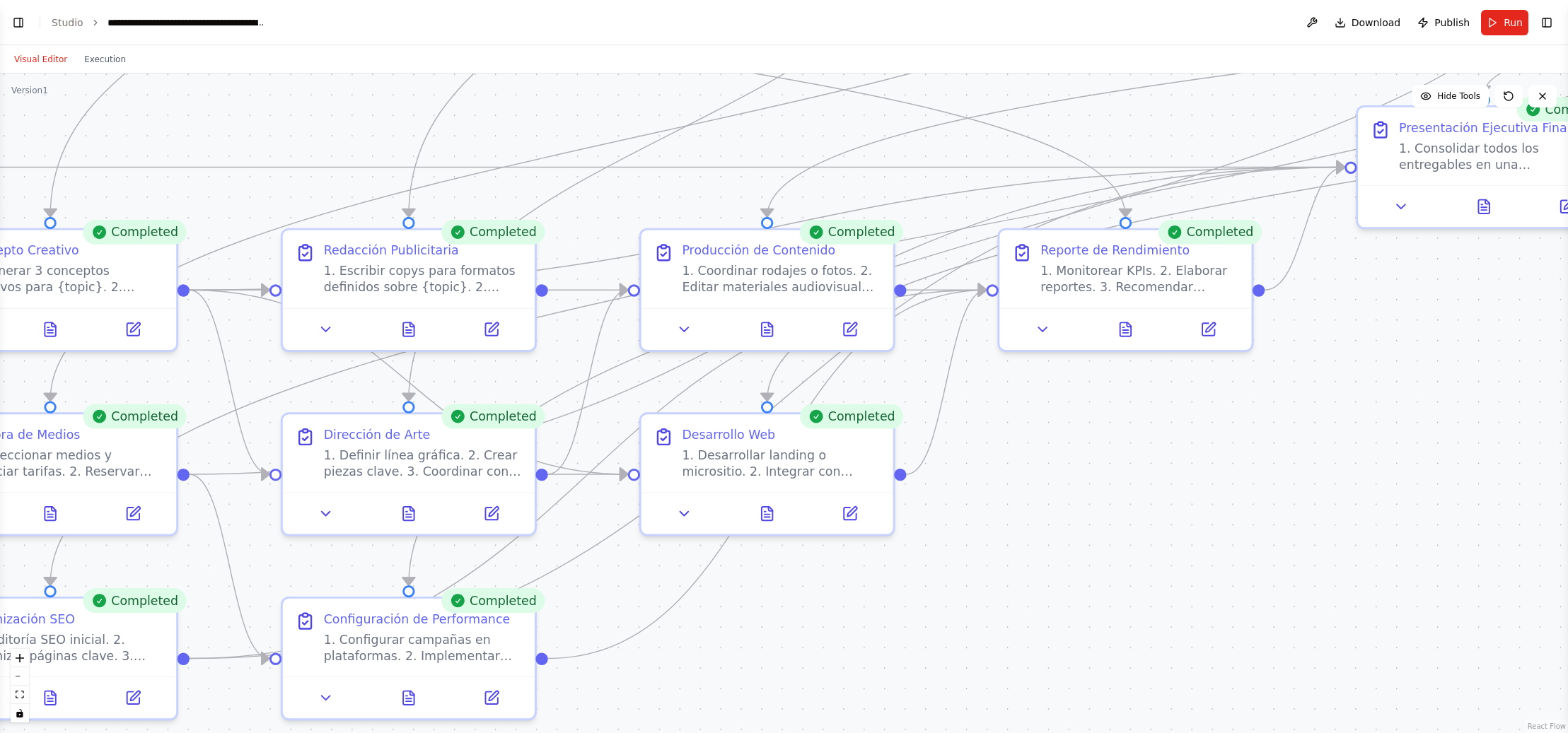
drag, startPoint x: 835, startPoint y: 474, endPoint x: 1227, endPoint y: 358, distance: 408.8
click at [1228, 464] on div ".deletable-edge-delete-btn { width: 20px; height: 20px; border: 0px solid #ffff…" at bounding box center [784, 403] width 1568 height 660
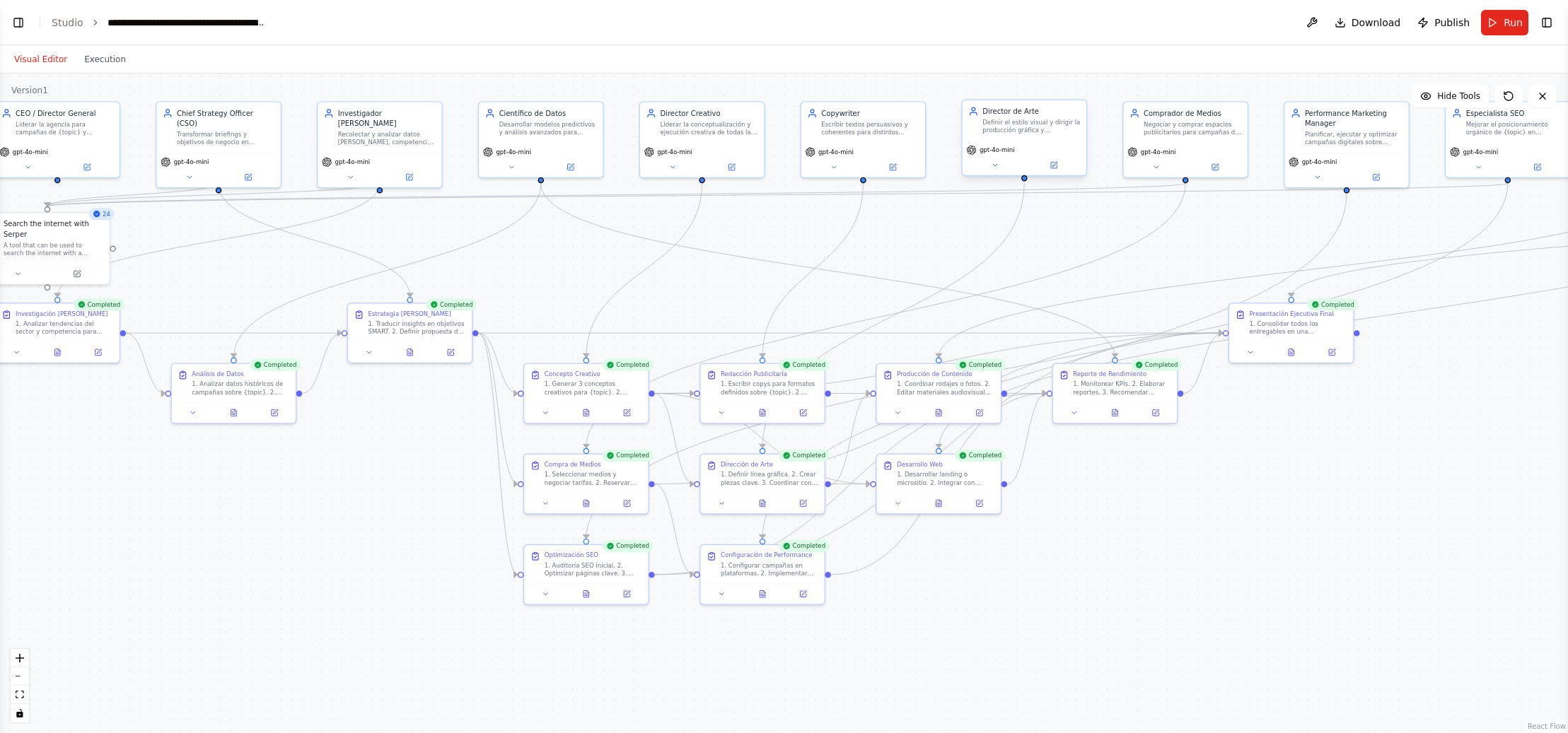
click at [1017, 125] on div "Definir el estilo visual y dirigir la producción gráfica y audiovisual para {to…" at bounding box center [1032, 125] width 98 height 16
click at [1055, 165] on icon at bounding box center [1055, 165] width 5 height 5
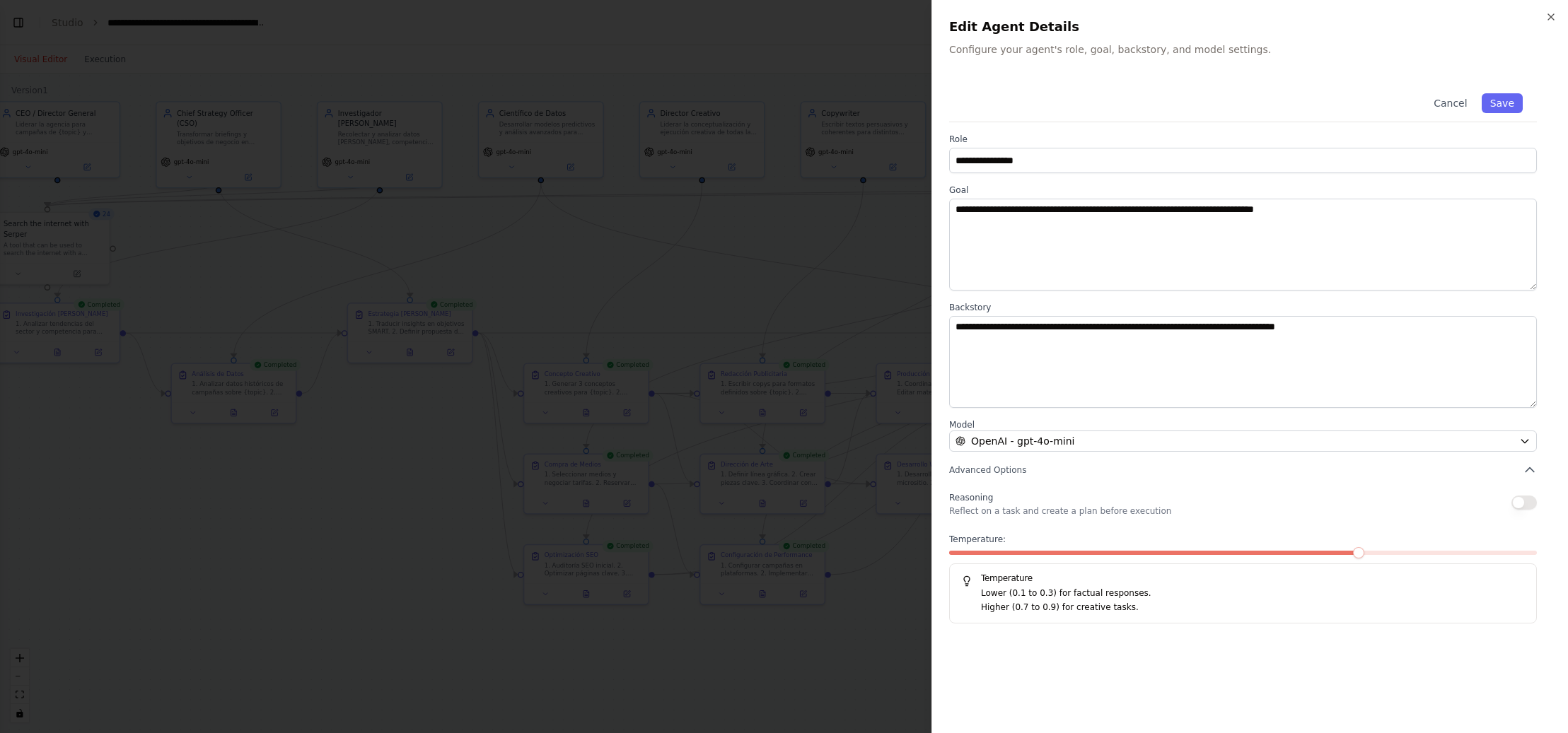
click at [543, 104] on div at bounding box center [784, 366] width 1568 height 733
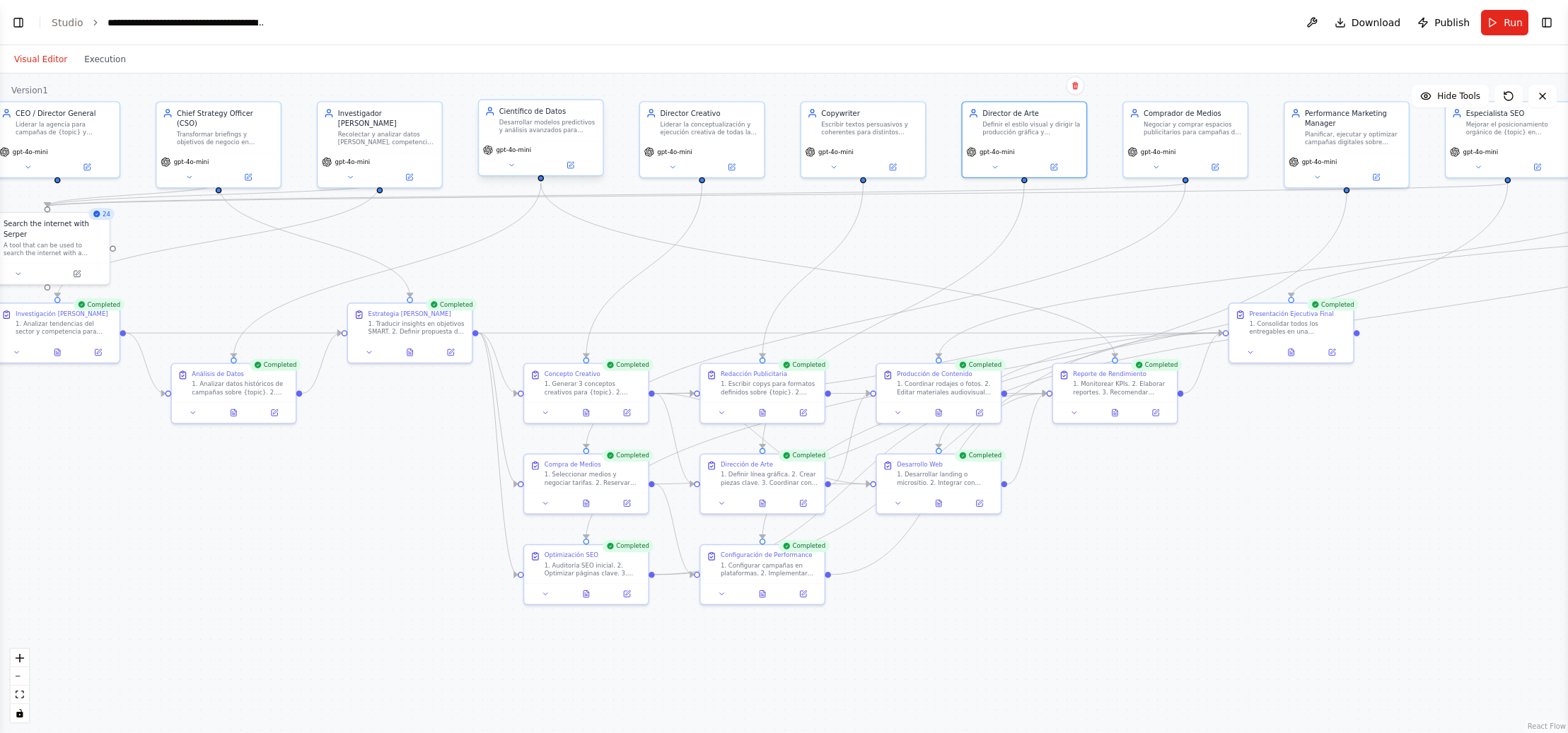
drag, startPoint x: 544, startPoint y: 116, endPoint x: 558, endPoint y: 129, distance: 19.1
click at [544, 116] on div "Científico de Datos" at bounding box center [549, 111] width 98 height 10
click at [576, 171] on button at bounding box center [570, 165] width 57 height 12
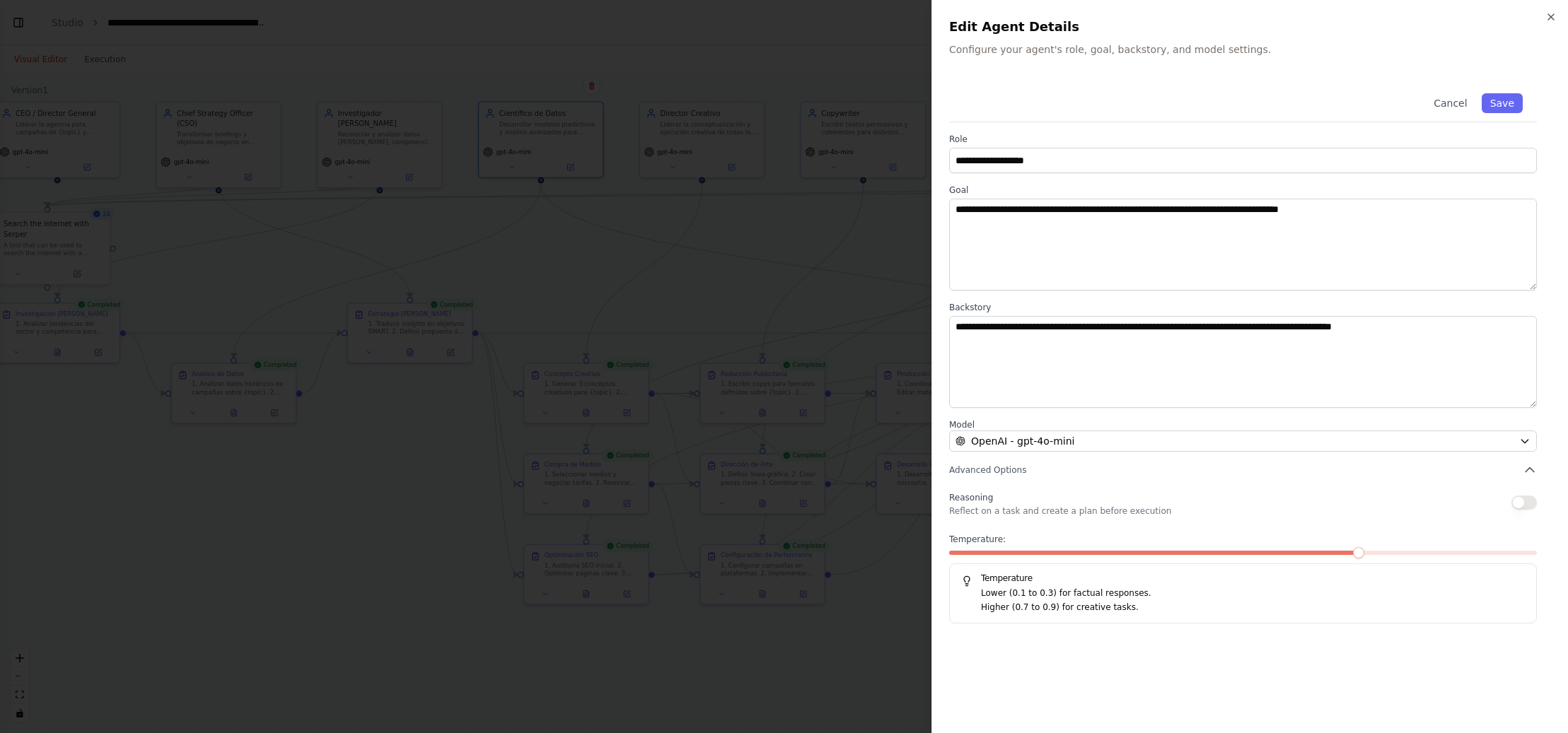
click at [1090, 549] on div "Temperature: Temperature Lower (0.1 to 0.3) for factual responses. Higher (0.7 …" at bounding box center [1243, 578] width 588 height 90
click at [1067, 552] on span at bounding box center [1007, 553] width 117 height 5
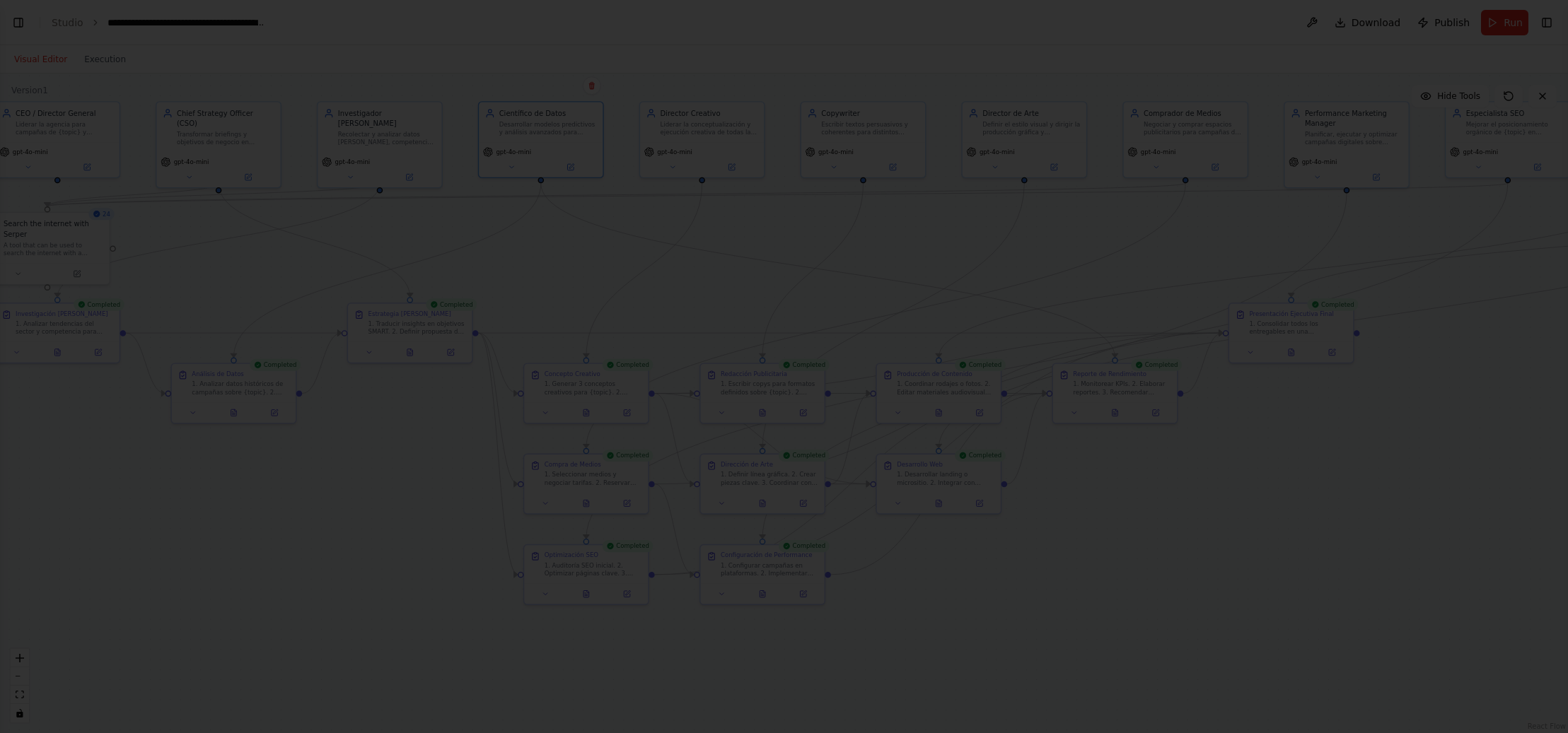
click at [880, 258] on div at bounding box center [784, 366] width 1568 height 733
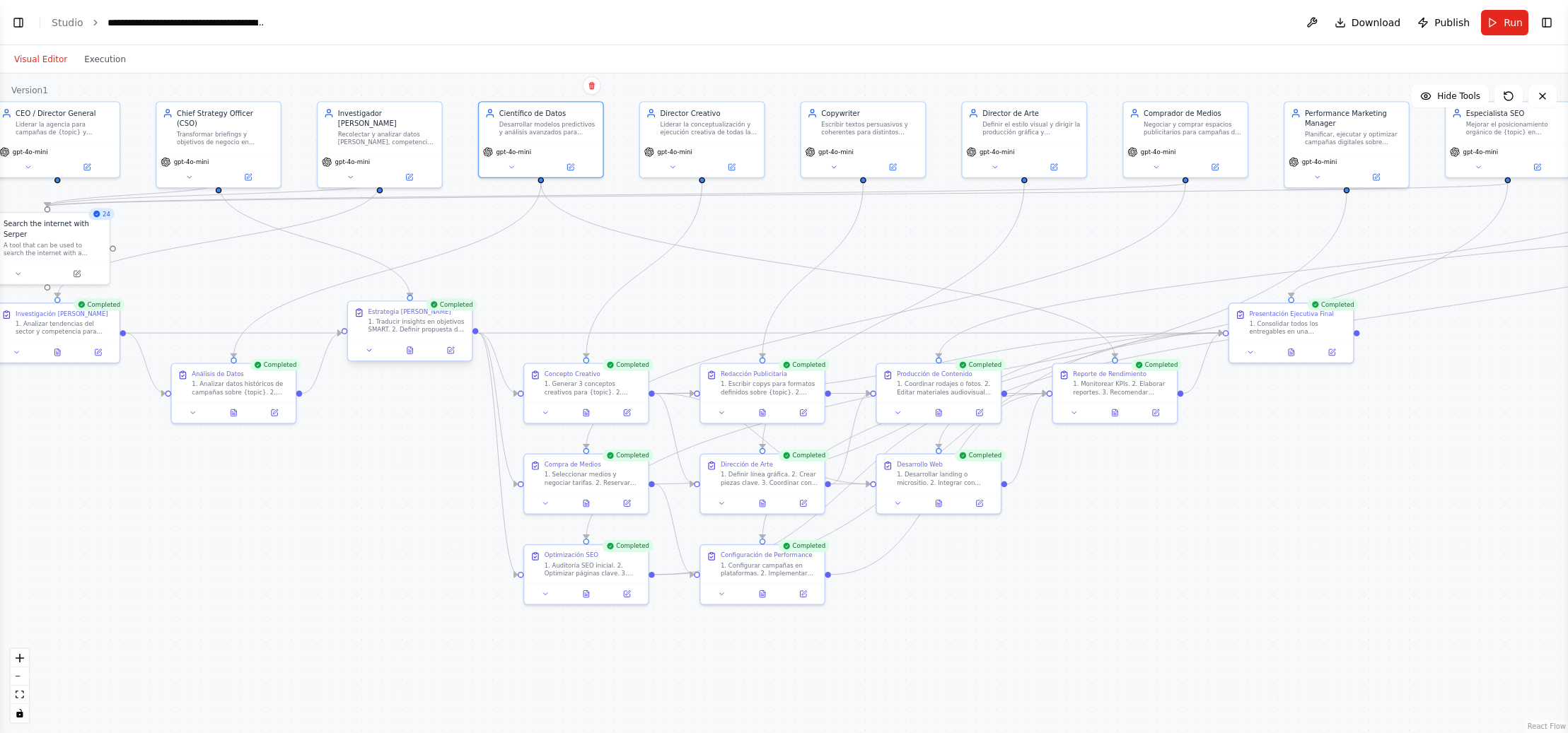
click at [380, 325] on div "1. Traducir insights en objetivos SMART. 2. Definir propuesta de valor. 3. Crea…" at bounding box center [418, 325] width 98 height 16
click at [455, 353] on button at bounding box center [451, 350] width 34 height 12
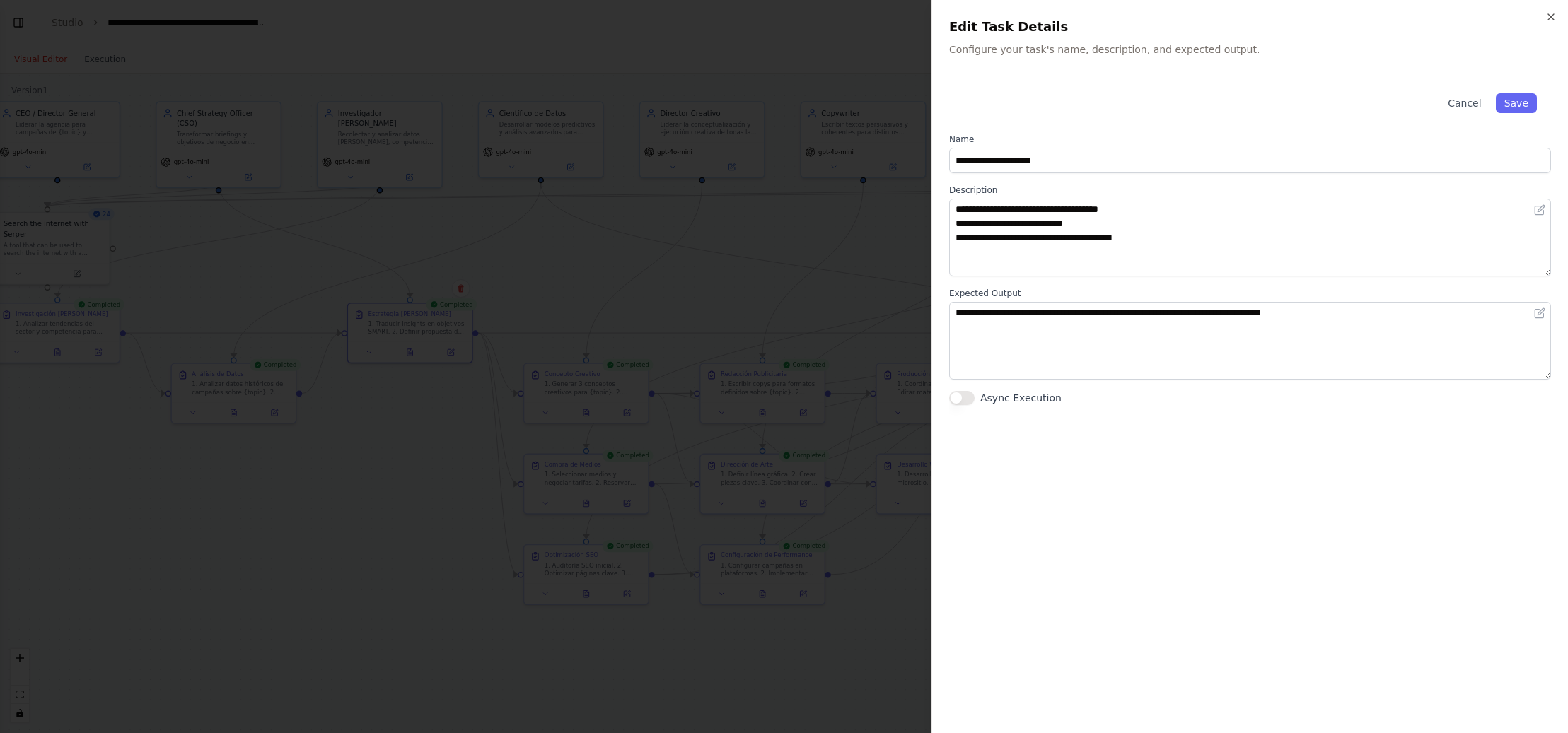
click at [448, 582] on div at bounding box center [784, 366] width 1568 height 733
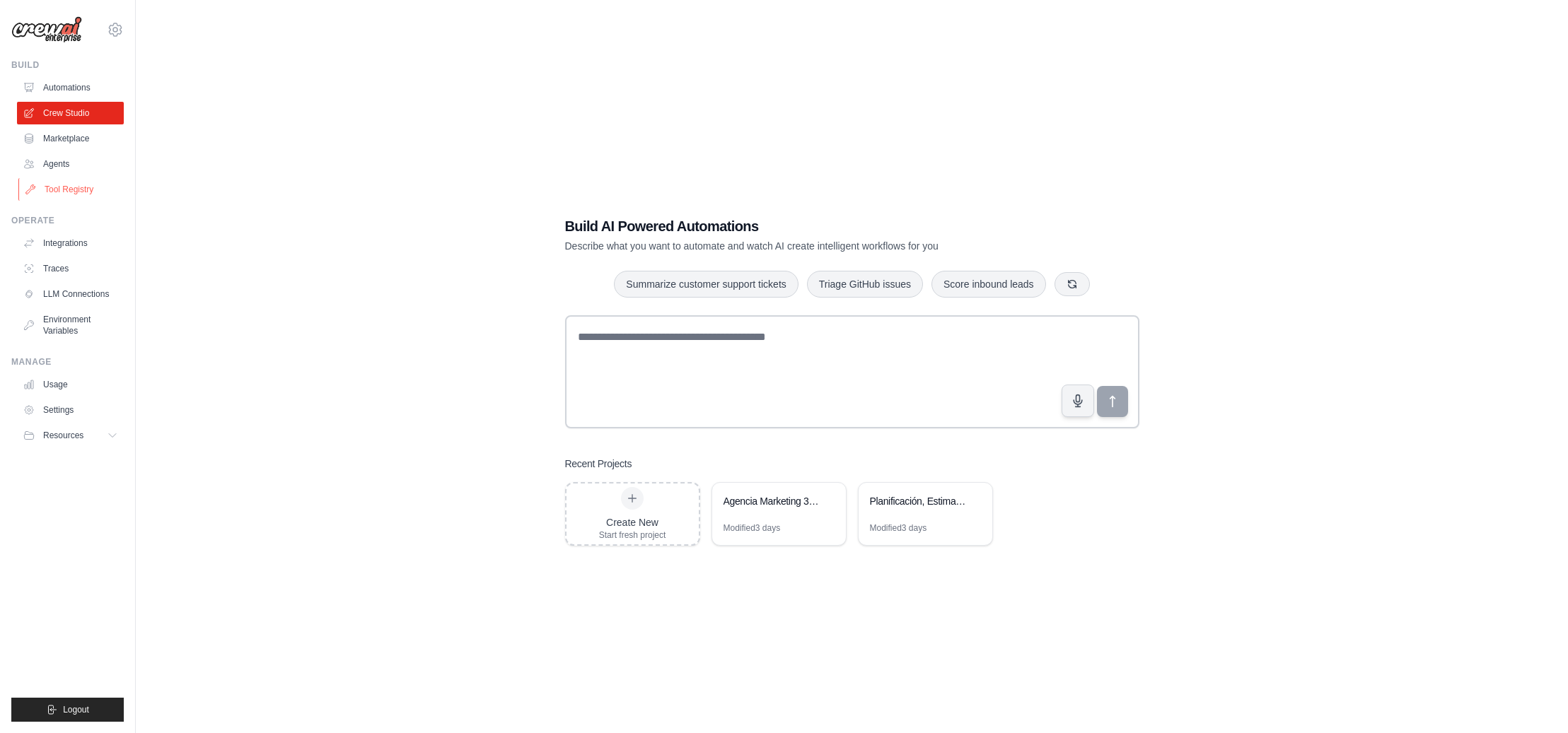
click at [66, 184] on link "Tool Registry" at bounding box center [72, 190] width 107 height 23
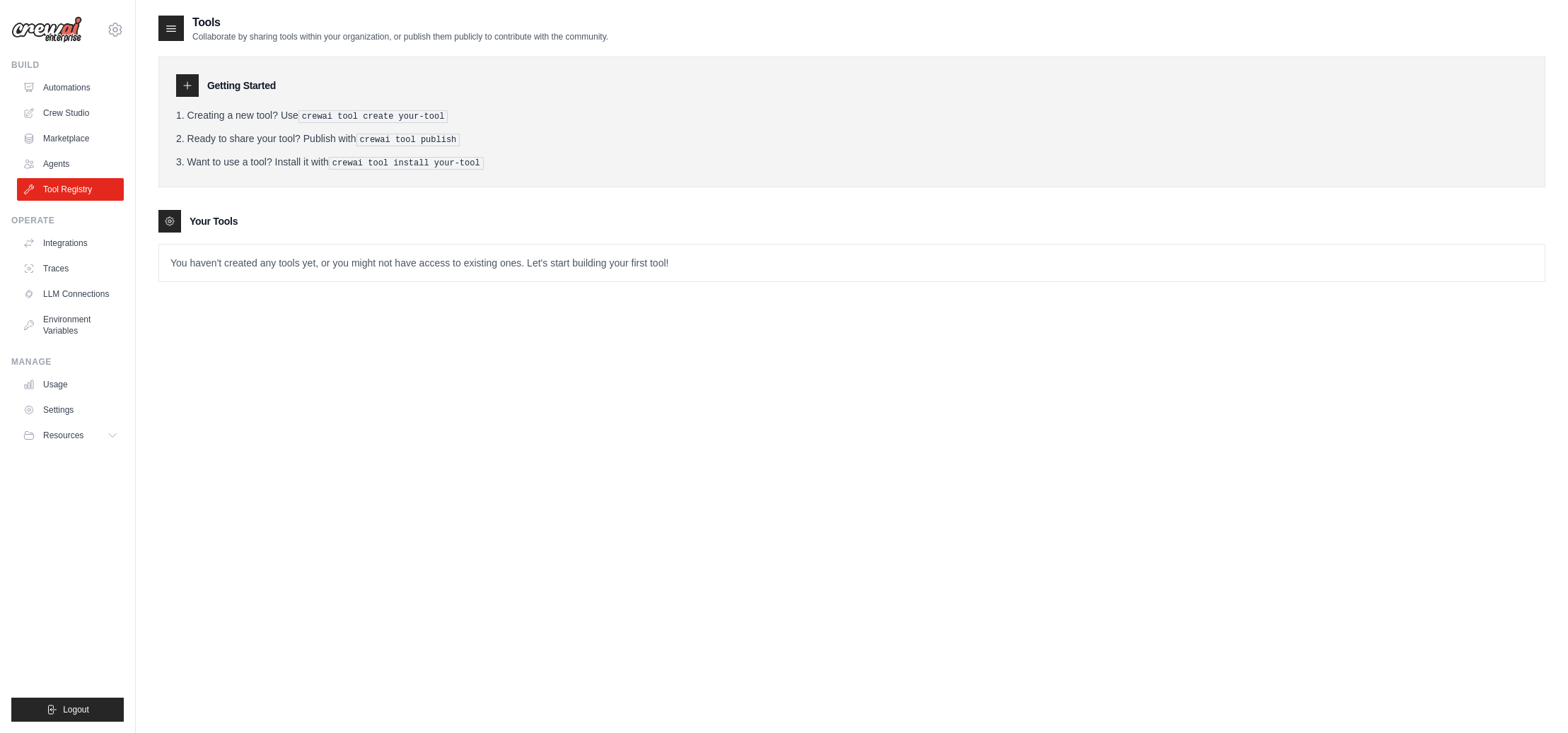
scroll to position [1, 0]
